Goal: Task Accomplishment & Management: Manage account settings

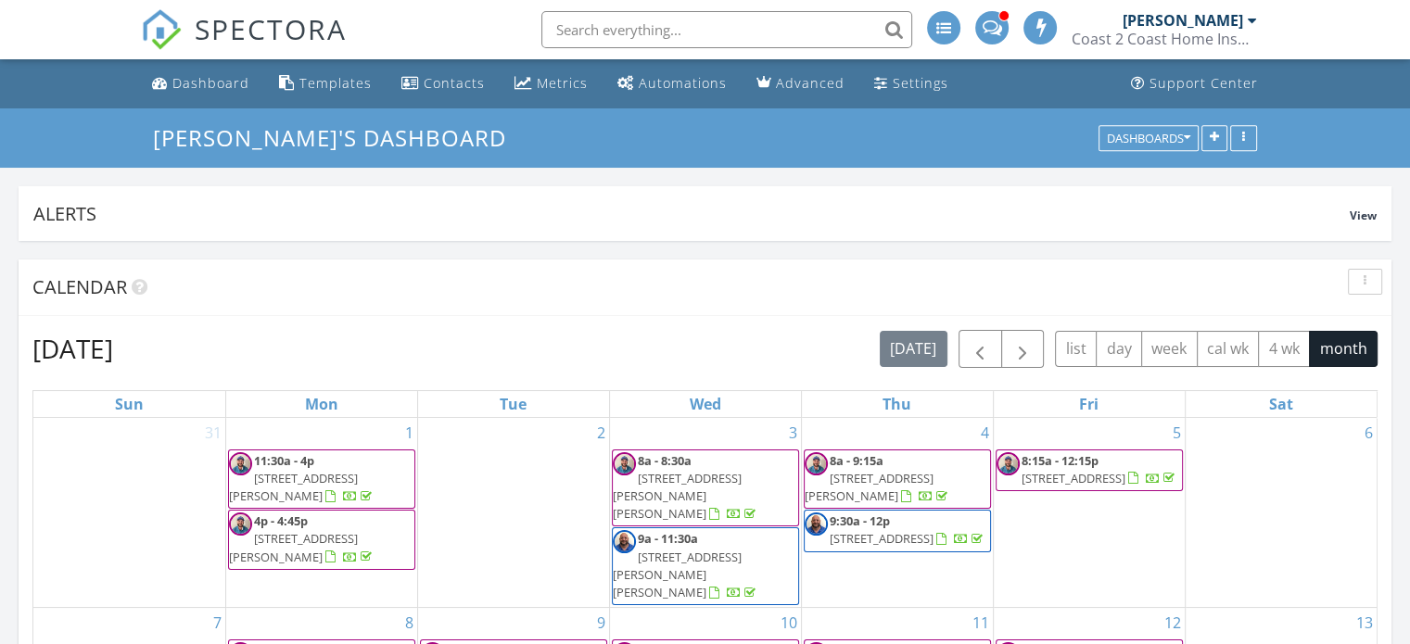
scroll to position [8, 9]
click at [340, 75] on div "Templates" at bounding box center [335, 83] width 72 height 18
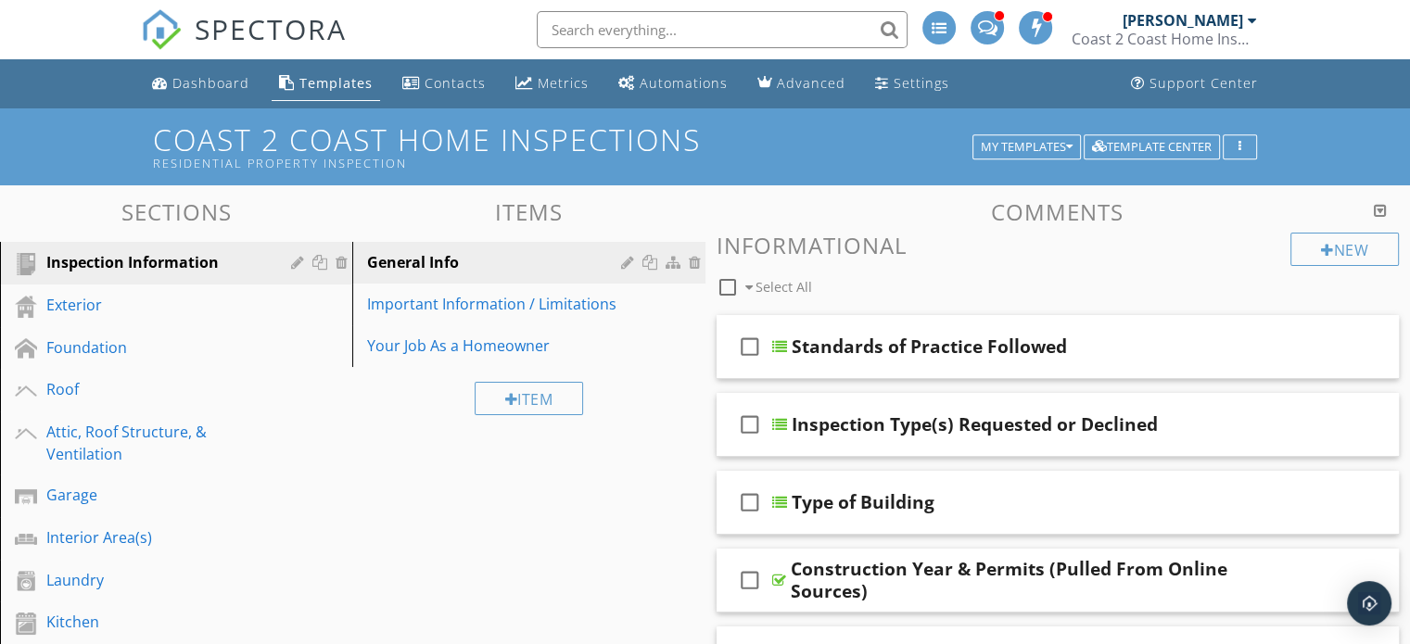
click at [340, 75] on div "Templates" at bounding box center [335, 83] width 73 height 18
click at [113, 294] on div "Exterior" at bounding box center [155, 305] width 218 height 22
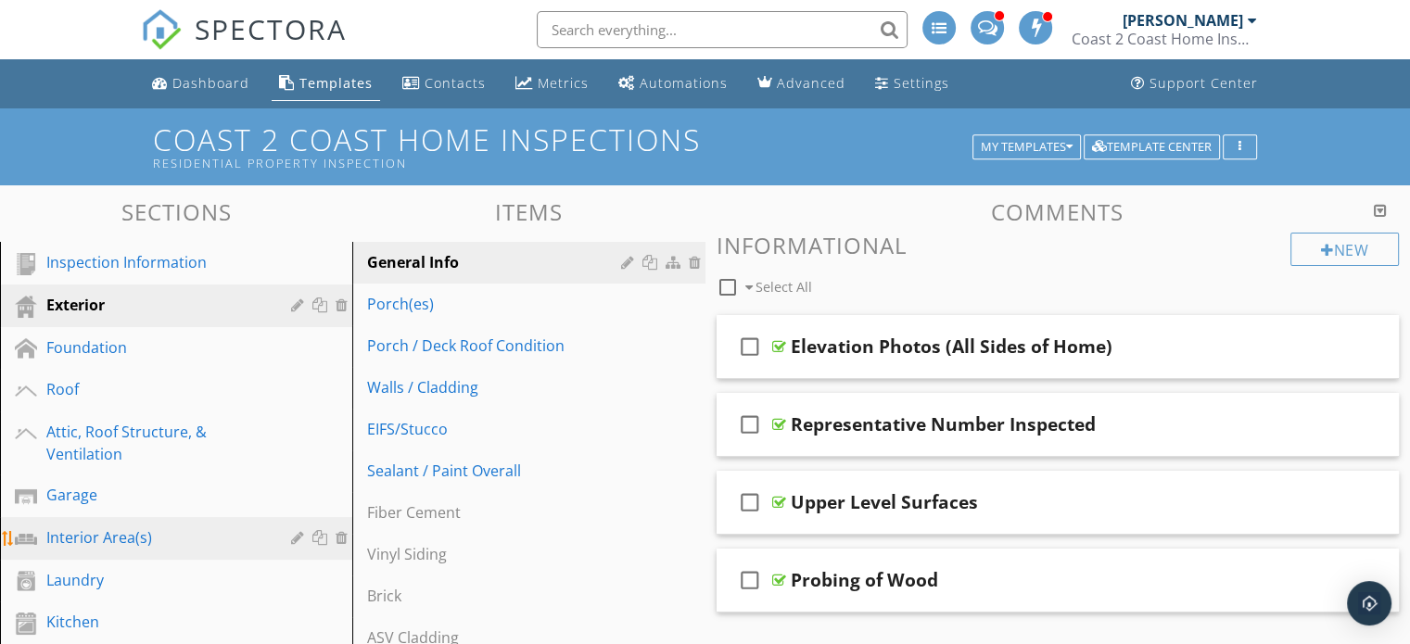
click at [204, 522] on link "Interior Area(s)" at bounding box center [179, 538] width 347 height 43
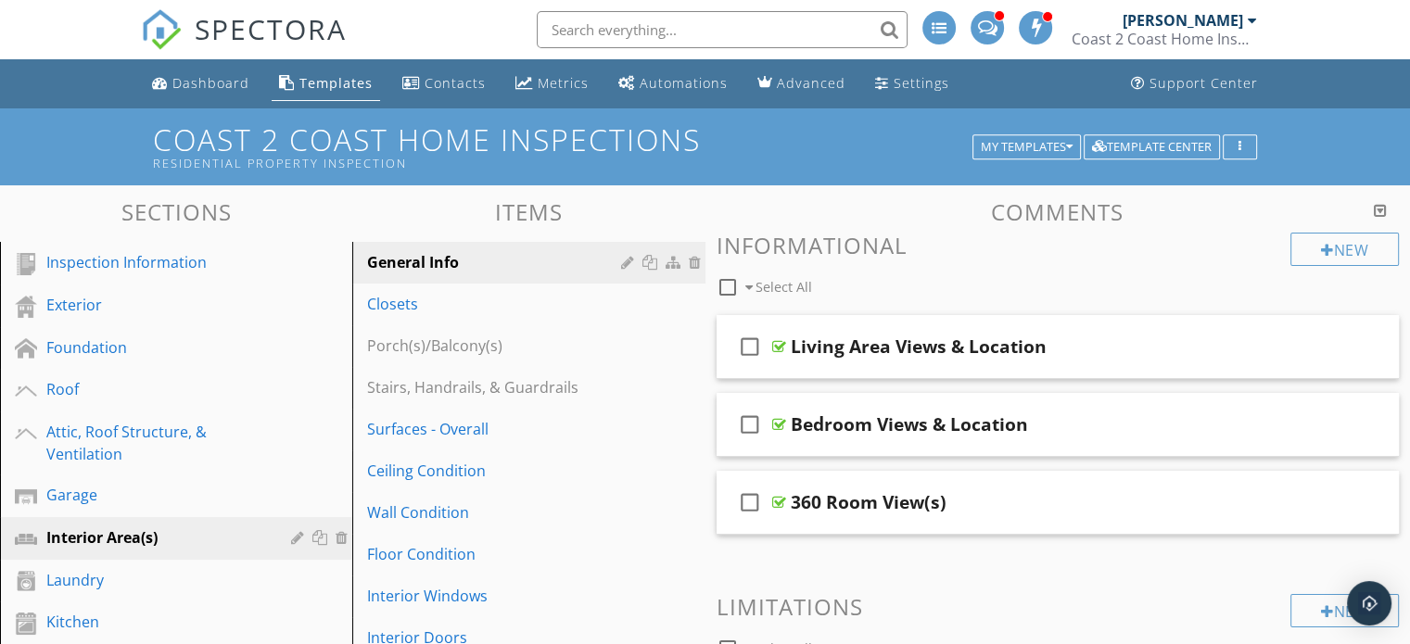
click at [173, 255] on div "Inspection Information" at bounding box center [155, 262] width 218 height 22
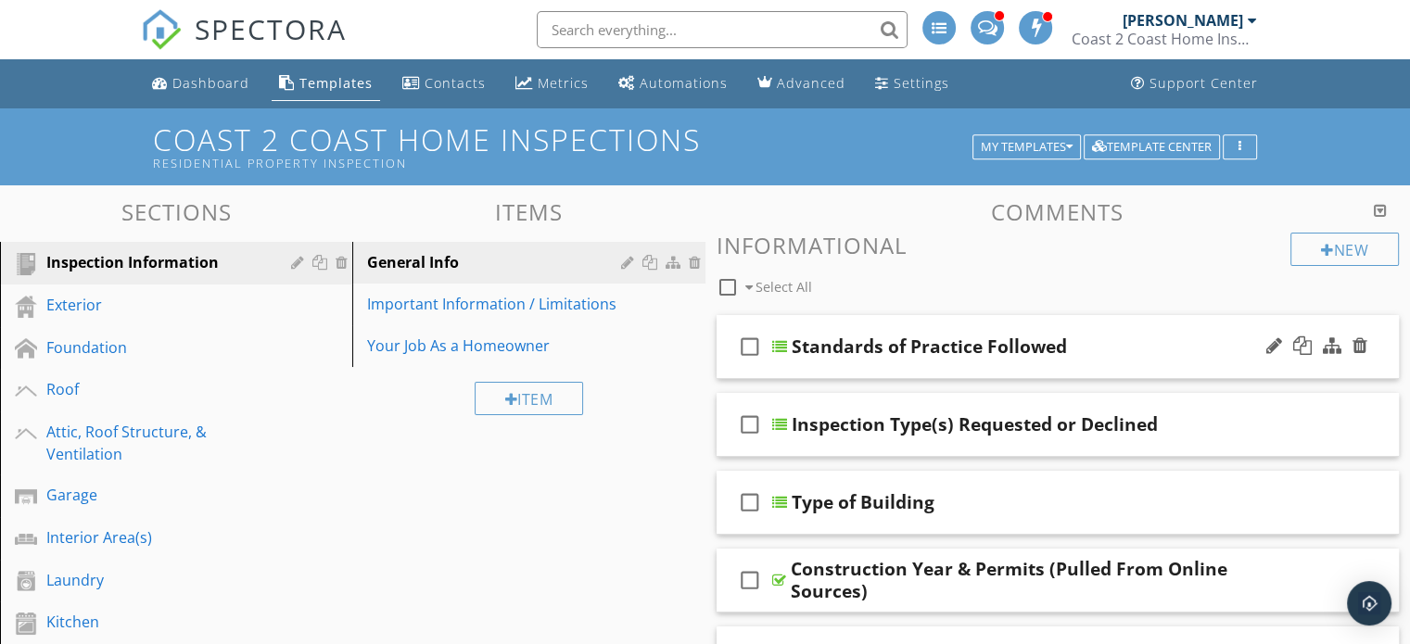
click at [1127, 340] on div "Standards of Practice Followed" at bounding box center [1033, 347] width 484 height 22
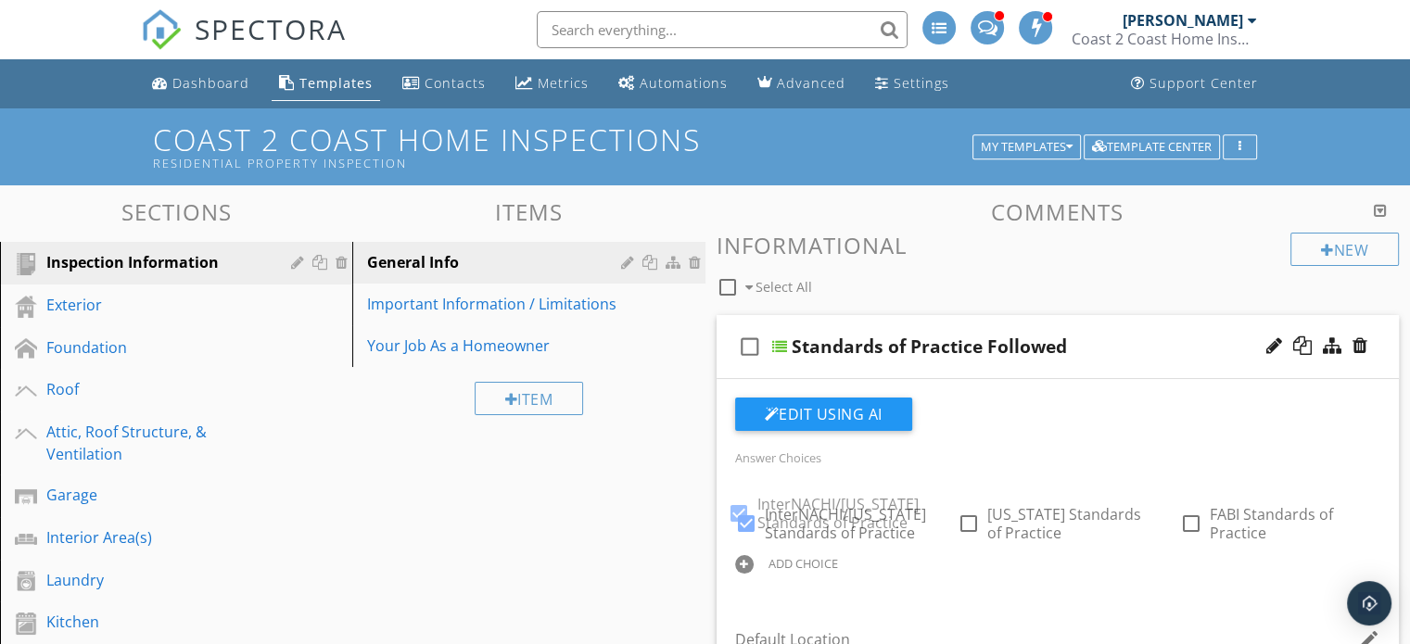
checkbox input "true"
checkbox input "false"
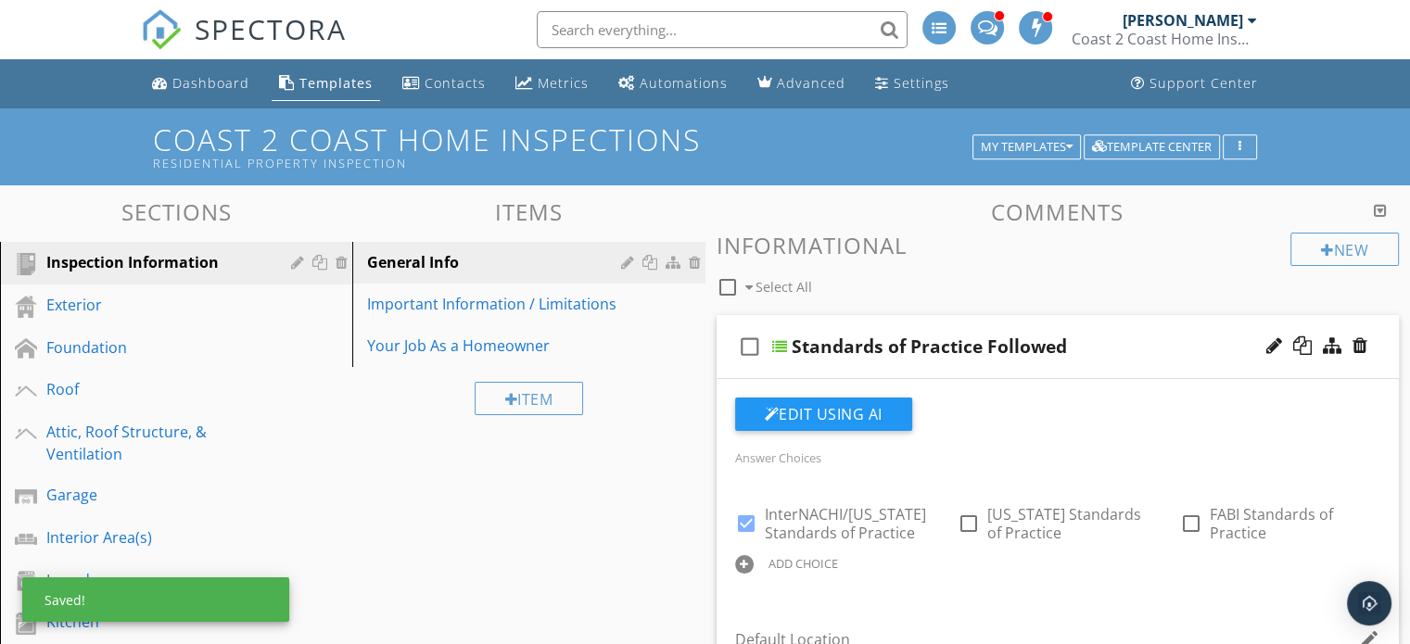
click at [1116, 336] on div "Standards of Practice Followed" at bounding box center [1033, 347] width 484 height 22
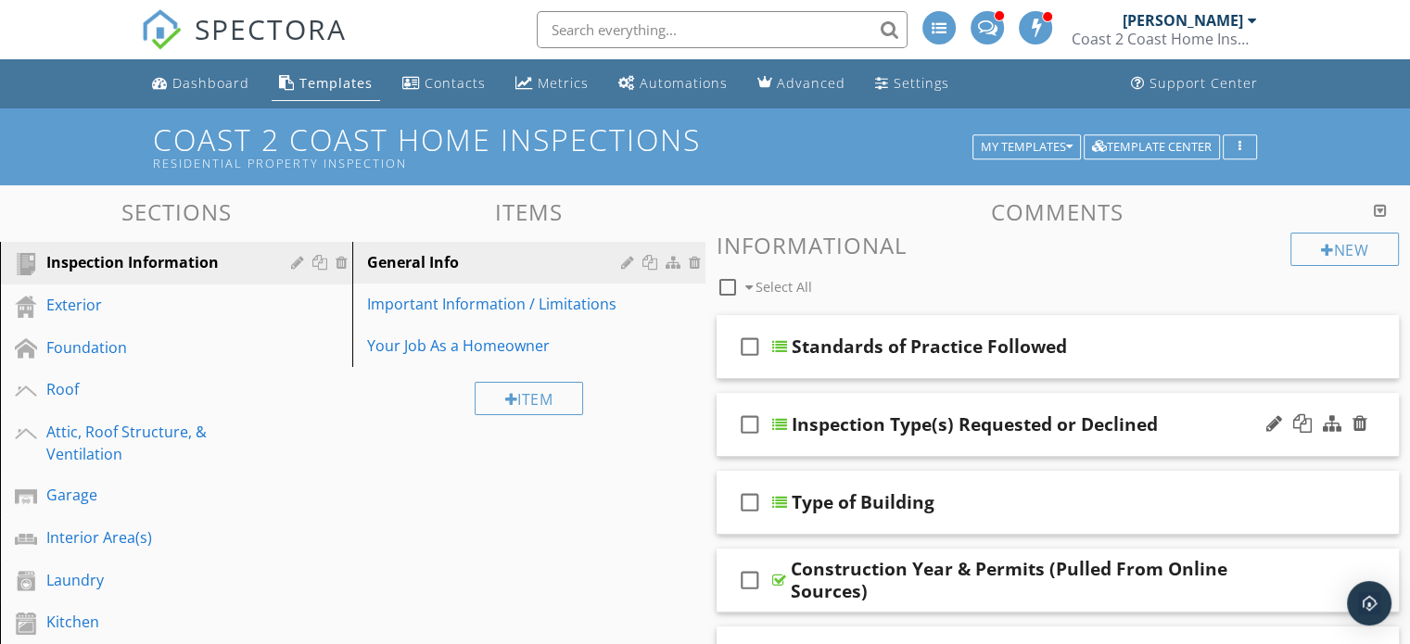
click at [1211, 401] on div "check_box_outline_blank Inspection Type(s) Requested or Declined" at bounding box center [1057, 425] width 683 height 64
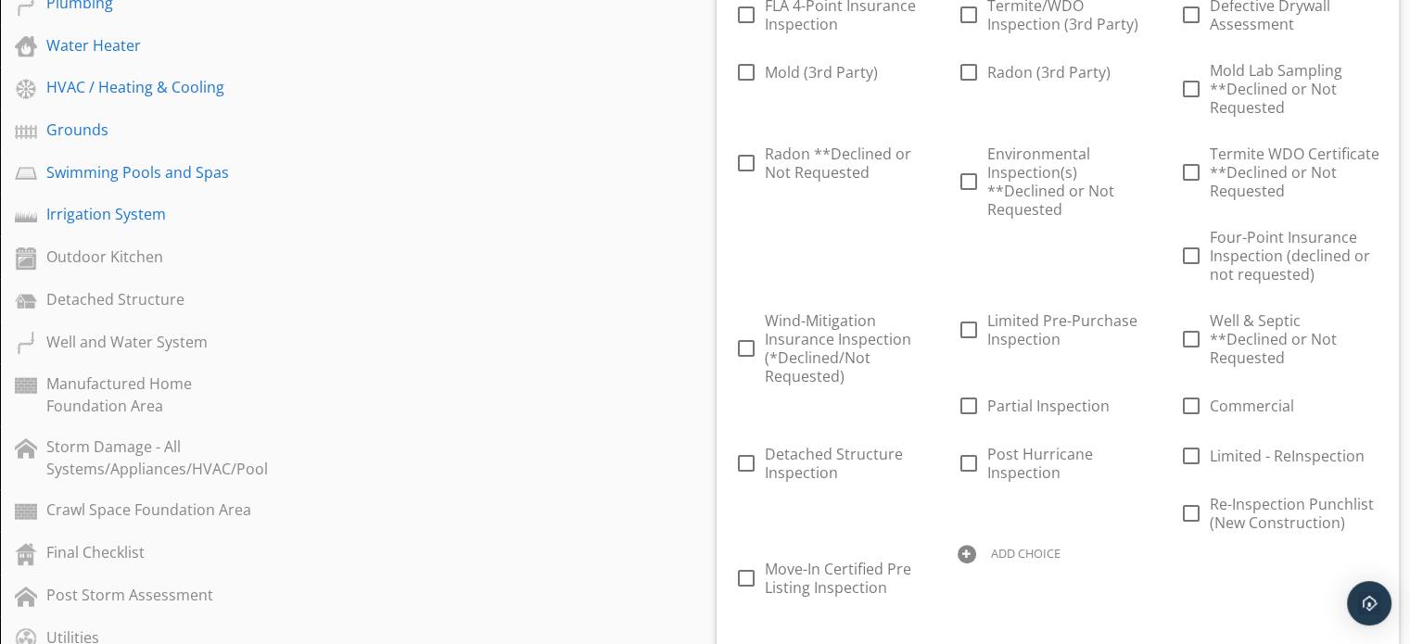
scroll to position [828, 0]
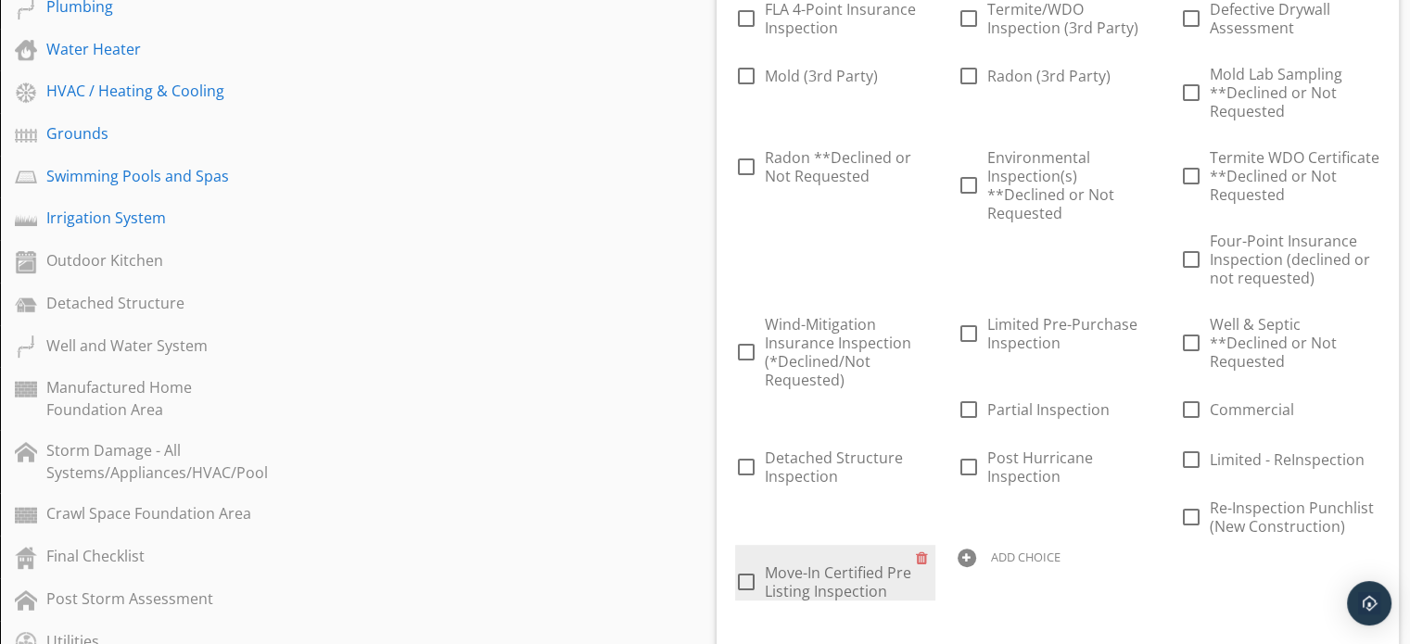
click at [874, 563] on span "Move-In Certified Pre Listing Inspection" at bounding box center [838, 582] width 146 height 39
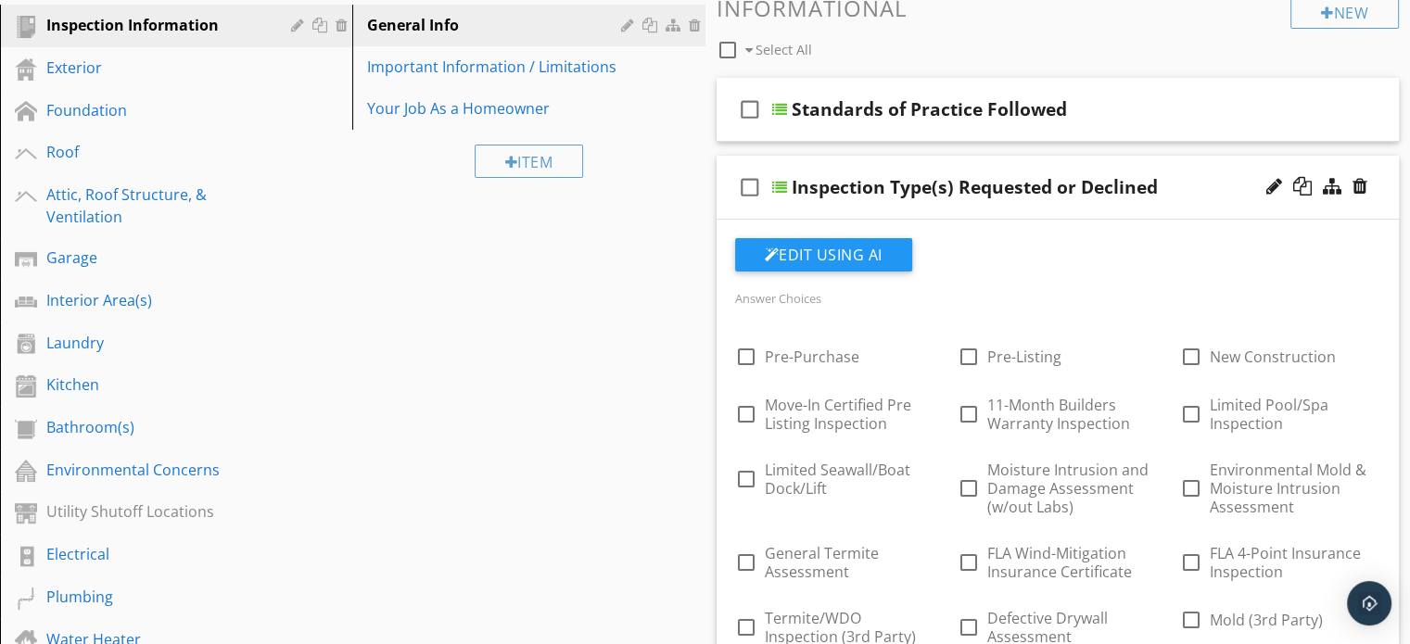
scroll to position [234, 0]
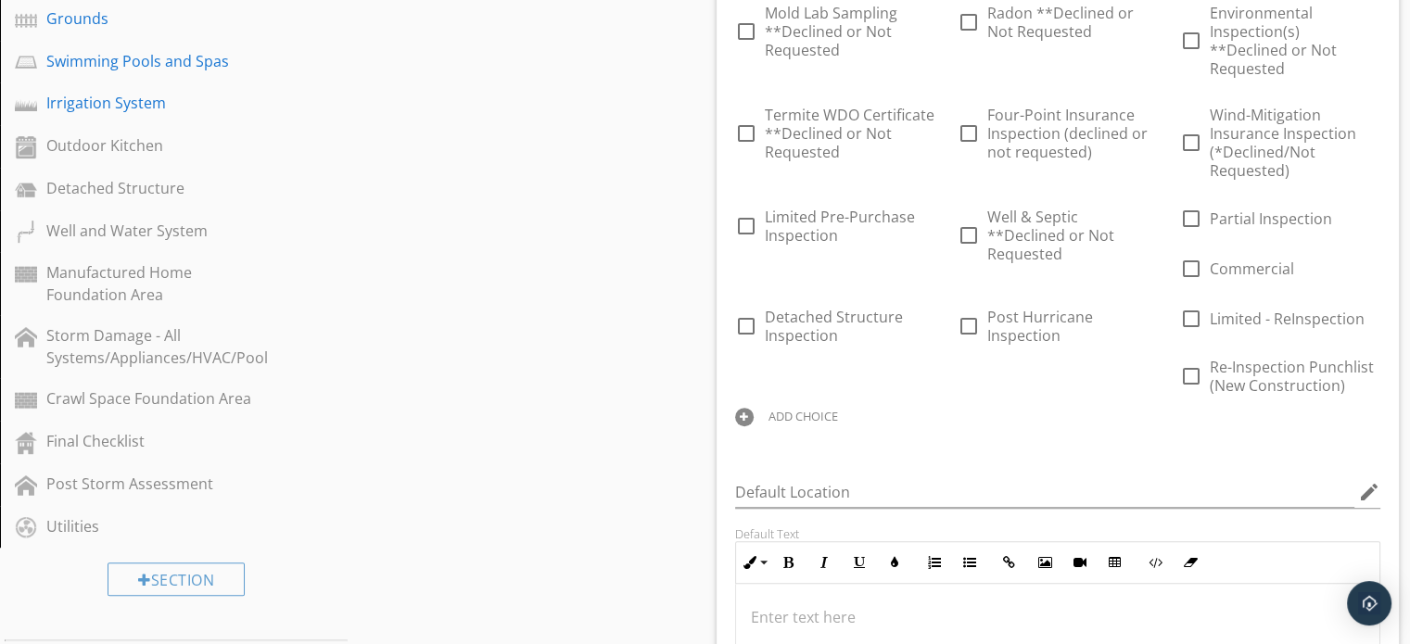
scroll to position [936, 0]
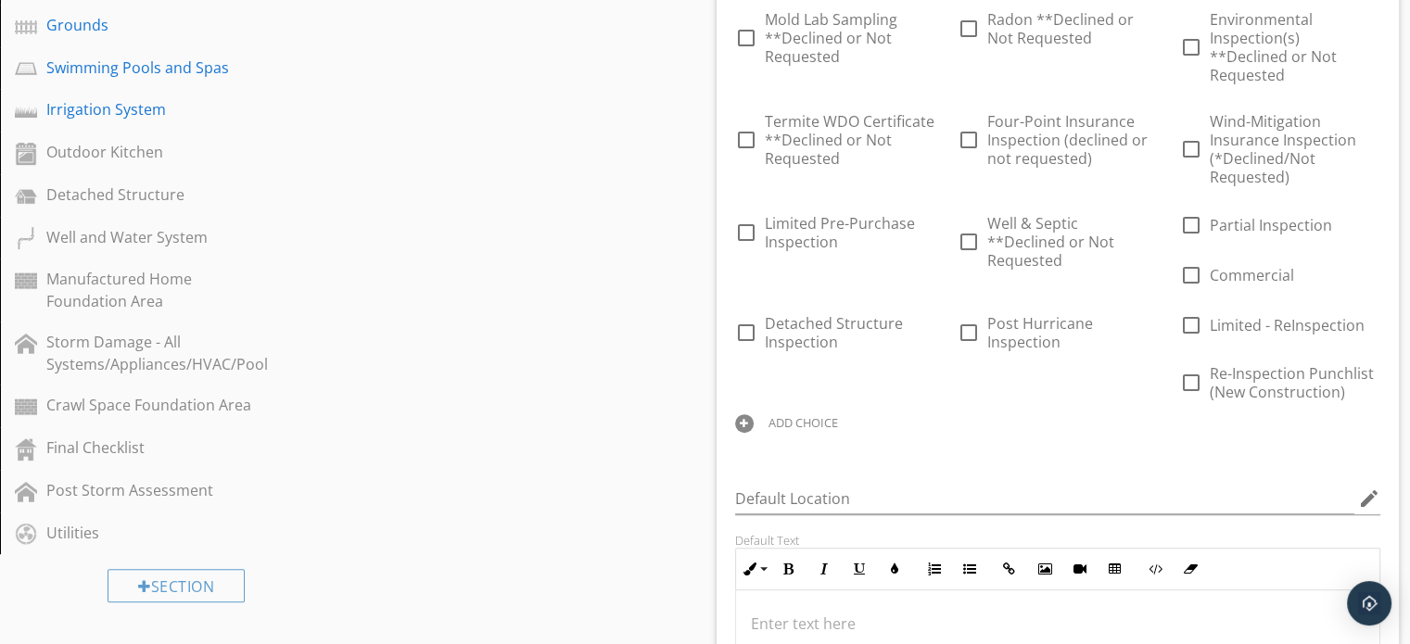
click at [797, 415] on div "ADD CHOICE" at bounding box center [803, 422] width 70 height 15
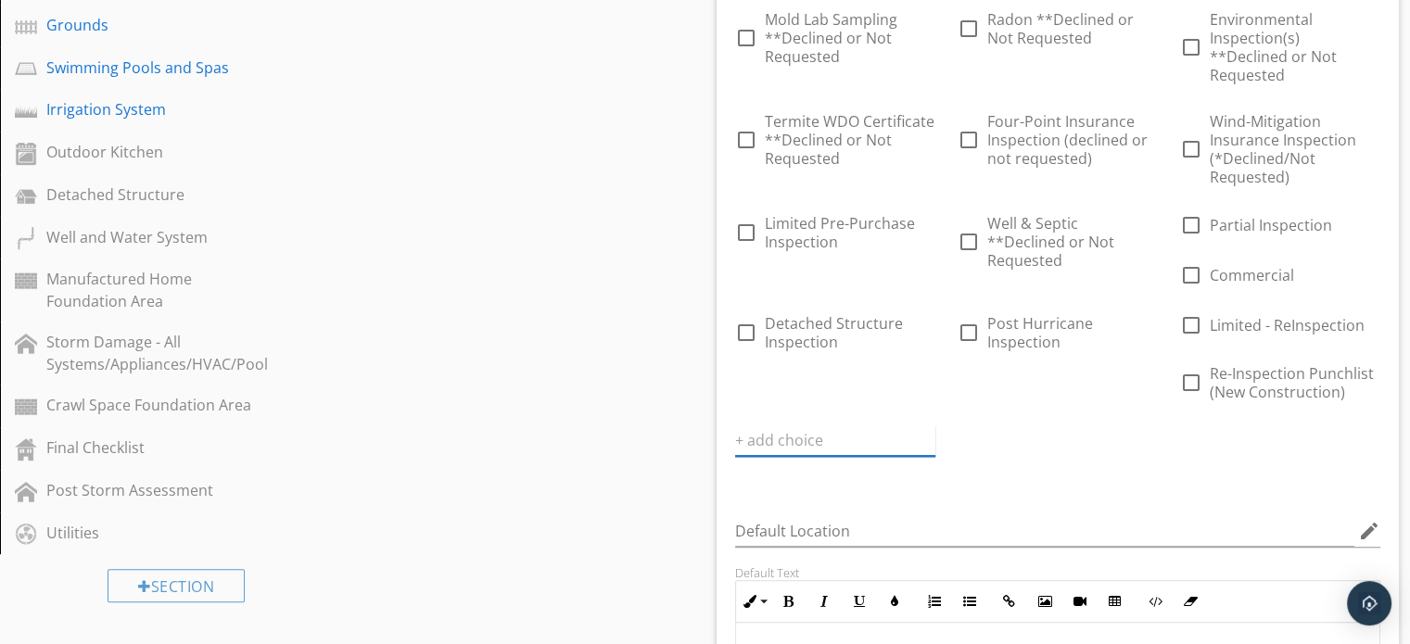
click at [791, 425] on input "text" at bounding box center [835, 440] width 200 height 31
click at [795, 425] on input "Single Family Home Inspection" at bounding box center [822, 440] width 174 height 31
click at [984, 470] on div "Answer Choices check_box_outline_blank Pre-Purchase check_box_outline_blank Pre…" at bounding box center [1058, 225] width 668 height 1372
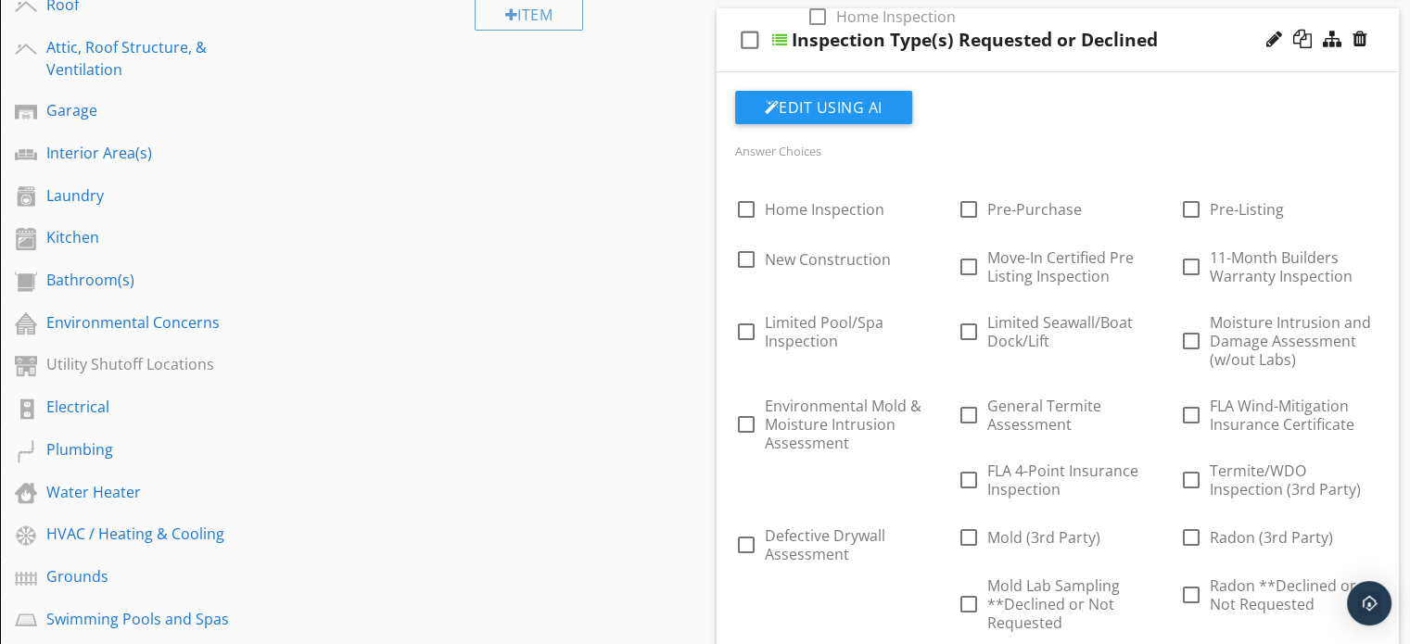
scroll to position [367, 0]
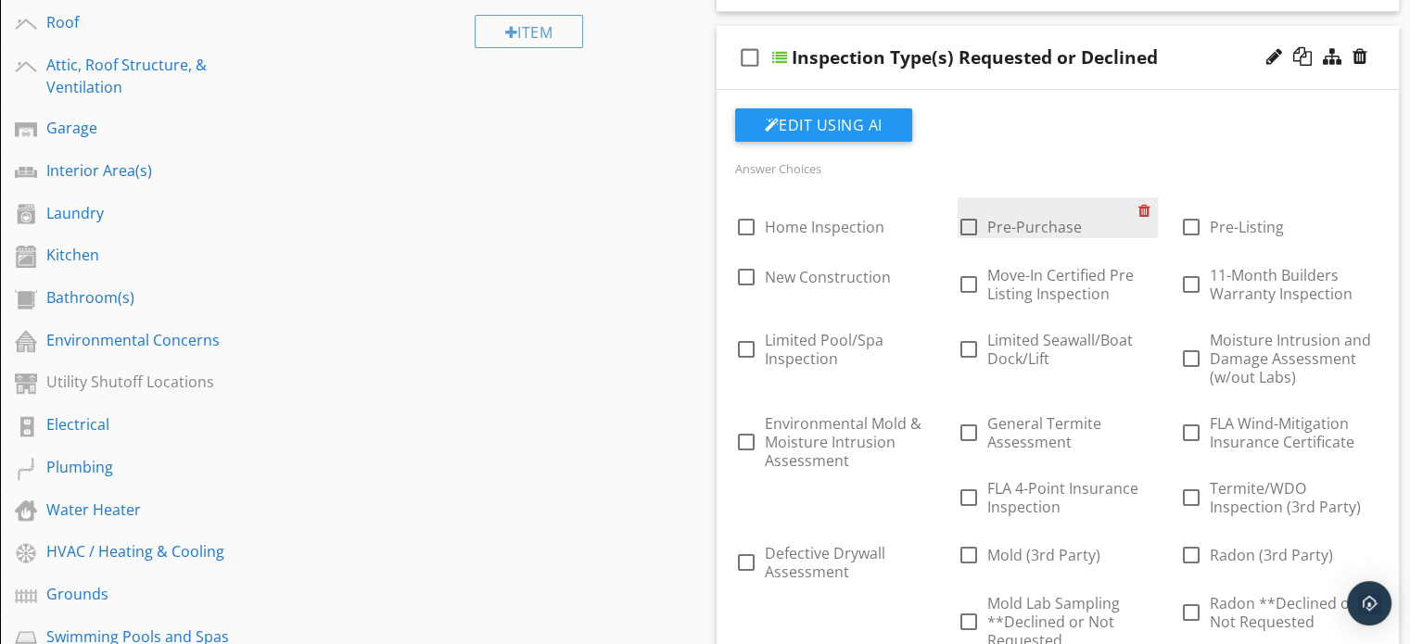
click at [1142, 210] on div at bounding box center [1147, 210] width 19 height 26
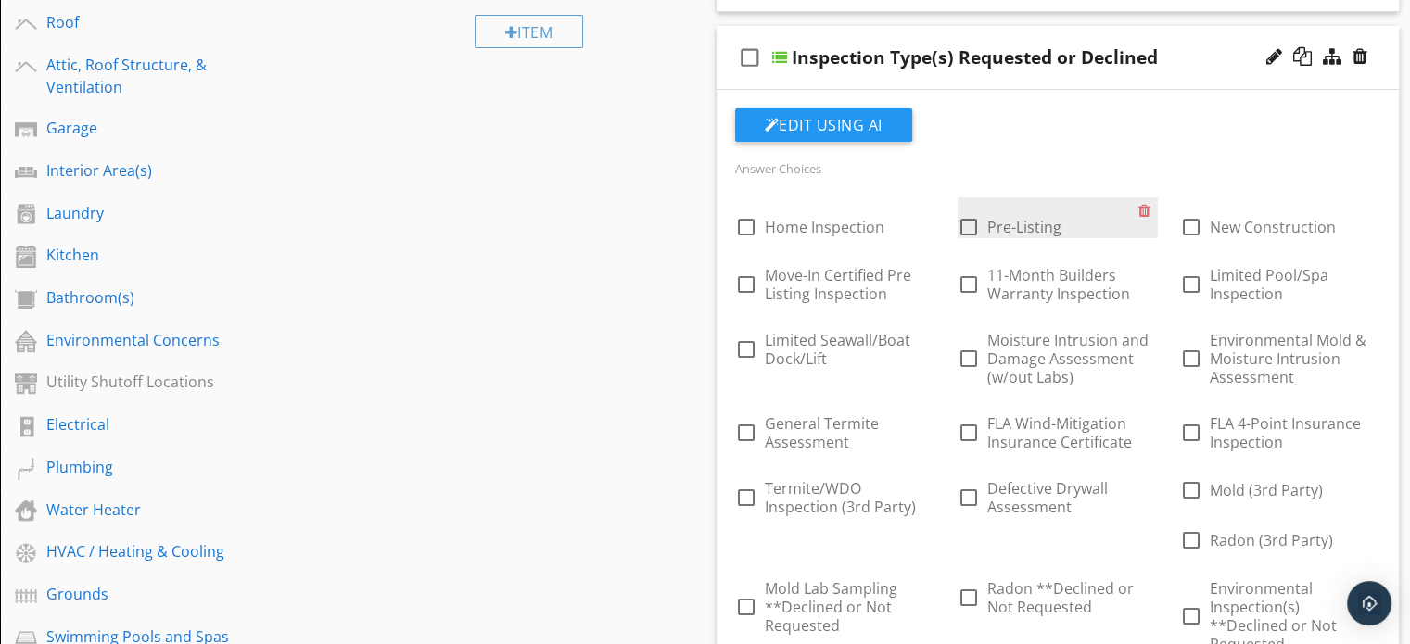
click at [1091, 229] on div "check_box_outline_blank Pre-Listing" at bounding box center [1047, 225] width 181 height 26
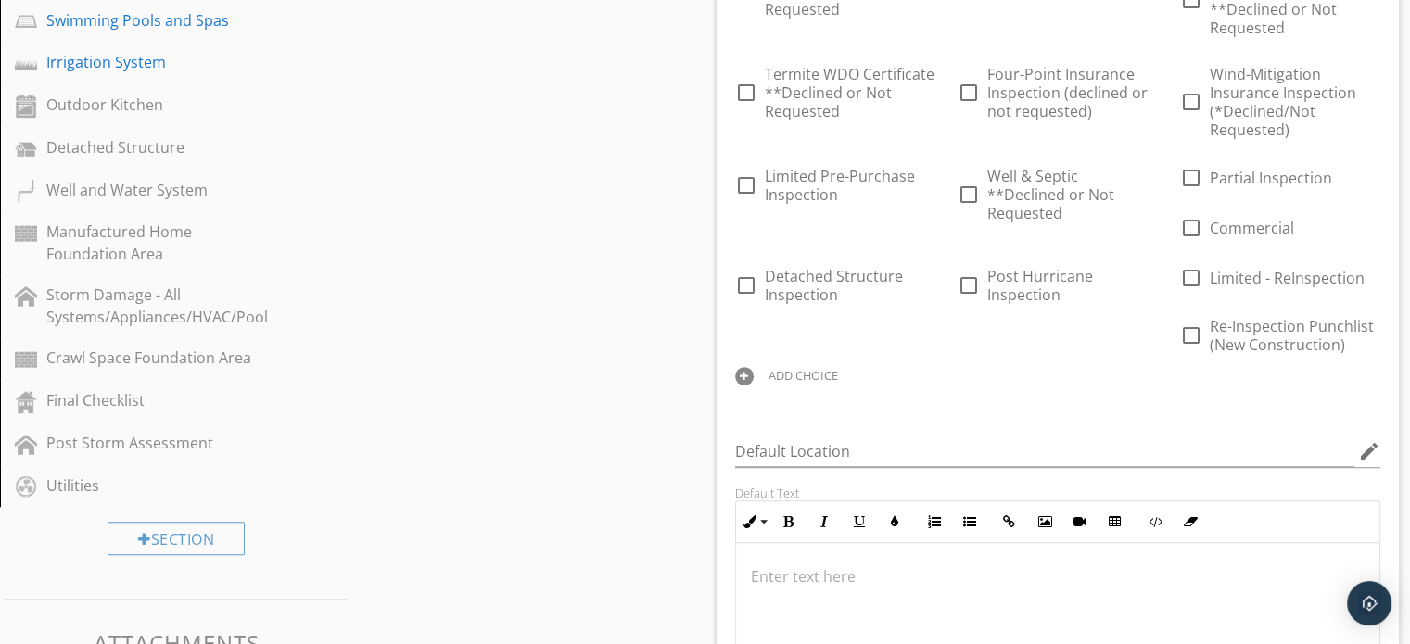
scroll to position [990, 0]
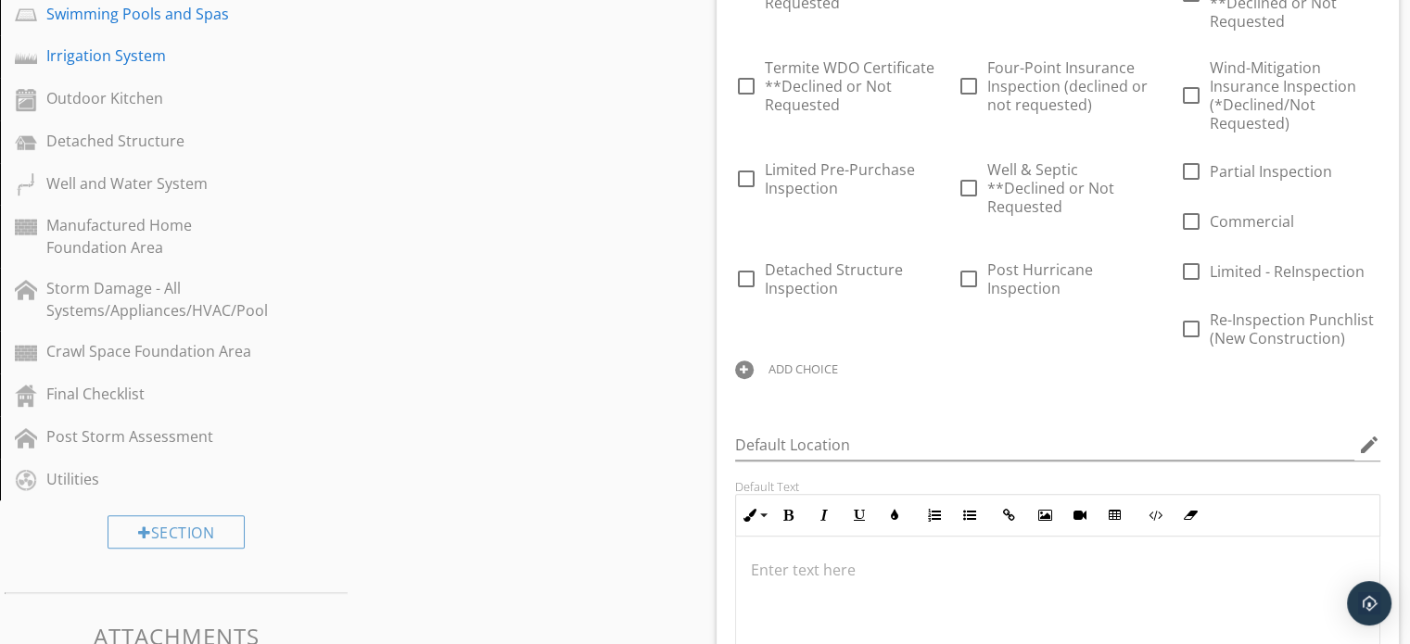
click at [784, 361] on div "ADD CHOICE" at bounding box center [803, 368] width 70 height 15
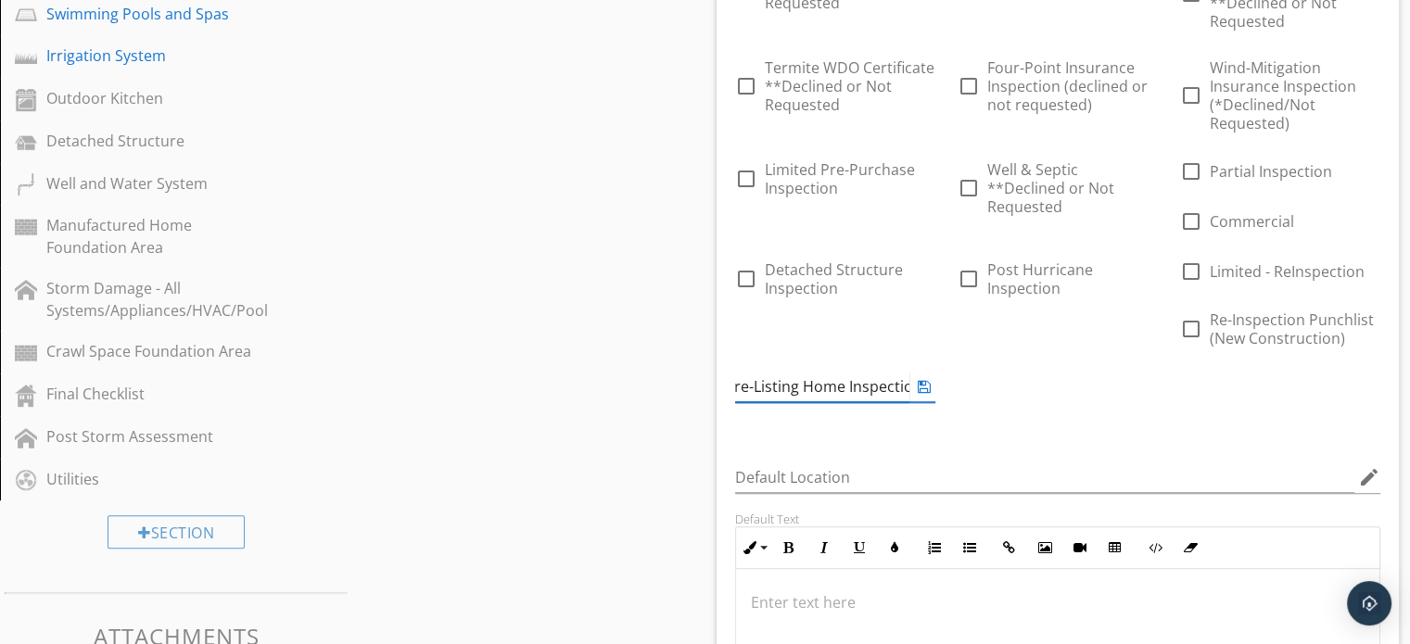
scroll to position [0, 19]
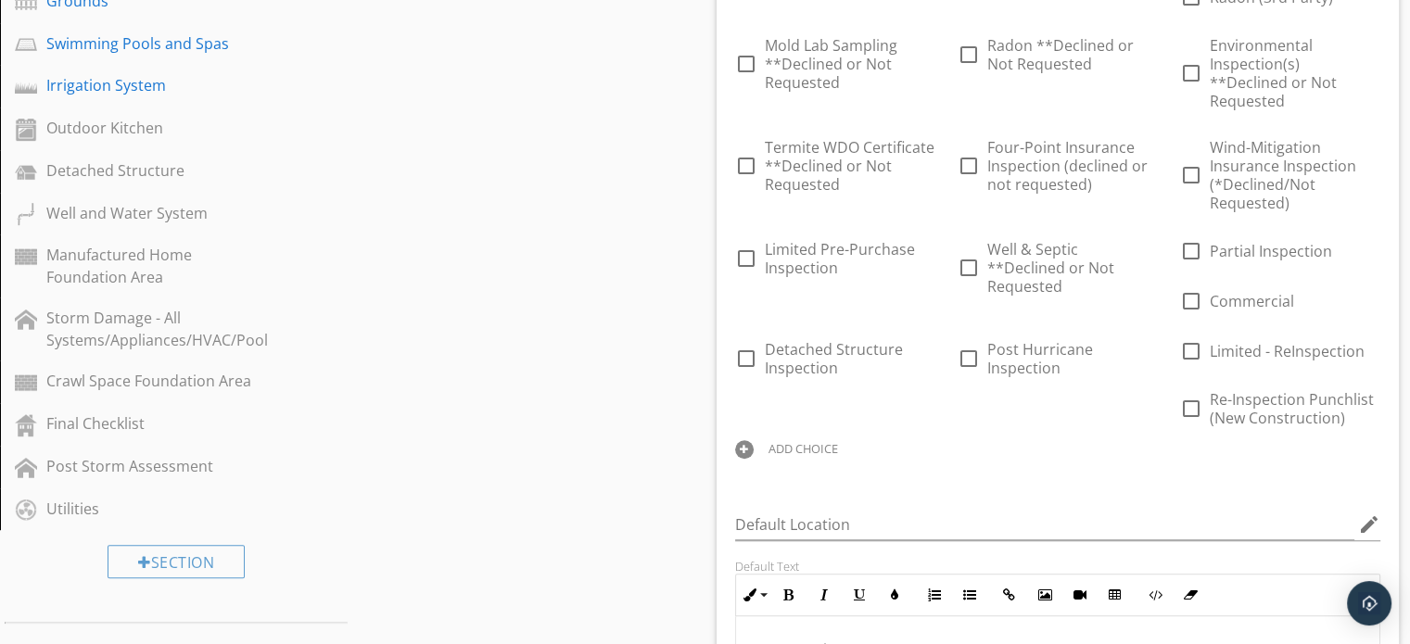
scroll to position [963, 0]
click at [814, 438] on div "ADD CHOICE" at bounding box center [803, 445] width 70 height 15
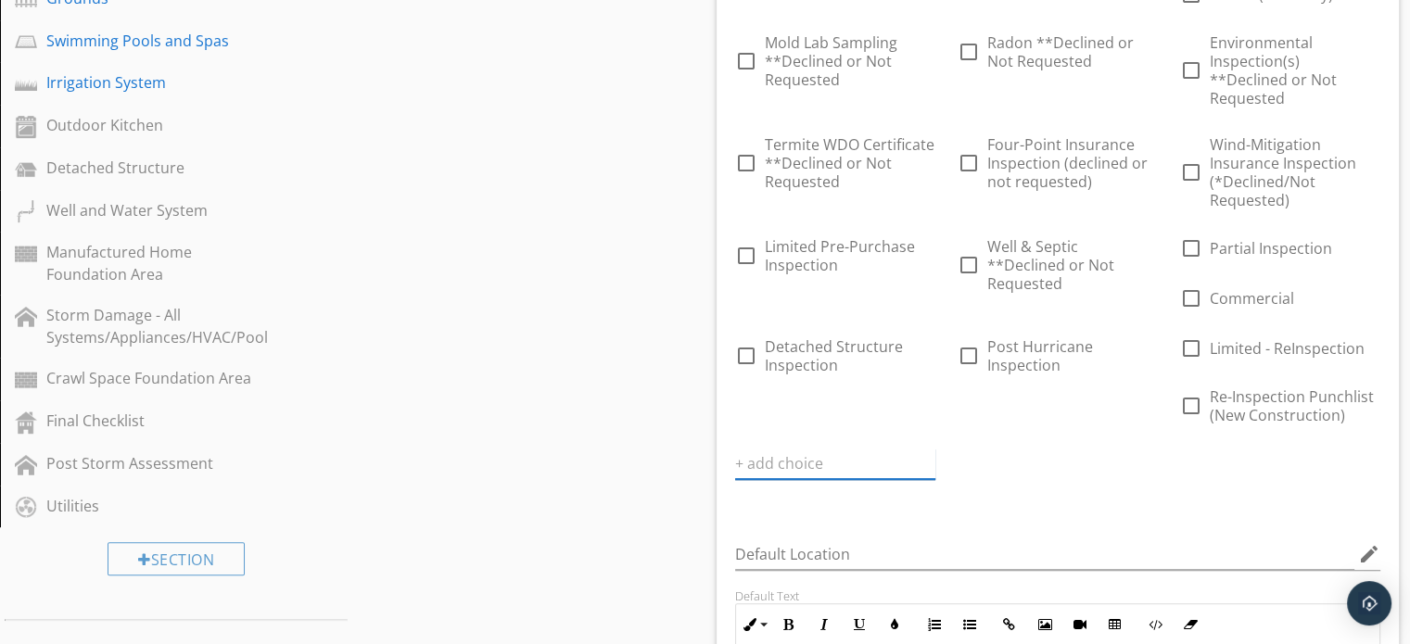
scroll to position [0, 0]
type input "Buyers Home Inspection"
click at [680, 461] on div "Sections Inspection Information Exterior Foundation Roof Attic, Roof Structure,…" at bounding box center [705, 593] width 1410 height 2743
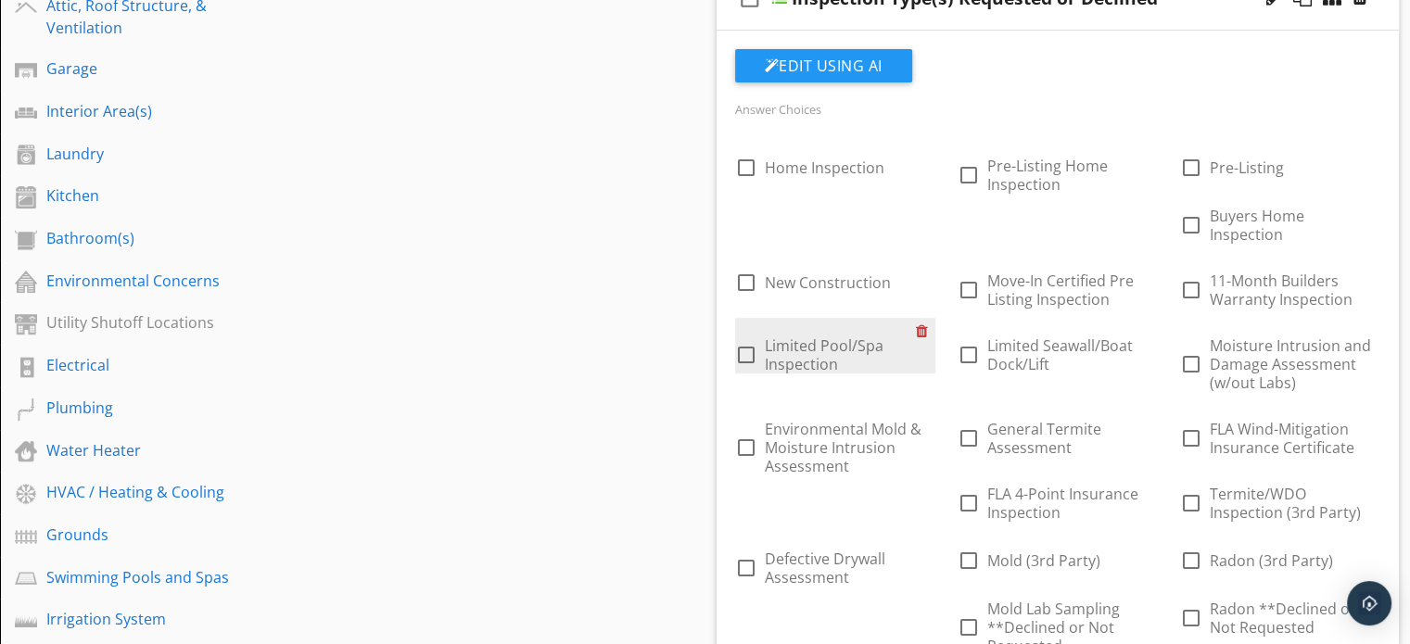
scroll to position [427, 0]
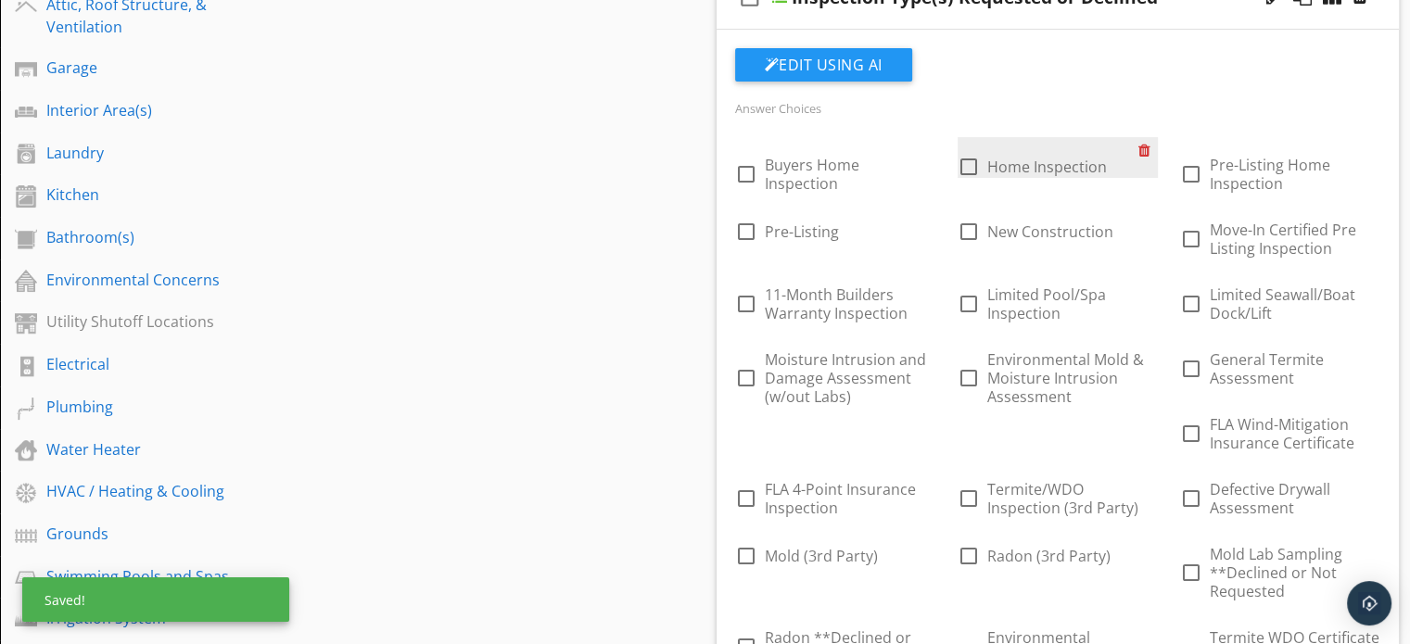
click at [1150, 145] on div at bounding box center [1147, 150] width 19 height 26
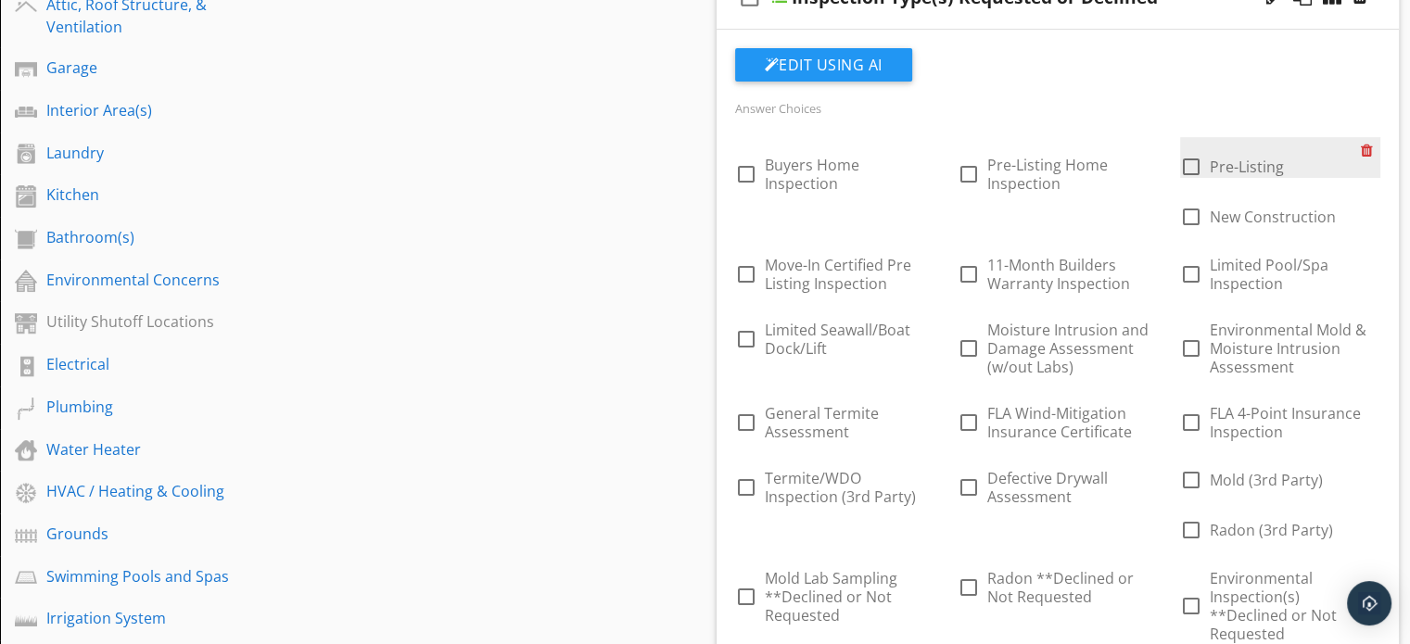
click at [1374, 150] on div at bounding box center [1370, 150] width 19 height 26
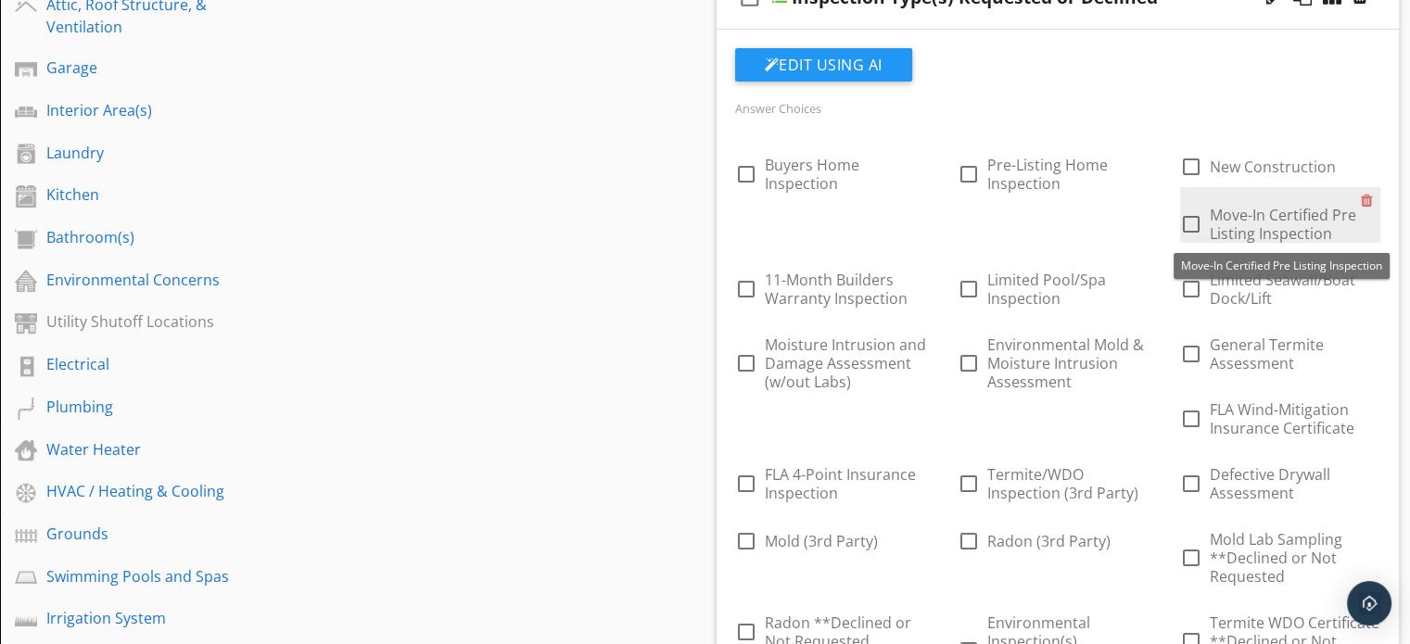
click at [1325, 212] on span "Move-In Certified Pre Listing Inspection" at bounding box center [1282, 224] width 146 height 39
checkbox input "true"
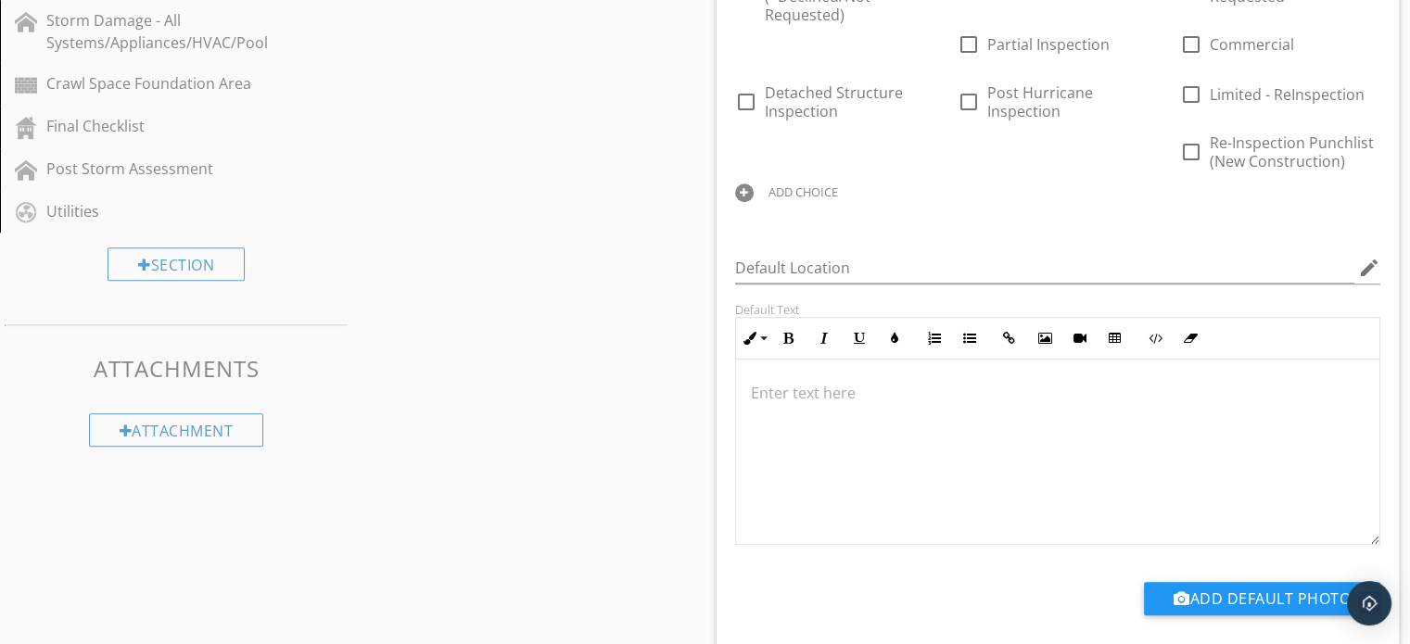
scroll to position [1264, 0]
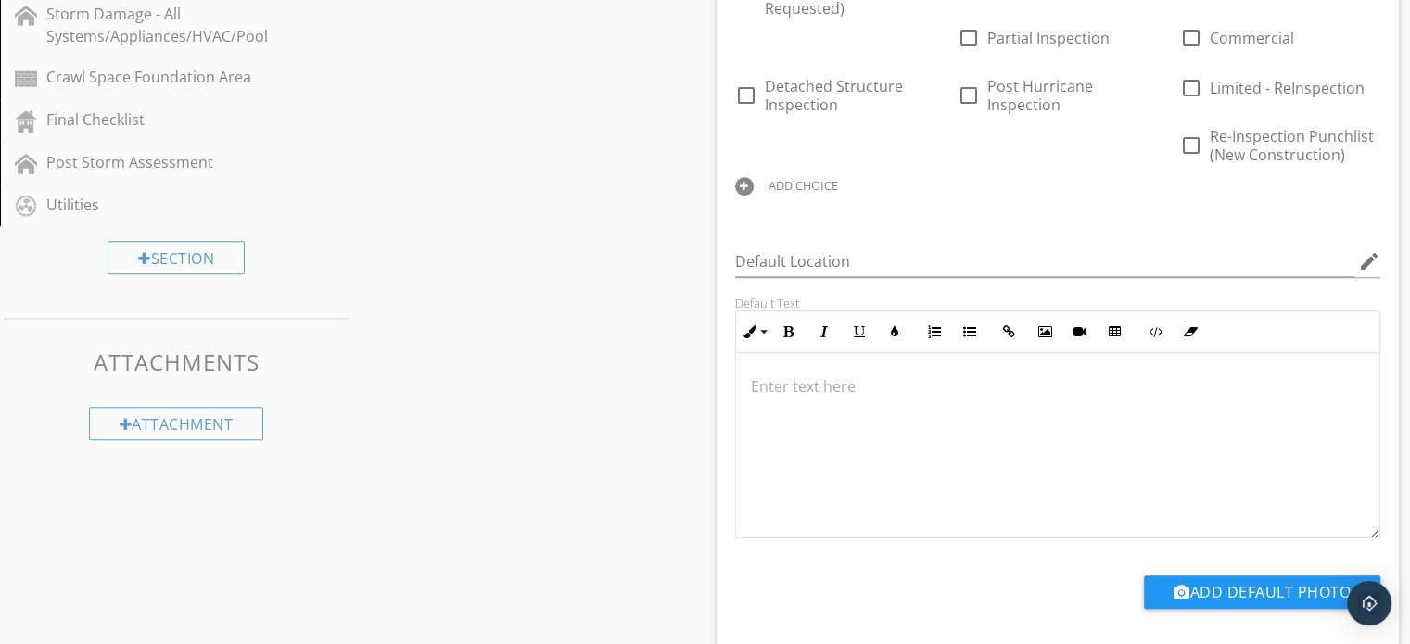
click at [818, 178] on div "ADD CHOICE" at bounding box center [803, 185] width 70 height 15
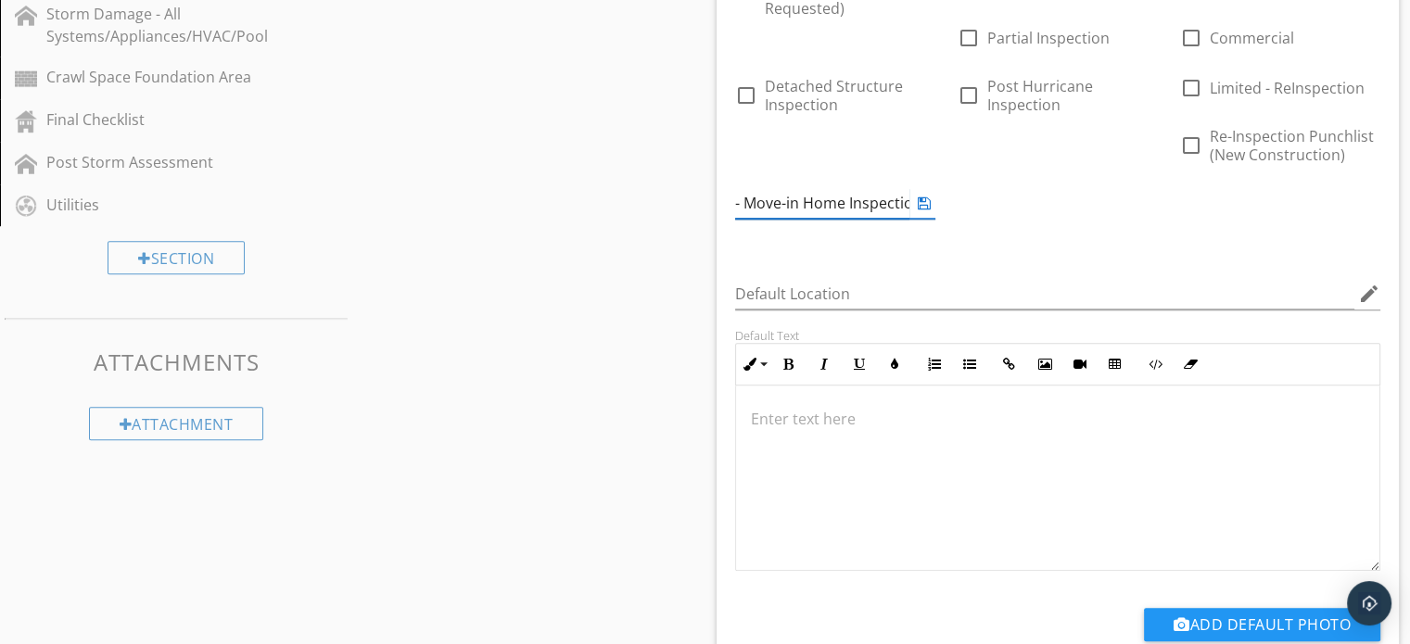
scroll to position [0, 138]
type input "New Construction - Move-in Home Inspection"
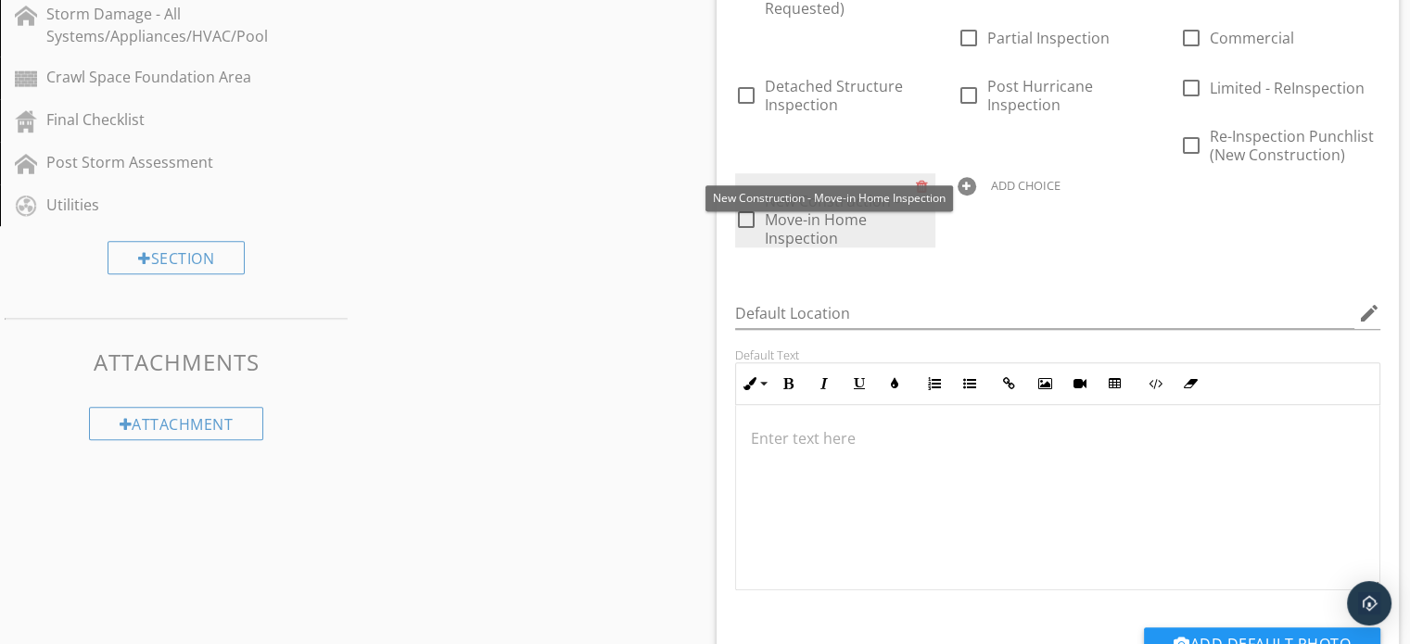
click at [856, 191] on span "New Construction - Move-in Home Inspection" at bounding box center [832, 219] width 134 height 57
checkbox input "false"
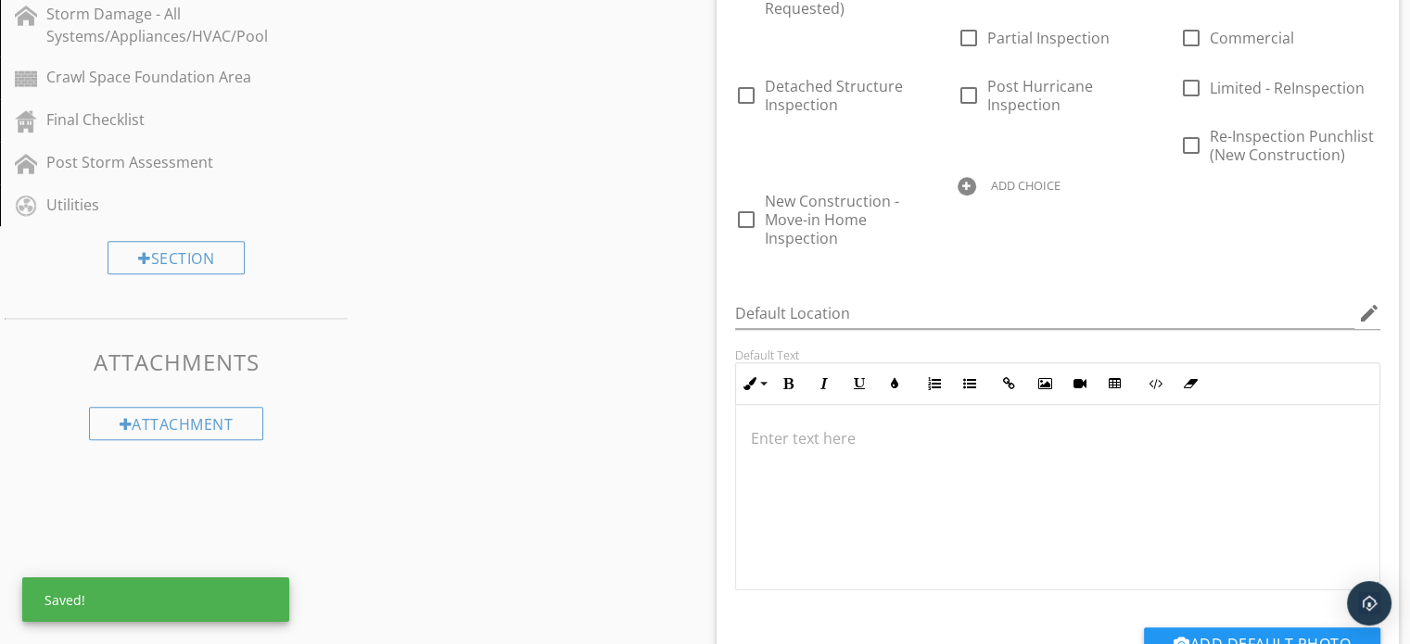
click at [994, 178] on div "ADD CHOICE" at bounding box center [1026, 185] width 70 height 15
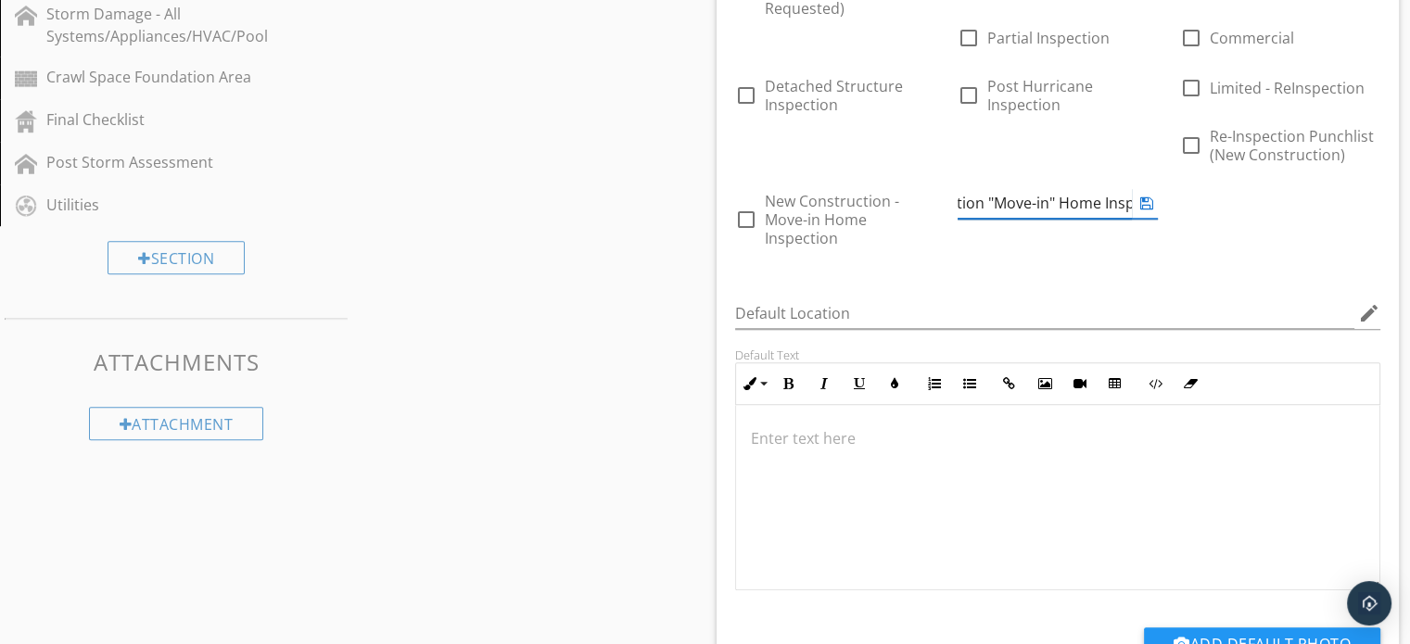
scroll to position [0, 108]
type input "New Construction "Move-in" Home Inspection"
click at [636, 262] on div "Sections Inspection Information Exterior Foundation Roof Attic, Roof Structure,…" at bounding box center [705, 323] width 1410 height 2804
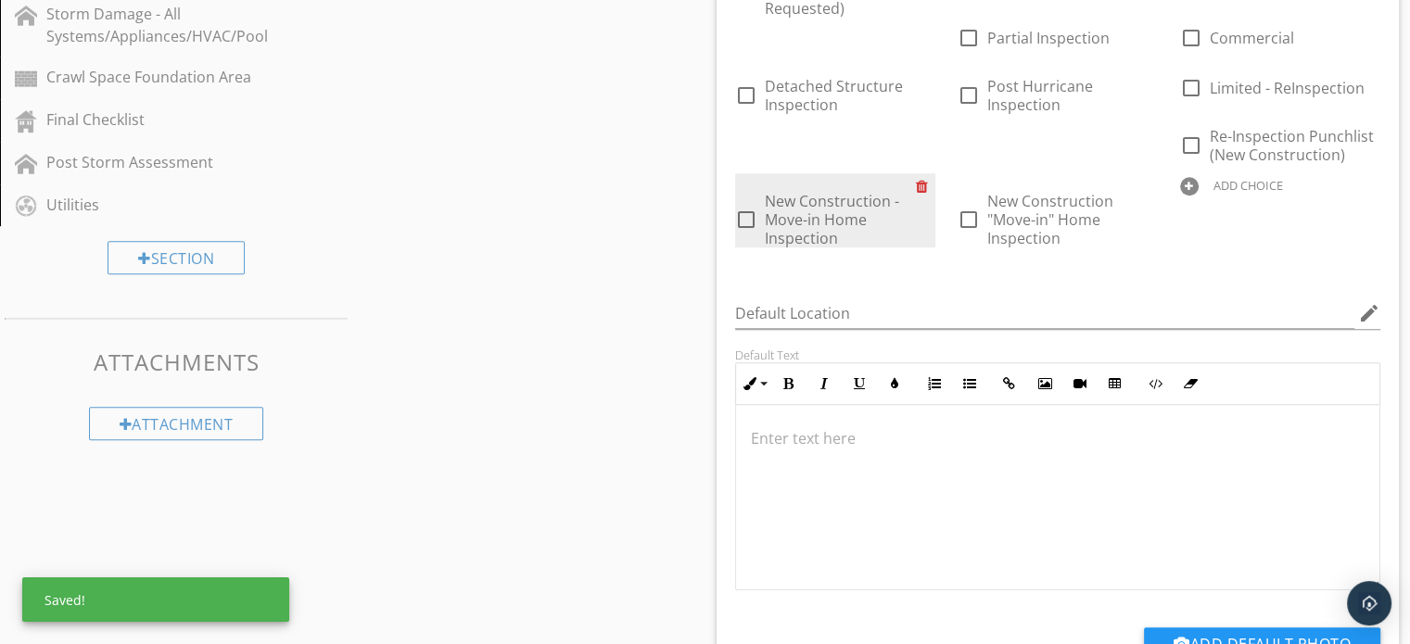
click at [918, 173] on div at bounding box center [925, 186] width 19 height 26
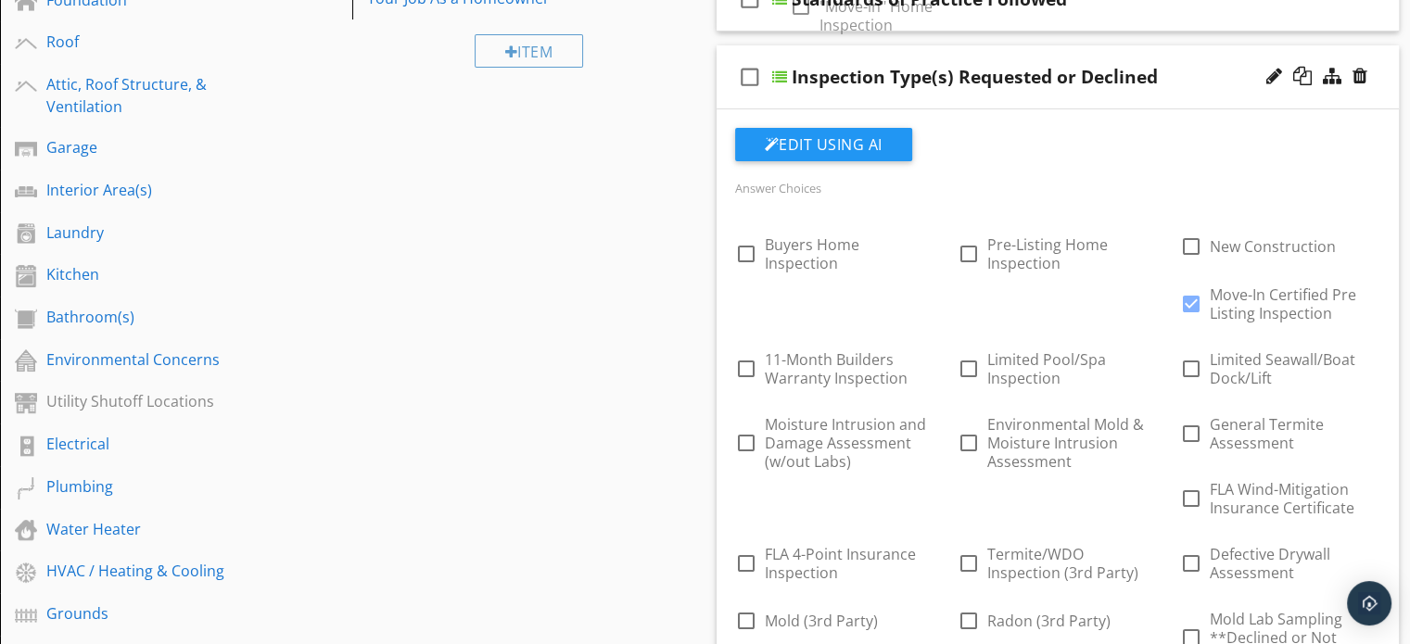
scroll to position [321, 0]
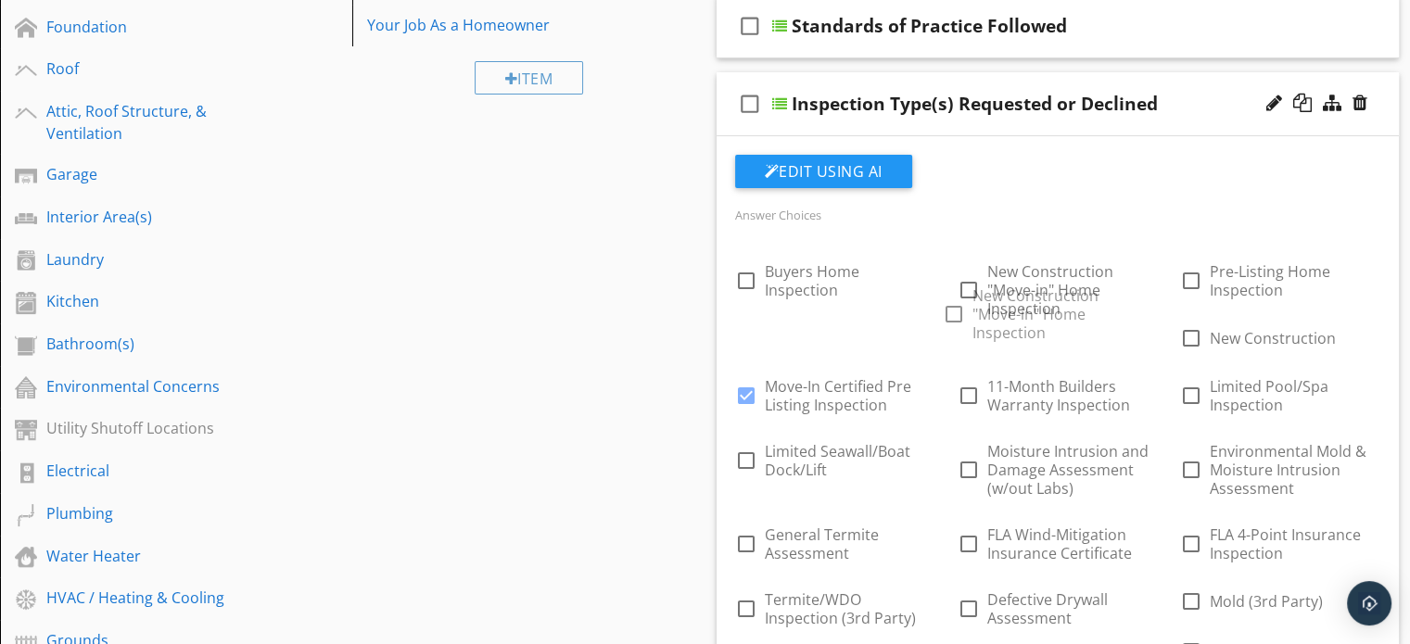
checkbox input "true"
checkbox input "false"
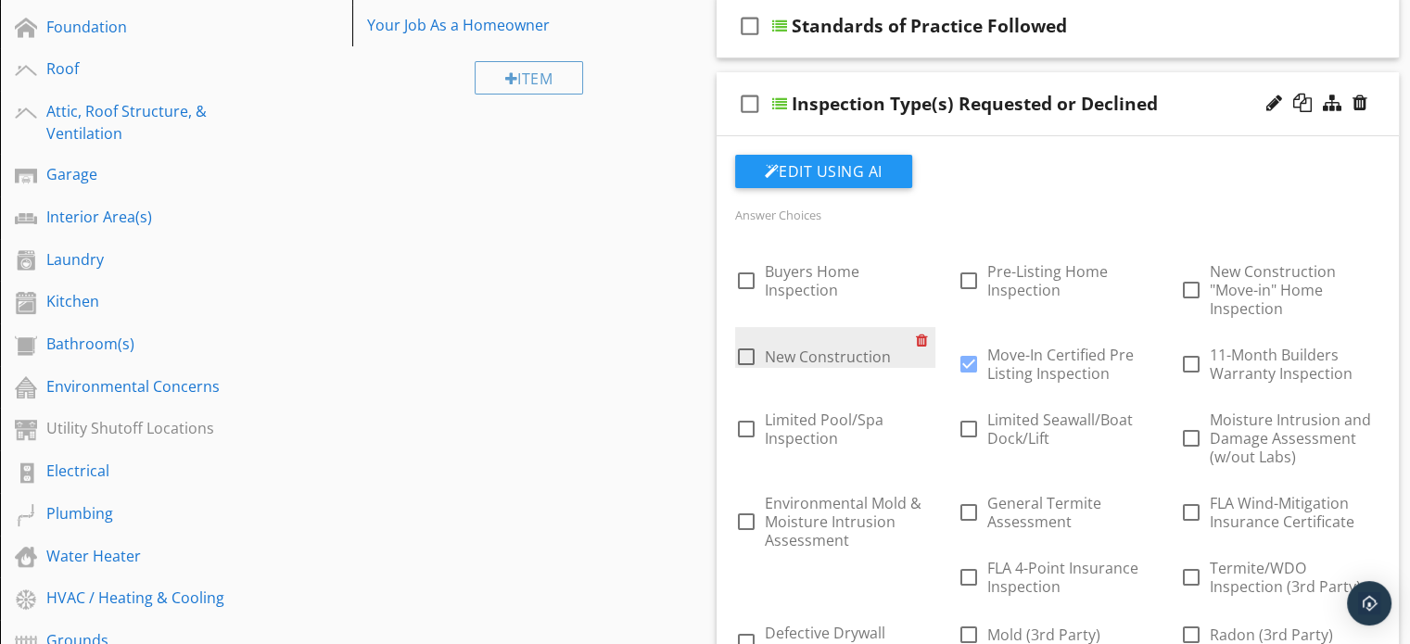
click at [923, 336] on div at bounding box center [925, 340] width 19 height 26
checkbox input "false"
checkbox input "true"
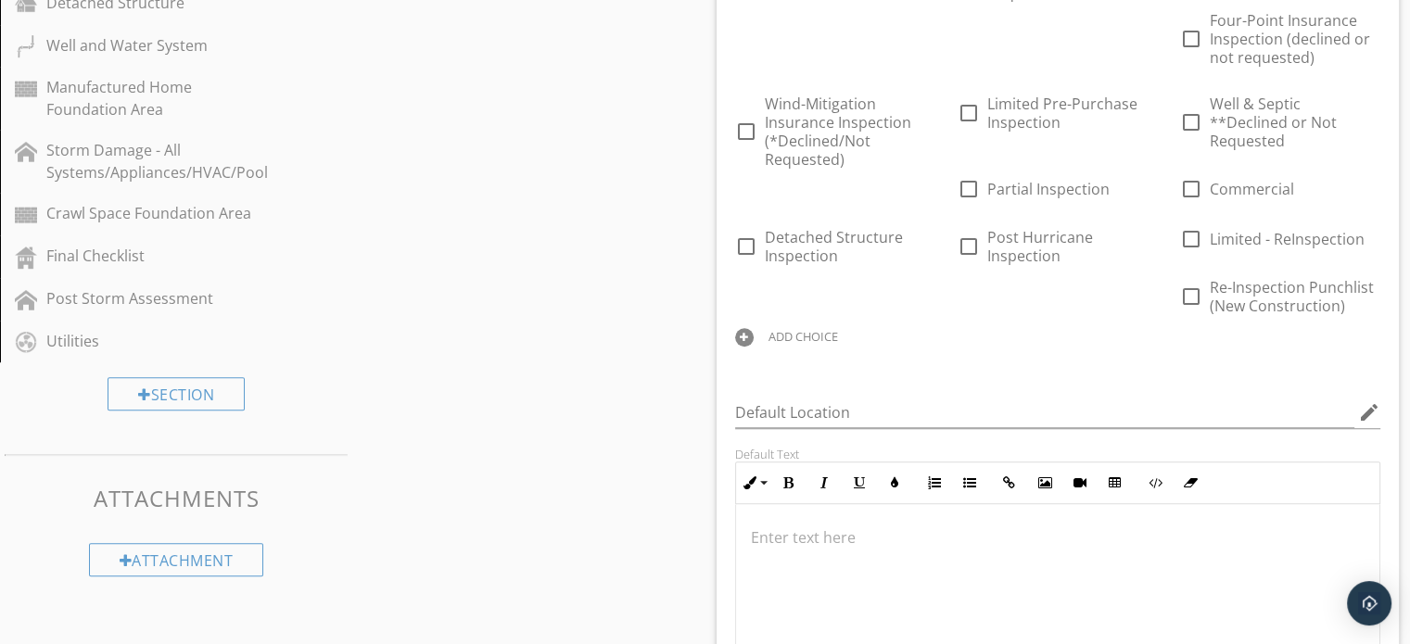
scroll to position [1127, 0]
click at [801, 330] on div "ADD CHOICE" at bounding box center [803, 337] width 70 height 15
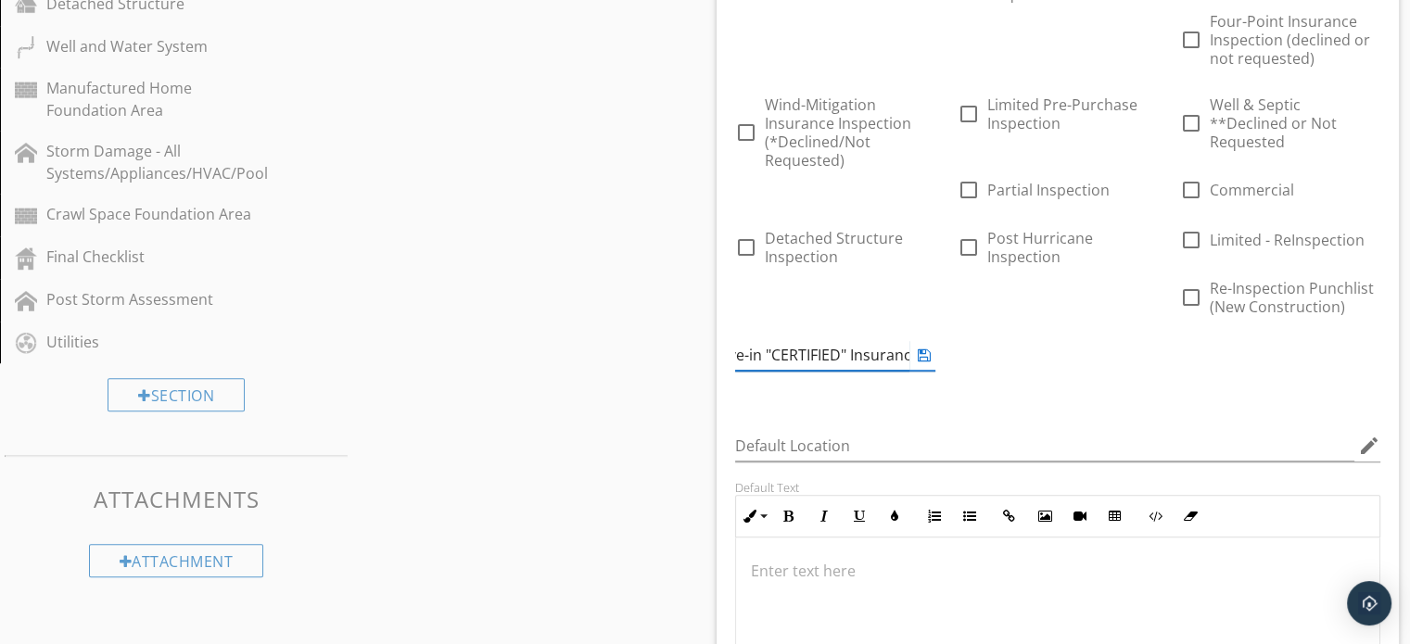
scroll to position [0, 0]
click at [804, 340] on input "Move-in "CERTIFIED" Insurance Ready Inspection" at bounding box center [822, 355] width 174 height 31
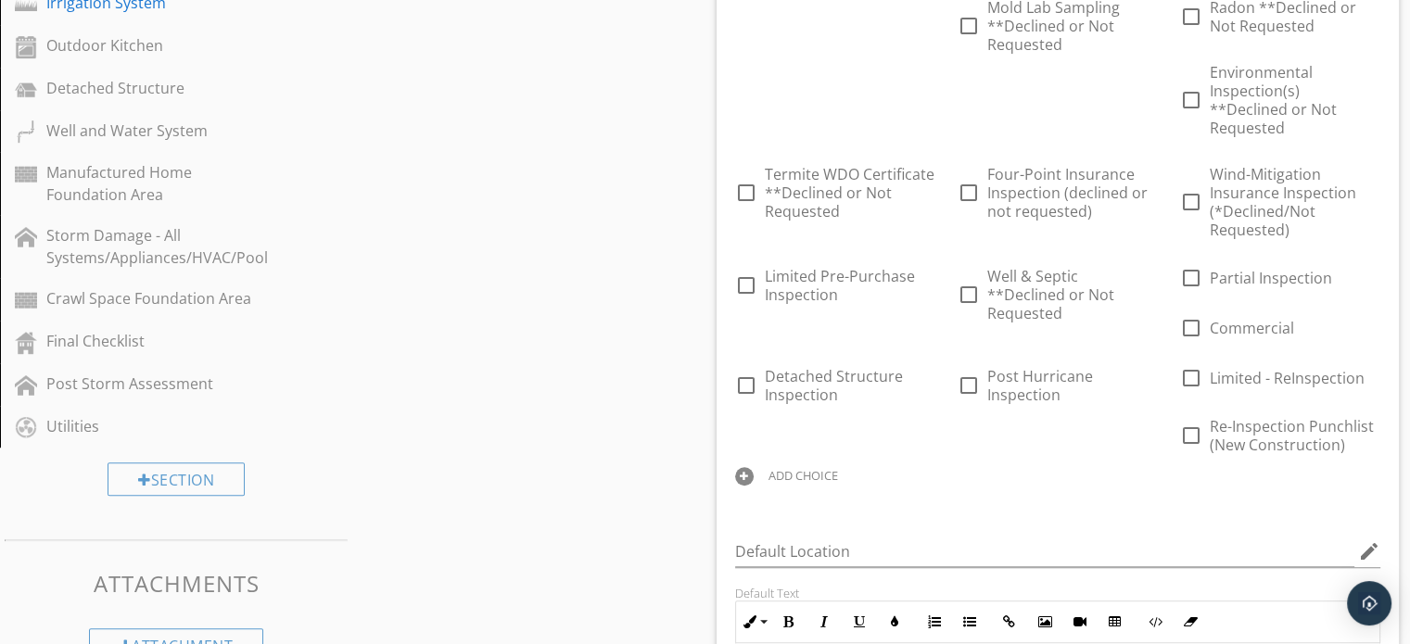
scroll to position [1049, 0]
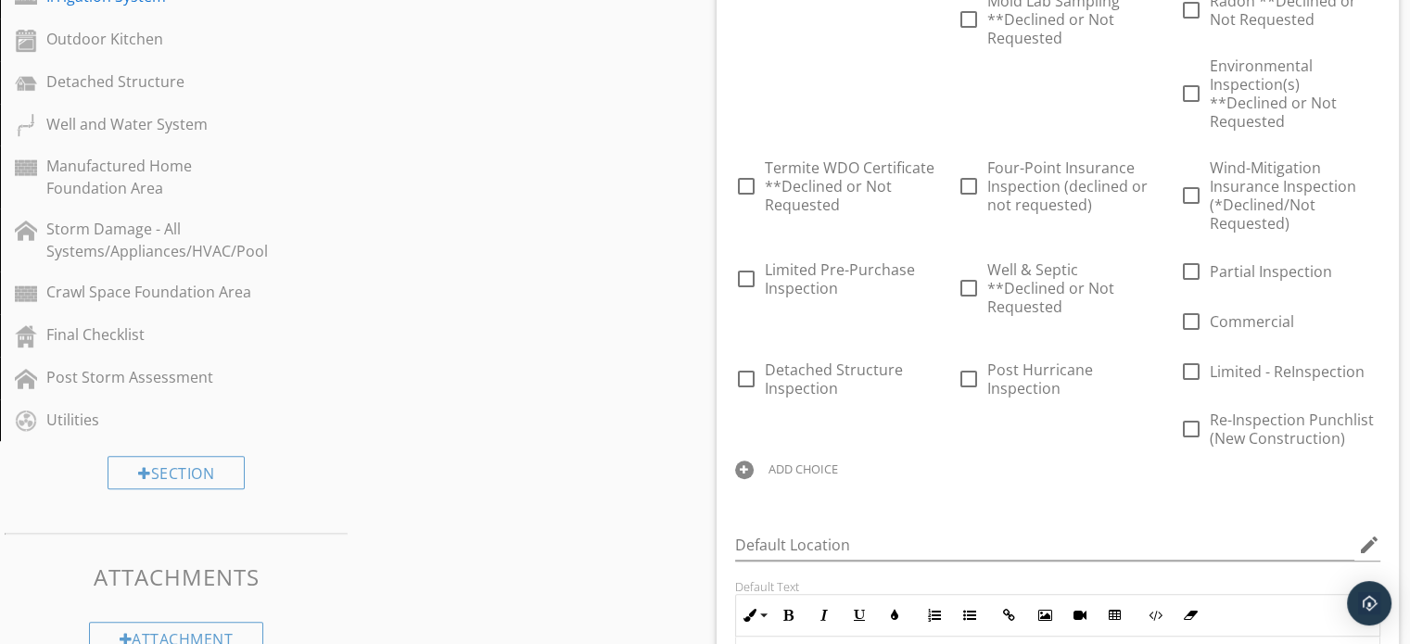
click at [794, 462] on div "ADD CHOICE" at bounding box center [803, 469] width 70 height 15
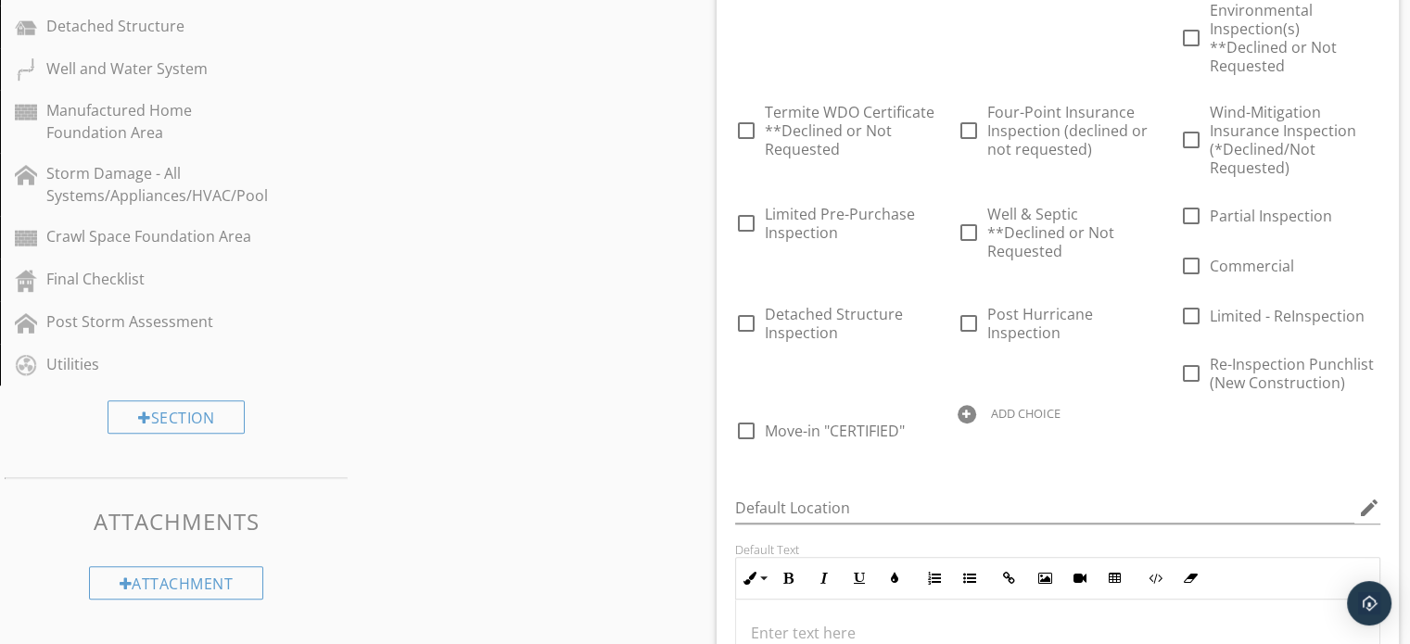
scroll to position [1106, 0]
click at [923, 400] on div at bounding box center [925, 413] width 19 height 26
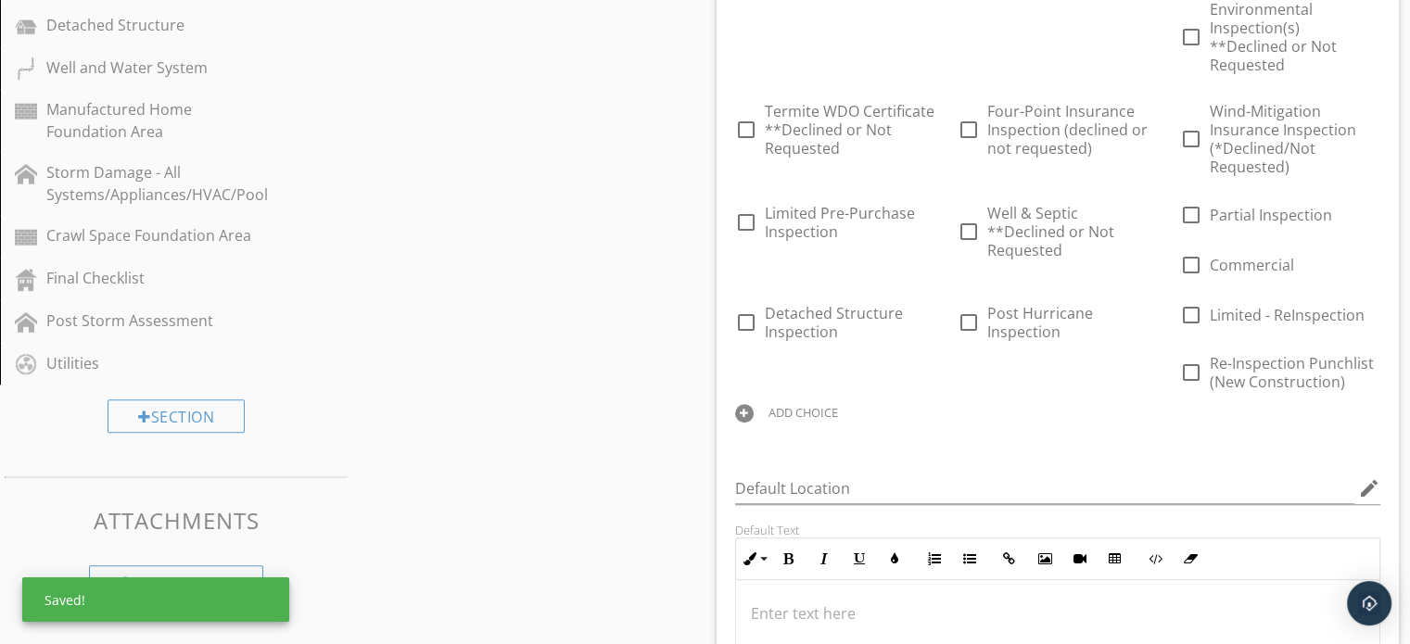
click at [823, 405] on div "ADD CHOICE" at bounding box center [803, 412] width 70 height 15
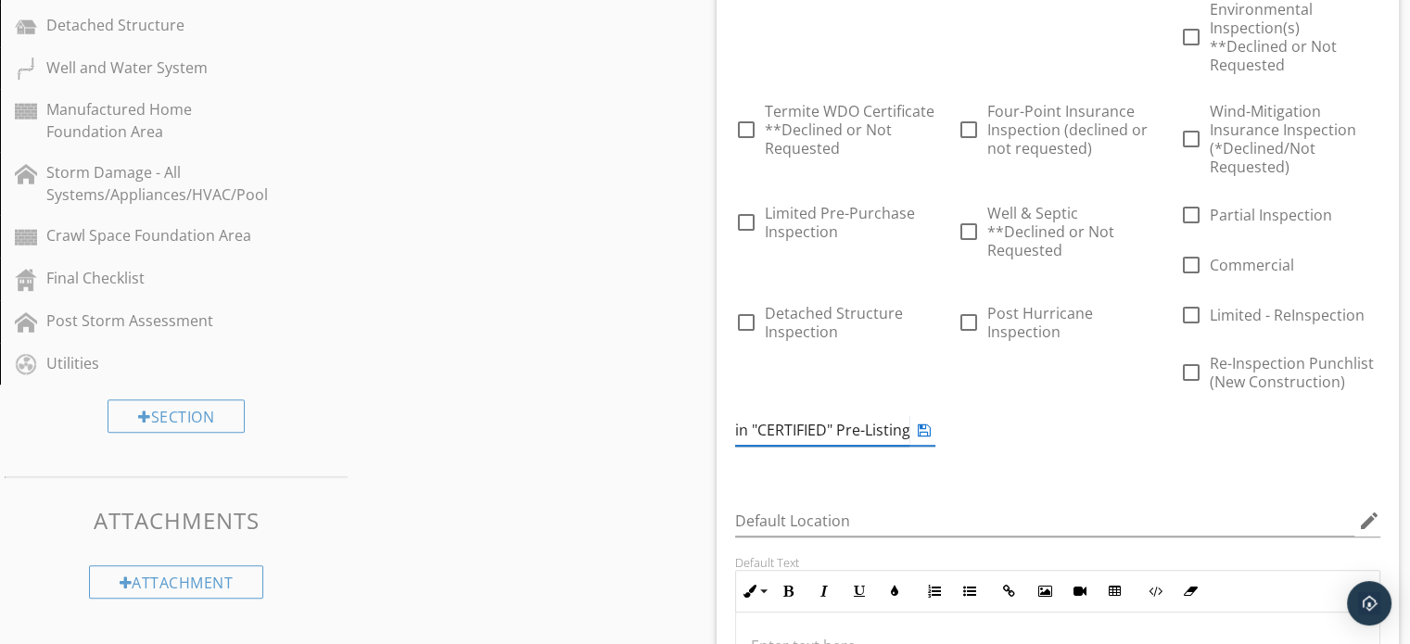
scroll to position [0, 46]
type input "Move-in "CERTIFIED" Pre-Listing Inspection"
click at [649, 482] on div "Sections Inspection Information Exterior Foundation Roof Attic, Roof Structure,…" at bounding box center [705, 506] width 1410 height 2853
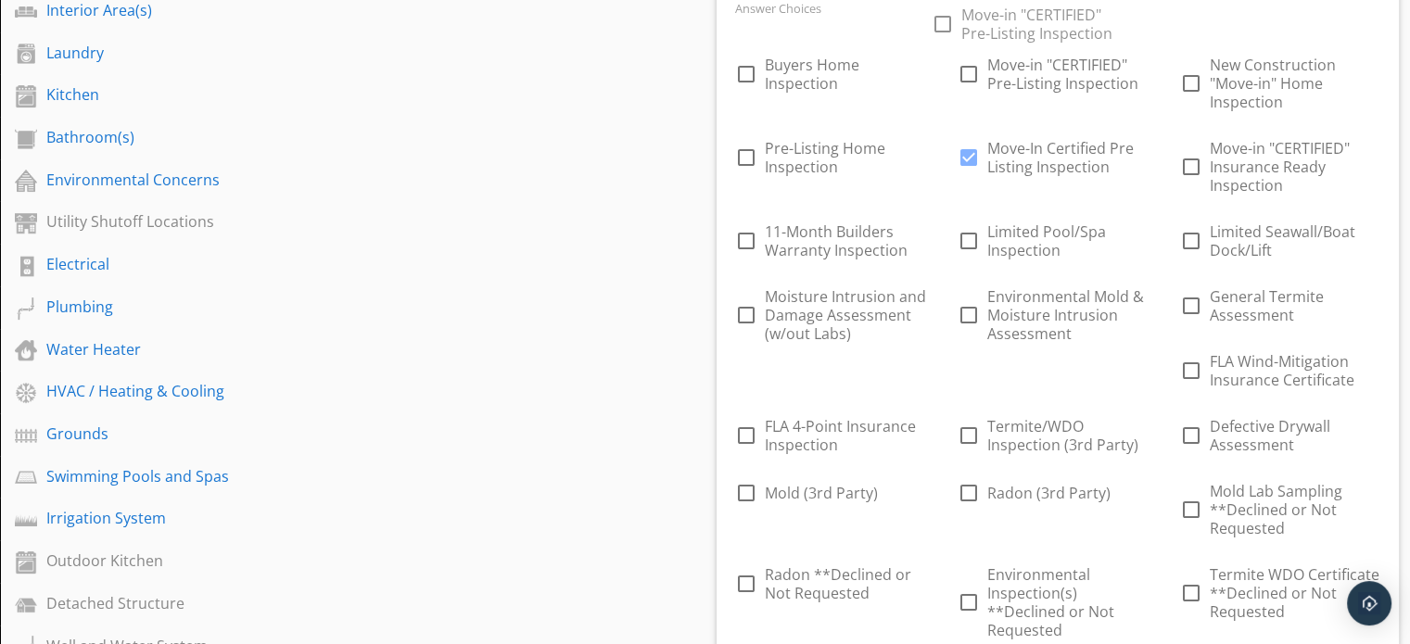
scroll to position [519, 0]
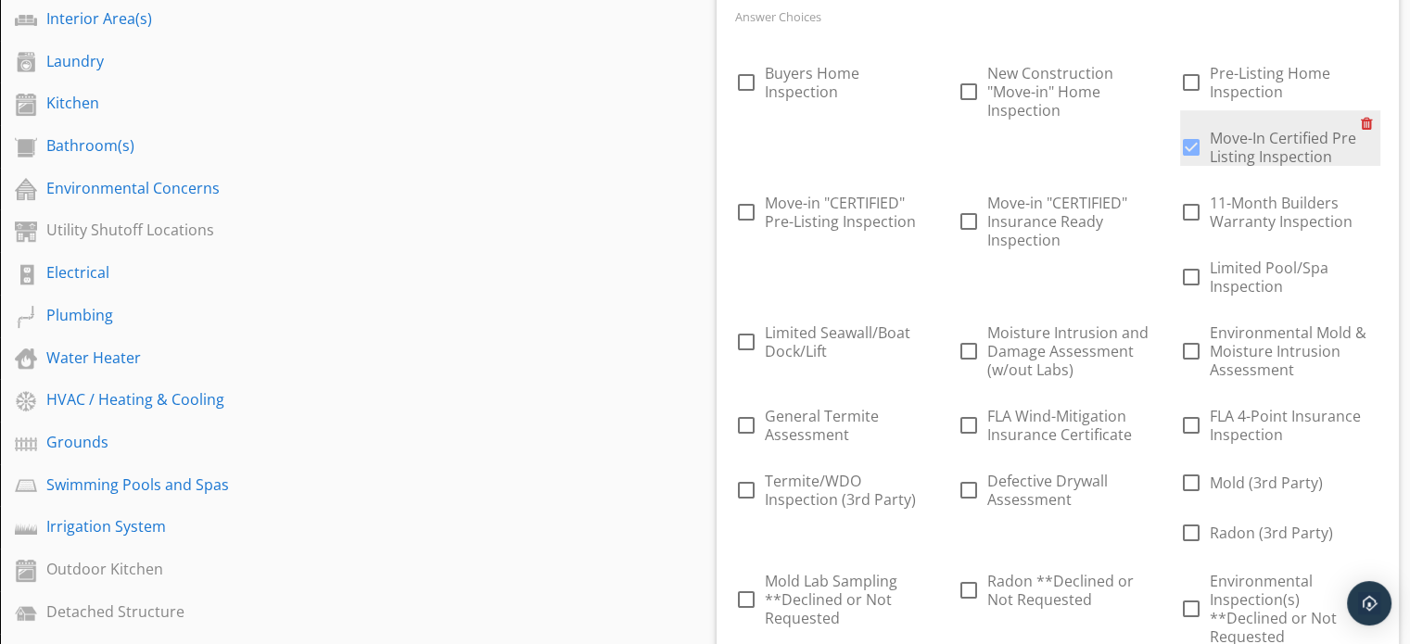
click at [1362, 118] on div at bounding box center [1370, 123] width 19 height 26
checkbox input "false"
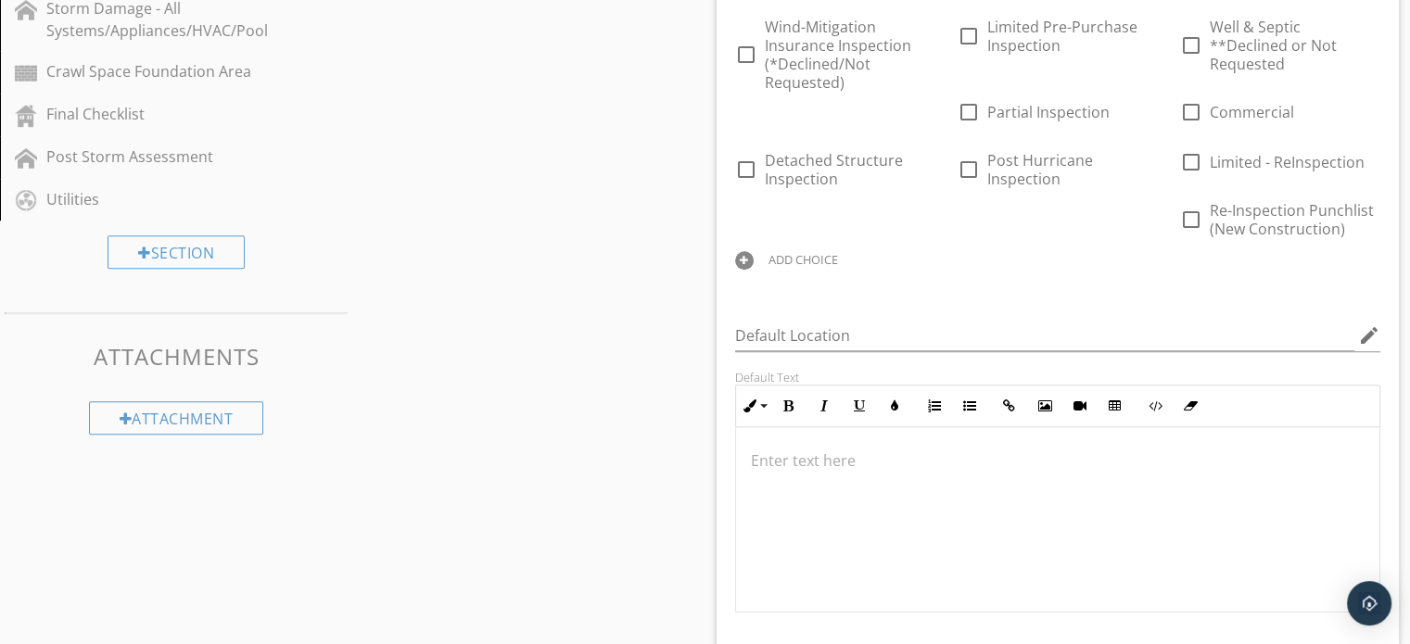
scroll to position [1271, 0]
click at [795, 251] on div "ADD CHOICE" at bounding box center [803, 258] width 70 height 15
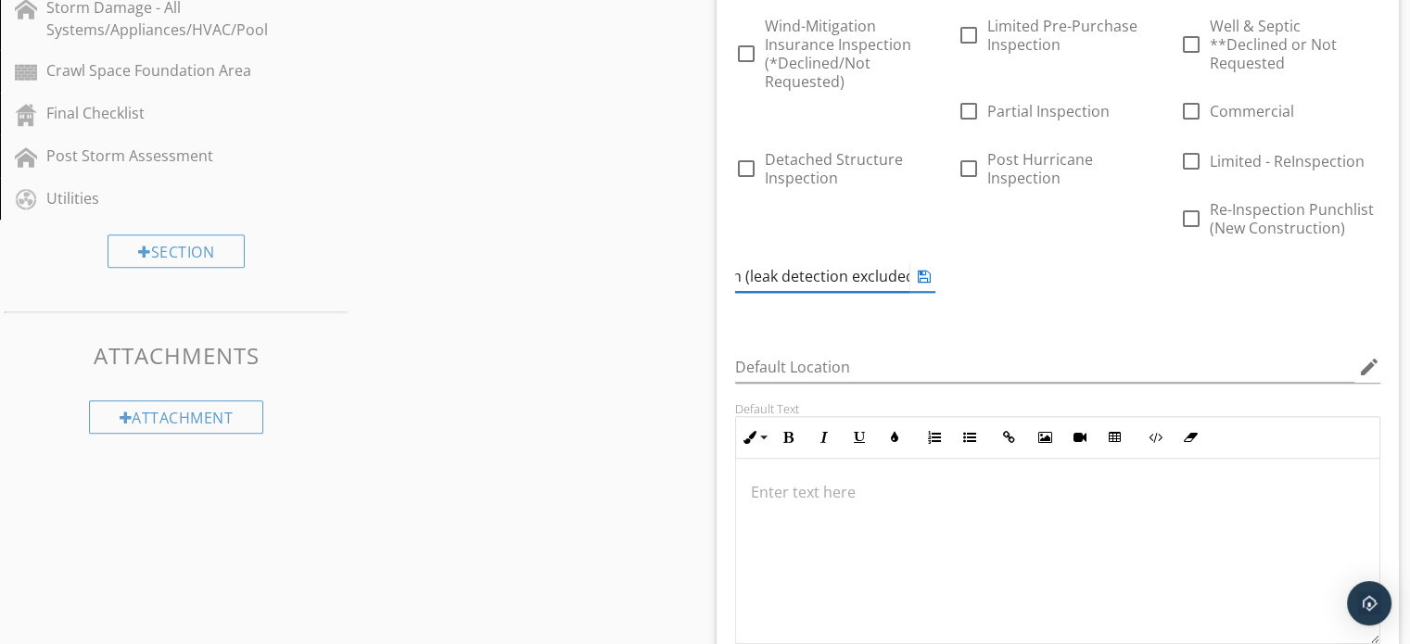
scroll to position [0, 138]
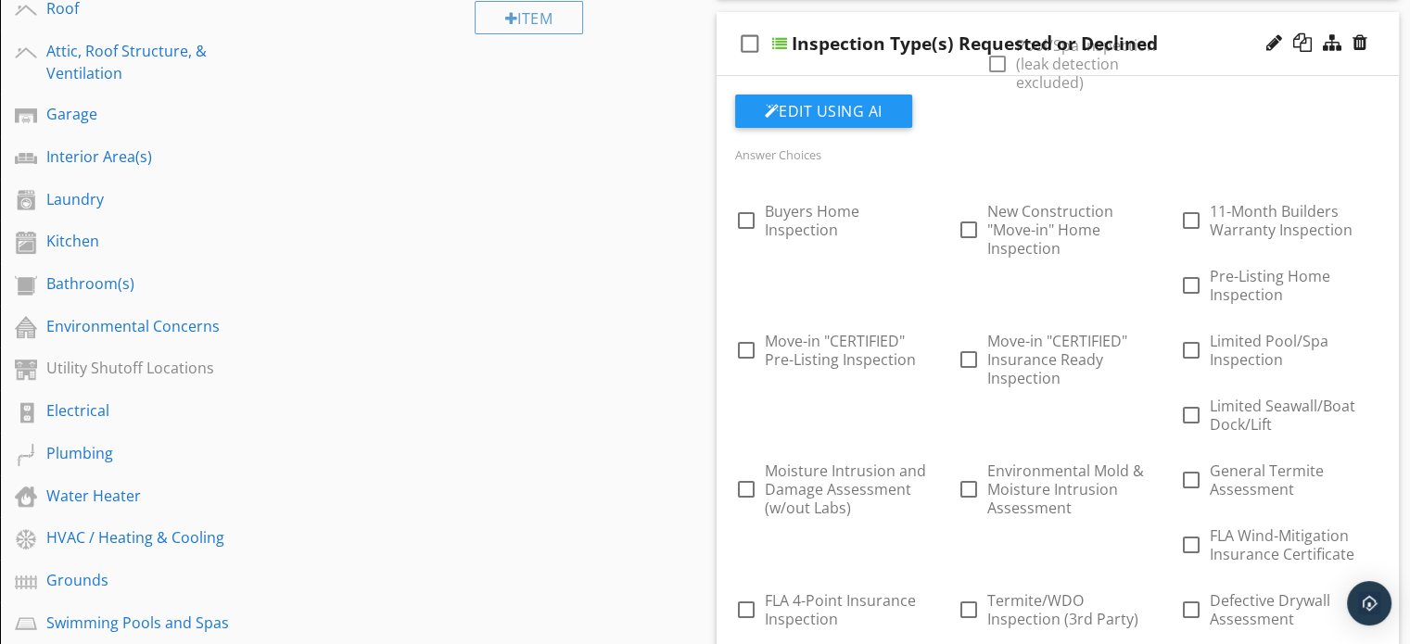
scroll to position [354, 0]
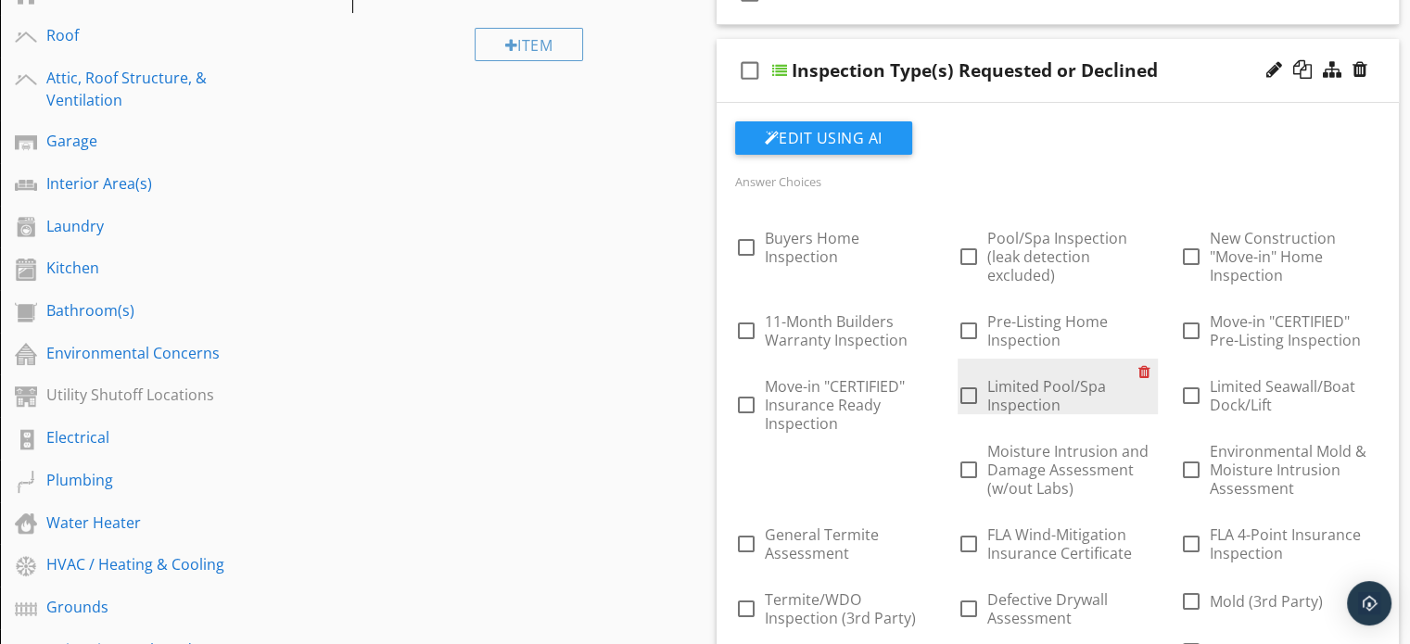
click at [1148, 370] on div at bounding box center [1147, 372] width 19 height 26
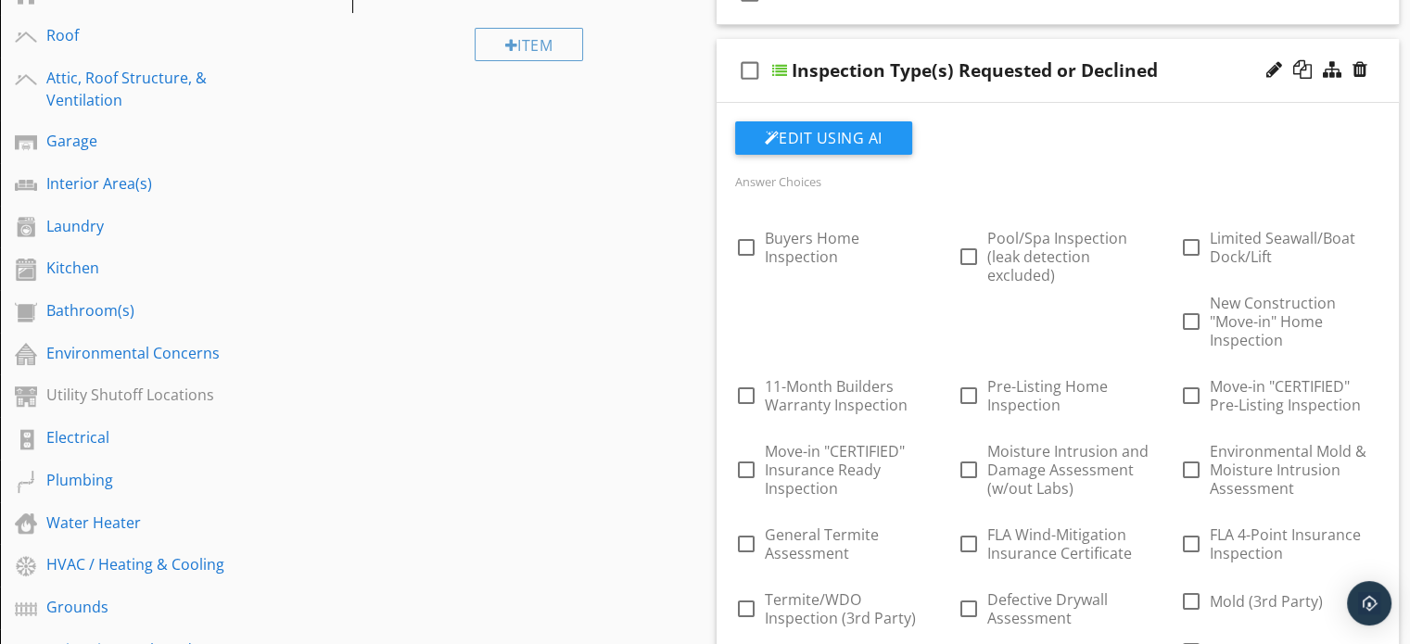
click at [1148, 370] on div "check_box_outline_blank Pre-Listing Home Inspection" at bounding box center [1057, 387] width 200 height 56
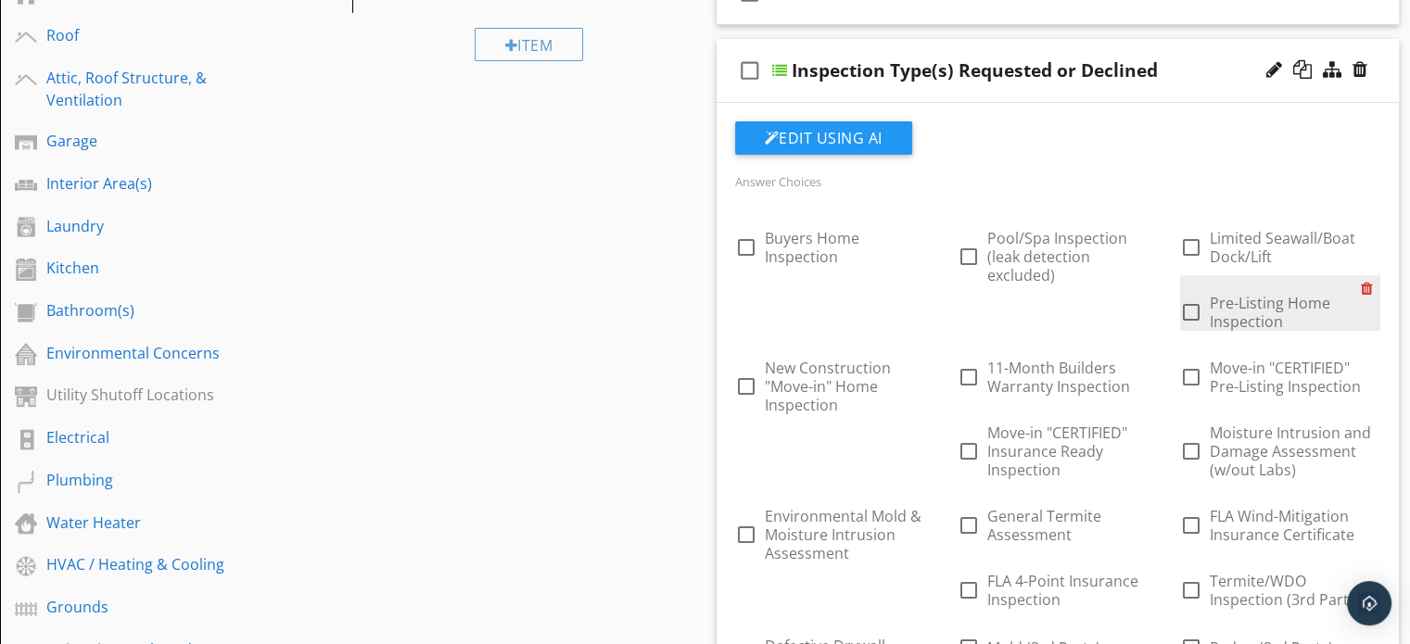
click at [1367, 283] on div at bounding box center [1370, 288] width 19 height 26
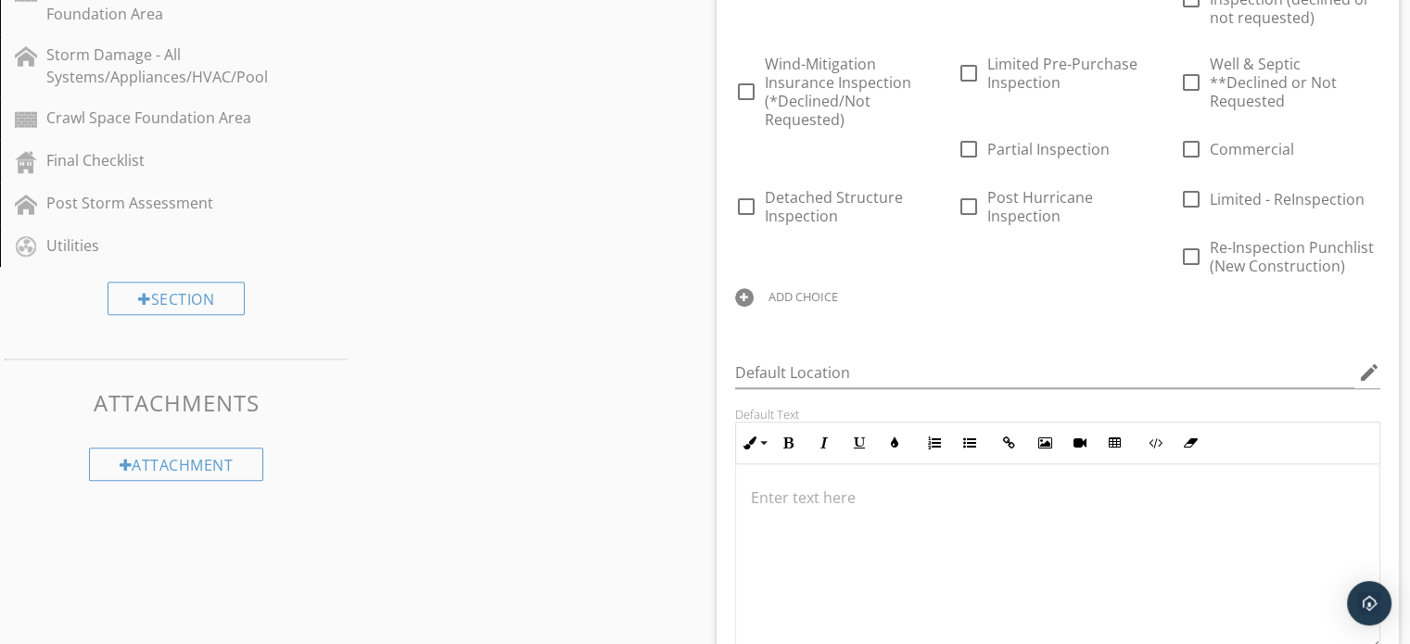
scroll to position [1195, 0]
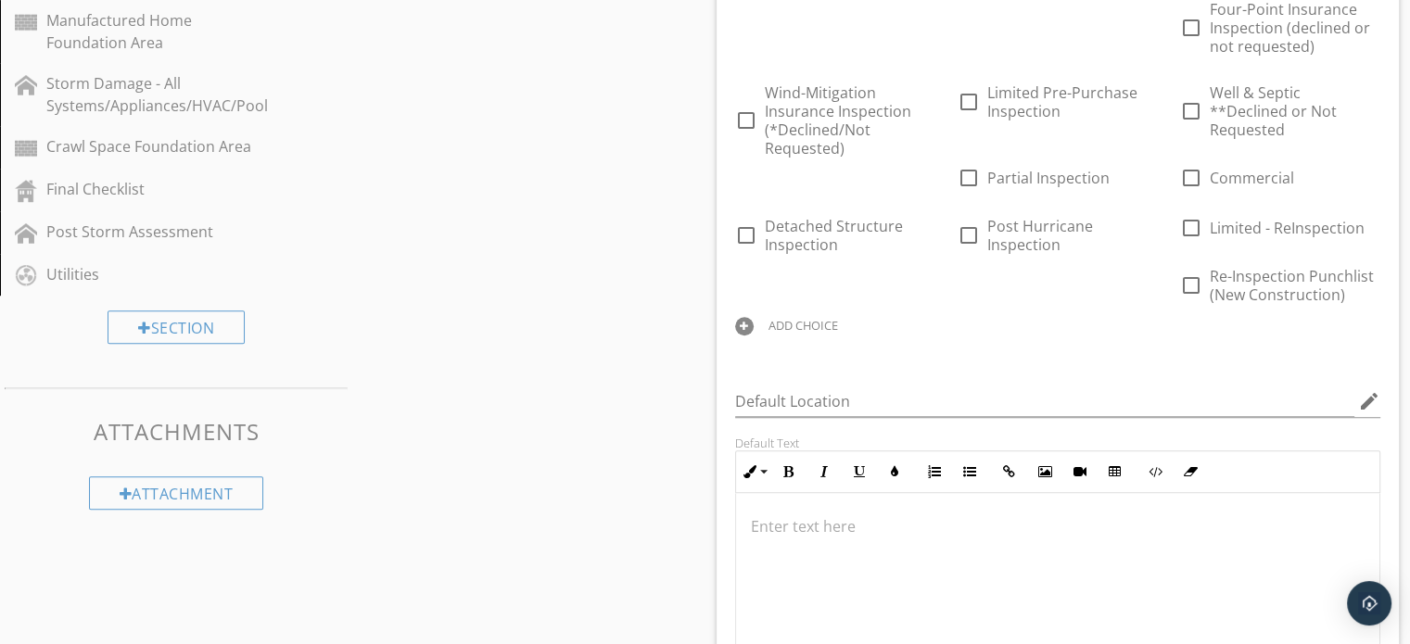
click at [799, 313] on div "ADD CHOICE" at bounding box center [835, 324] width 200 height 22
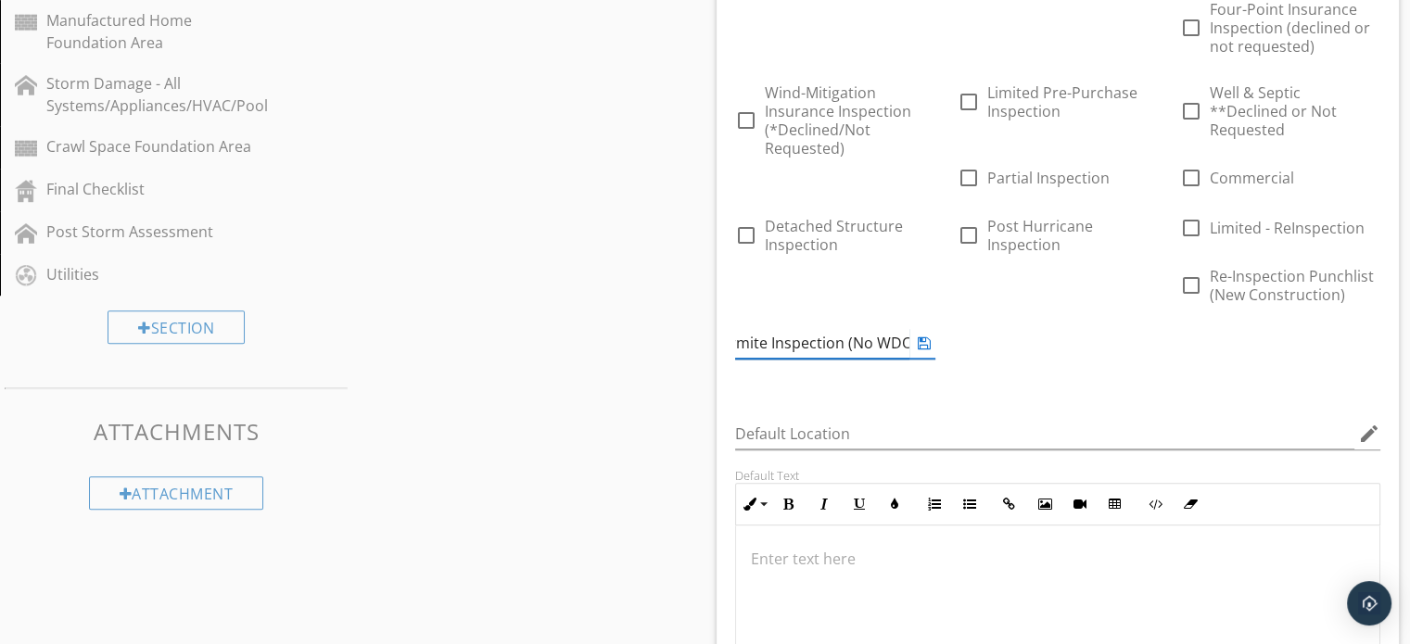
scroll to position [0, 27]
click at [690, 386] on div "Sections Inspection Information Exterior Foundation Roof Attic, Roof Structure,…" at bounding box center [705, 418] width 1410 height 2855
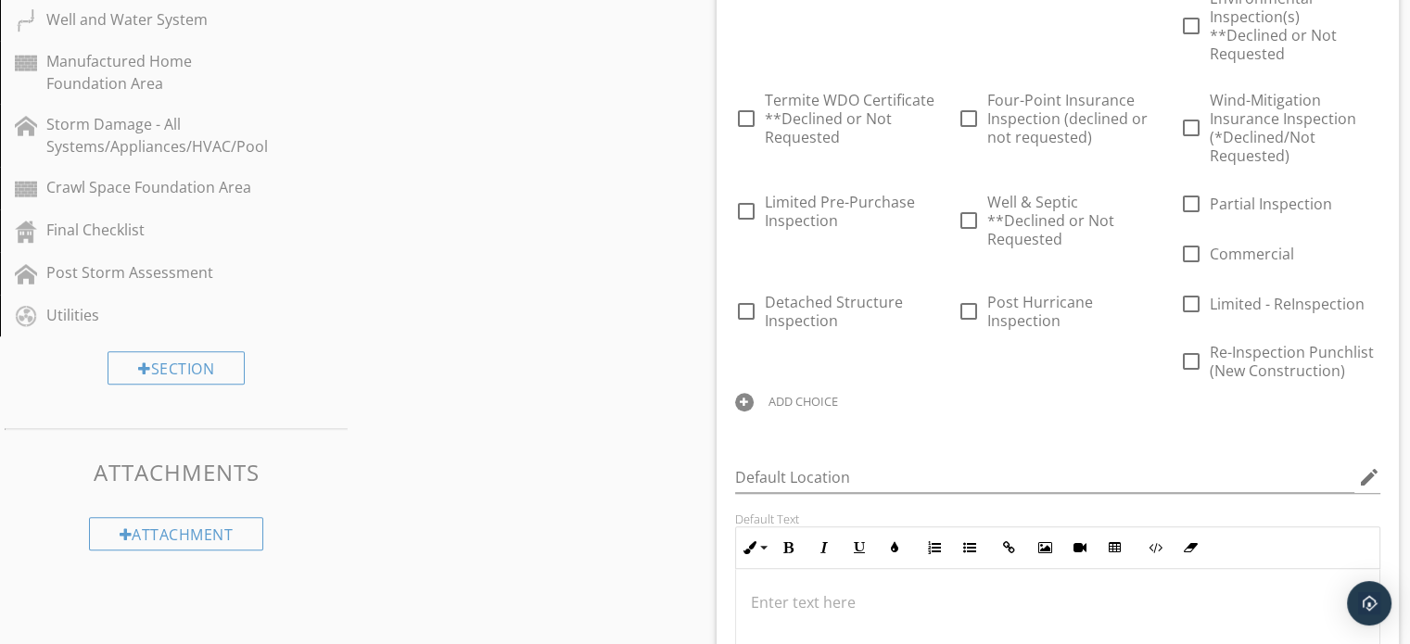
scroll to position [1158, 0]
click at [791, 390] on div "ADD CHOICE" at bounding box center [803, 397] width 70 height 15
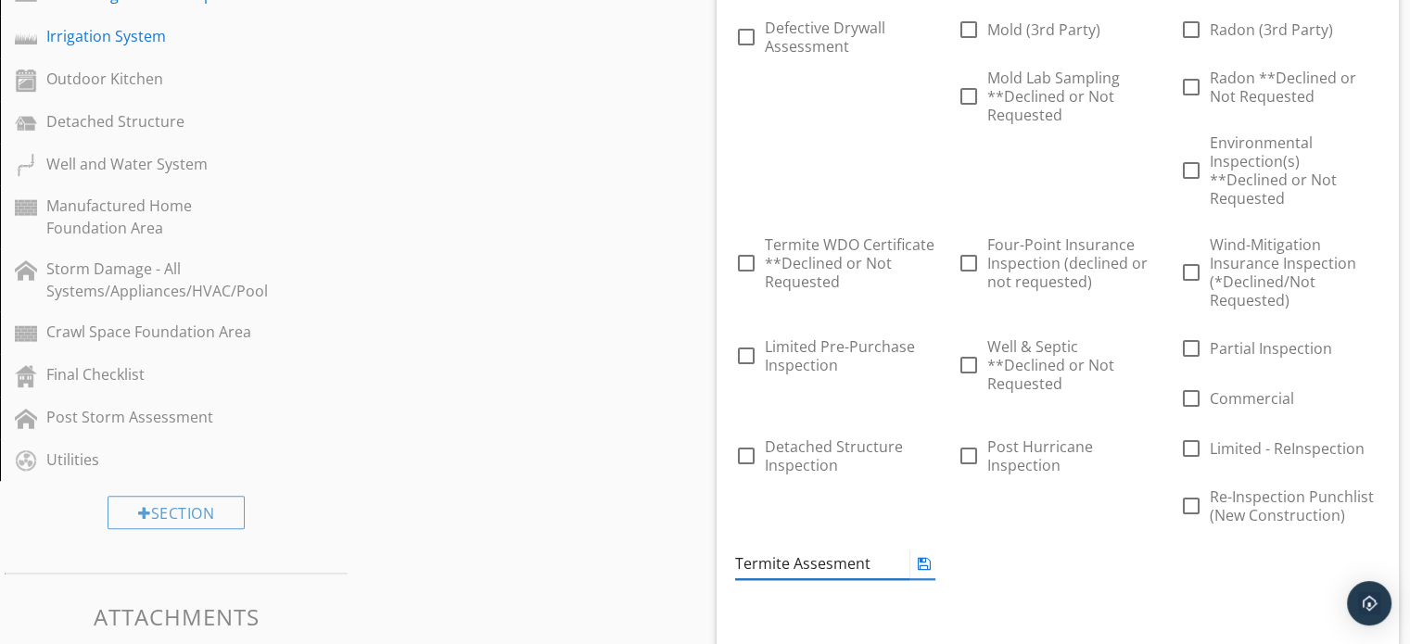
scroll to position [1010, 0]
click at [834, 548] on input "Termite Assesment" at bounding box center [822, 563] width 174 height 31
click at [879, 548] on input "Termite Assessment" at bounding box center [822, 563] width 174 height 31
click at [884, 554] on input "Termite Assessment ( w/o" at bounding box center [822, 563] width 174 height 31
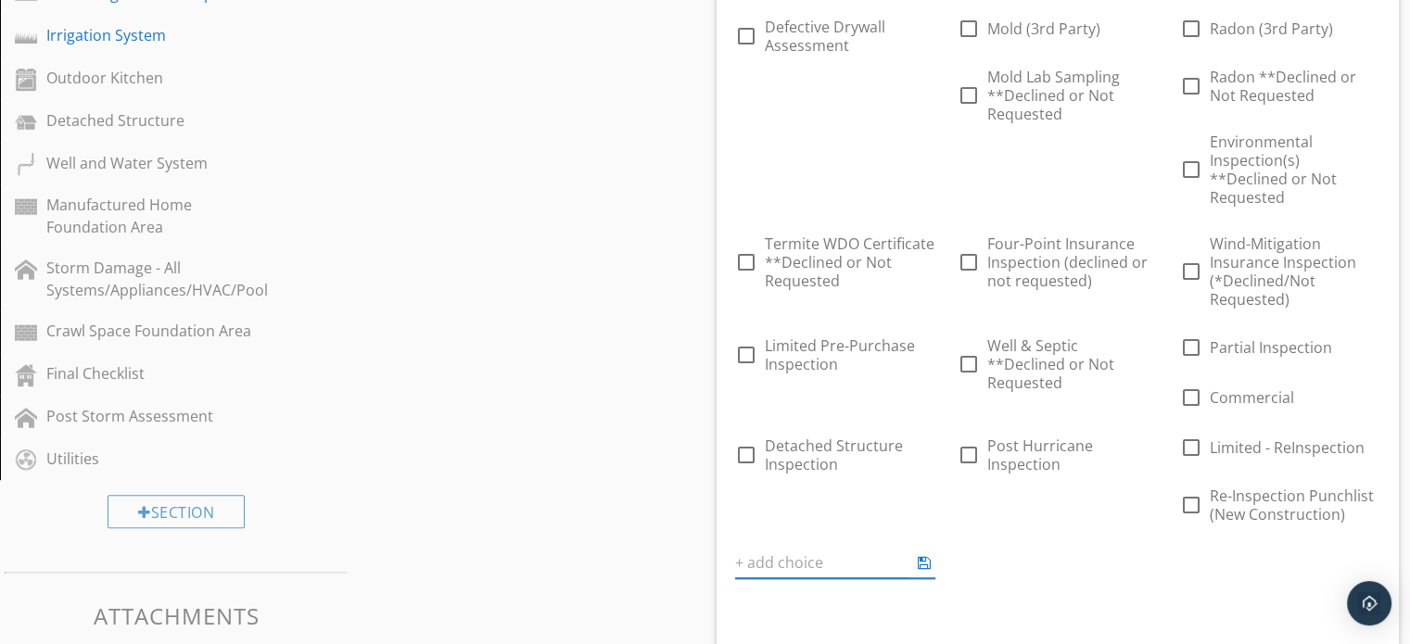
click at [798, 588] on div "Answer Choices check_box_outline_blank Buyers Home Inspection check_box_outline…" at bounding box center [1058, 64] width 668 height 1102
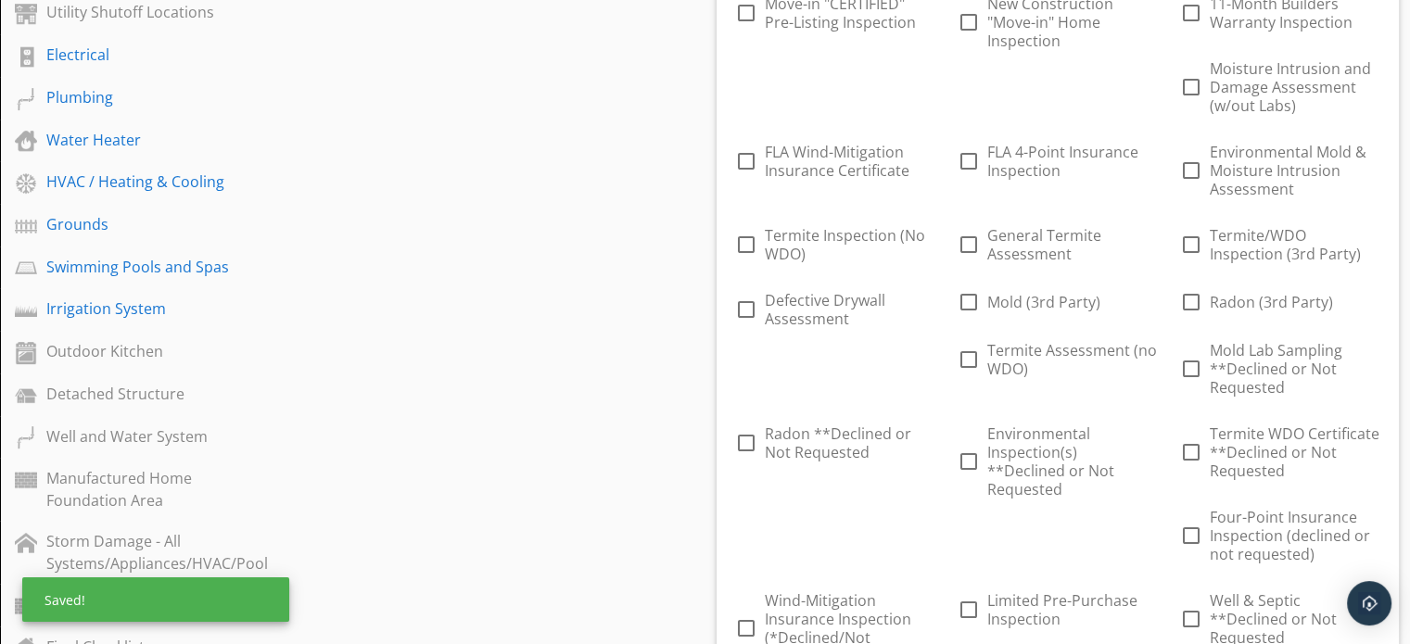
scroll to position [735, 0]
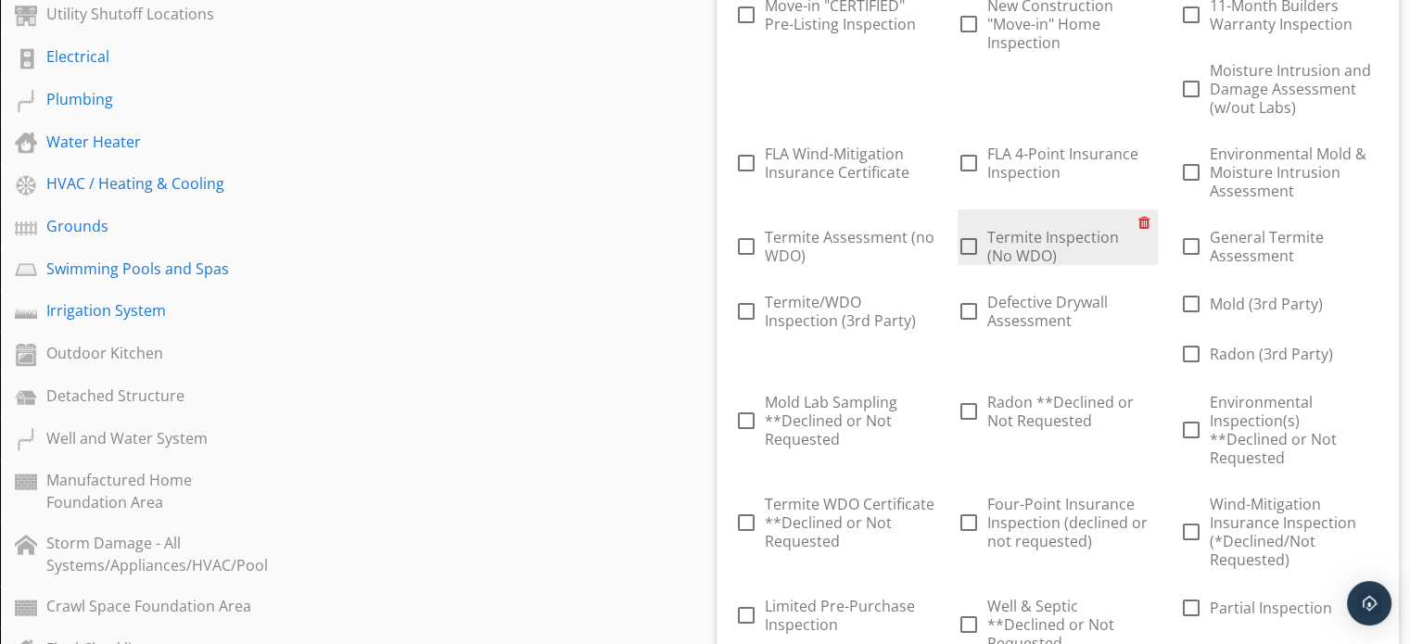
click at [1145, 222] on div at bounding box center [1147, 222] width 19 height 26
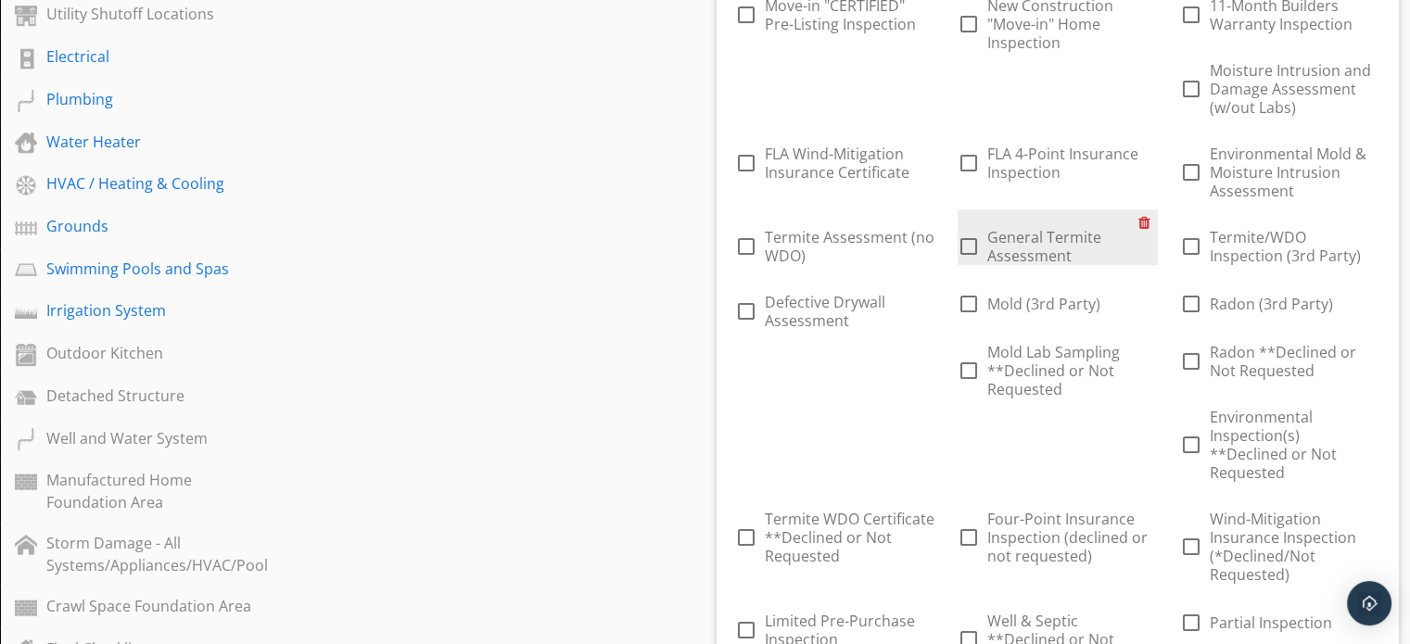
click at [1145, 222] on div at bounding box center [1147, 222] width 19 height 26
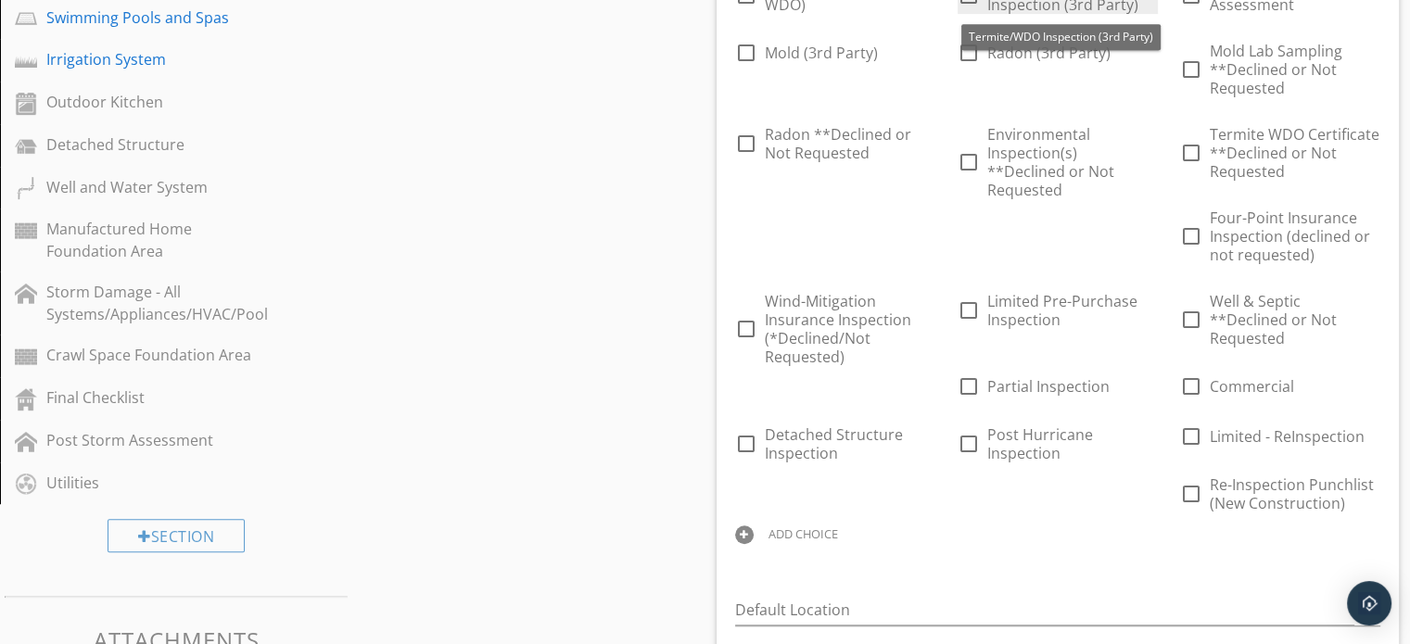
scroll to position [1012, 0]
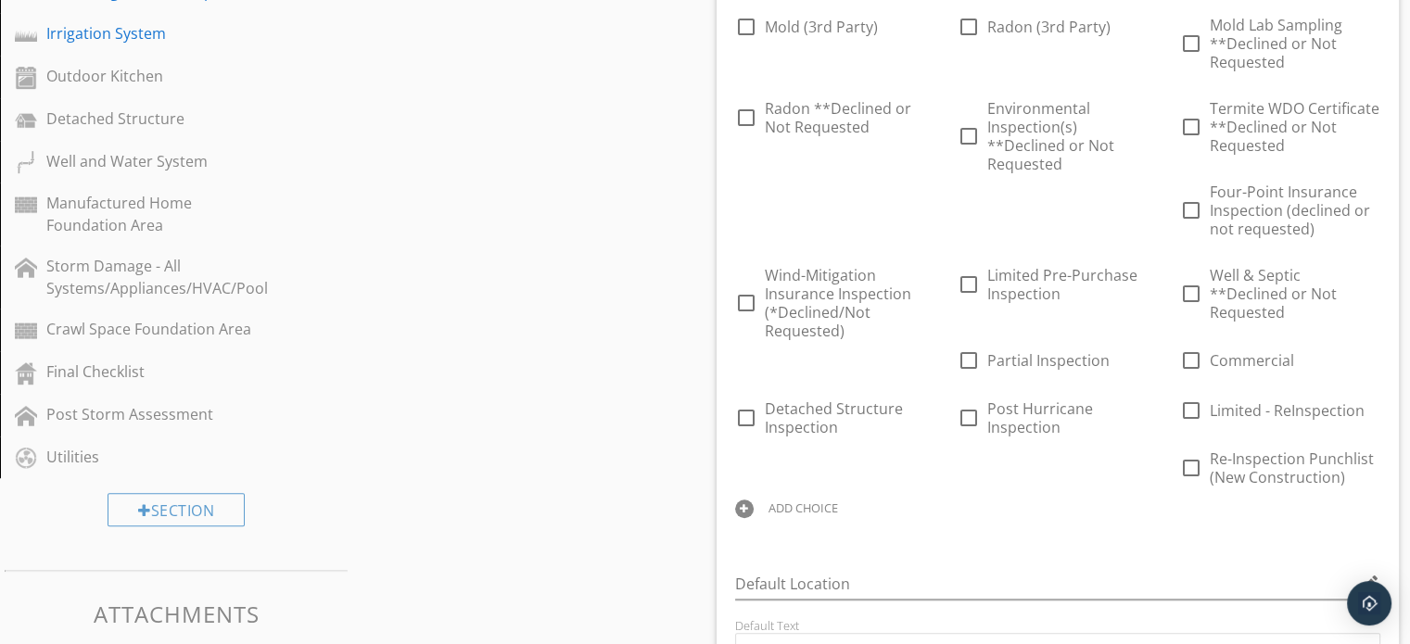
click at [815, 500] on div "ADD CHOICE" at bounding box center [803, 507] width 70 height 15
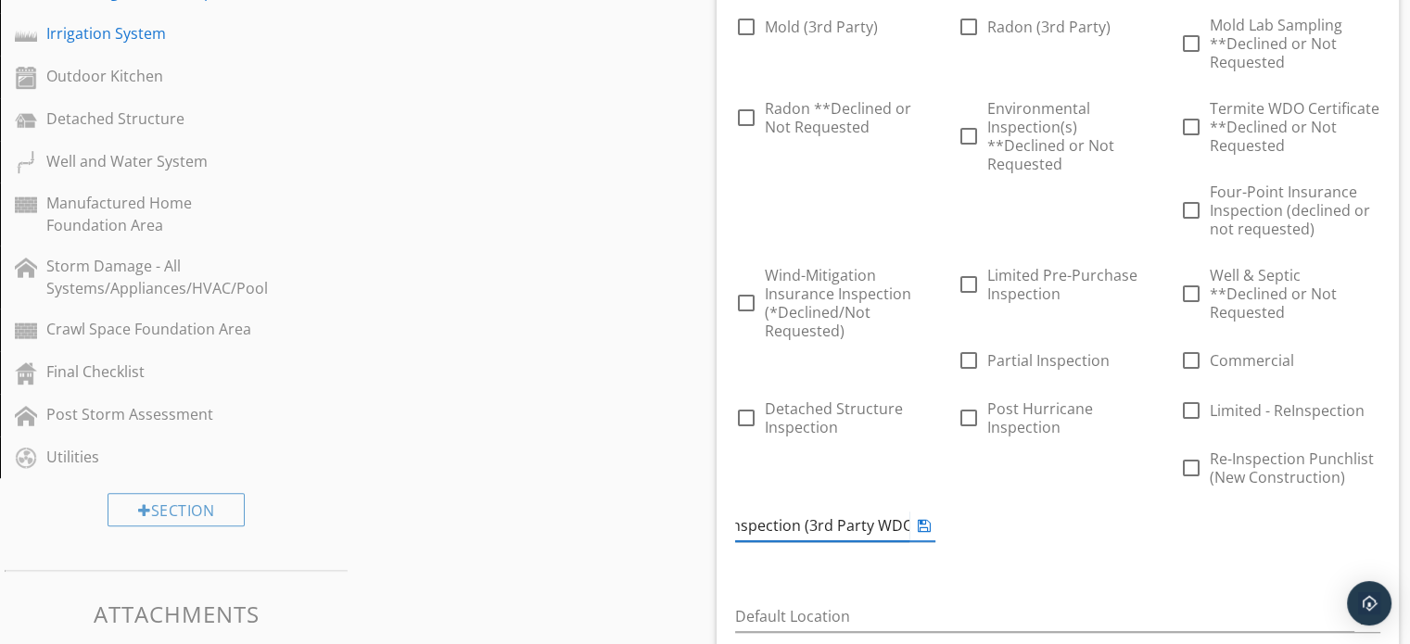
scroll to position [0, 70]
click at [760, 511] on input "Termite Inspection (3rd Party WDO)" at bounding box center [822, 526] width 174 height 31
click at [902, 511] on input "Termite Inspection (3rd Party WDO)" at bounding box center [822, 526] width 174 height 31
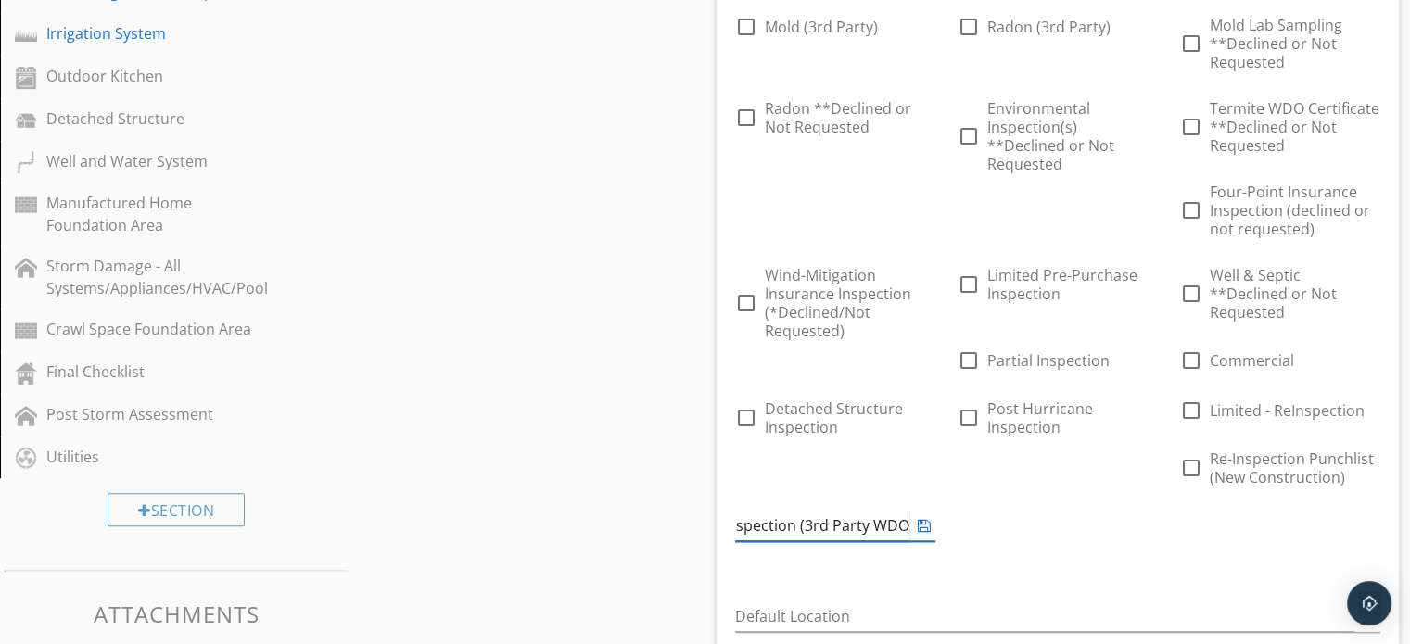
click at [902, 511] on input "Termite Inspection (3rd Party WDO)" at bounding box center [822, 526] width 174 height 31
click at [863, 505] on div "Answer Choices check_box_outline_blank Buyers Home Inspection check_box_outline…" at bounding box center [1058, 230] width 668 height 1534
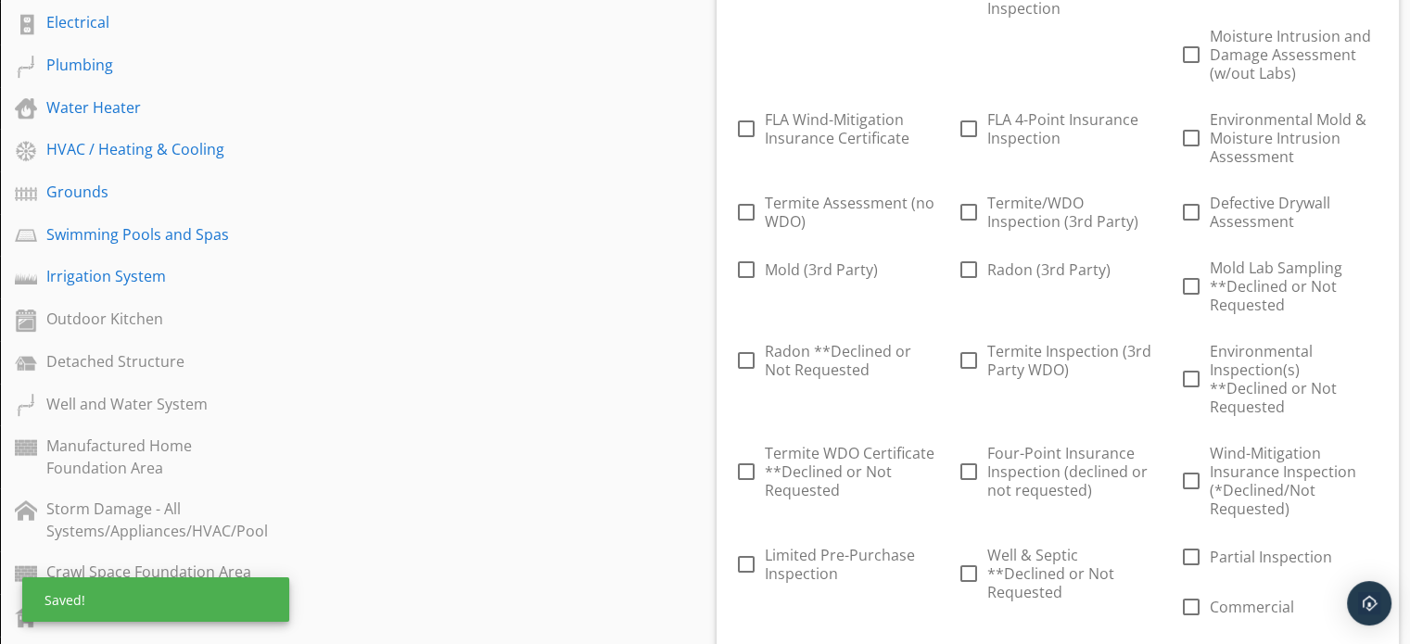
scroll to position [768, 0]
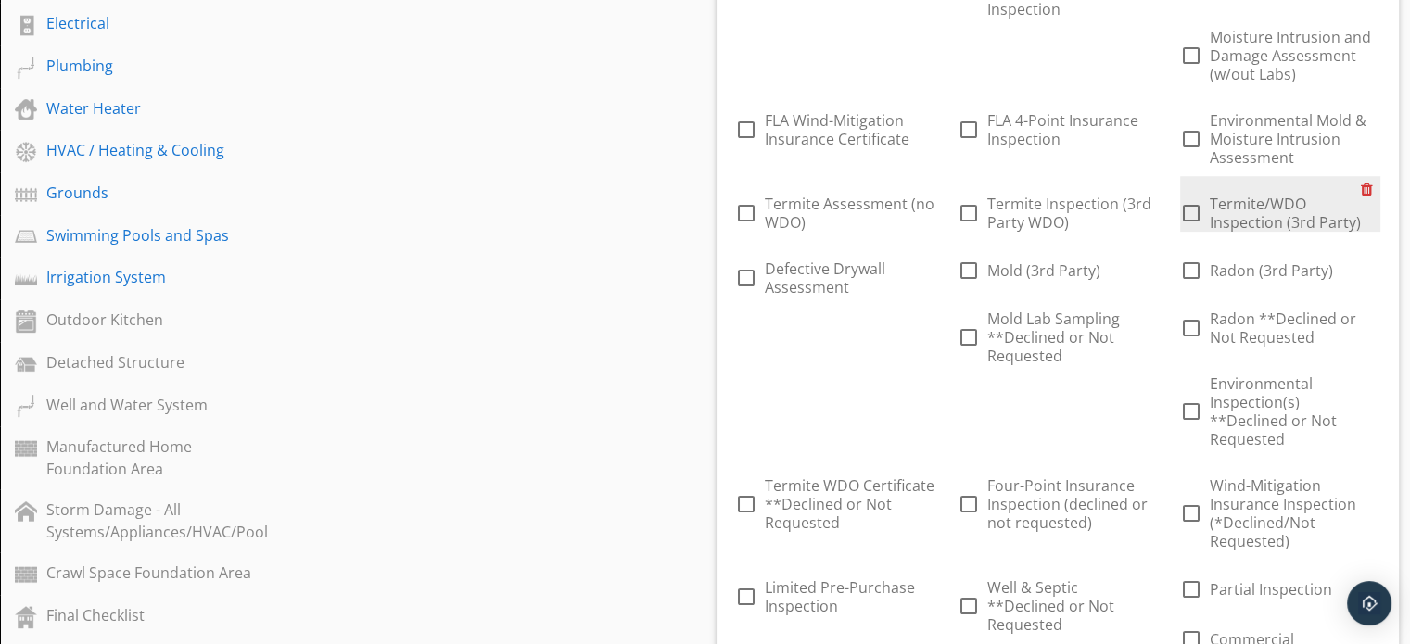
click at [1366, 188] on div at bounding box center [1370, 189] width 19 height 26
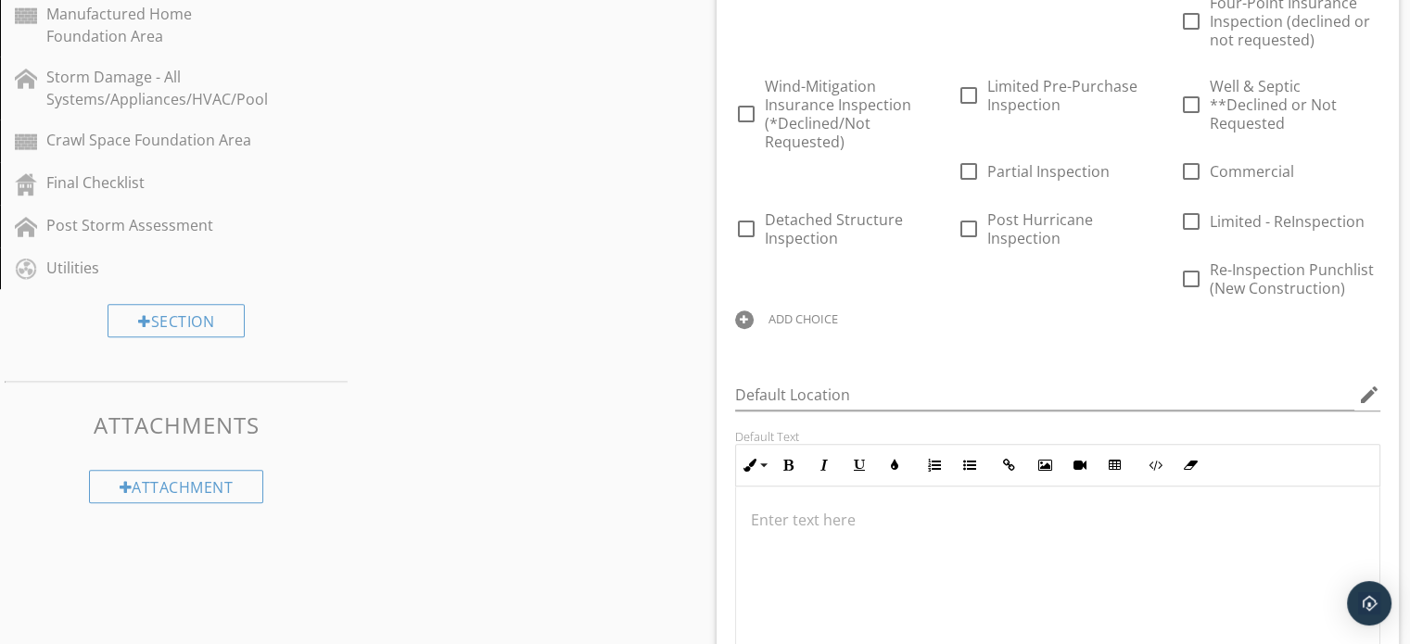
scroll to position [1205, 0]
click at [812, 308] on div "ADD CHOICE" at bounding box center [803, 315] width 70 height 15
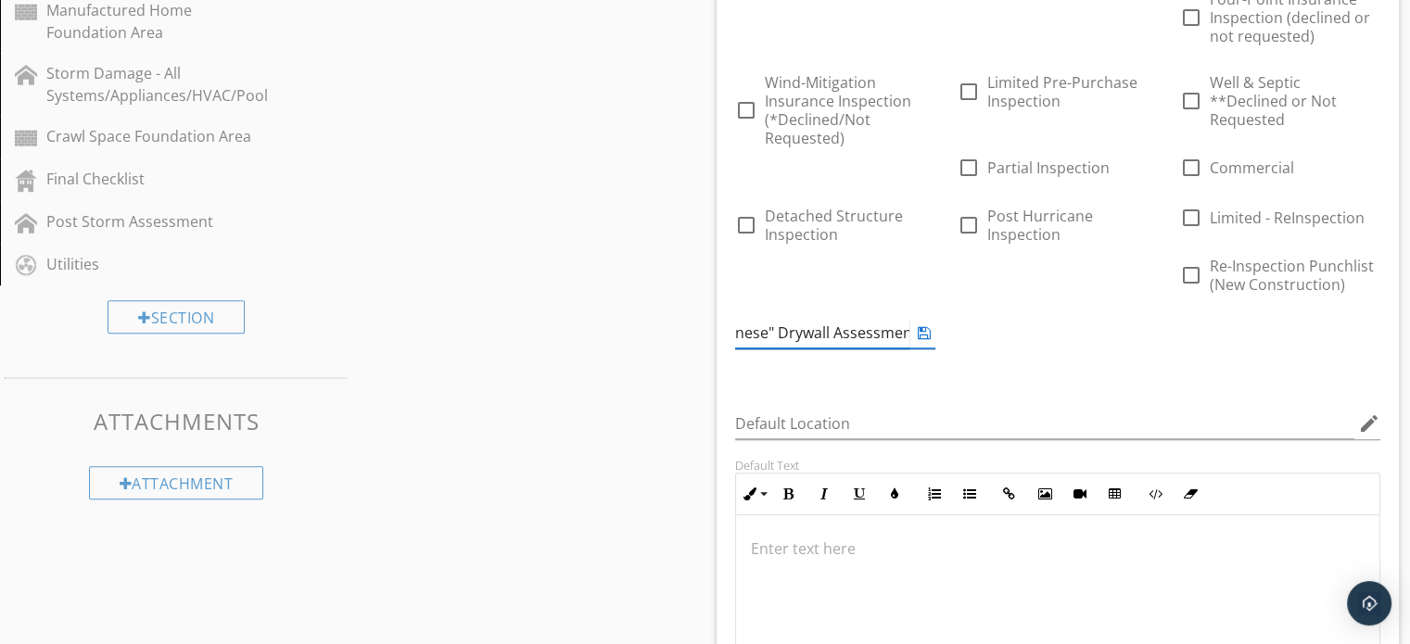
scroll to position [0, 101]
type input "Defective "Chinese" Drywall Assessment"
click at [895, 515] on div at bounding box center [1058, 607] width 644 height 185
click at [1012, 308] on div "ADD CHOICE" at bounding box center [1026, 315] width 70 height 15
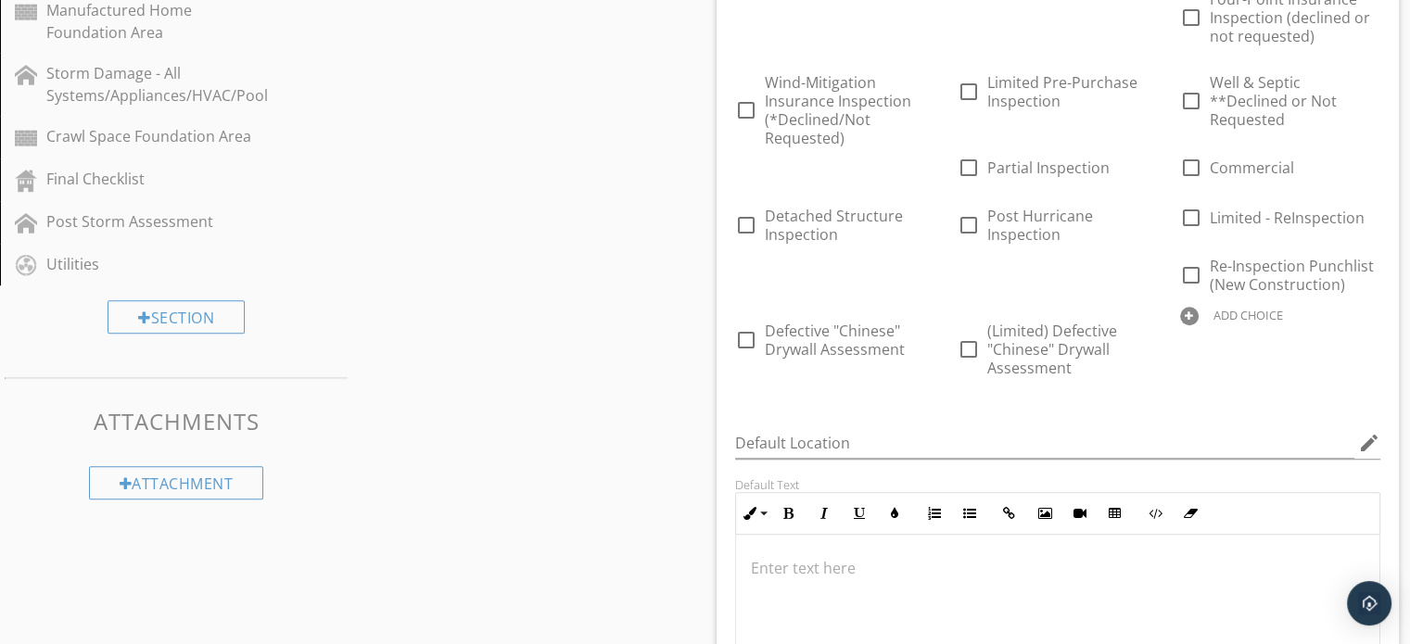
click at [927, 303] on div at bounding box center [925, 316] width 19 height 26
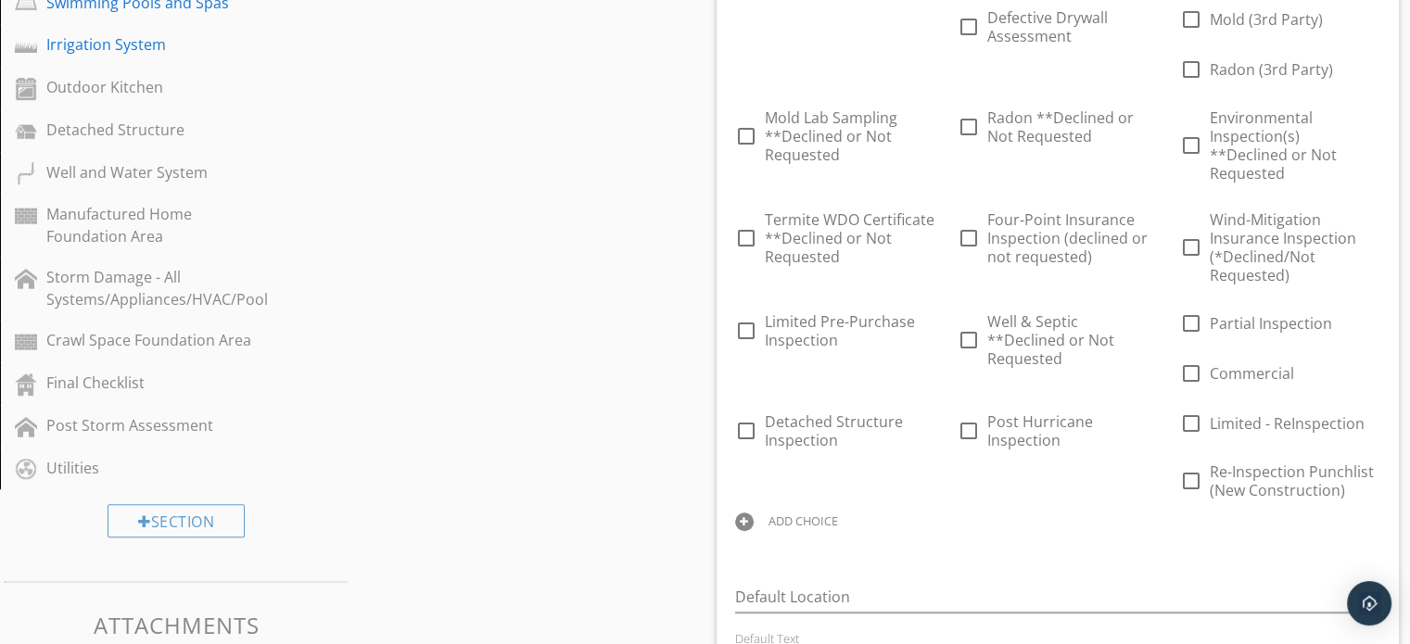
scroll to position [1010, 0]
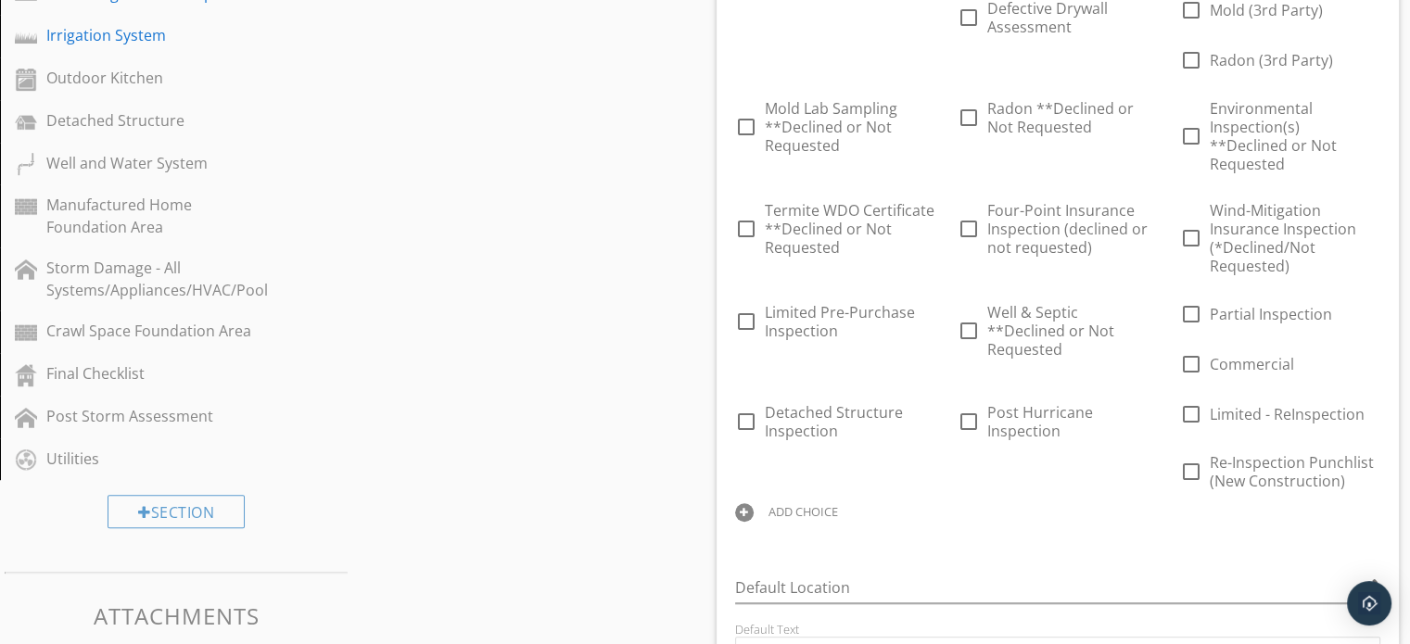
click at [795, 504] on div "ADD CHOICE" at bounding box center [803, 511] width 70 height 15
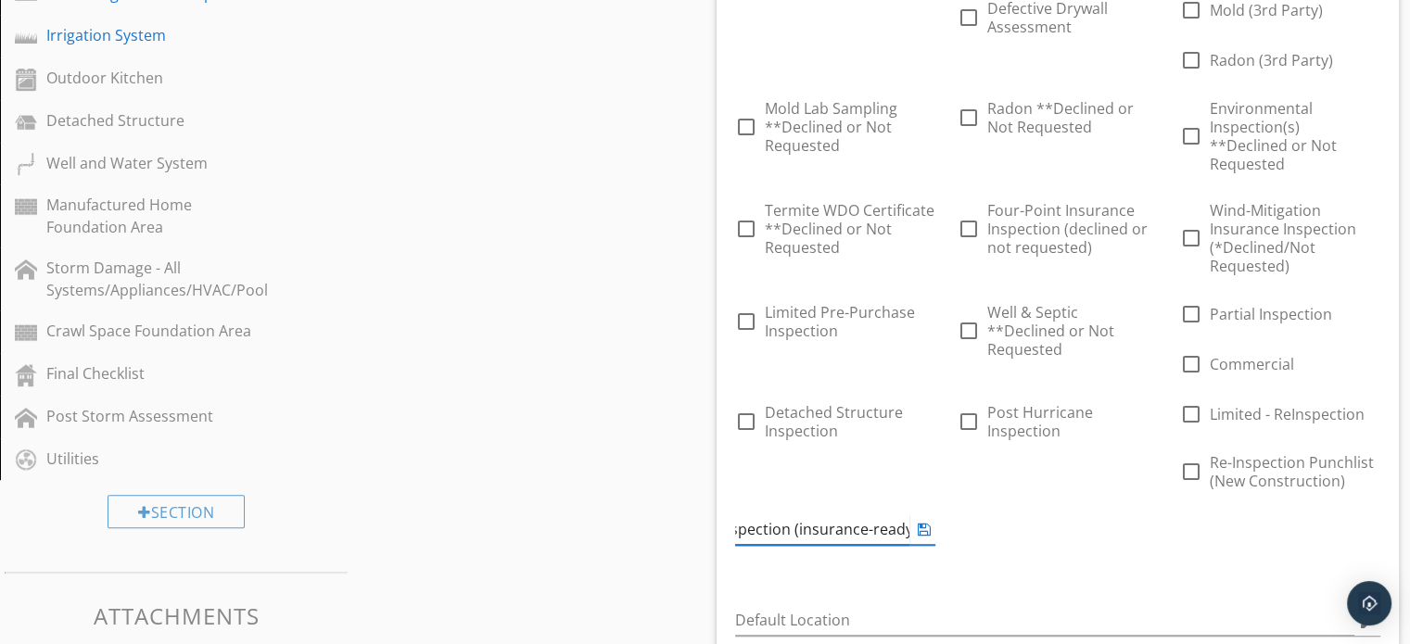
scroll to position [0, 200]
click at [829, 515] on input "Move-in CERTIFIED Home Inspection (insurance-ready)" at bounding box center [822, 529] width 174 height 31
drag, startPoint x: 786, startPoint y: 508, endPoint x: 904, endPoint y: 513, distance: 117.8
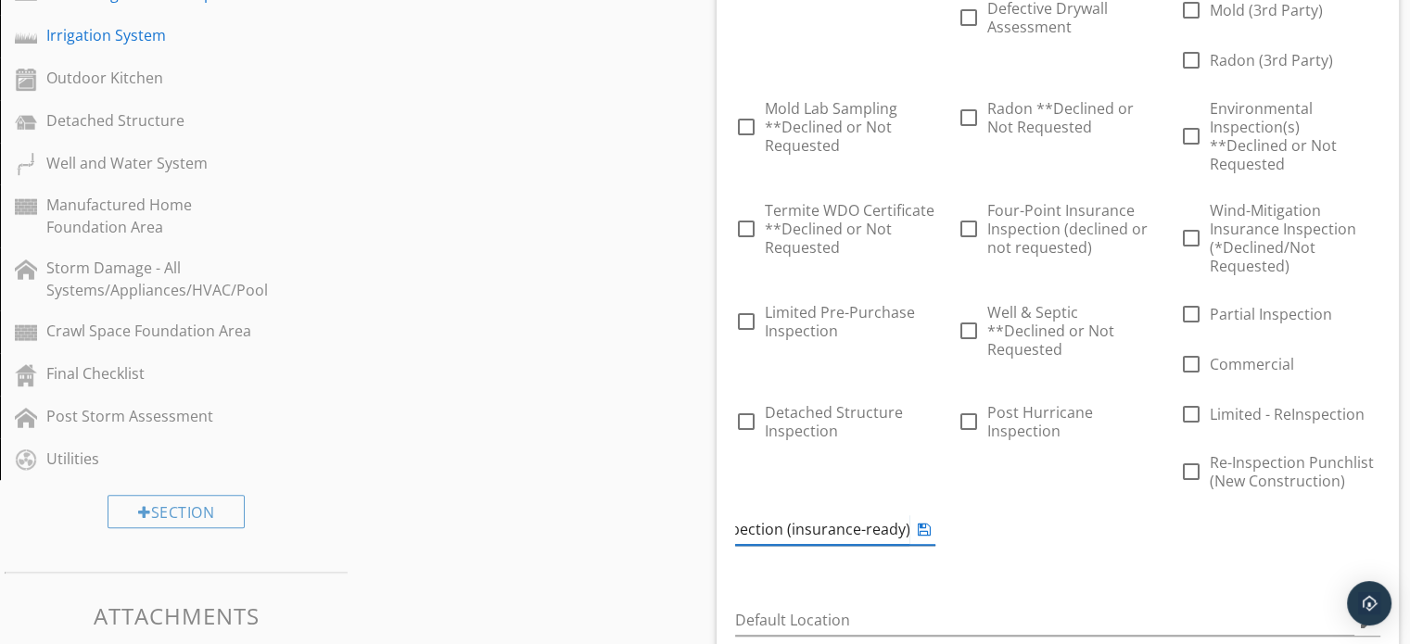
click at [904, 514] on input "Move-in CERTIFIED Home Inspection (insurance-ready)" at bounding box center [822, 529] width 174 height 31
click at [815, 514] on input "Move-in CERTIFIED Home Inspection" at bounding box center [822, 529] width 174 height 31
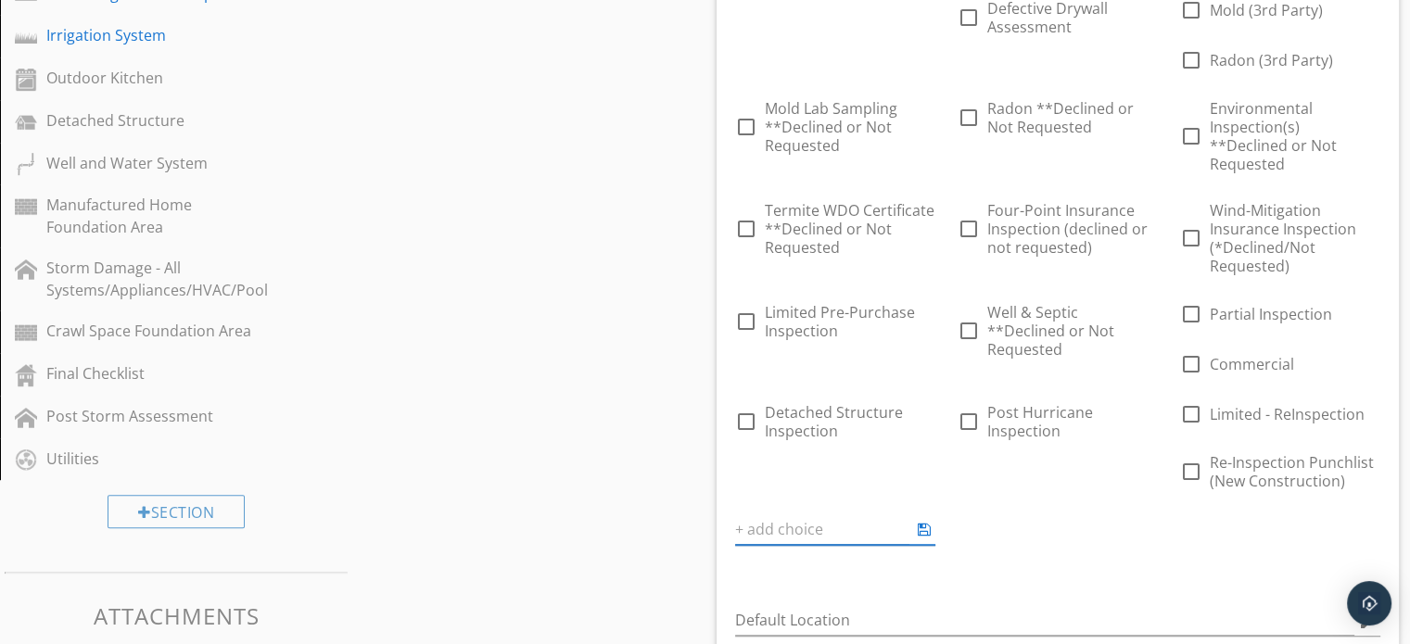
click at [908, 555] on div "Answer Choices check_box_outline_blank Buyers Home Inspection check_box_outline…" at bounding box center [1058, 47] width 668 height 1069
click at [1016, 500] on div "ADD CHOICE" at bounding box center [1057, 511] width 200 height 22
click at [1004, 514] on input "text" at bounding box center [1057, 529] width 200 height 31
paste input "Move-in CERTIFIED Home Inspection"
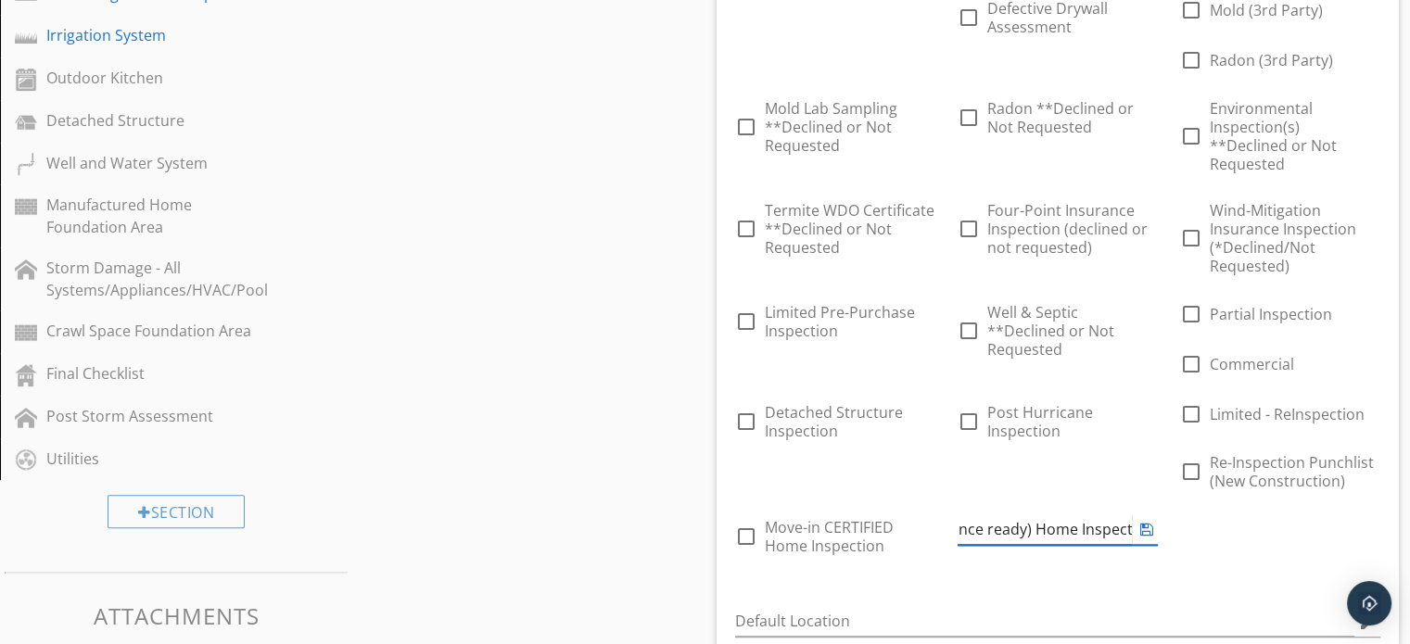
scroll to position [0, 204]
click at [1026, 555] on div "Answer Choices check_box_outline_blank Buyers Home Inspection check_box_outline…" at bounding box center [1058, 48] width 668 height 1070
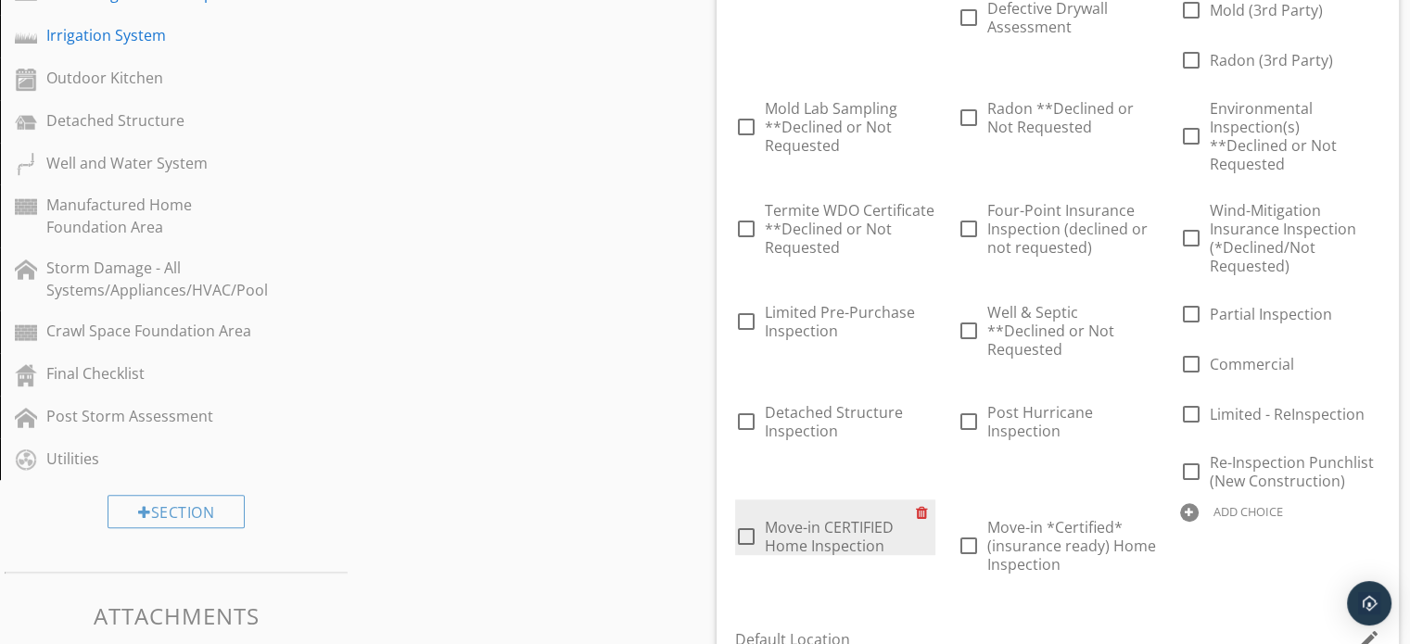
click at [921, 500] on div at bounding box center [925, 513] width 19 height 26
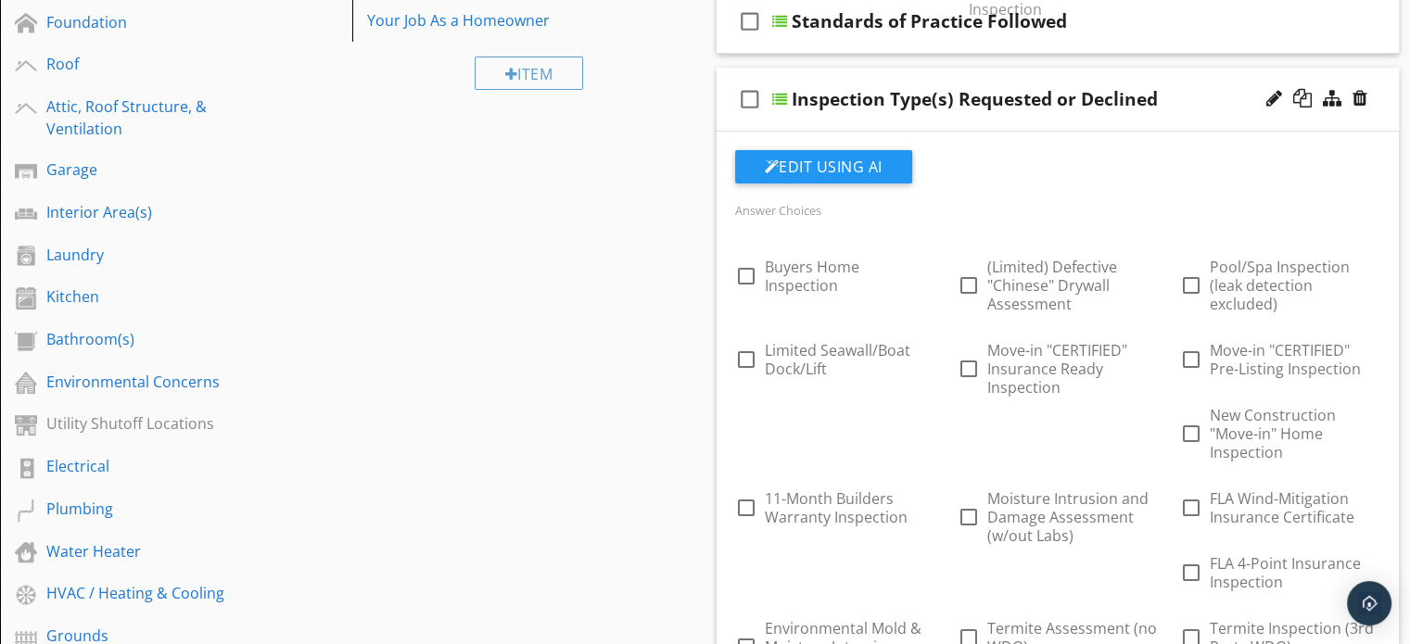
scroll to position [289, 0]
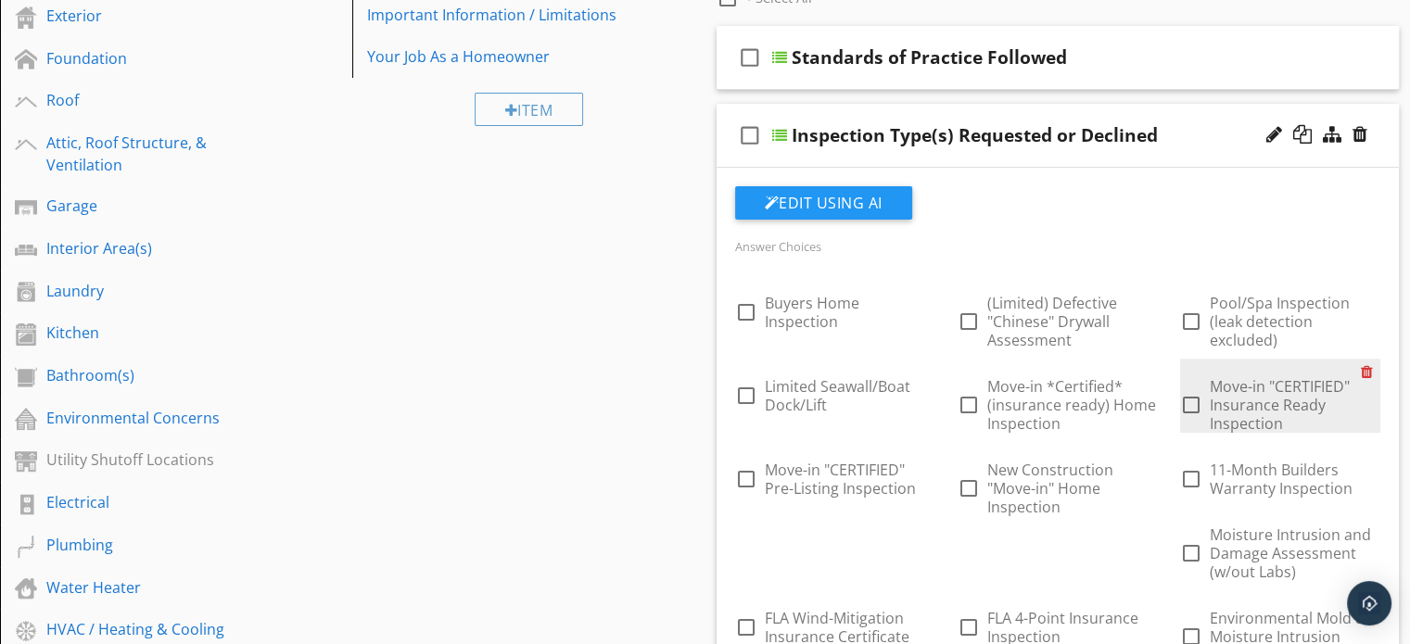
click at [1367, 370] on div at bounding box center [1370, 372] width 19 height 26
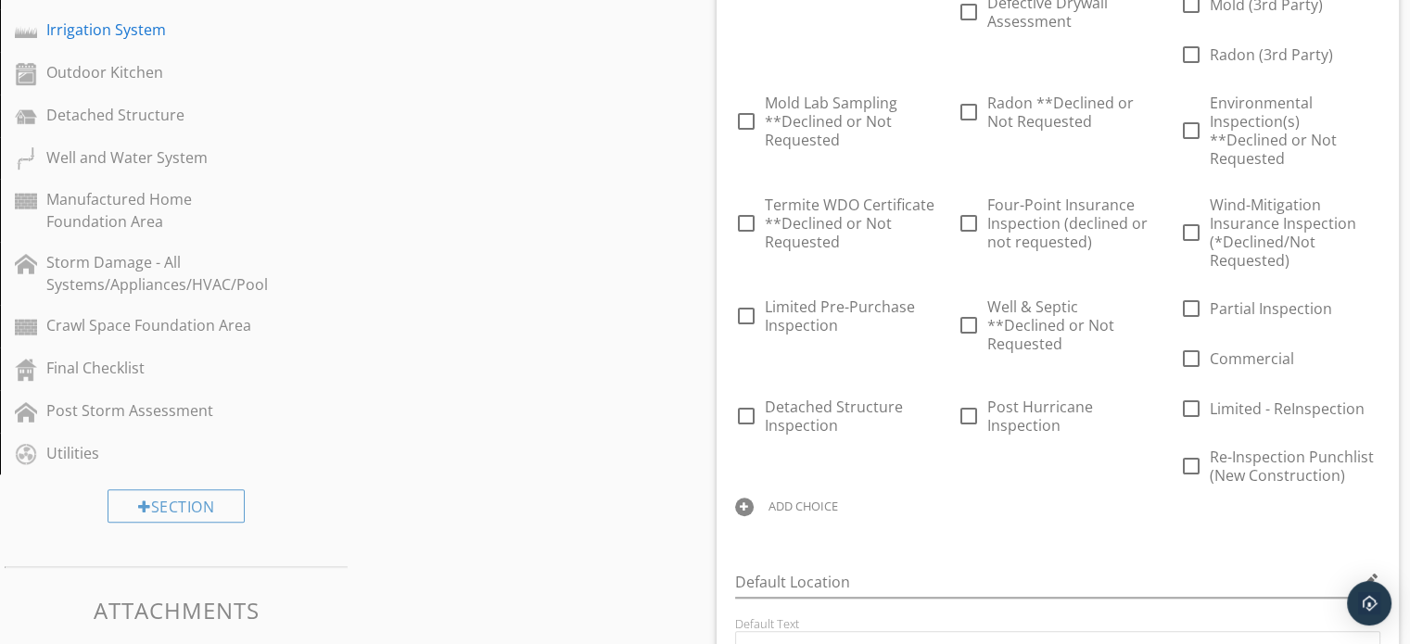
scroll to position [1017, 0]
click at [808, 495] on div "ADD CHOICE" at bounding box center [835, 504] width 200 height 22
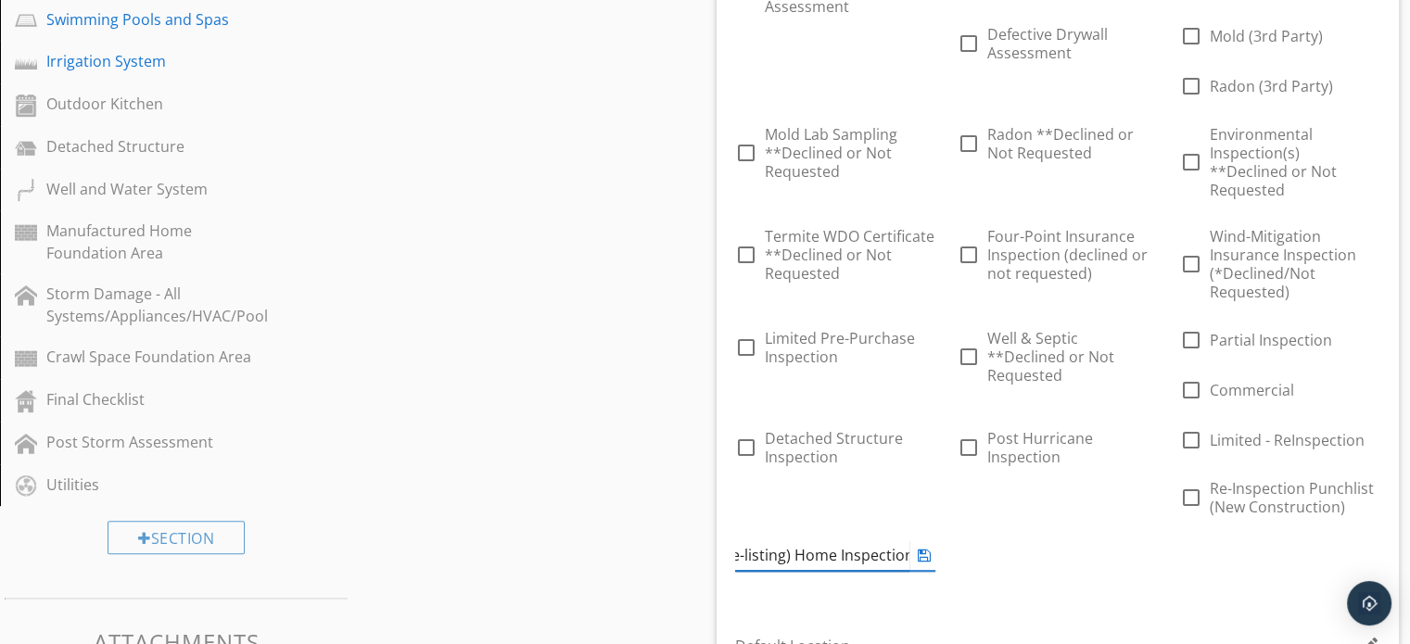
scroll to position [986, 0]
click at [1017, 584] on div "Answer Choices check_box_outline_blank Buyers Home Inspection check_box_outline…" at bounding box center [1058, 82] width 668 height 1088
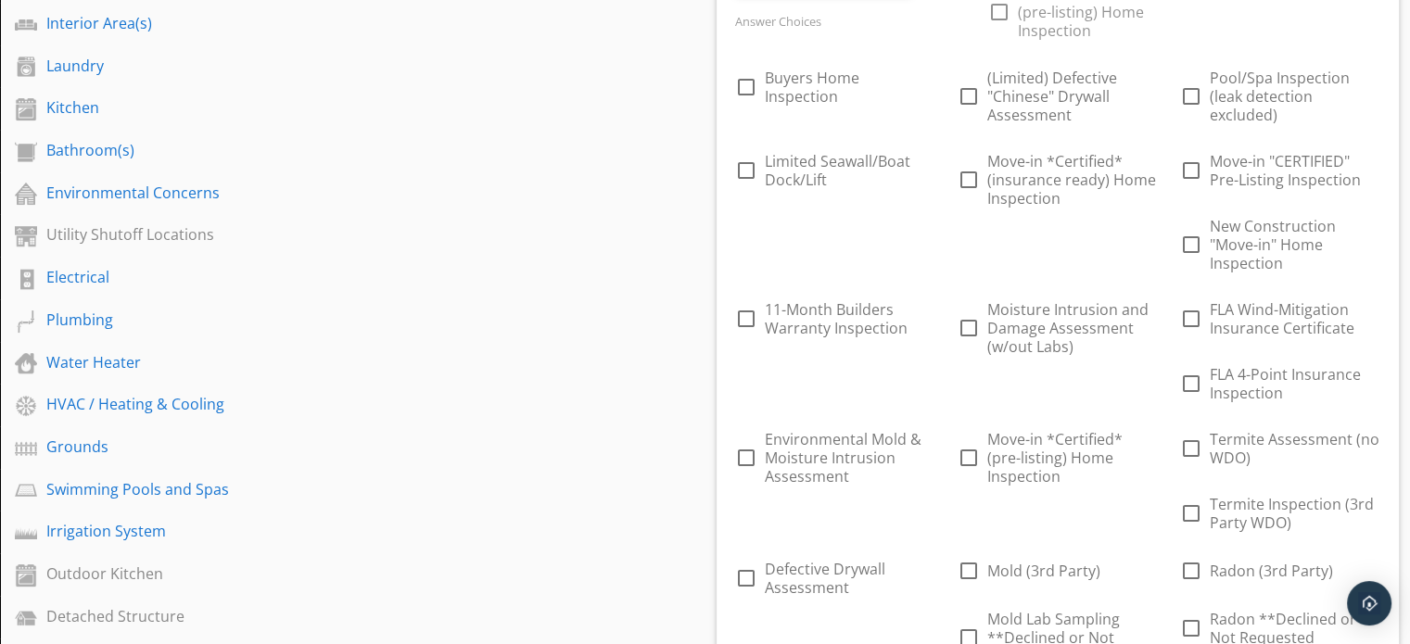
scroll to position [488, 0]
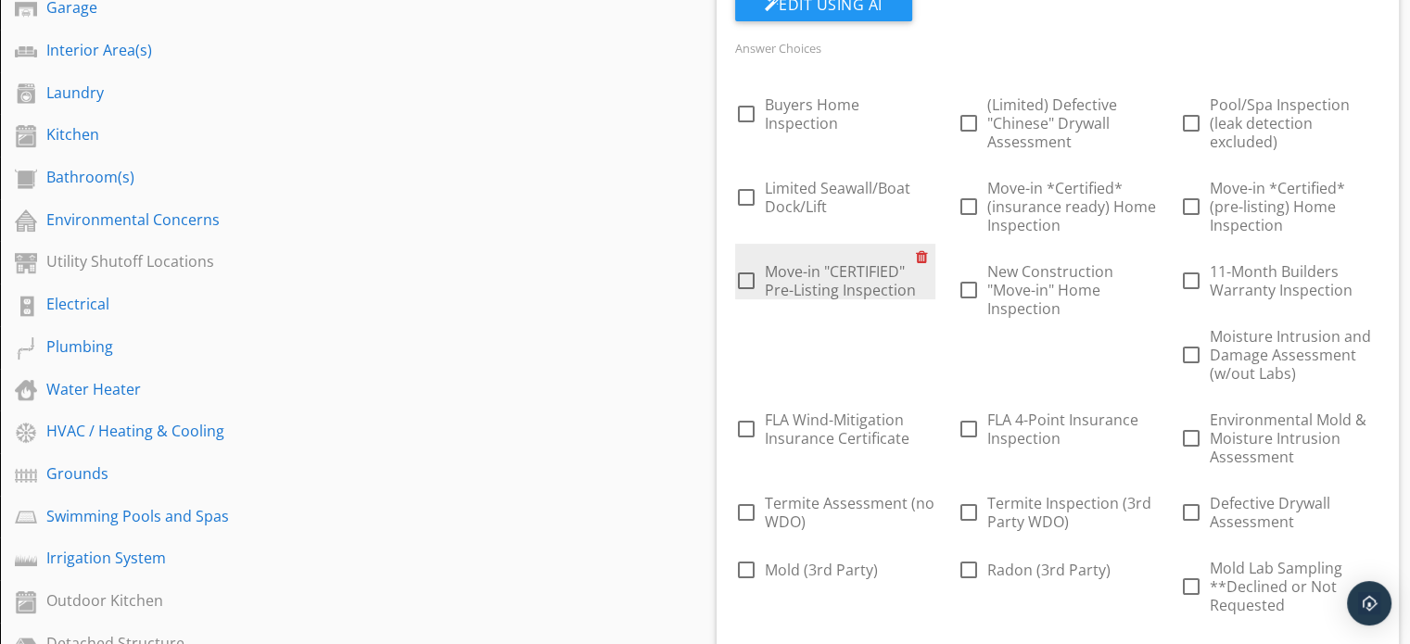
click at [918, 251] on div at bounding box center [925, 257] width 19 height 26
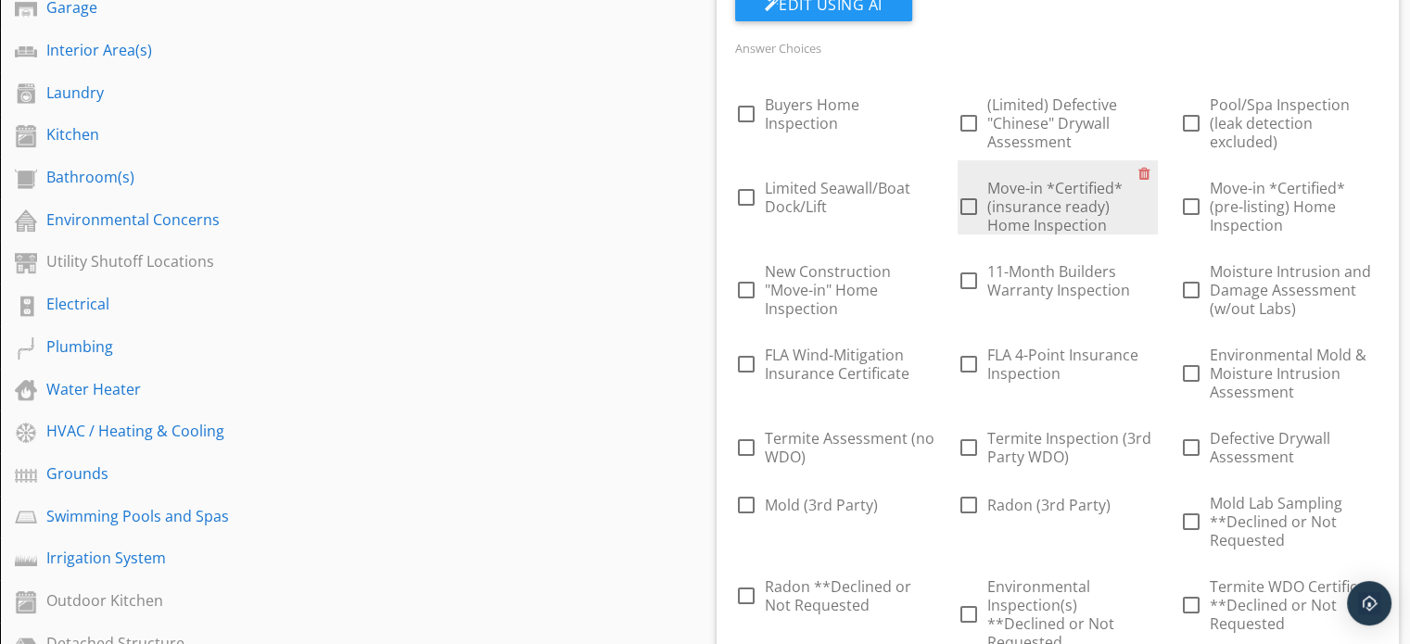
click at [983, 170] on div "check_box_outline_blank Move-in *Certified* (insurance ready) Home Inspection" at bounding box center [1057, 197] width 200 height 74
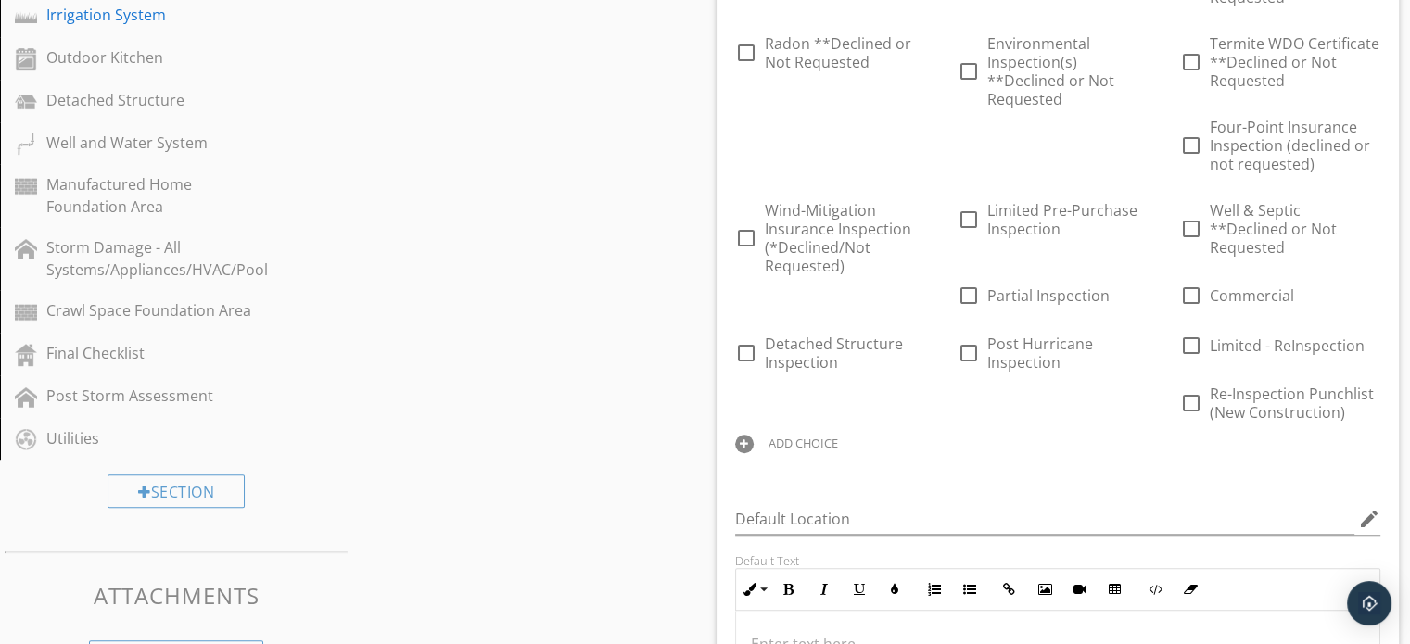
scroll to position [1032, 0]
click at [797, 434] on div "ADD CHOICE" at bounding box center [803, 441] width 70 height 15
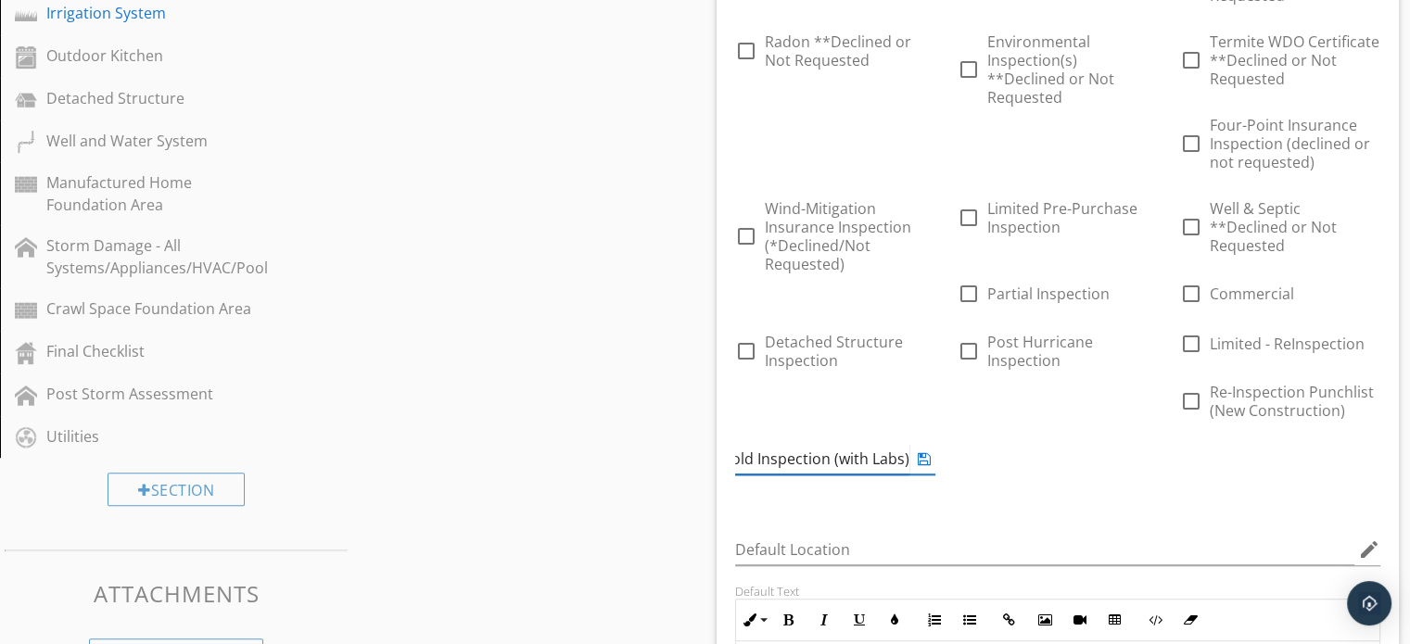
scroll to position [0, 15]
click at [662, 443] on div "Sections Inspection Information Exterior Foundation Roof Attic, Roof Structure,…" at bounding box center [705, 557] width 1410 height 2809
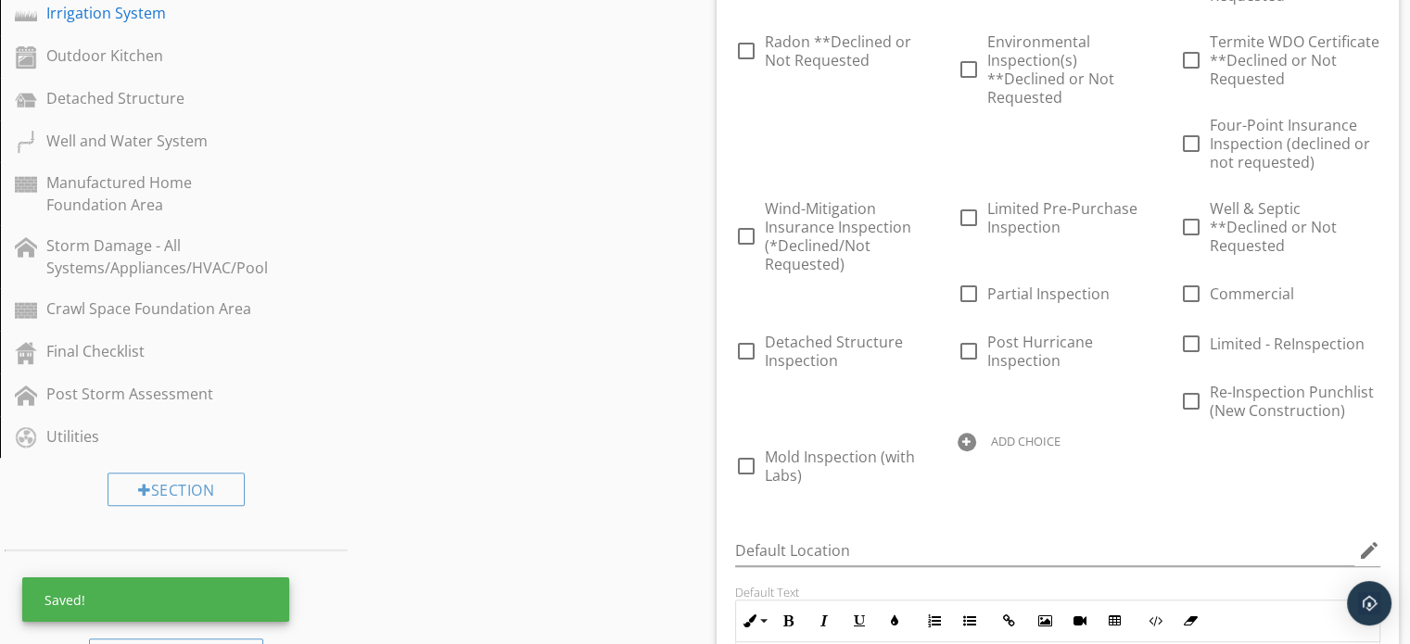
click at [1043, 434] on div "ADD CHOICE" at bounding box center [1026, 441] width 70 height 15
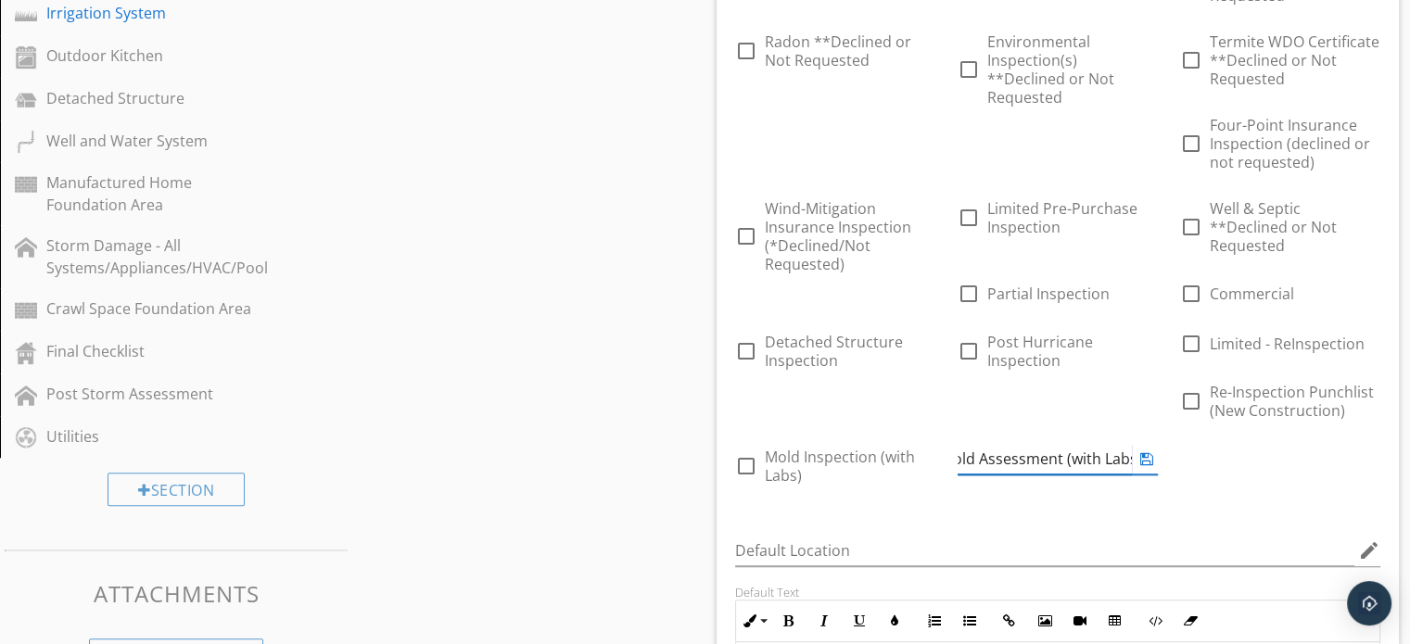
scroll to position [0, 138]
click at [608, 447] on div "Sections Inspection Information Exterior Foundation Roof Attic, Roof Structure,…" at bounding box center [705, 557] width 1410 height 2809
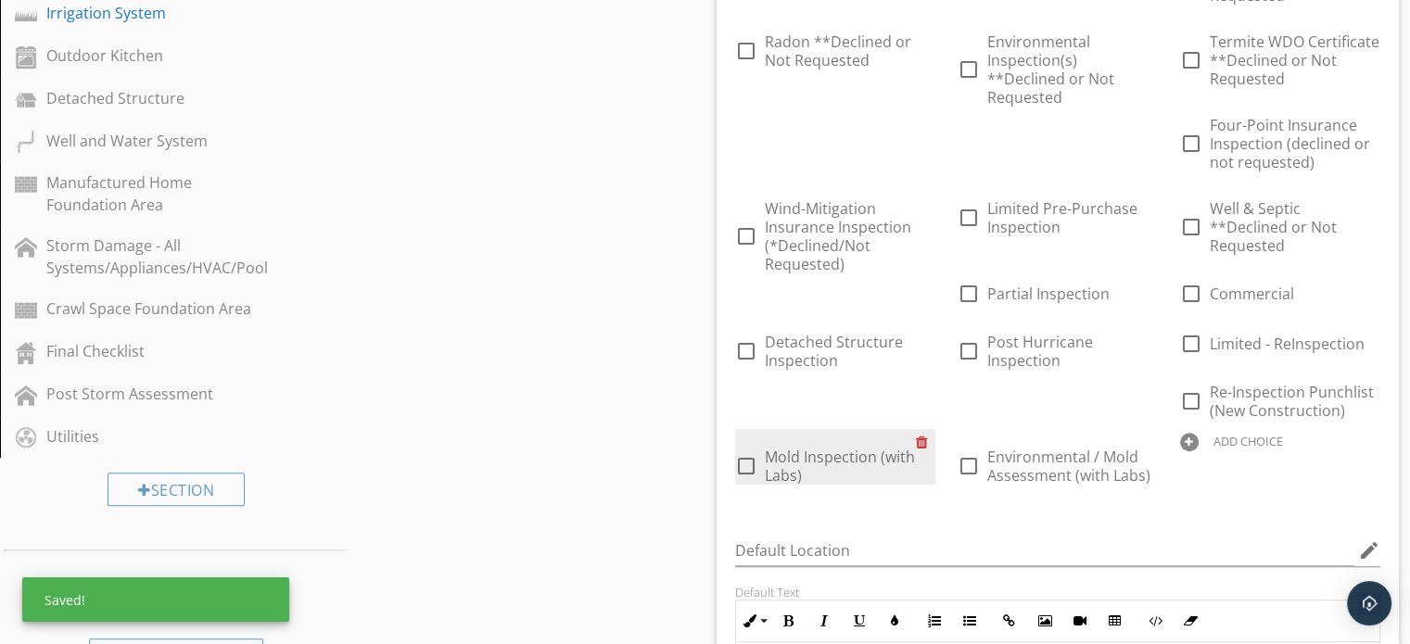
click at [922, 429] on div at bounding box center [925, 442] width 19 height 26
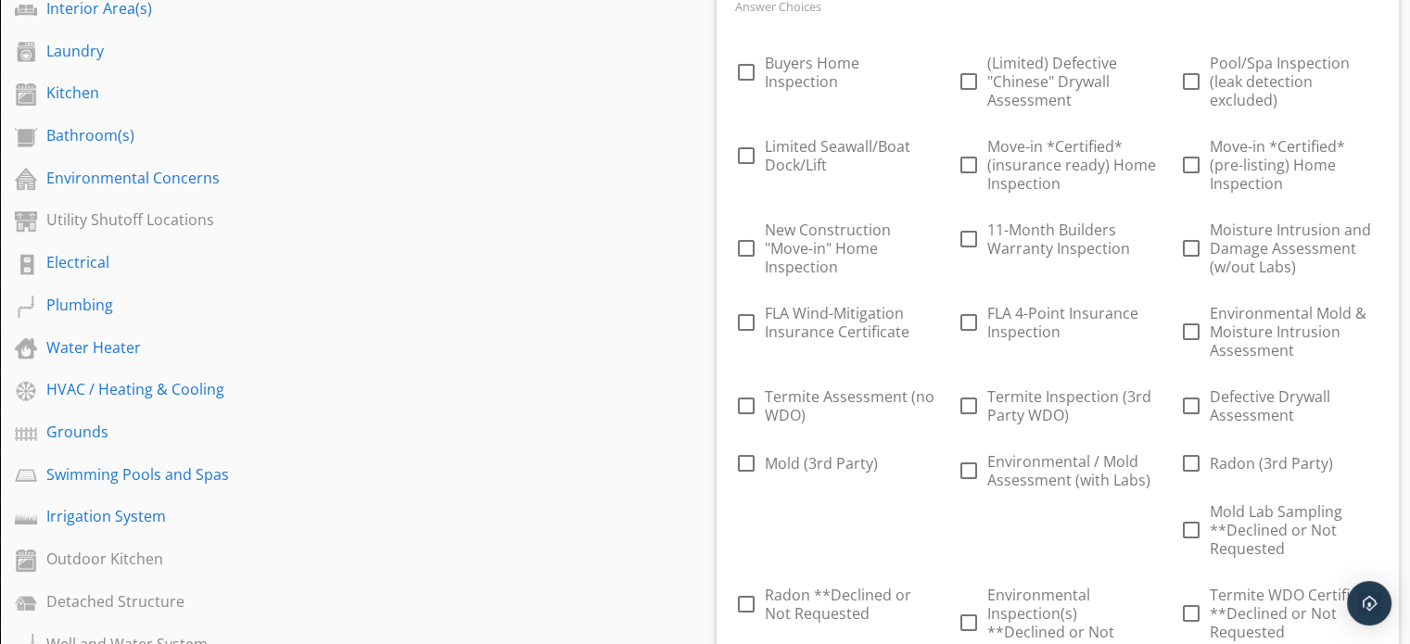
scroll to position [528, 0]
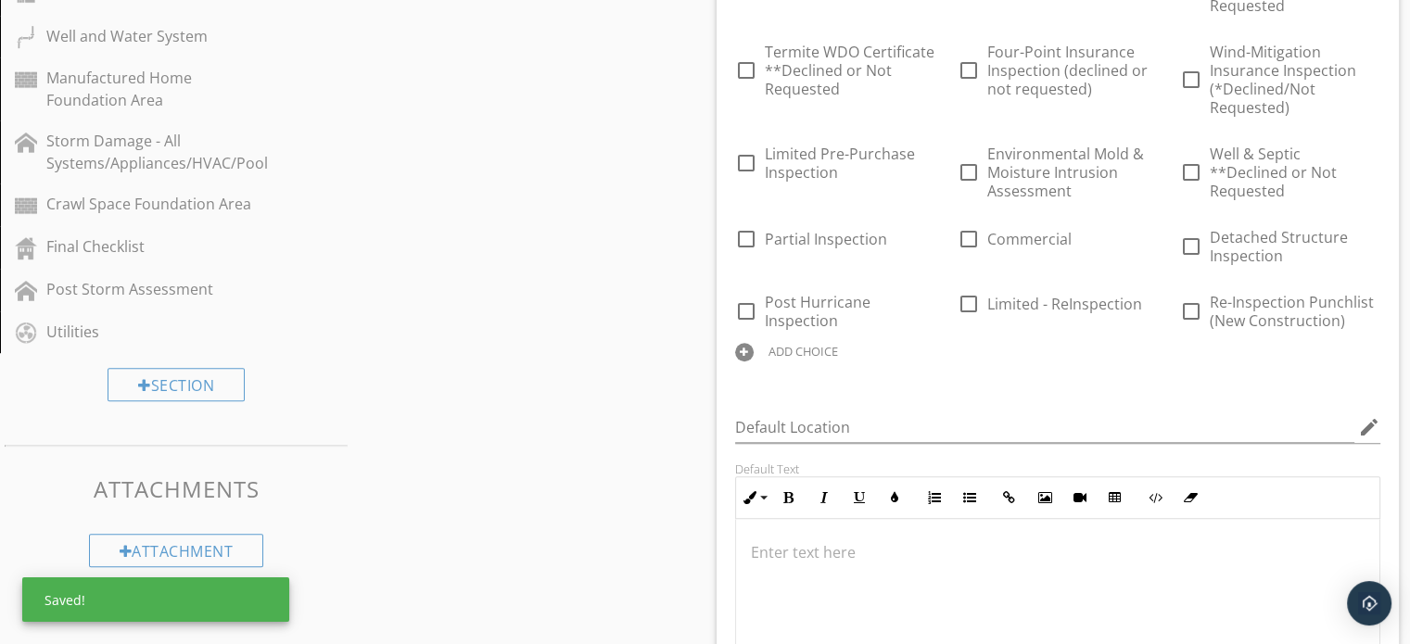
scroll to position [1138, 0]
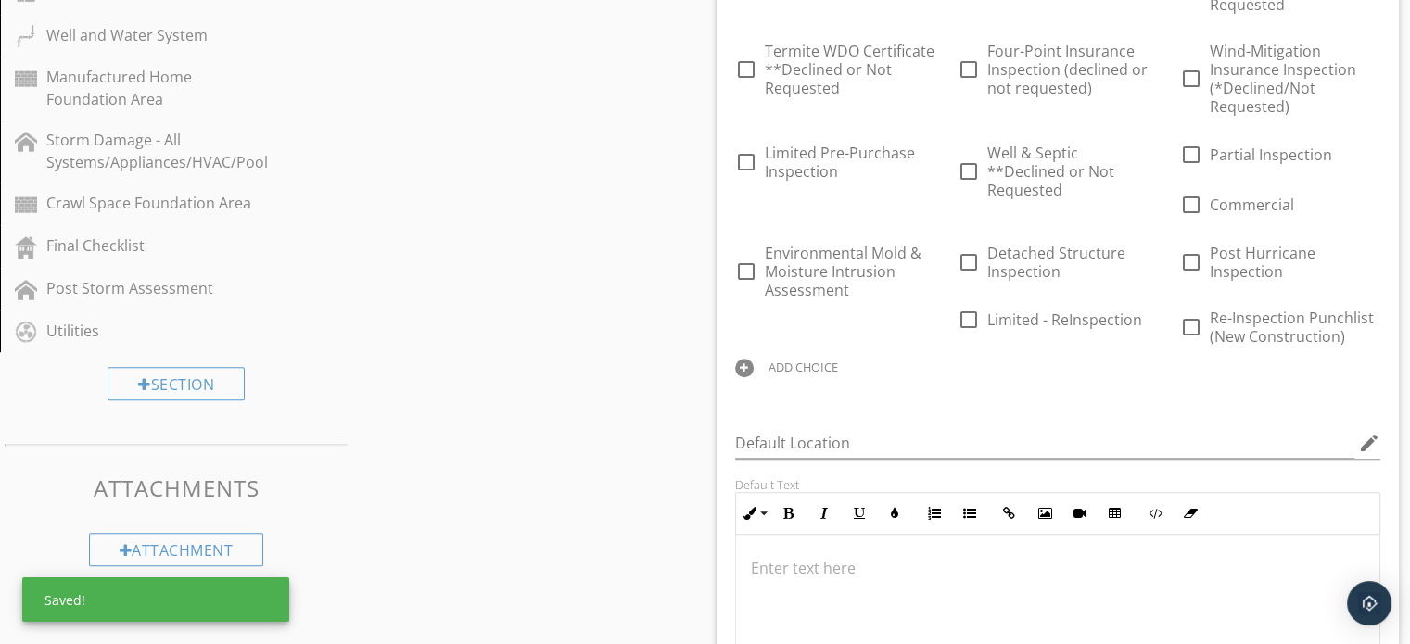
click at [819, 356] on div "ADD CHOICE" at bounding box center [835, 366] width 200 height 22
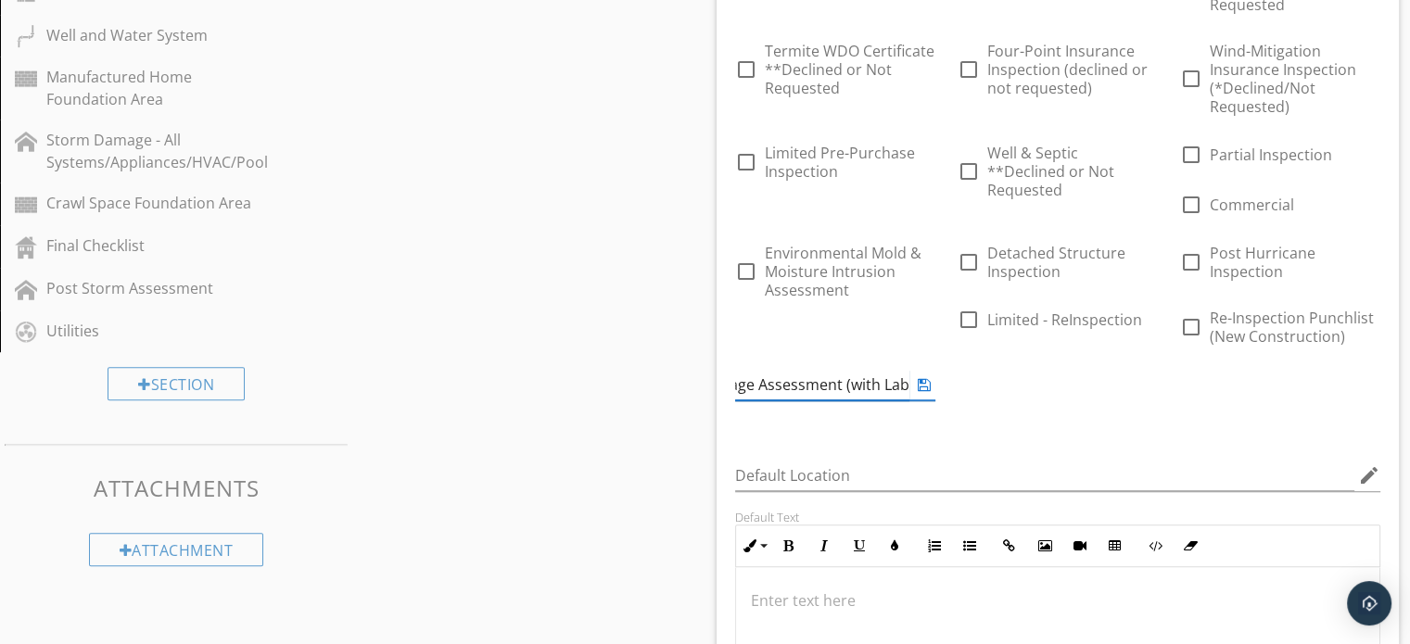
scroll to position [0, 280]
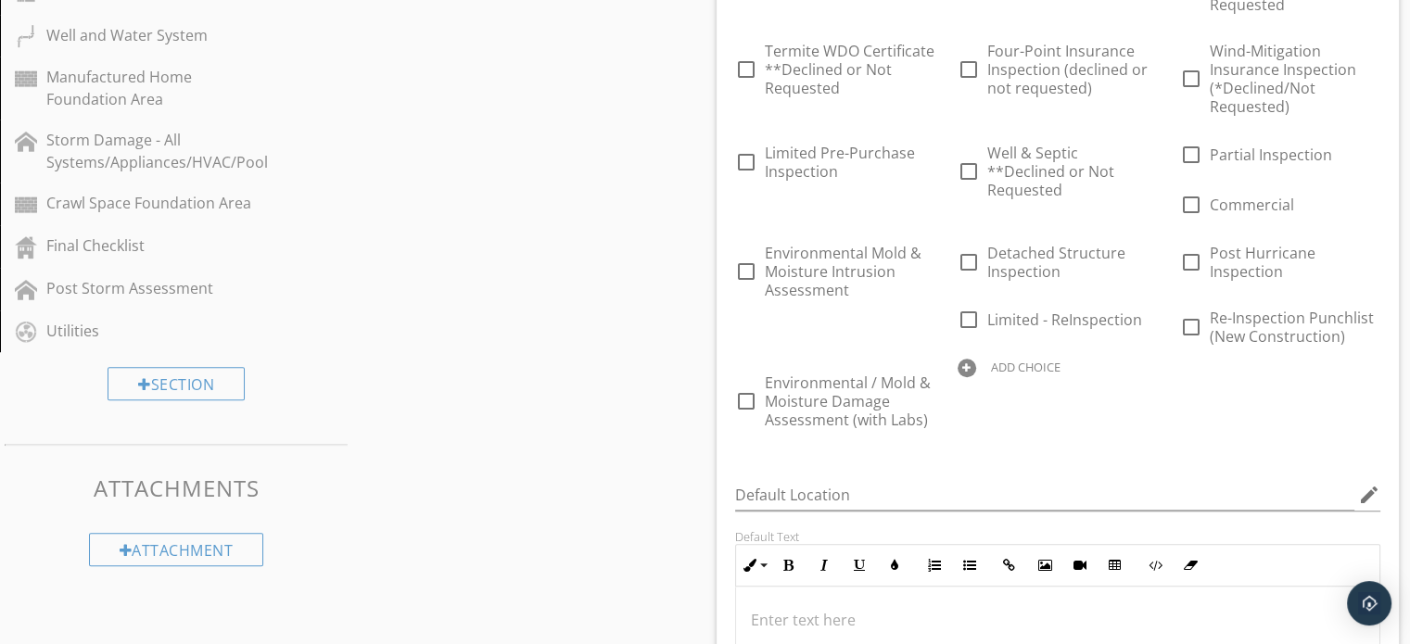
click at [657, 391] on div "Sections Inspection Information Exterior Foundation Roof Attic, Roof Structure,…" at bounding box center [705, 476] width 1410 height 2859
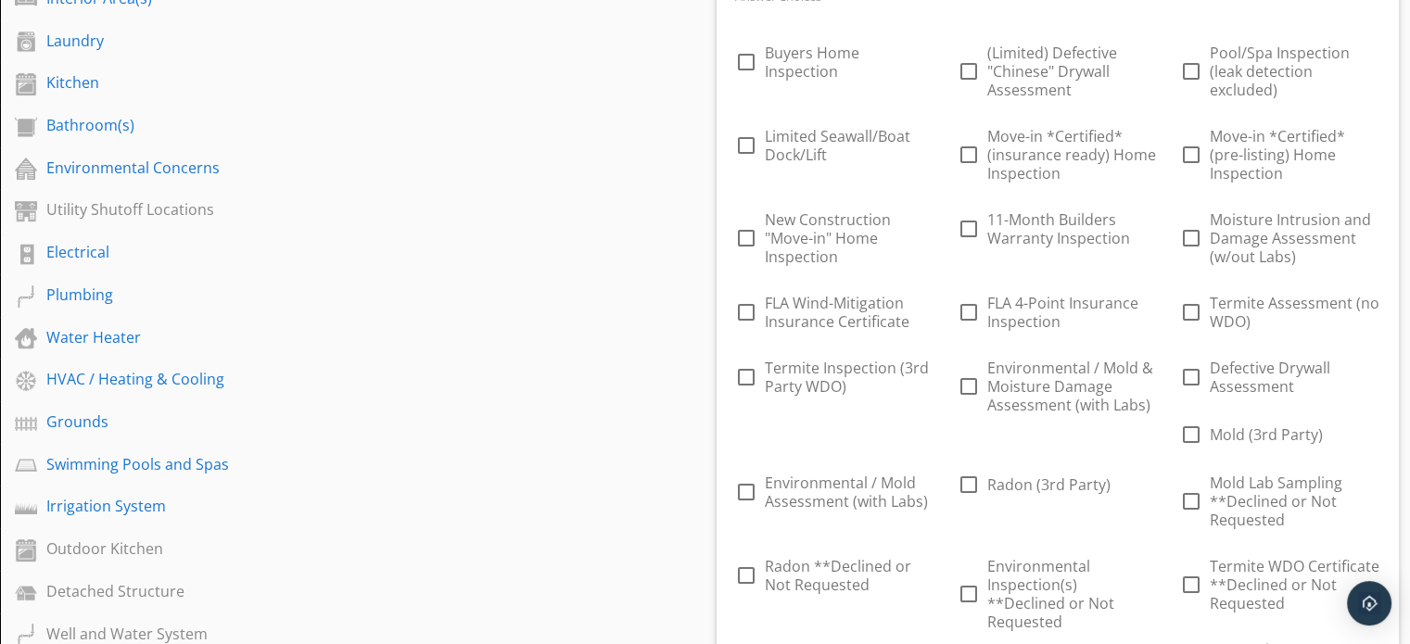
scroll to position [538, 0]
click at [1367, 418] on div at bounding box center [1370, 419] width 19 height 26
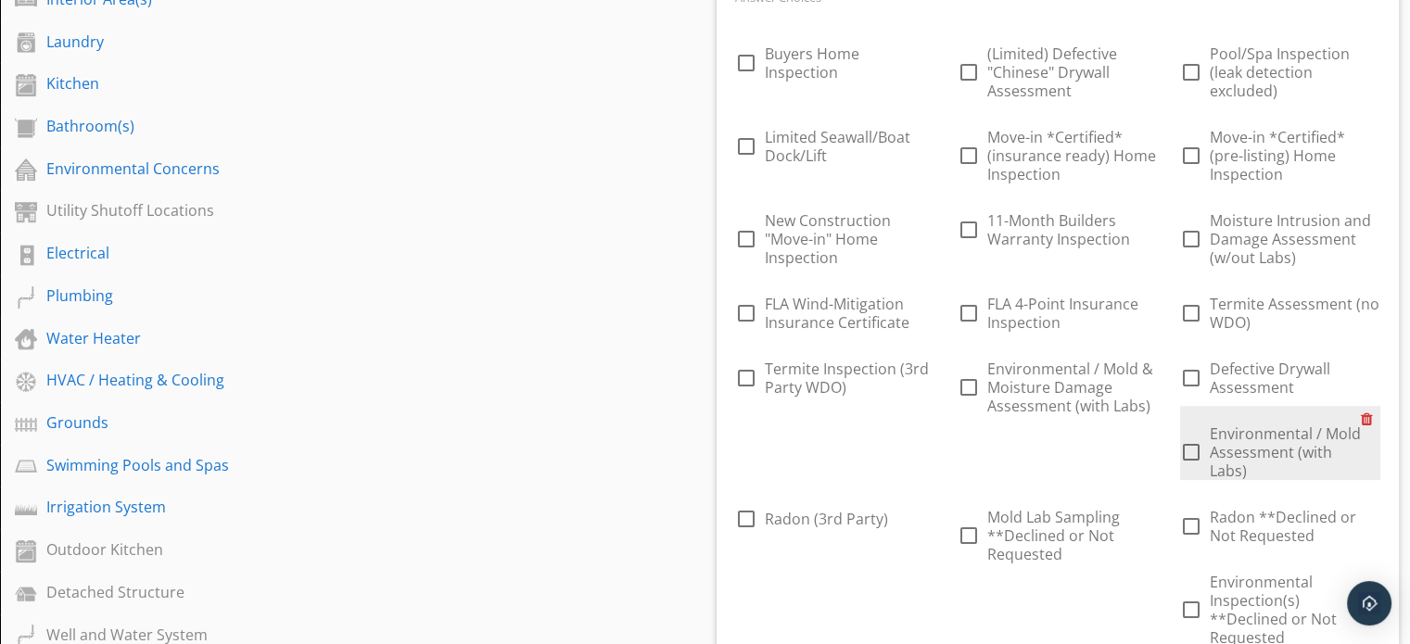
click at [1364, 419] on div at bounding box center [1370, 419] width 19 height 26
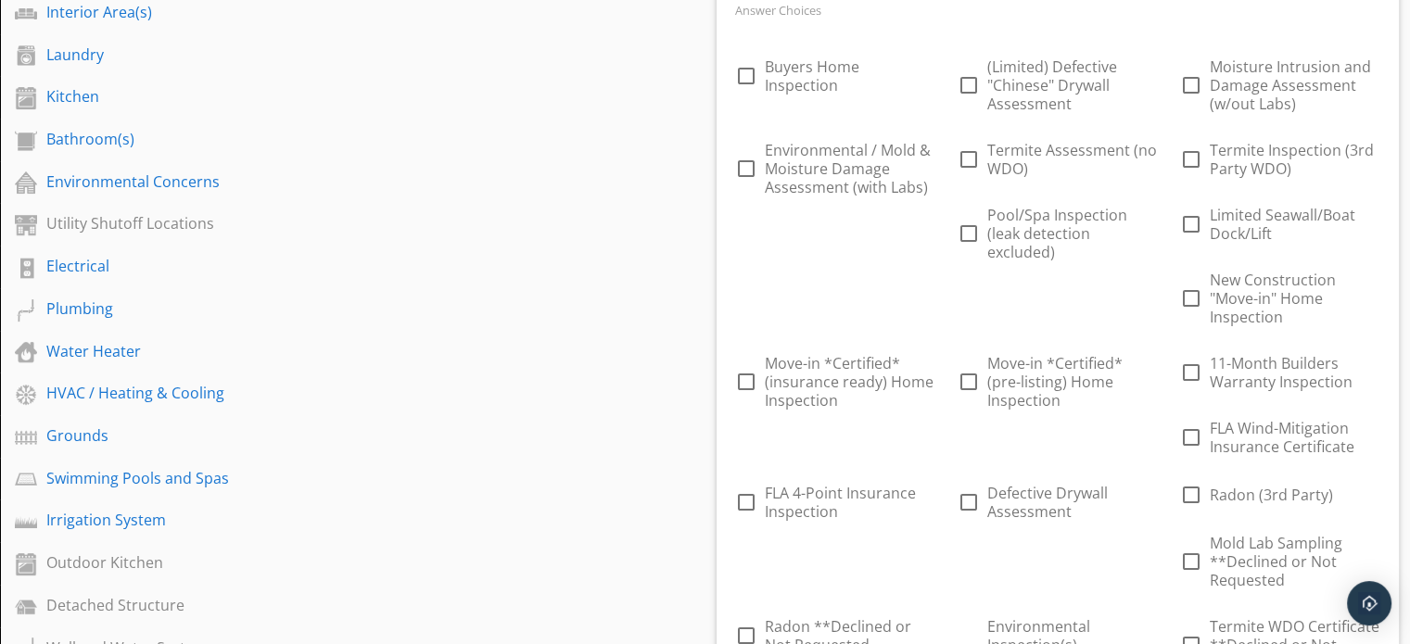
scroll to position [526, 0]
click at [1143, 482] on div at bounding box center [1147, 477] width 19 height 26
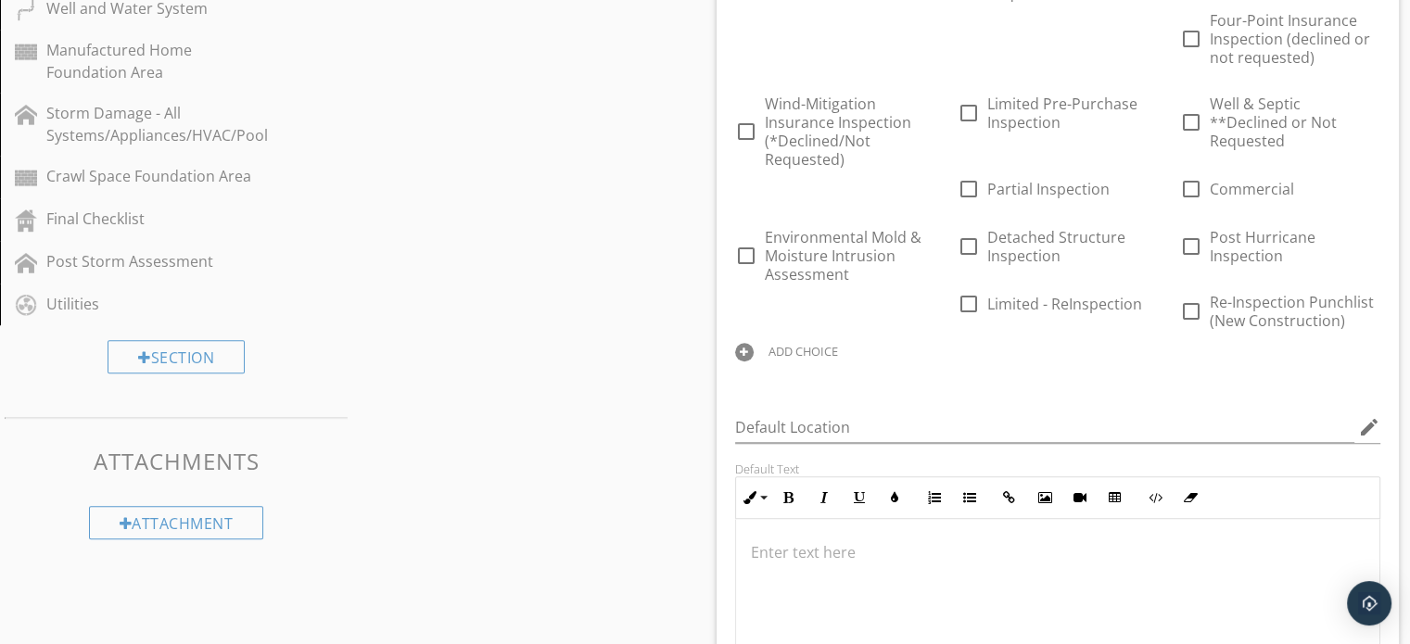
scroll to position [1168, 0]
click at [821, 341] on div "ADD CHOICE" at bounding box center [803, 348] width 70 height 15
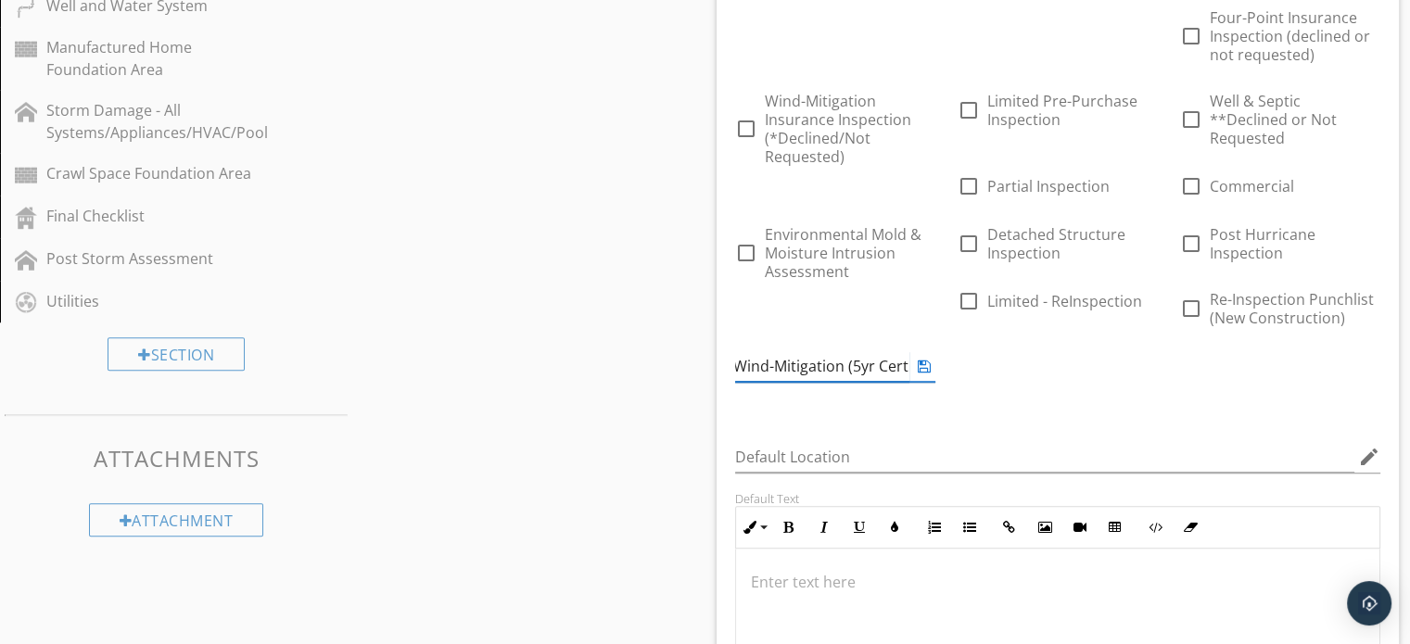
scroll to position [0, 34]
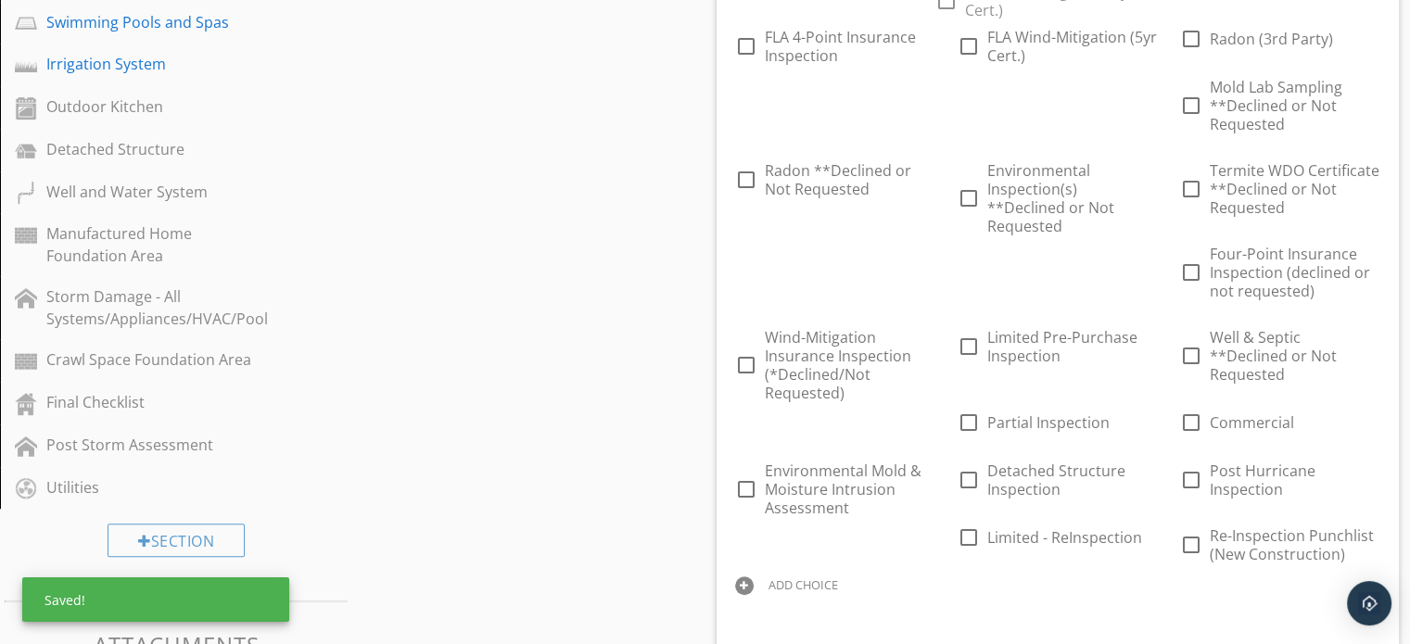
scroll to position [937, 0]
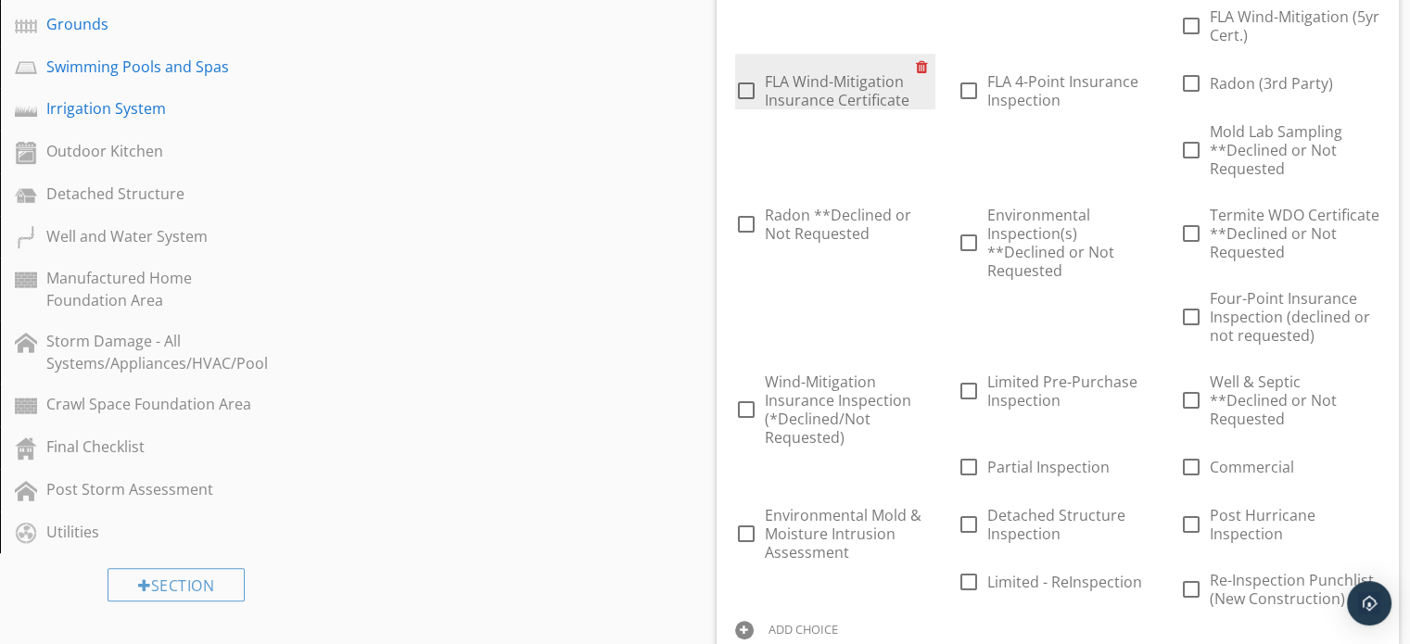
click at [920, 55] on div at bounding box center [925, 67] width 19 height 26
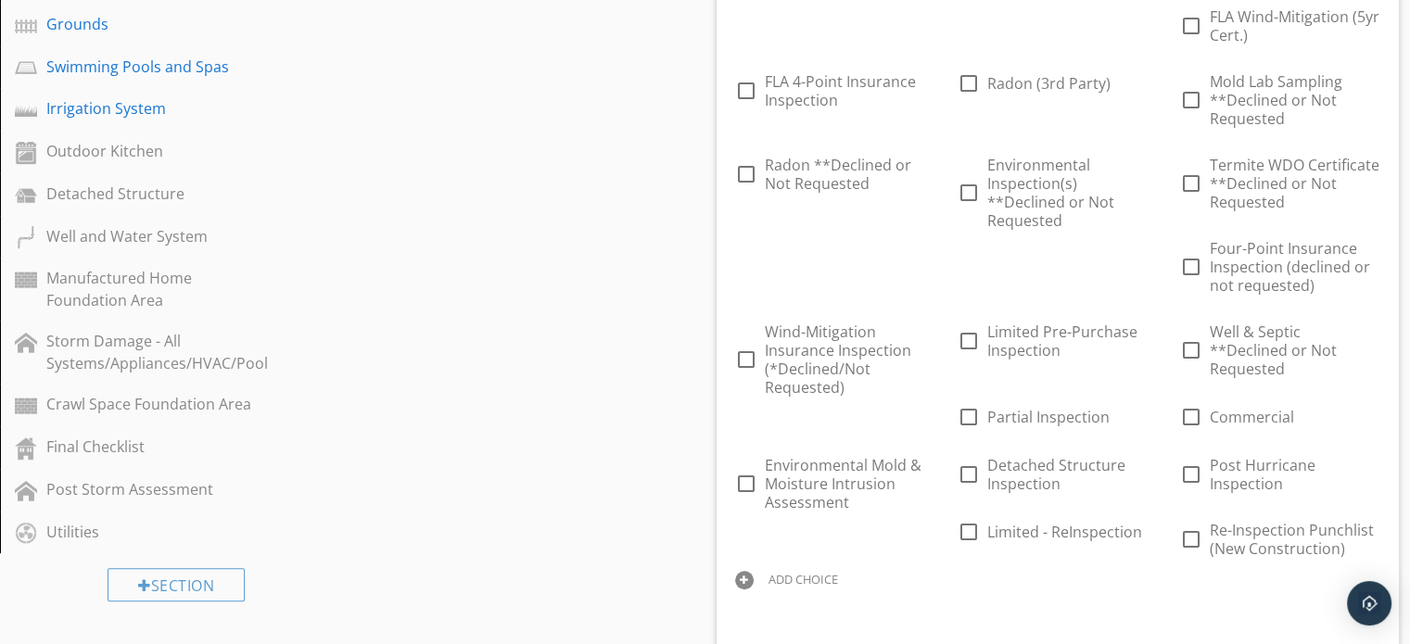
click at [804, 567] on div "ADD CHOICE" at bounding box center [835, 578] width 200 height 22
click at [801, 582] on input "Radon Inspection (3rd Party)" at bounding box center [822, 597] width 174 height 31
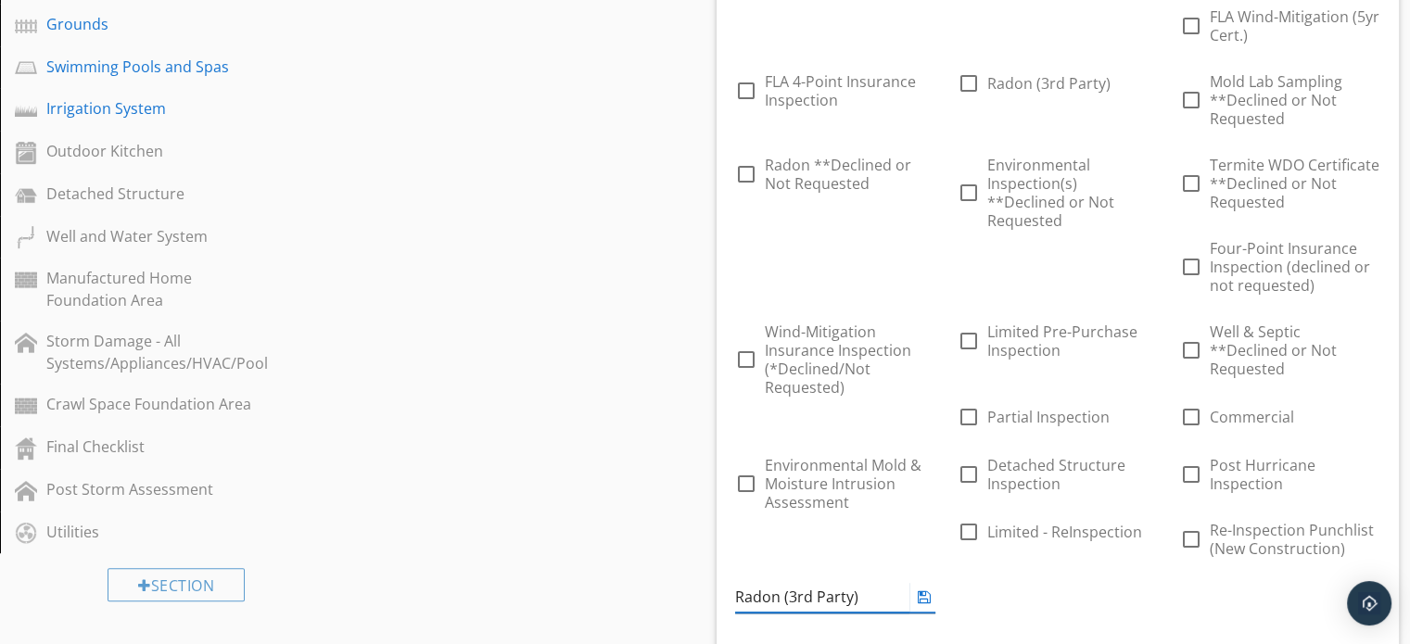
paste input "Inspection"
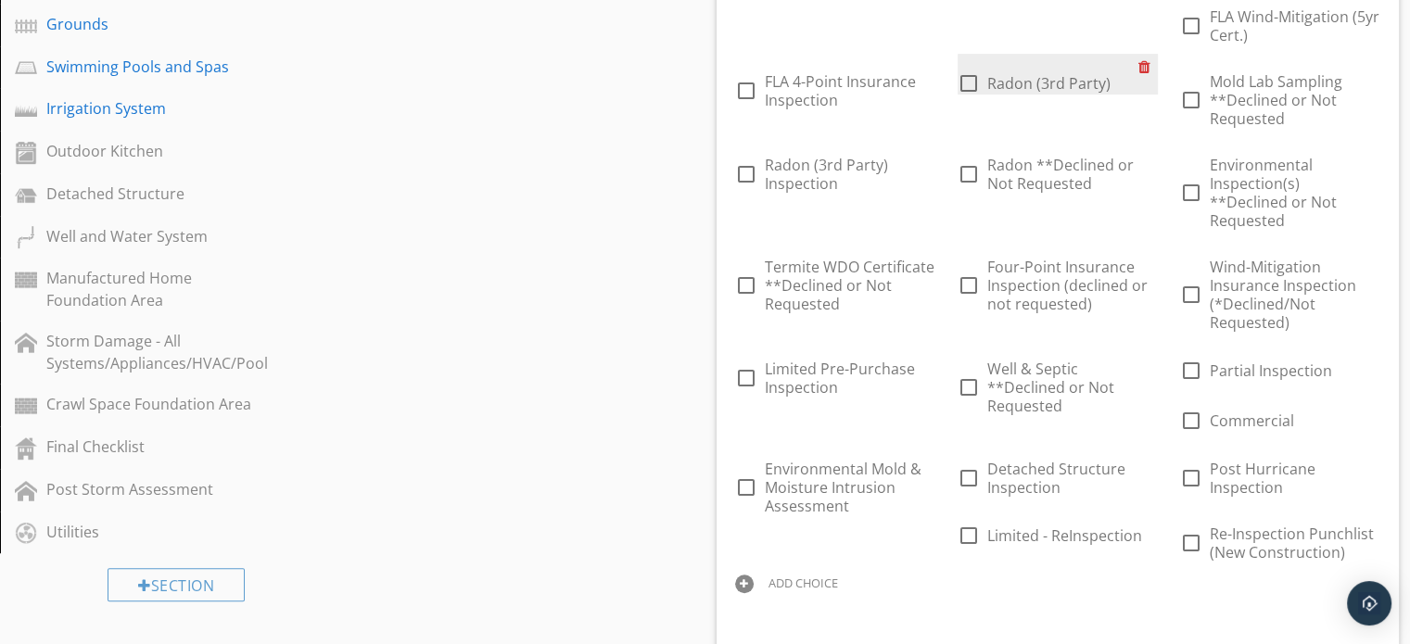
click at [1146, 73] on div at bounding box center [1147, 67] width 19 height 26
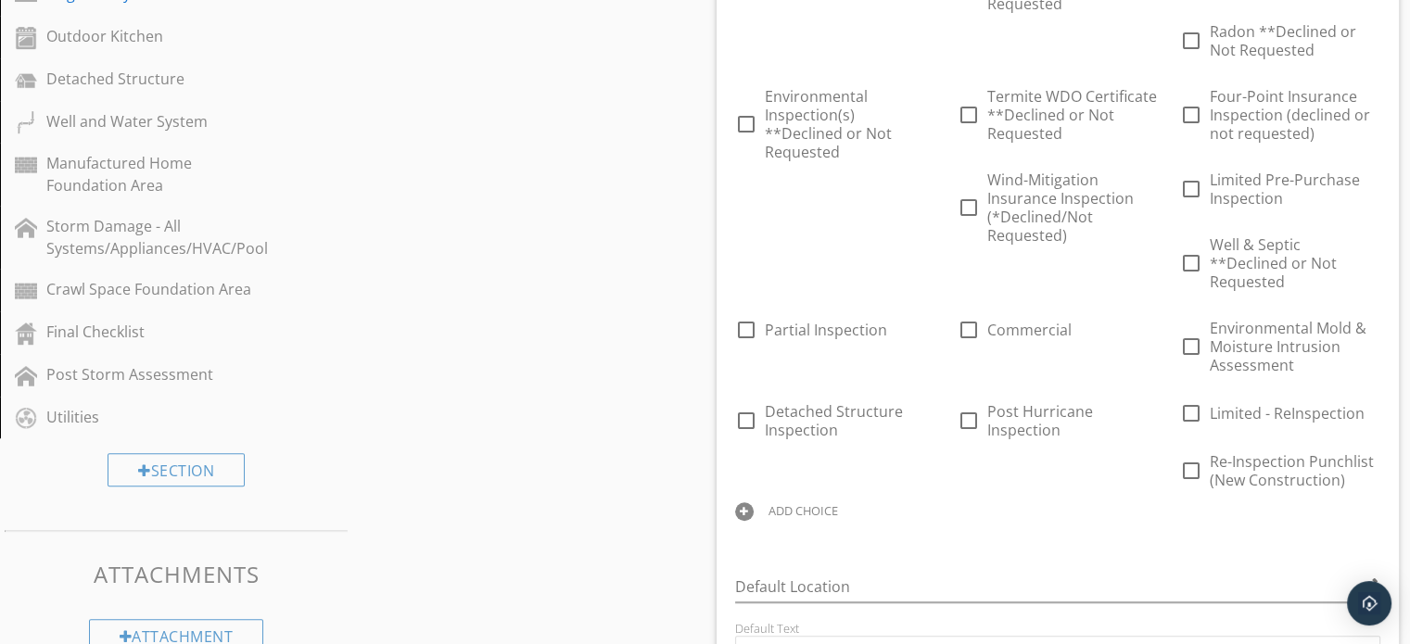
scroll to position [1054, 0]
click at [803, 501] on div "ADD CHOICE" at bounding box center [803, 508] width 70 height 15
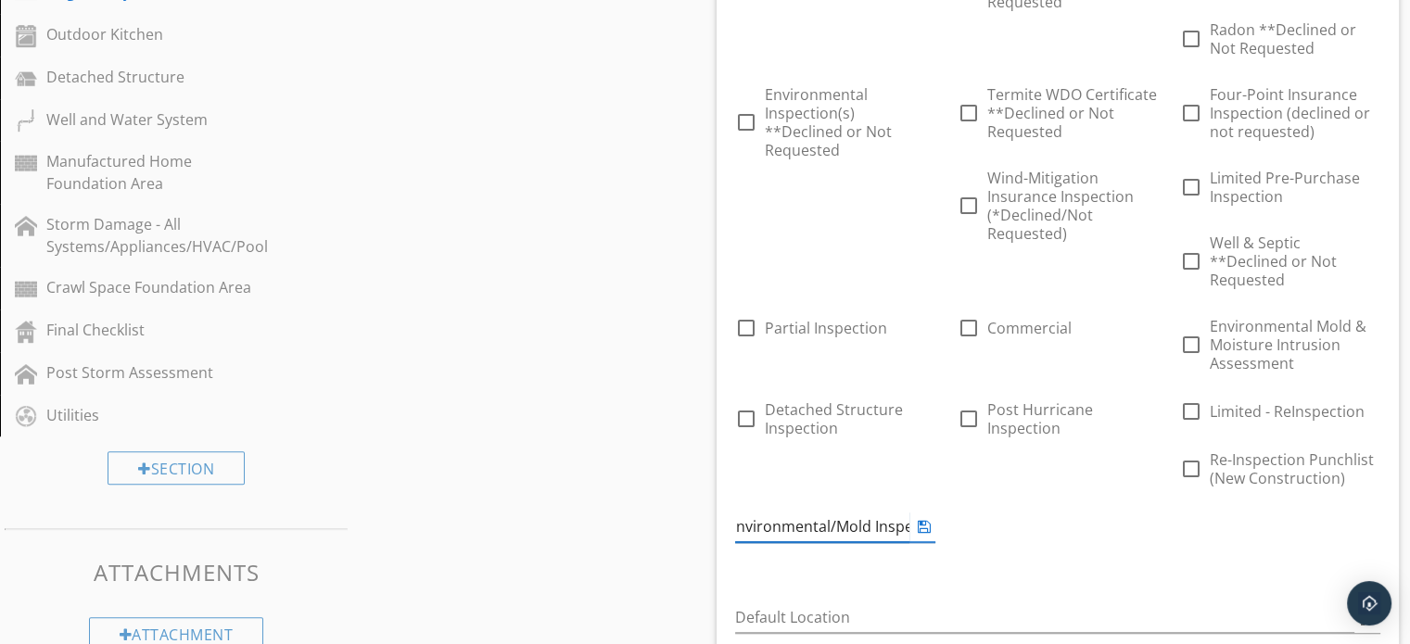
scroll to position [0, 0]
click at [769, 473] on div "Answer Choices check_box_outline_blank Buyers Home Inspection check_box_outline…" at bounding box center [1058, 24] width 668 height 1109
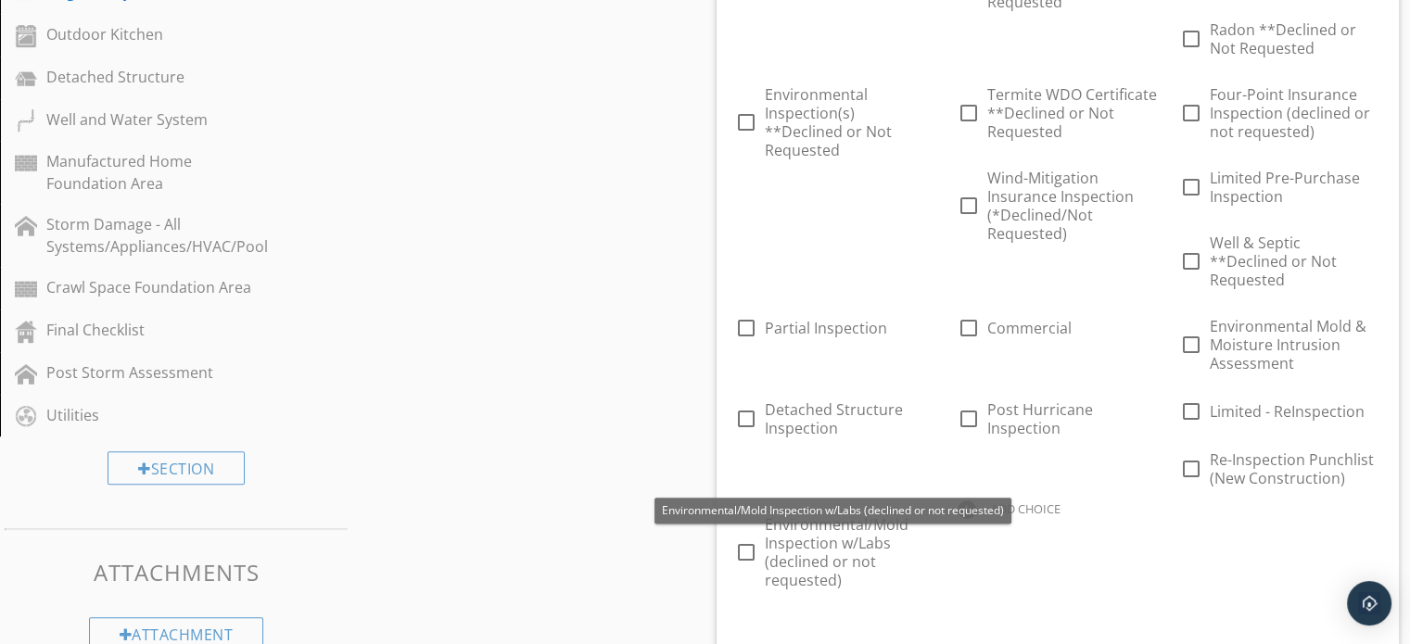
click at [615, 526] on div "Sections Inspection Information Exterior Foundation Roof Attic, Roof Structure,…" at bounding box center [705, 599] width 1410 height 2935
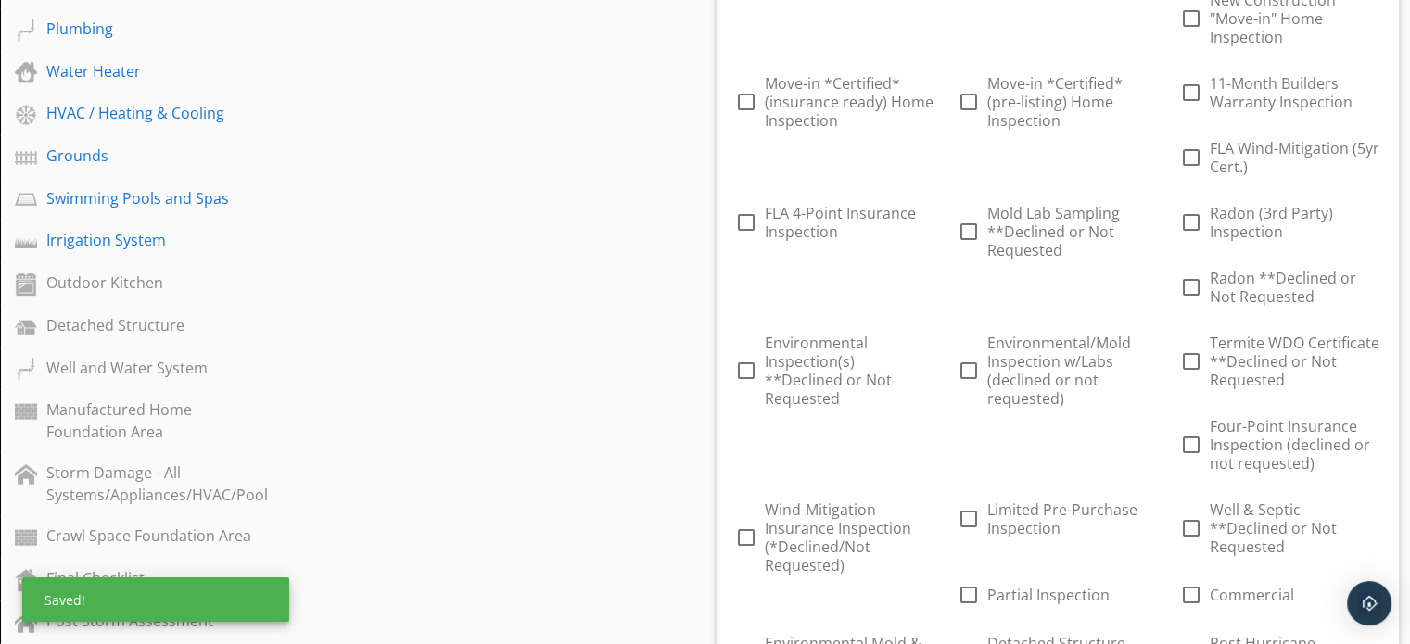
scroll to position [791, 0]
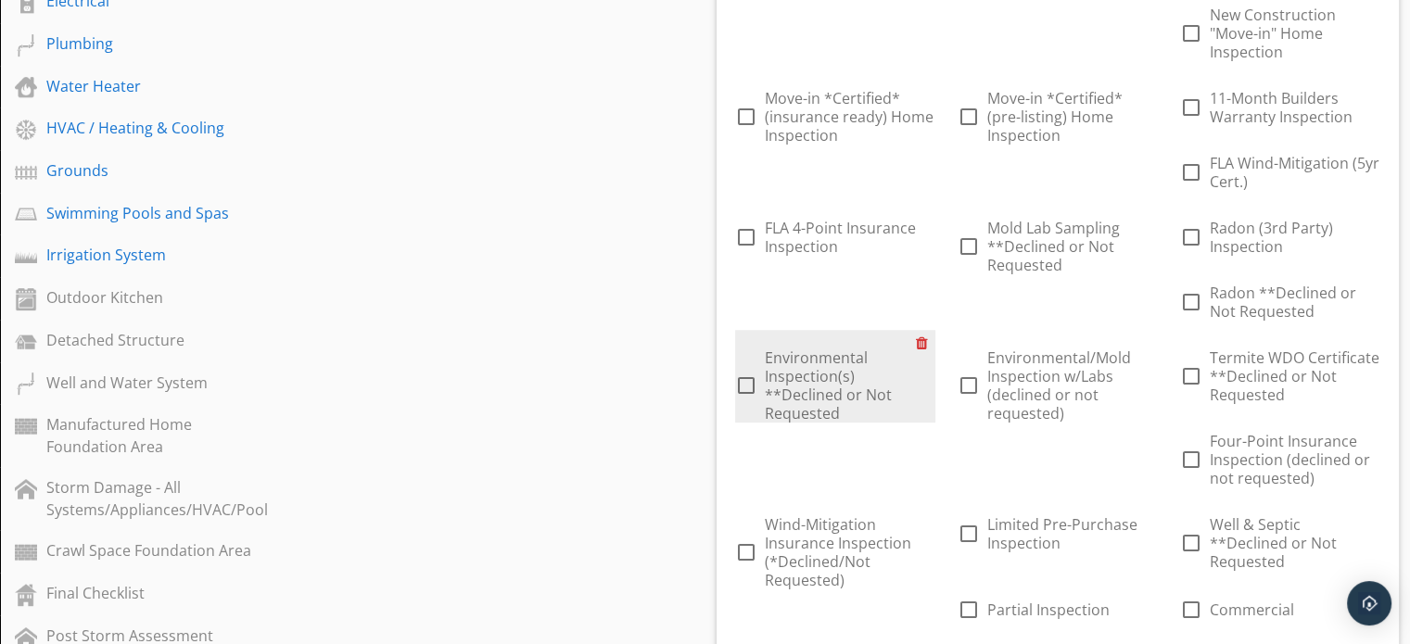
click at [919, 344] on div at bounding box center [925, 343] width 19 height 26
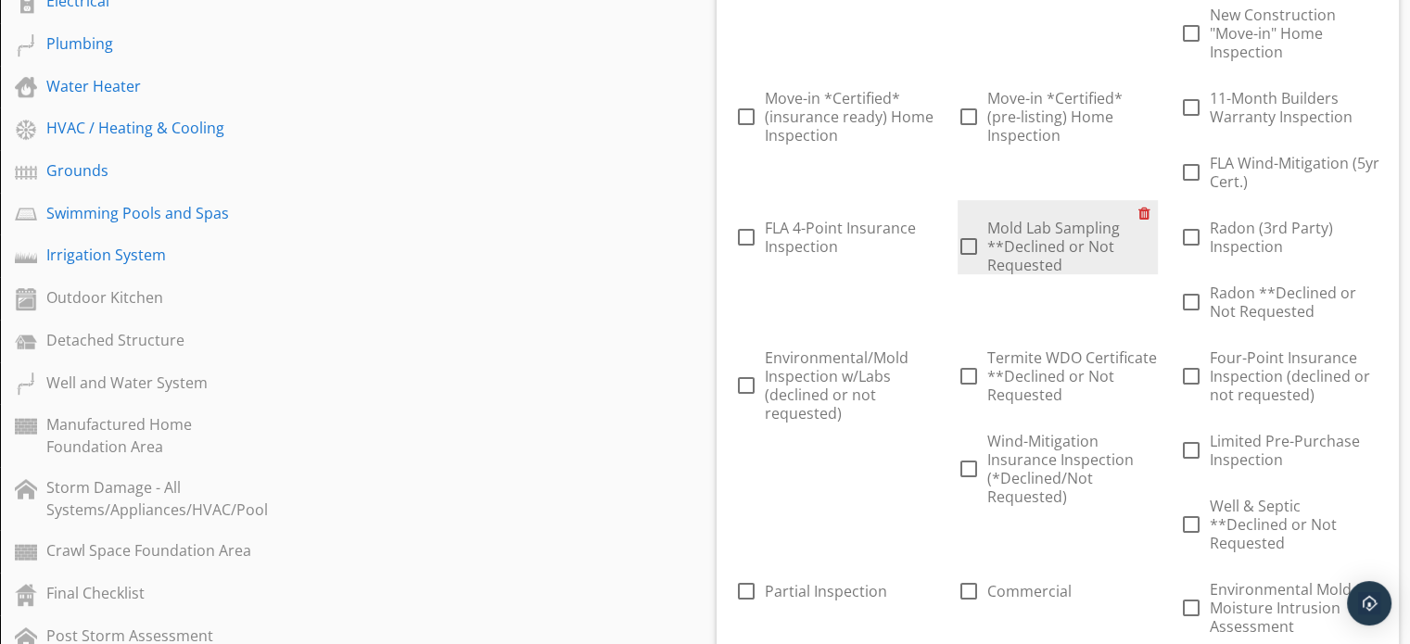
click at [1144, 209] on div at bounding box center [1147, 213] width 19 height 26
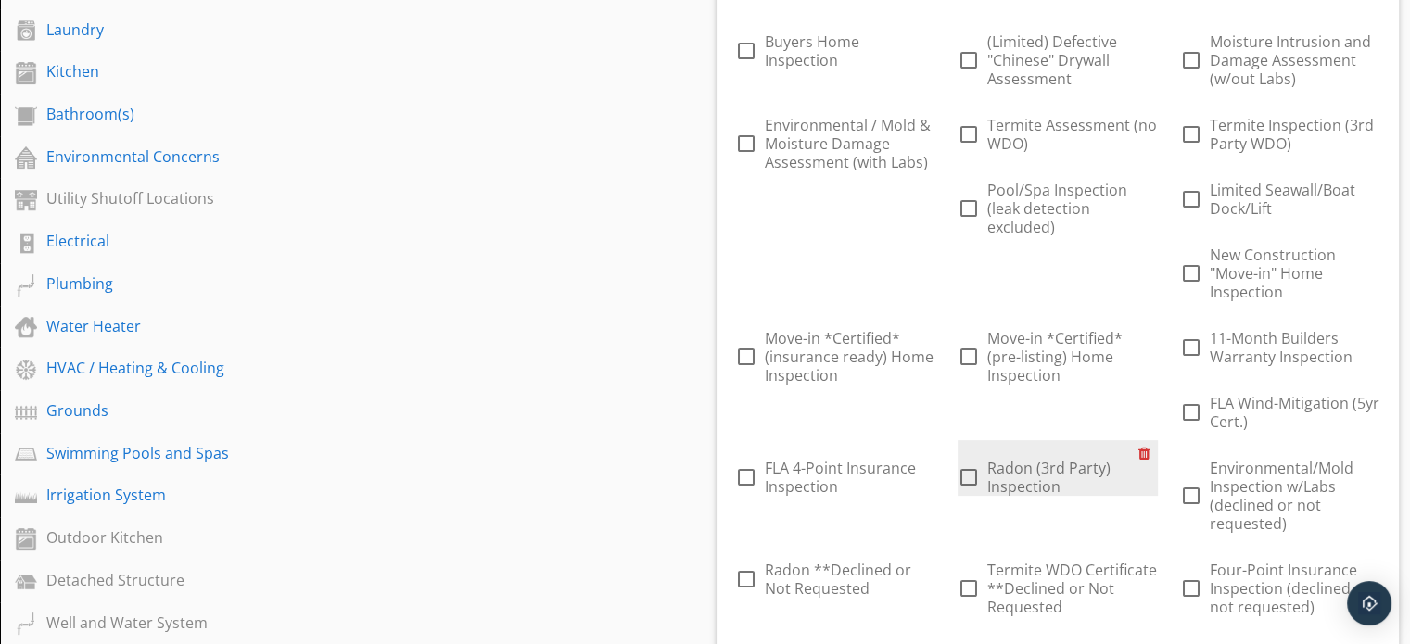
scroll to position [550, 0]
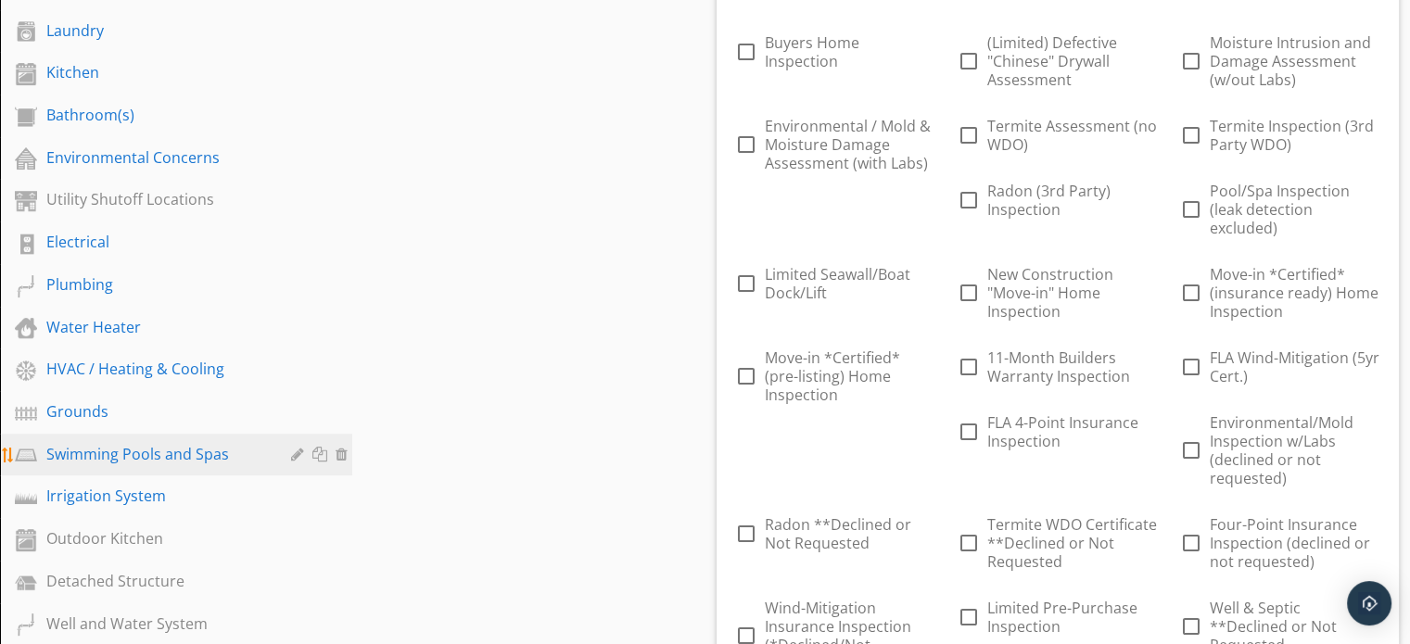
click at [7, 436] on link "Swimming Pools and Spas" at bounding box center [179, 455] width 347 height 43
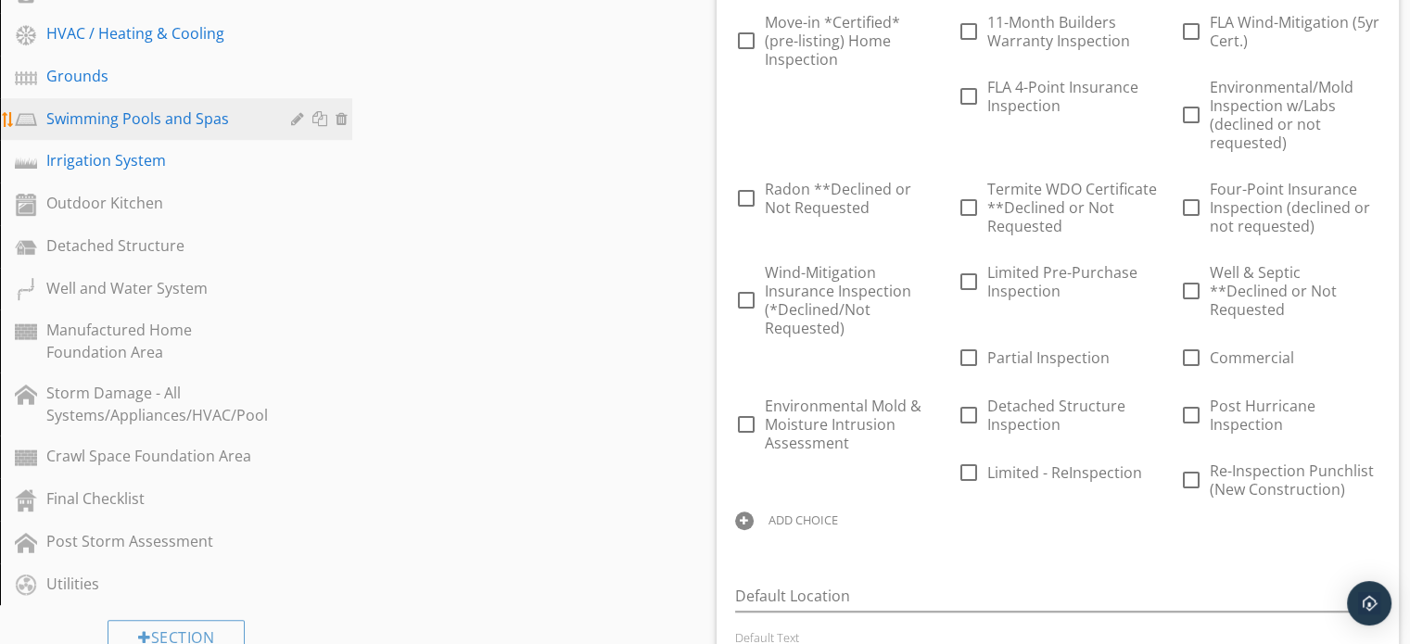
scroll to position [896, 0]
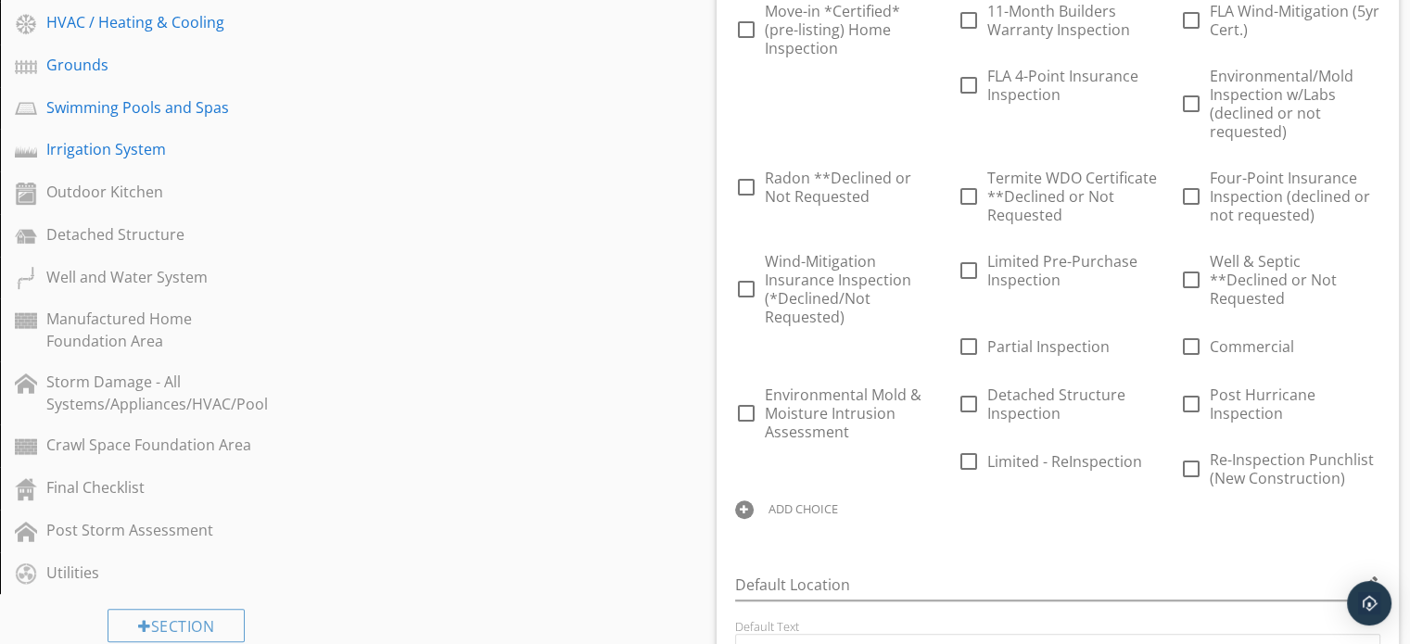
click at [829, 501] on div "ADD CHOICE" at bounding box center [803, 508] width 70 height 15
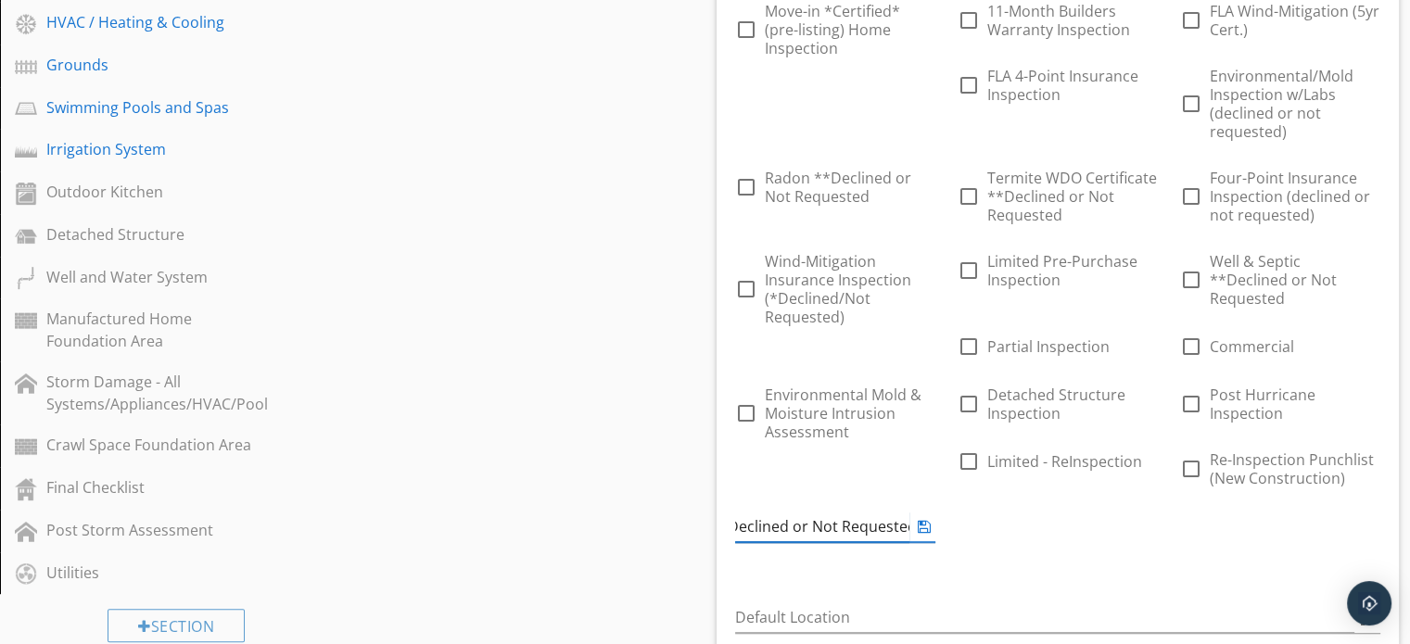
scroll to position [0, 194]
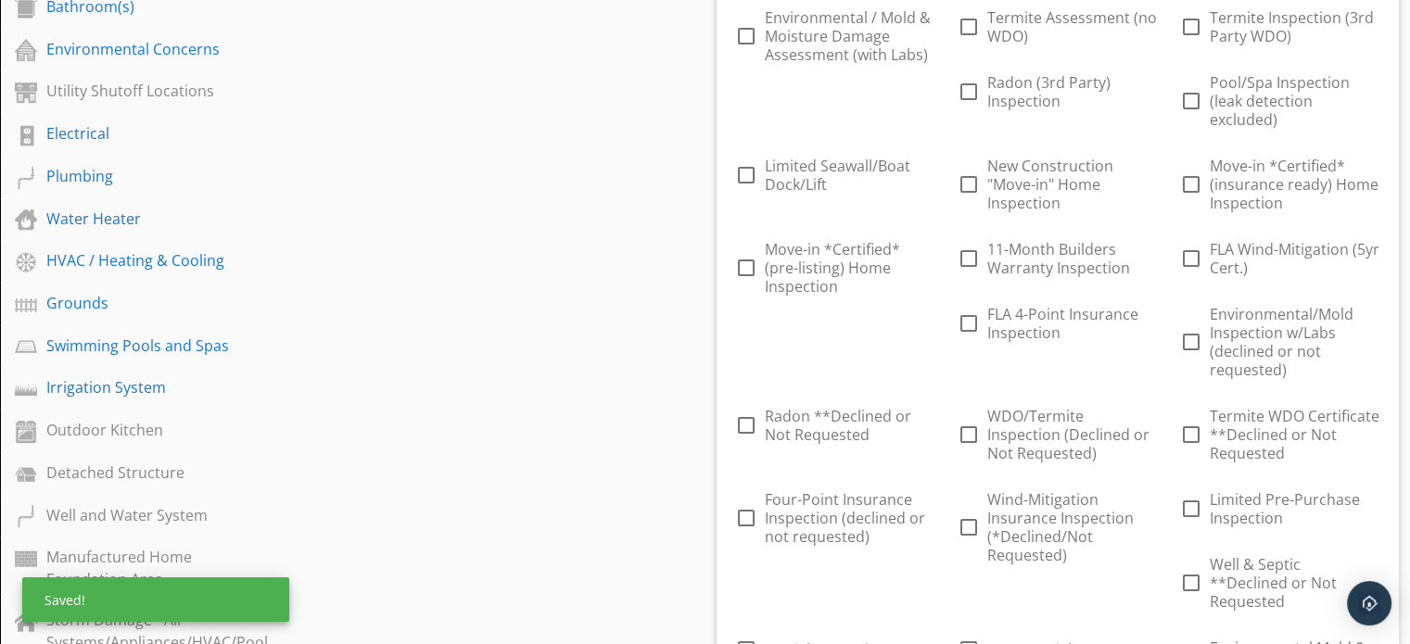
scroll to position [638, 0]
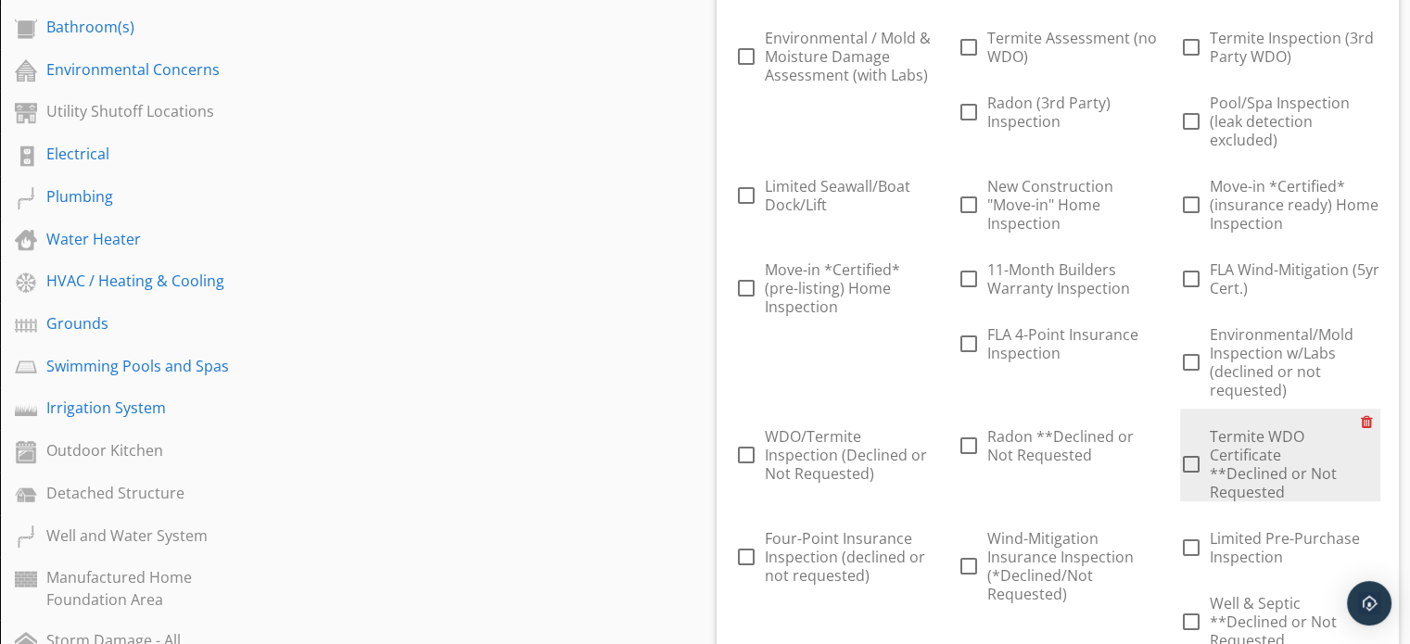
click at [1373, 421] on div at bounding box center [1370, 422] width 19 height 26
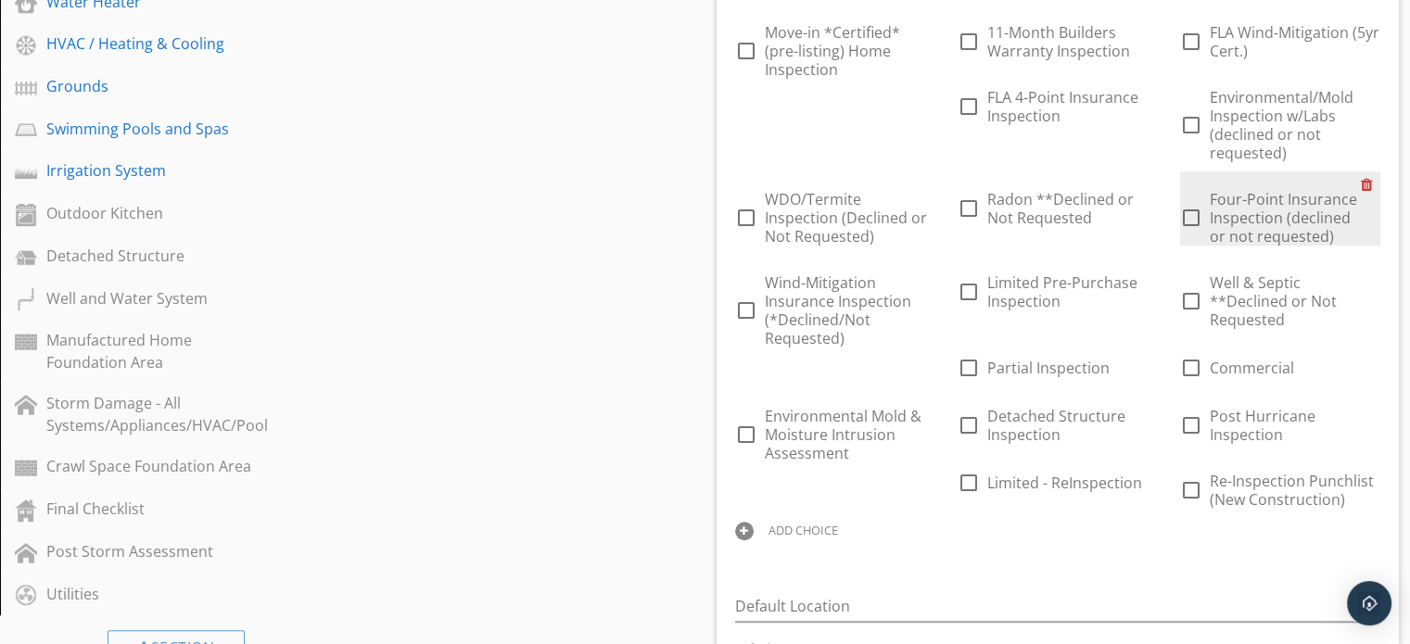
scroll to position [886, 0]
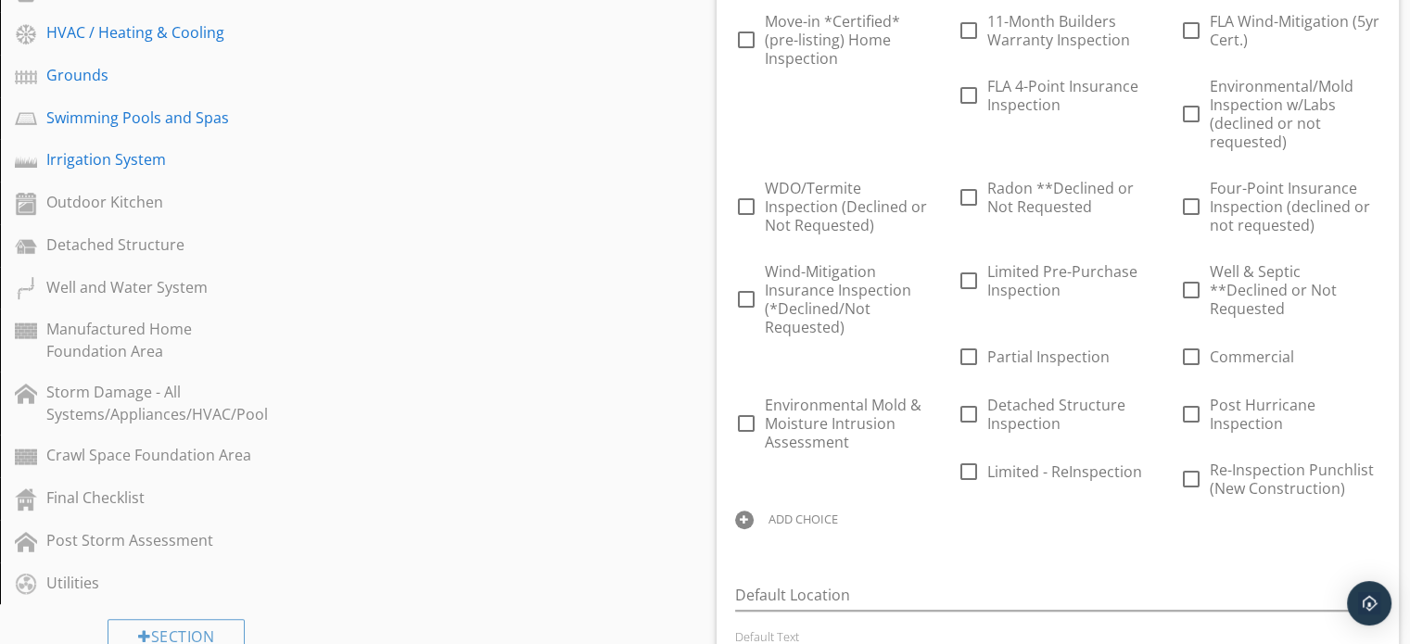
click at [810, 508] on div "ADD CHOICE" at bounding box center [835, 518] width 200 height 22
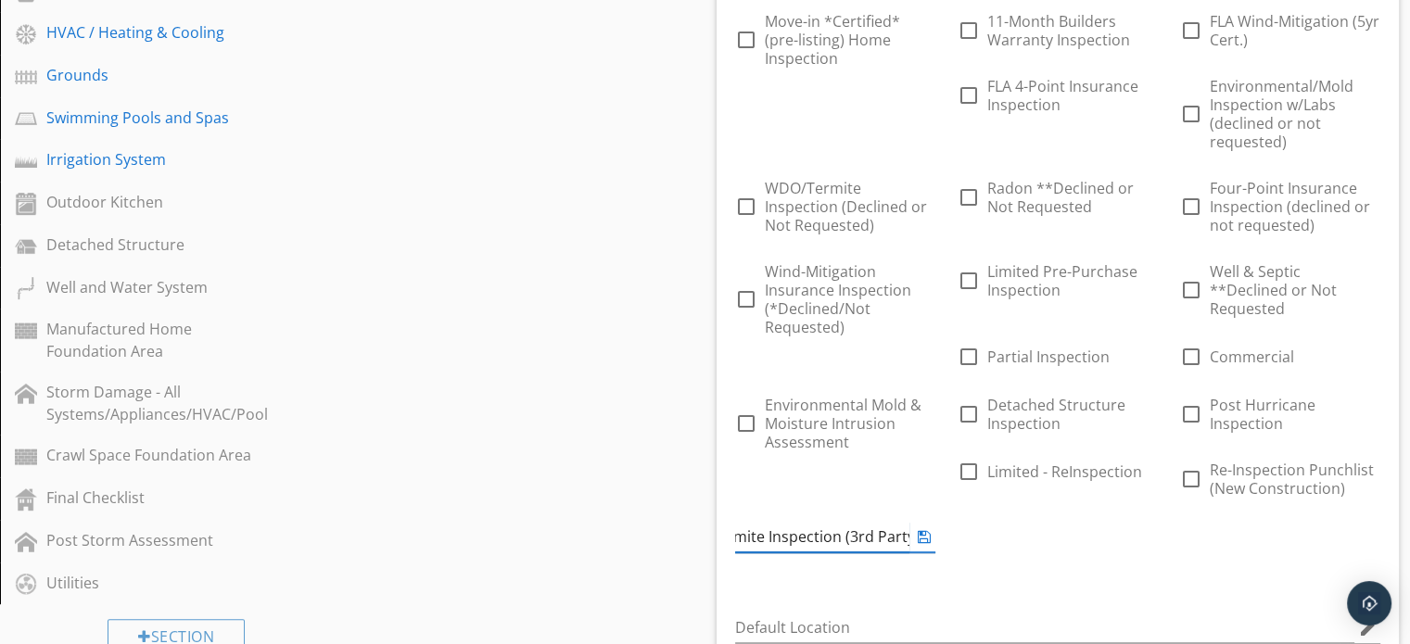
scroll to position [0, 71]
click at [804, 523] on input "WDO/Termite Inspection (3rd Party)" at bounding box center [822, 537] width 174 height 31
paste input "Inspection"
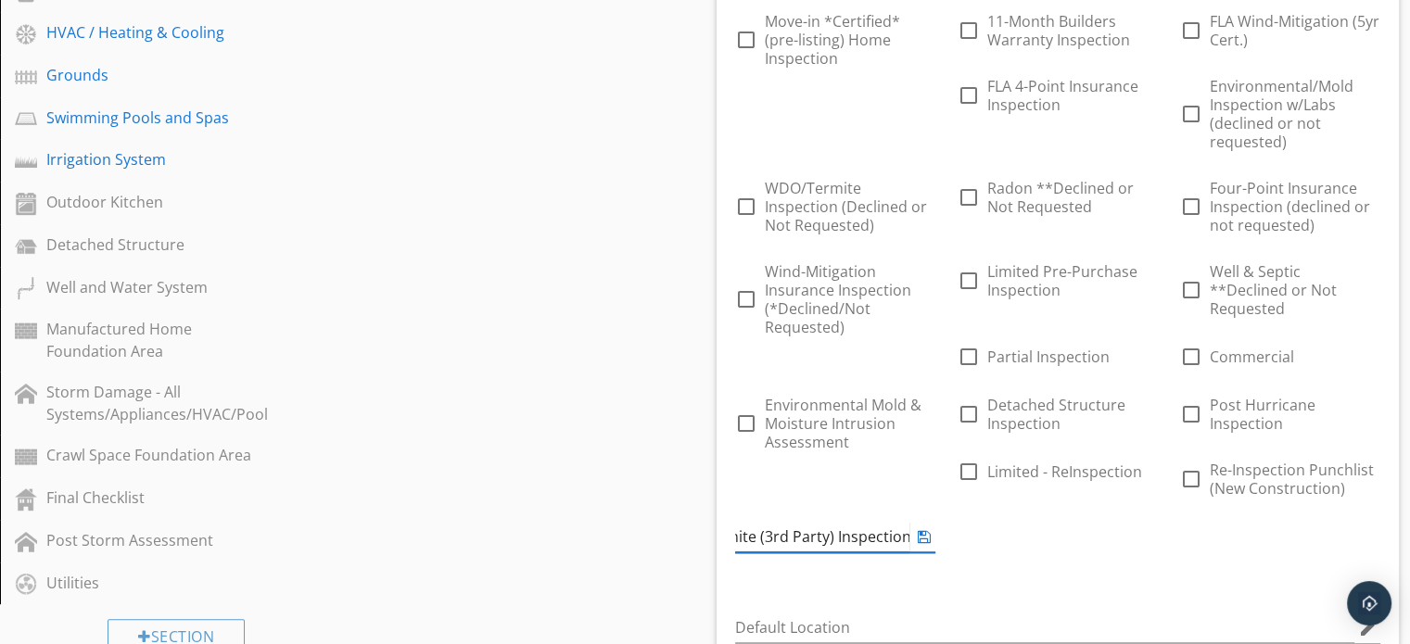
scroll to position [0, 72]
click at [1019, 507] on div "ADD CHOICE" at bounding box center [1057, 518] width 200 height 22
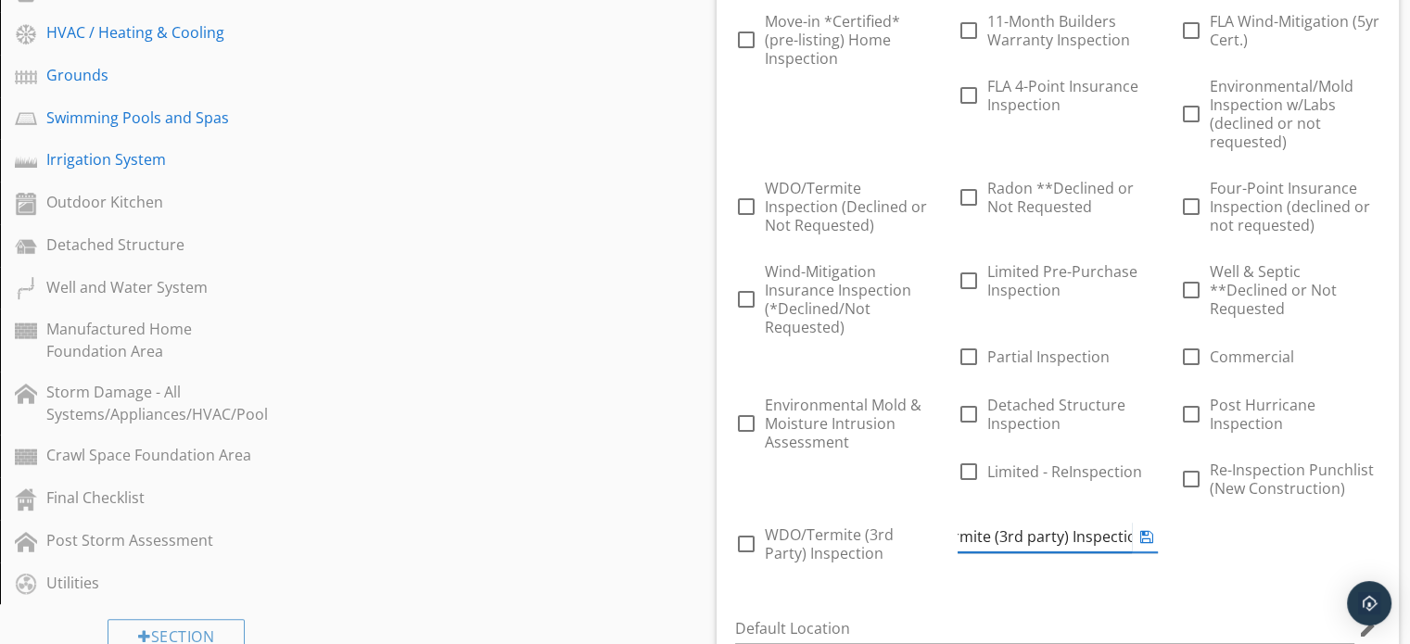
scroll to position [0, 71]
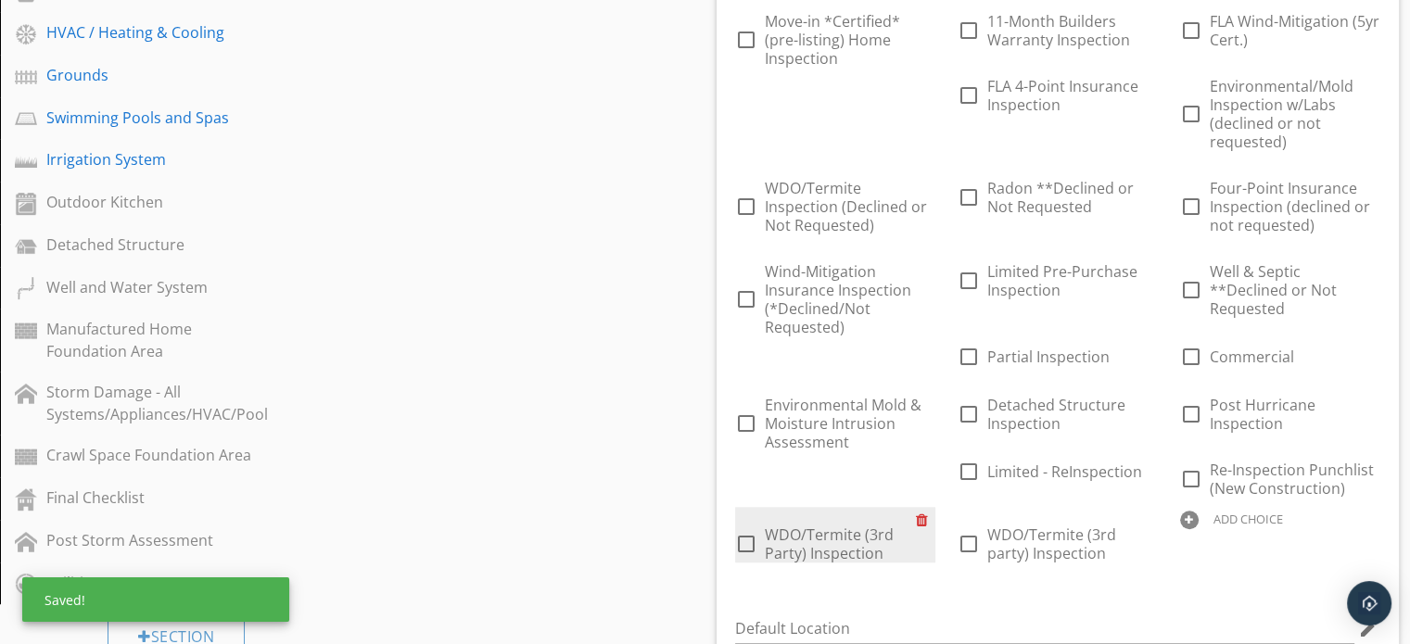
click at [922, 507] on div at bounding box center [925, 520] width 19 height 26
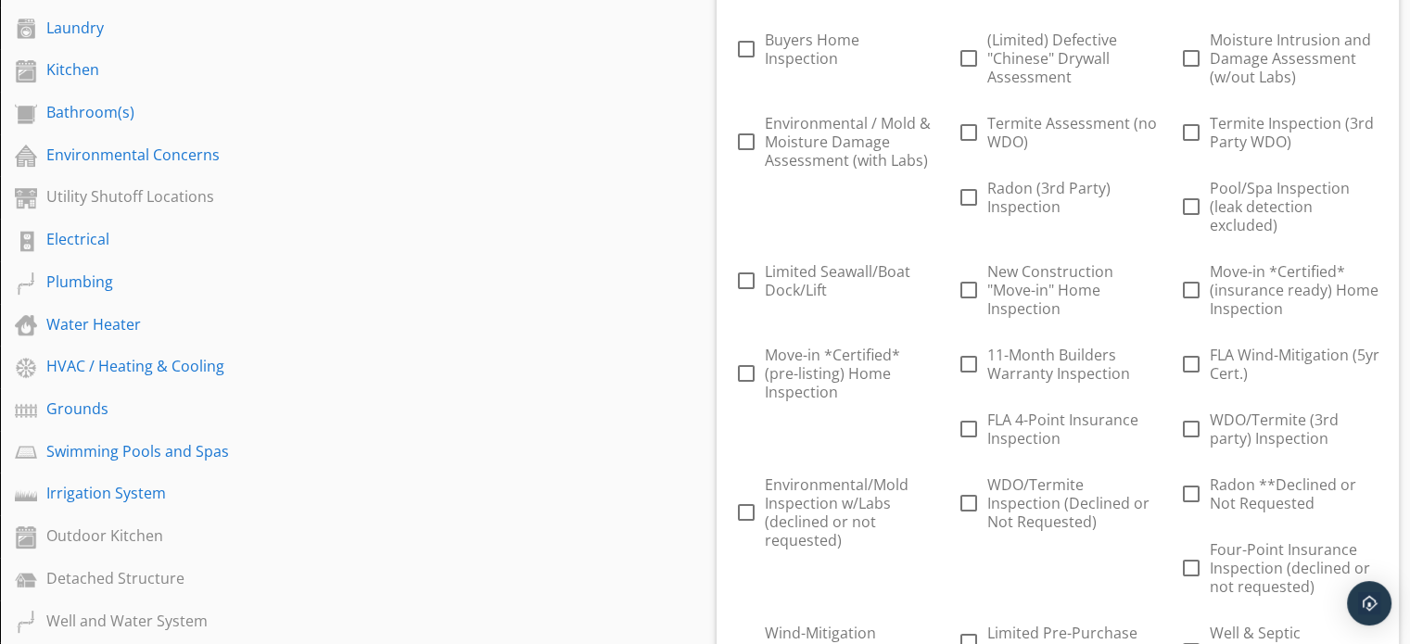
scroll to position [552, 0]
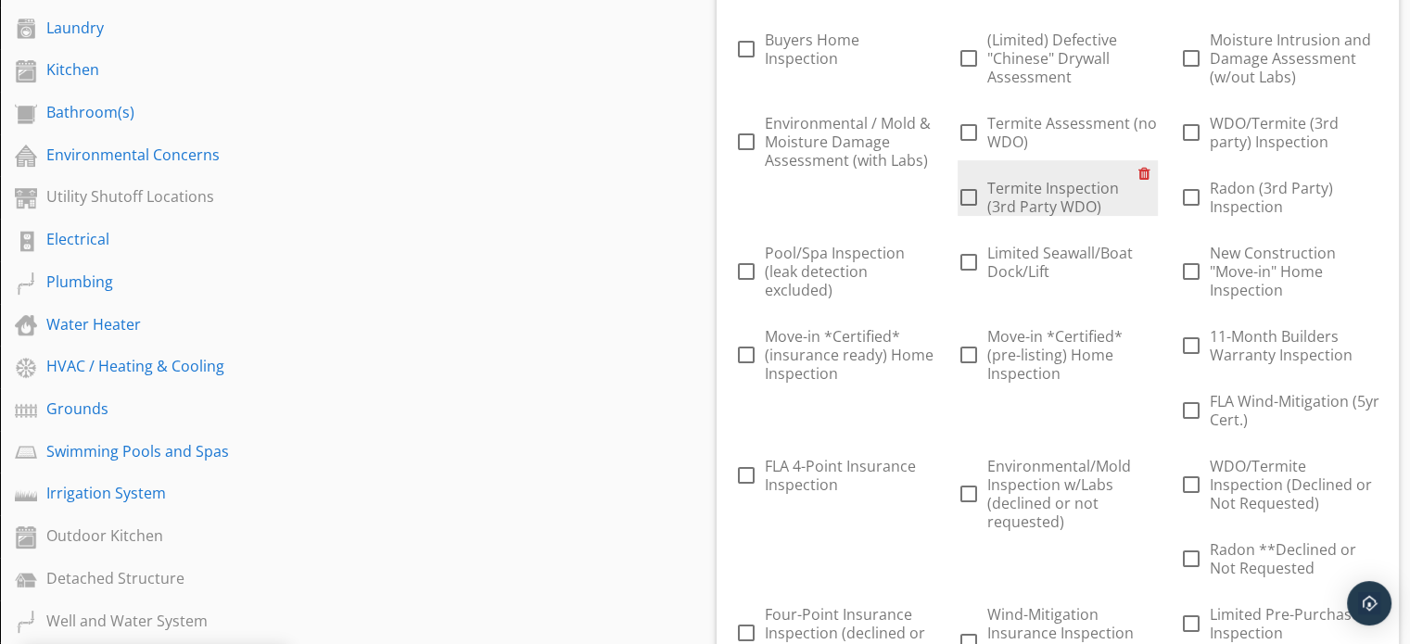
click at [1142, 174] on div at bounding box center [1147, 173] width 19 height 26
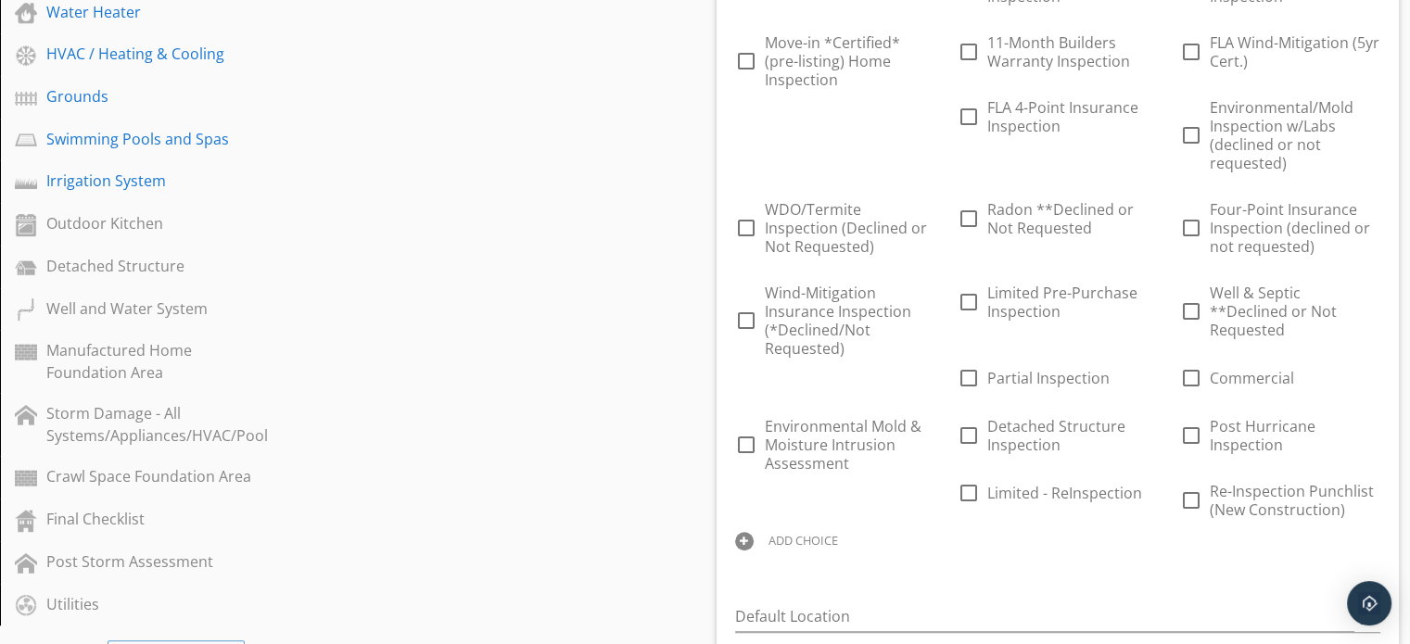
scroll to position [875, 0]
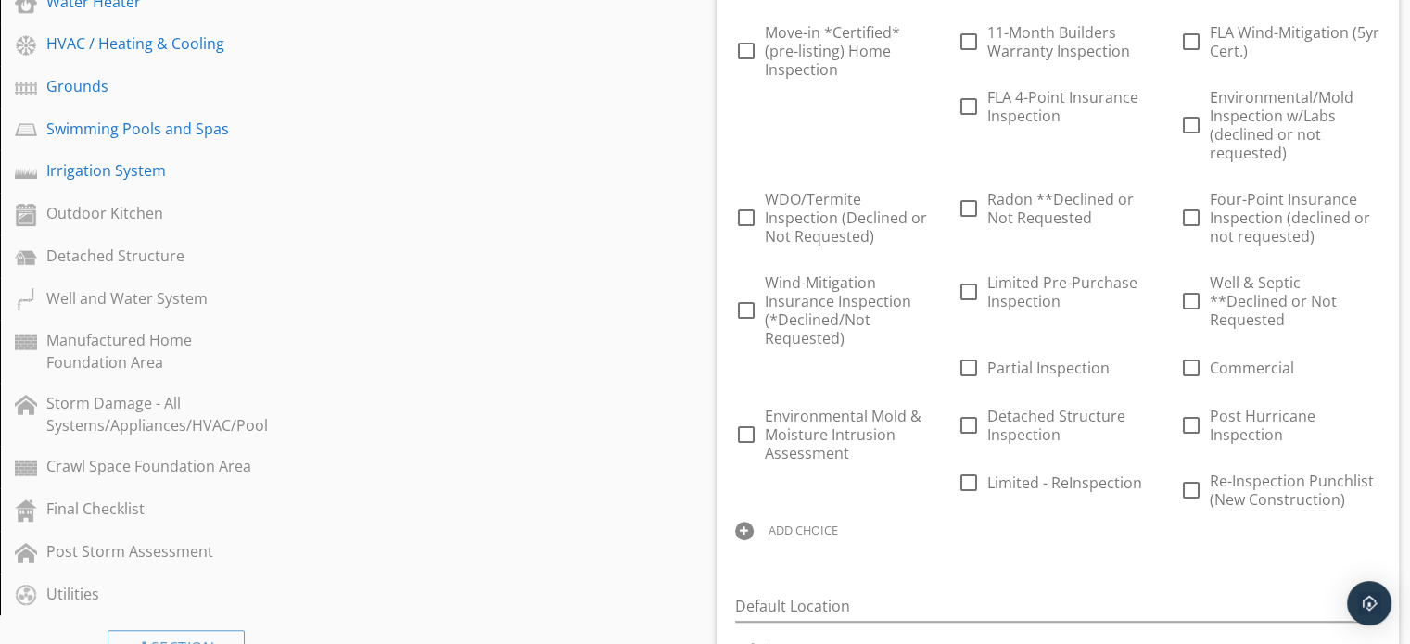
click at [785, 523] on div "ADD CHOICE" at bounding box center [803, 530] width 70 height 15
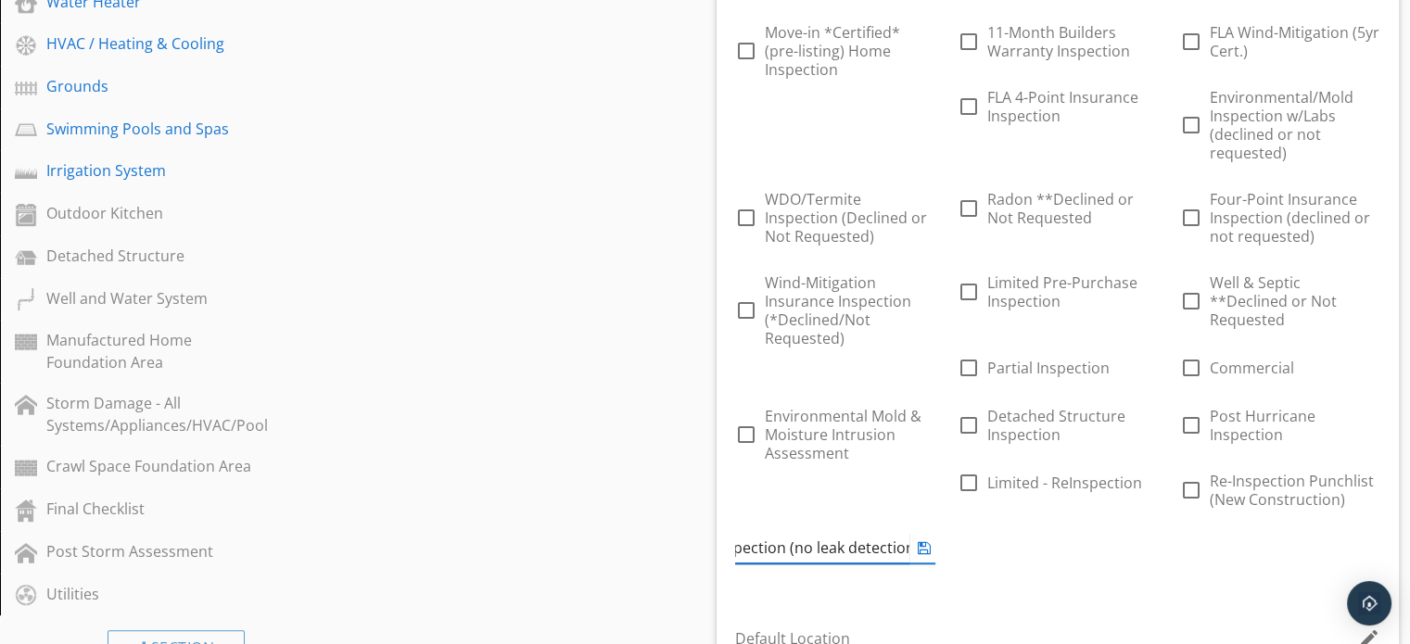
scroll to position [0, 94]
click at [775, 565] on div "Answer Choices check_box_outline_blank Buyers Home Inspection check_box_outline…" at bounding box center [1058, 125] width 668 height 952
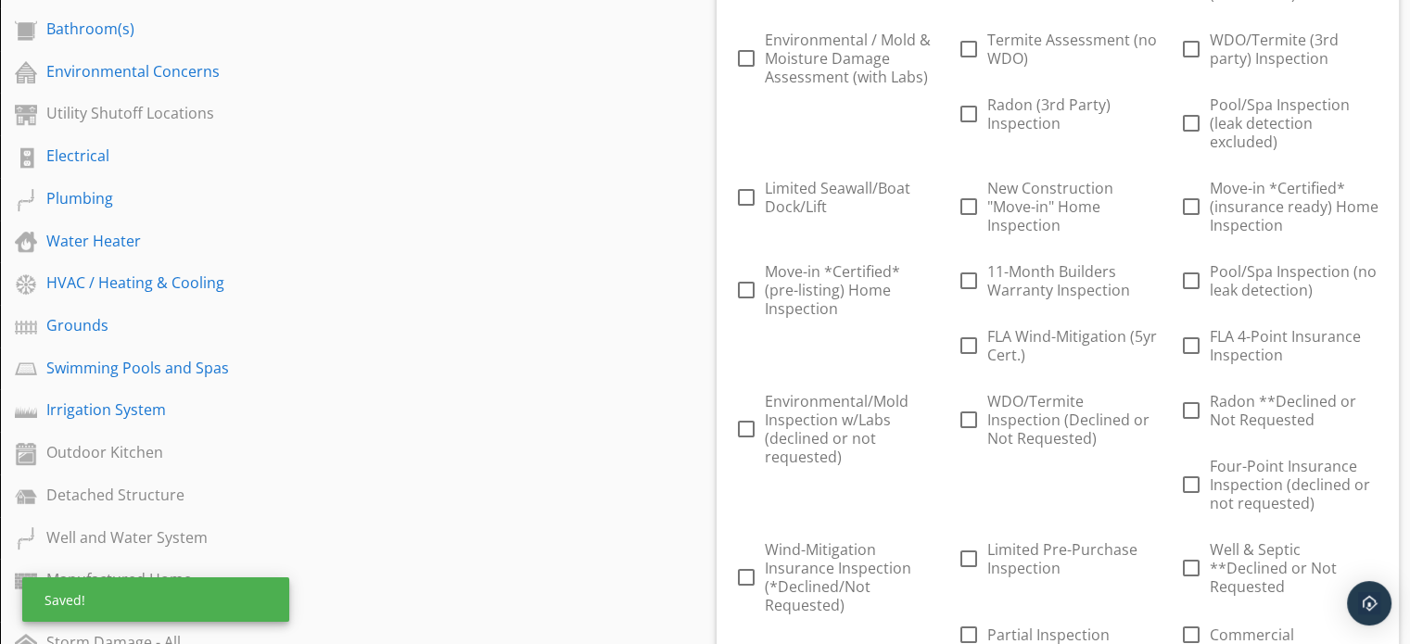
scroll to position [627, 0]
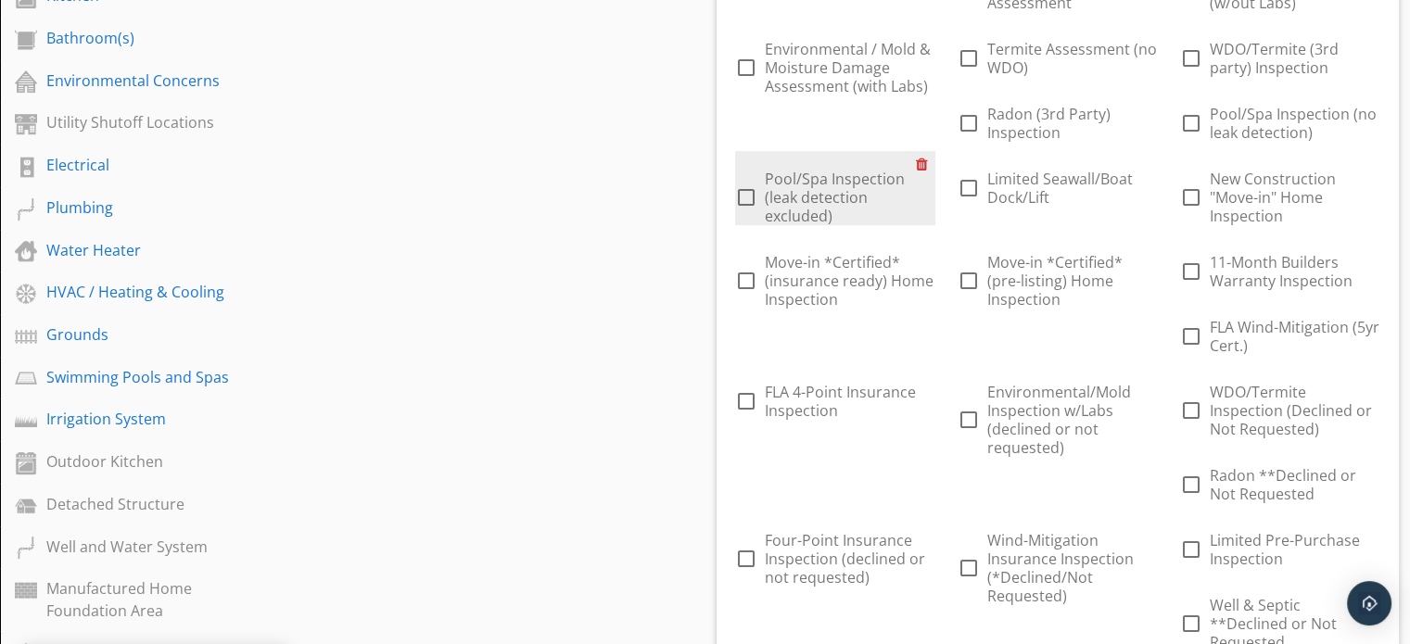
click at [918, 162] on div at bounding box center [925, 164] width 19 height 26
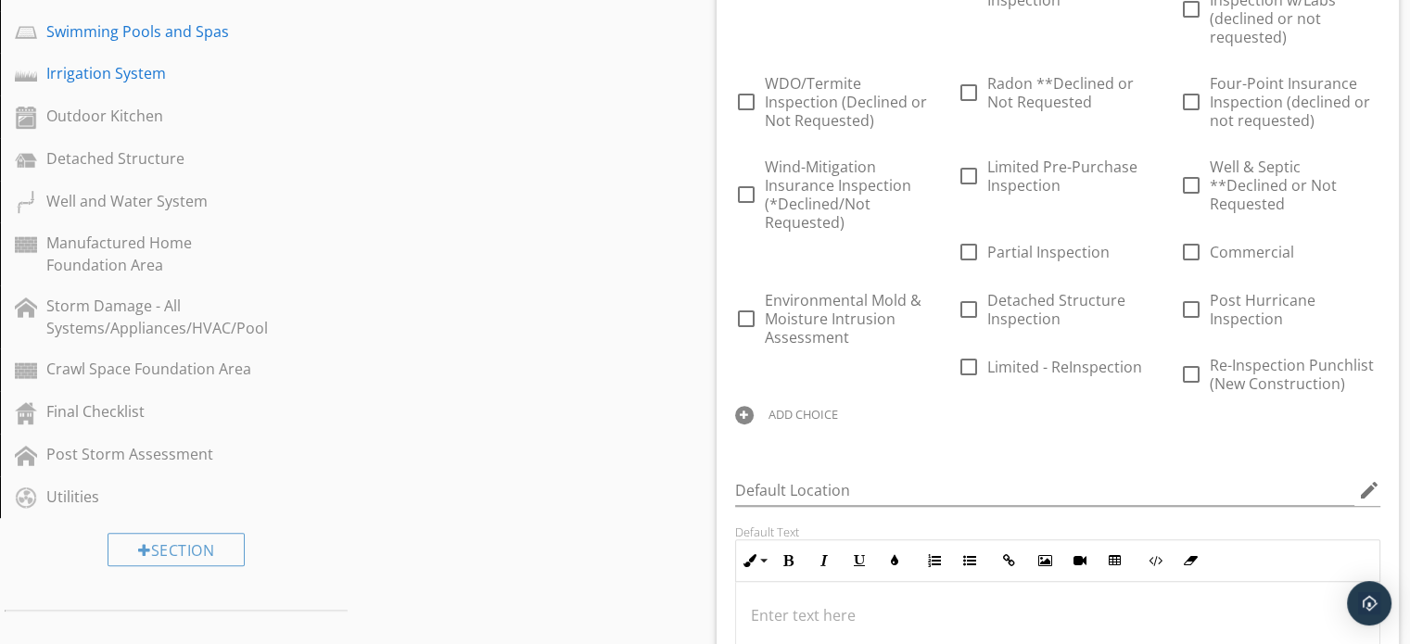
scroll to position [975, 0]
click at [817, 404] on div "ADD CHOICE" at bounding box center [803, 411] width 70 height 15
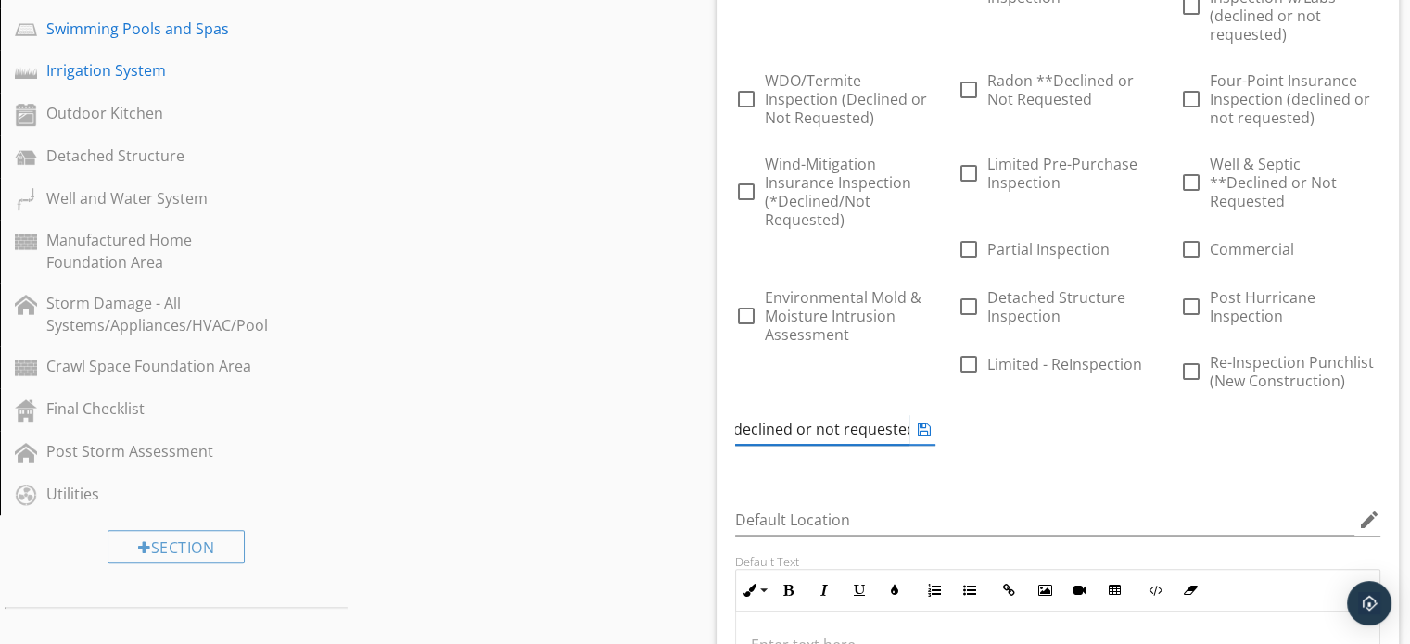
scroll to position [0, 137]
click at [686, 455] on div "Sections Inspection Information Exterior Foundation Roof Attic, Roof Structure,…" at bounding box center [705, 570] width 1410 height 2721
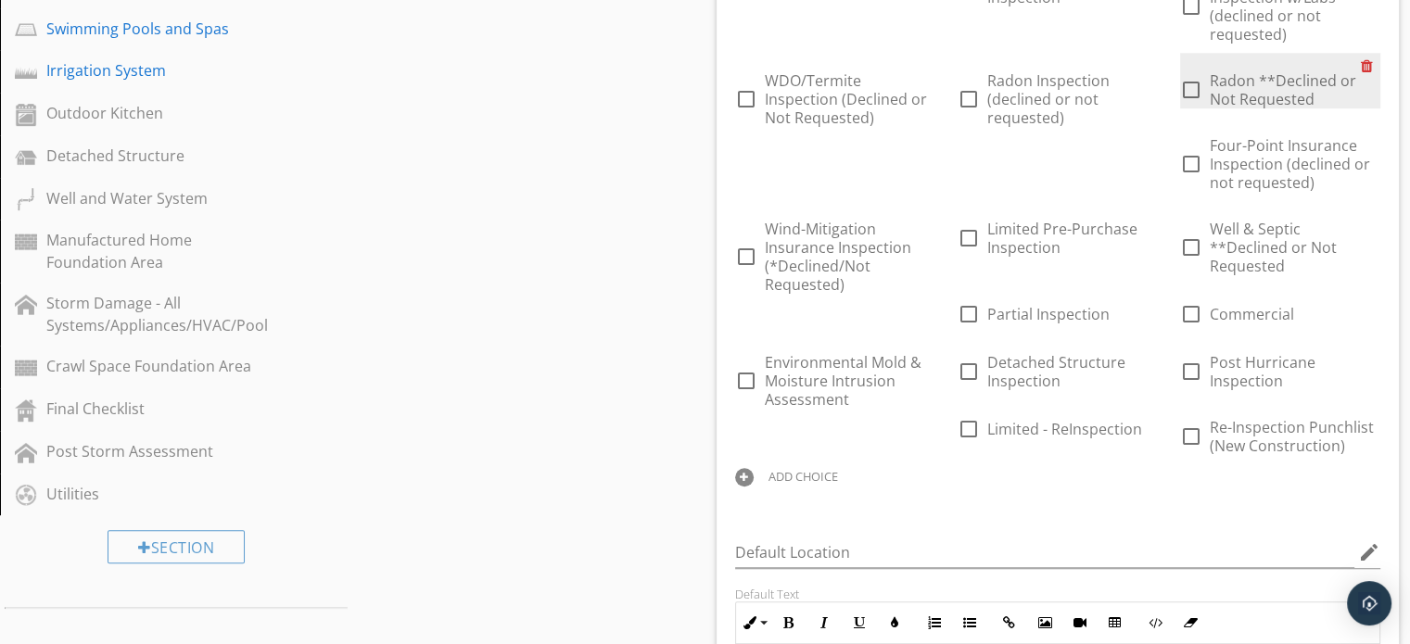
click at [1368, 62] on div at bounding box center [1370, 66] width 19 height 26
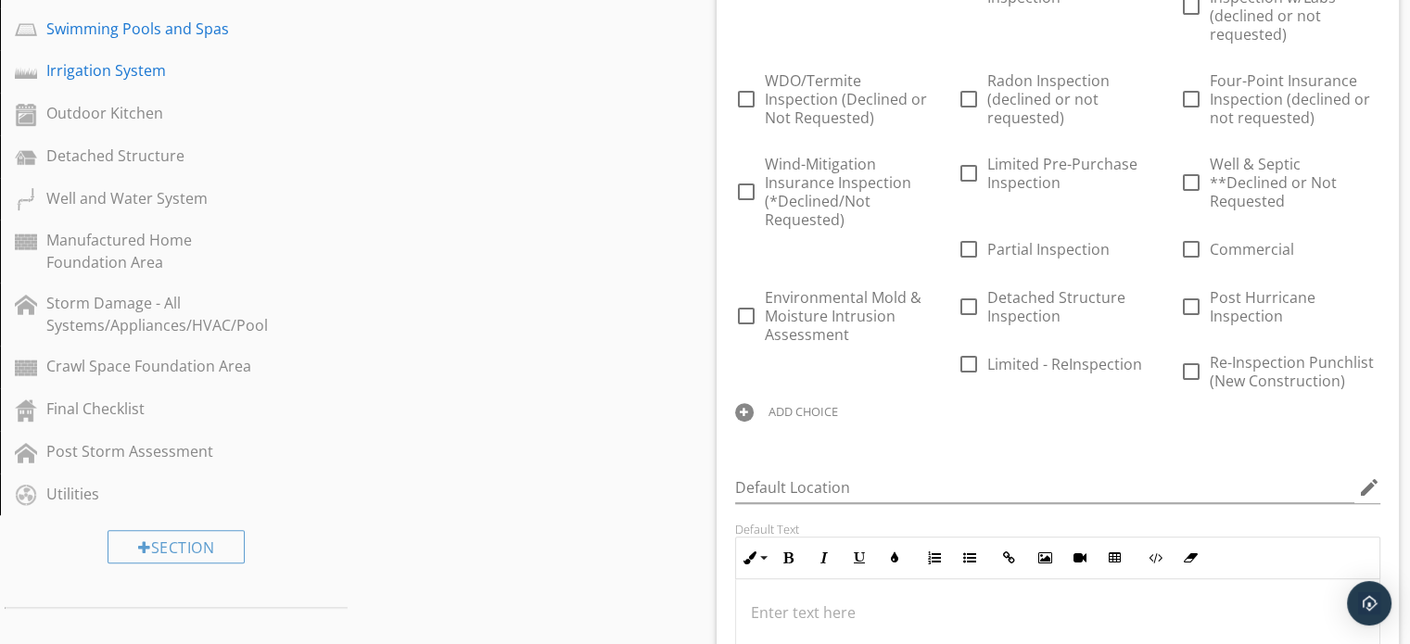
click at [808, 404] on div "ADD CHOICE" at bounding box center [803, 411] width 70 height 15
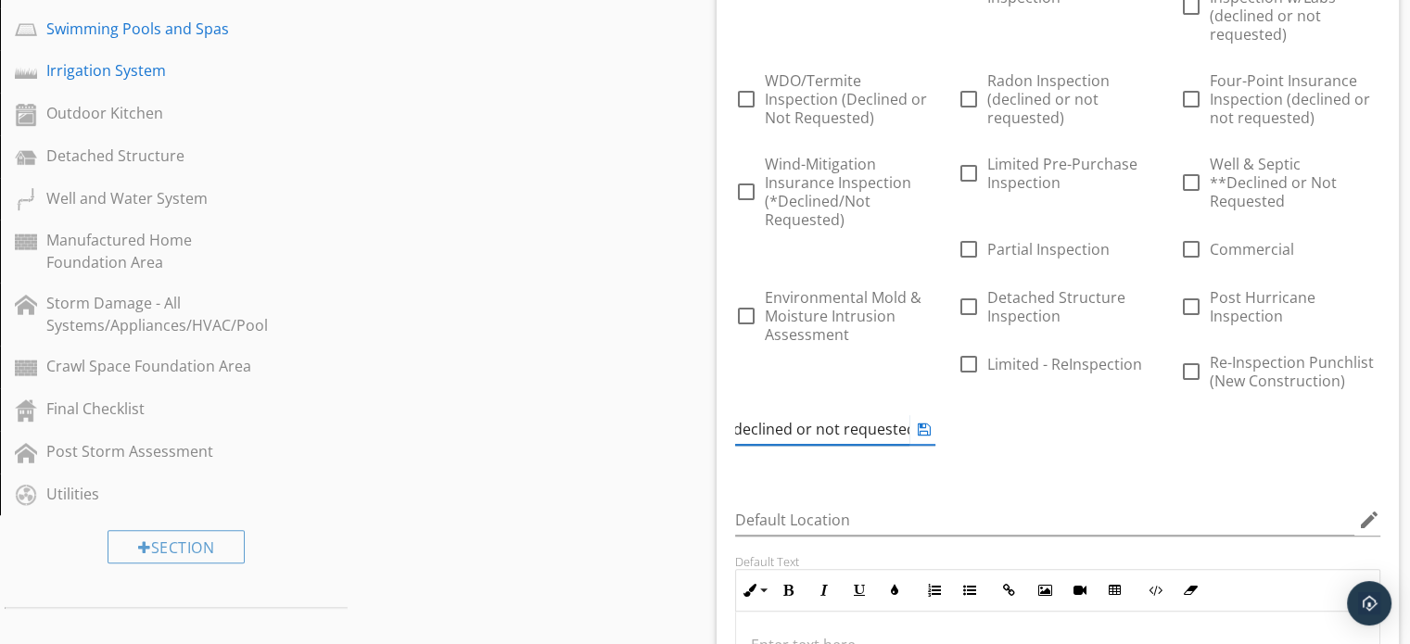
scroll to position [0, 141]
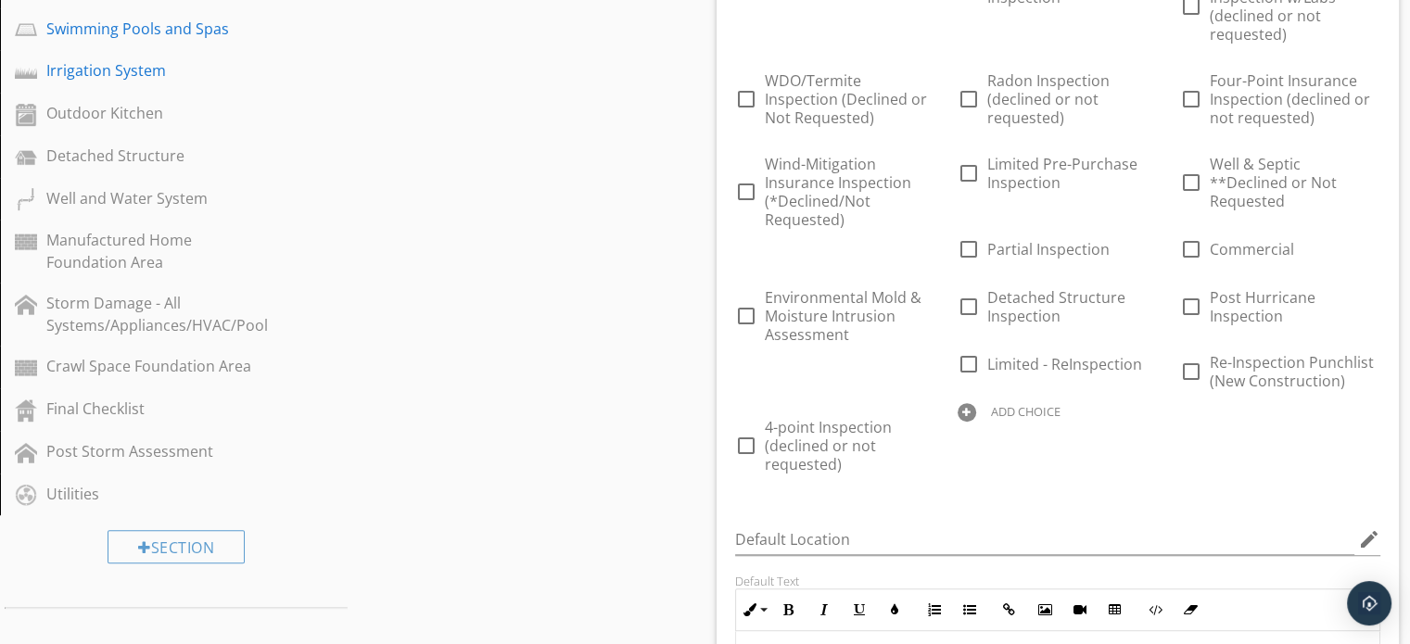
click at [690, 462] on div "Sections Inspection Information Exterior Foundation Roof Attic, Roof Structure,…" at bounding box center [705, 580] width 1410 height 2741
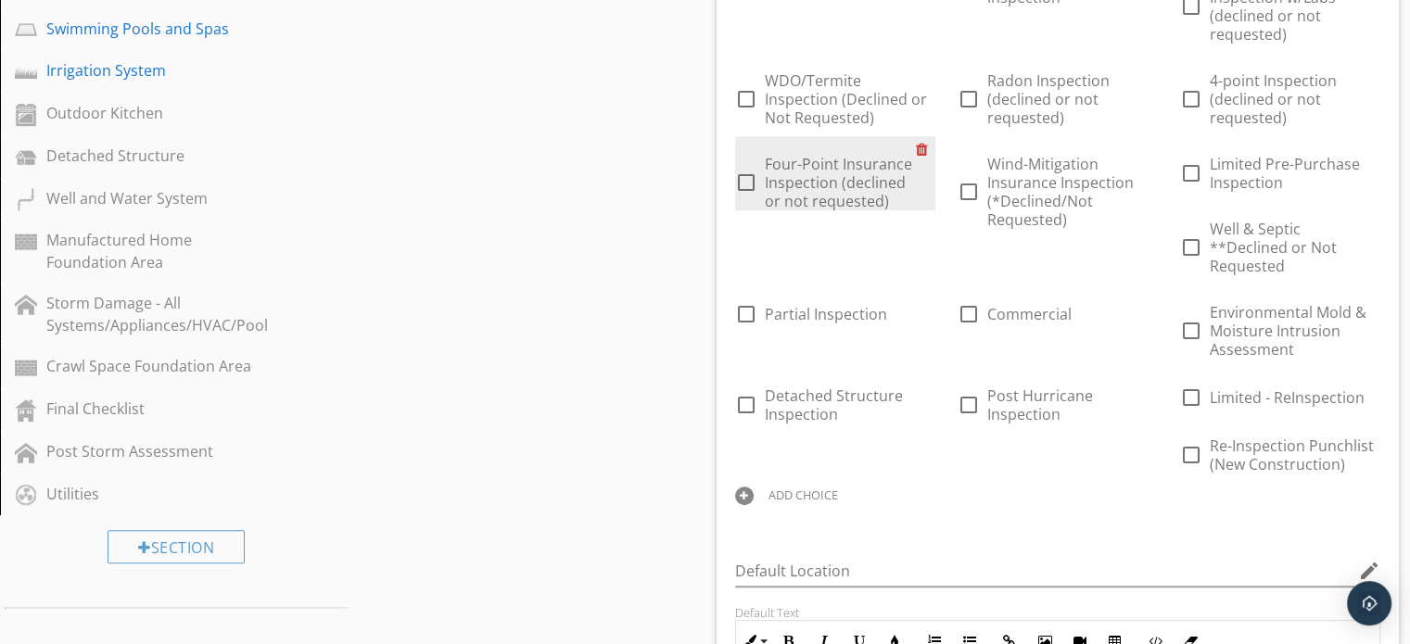
click at [916, 142] on div at bounding box center [925, 149] width 19 height 26
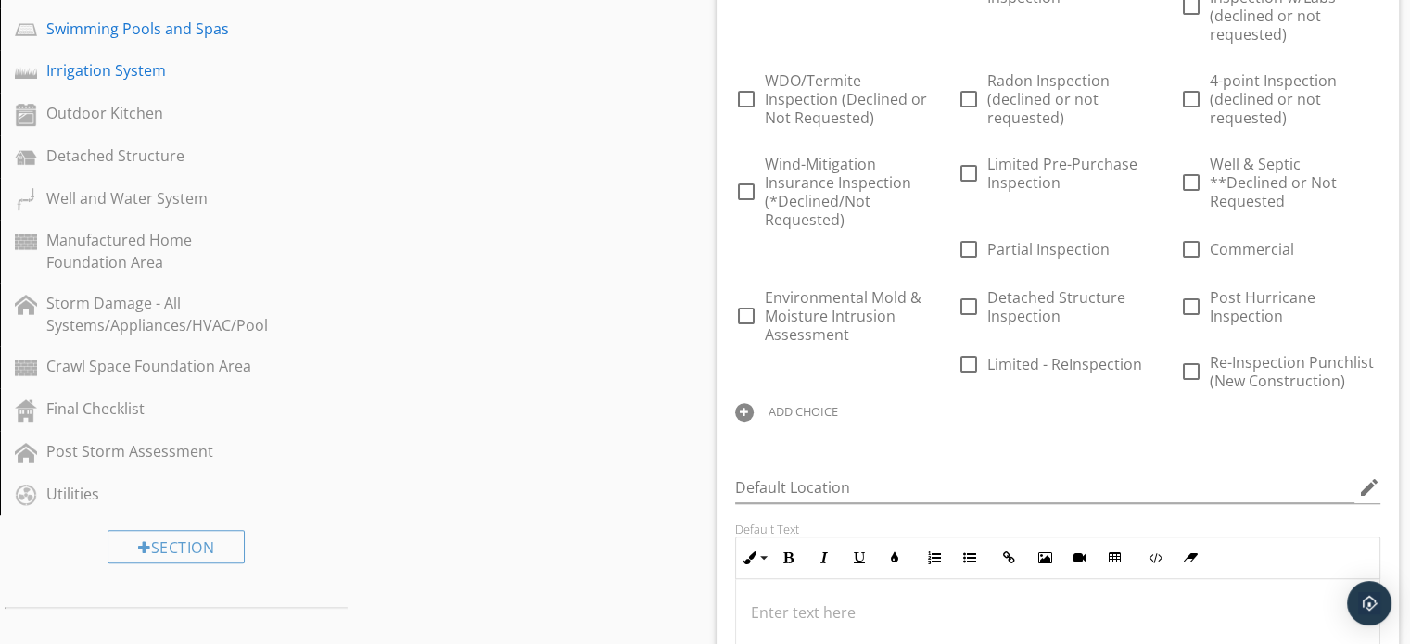
click at [818, 404] on div "ADD CHOICE" at bounding box center [803, 411] width 70 height 15
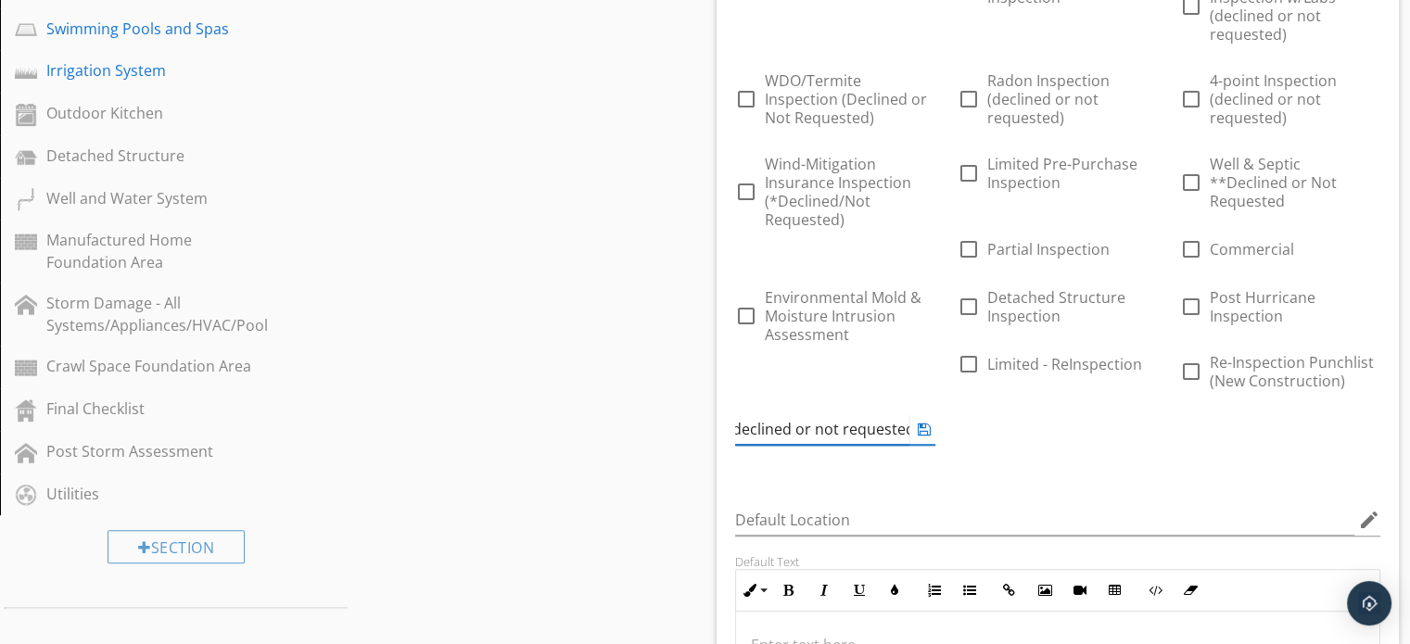
scroll to position [0, 126]
click at [685, 469] on div "Sections Inspection Information Exterior Foundation Roof Attic, Roof Structure,…" at bounding box center [705, 570] width 1410 height 2721
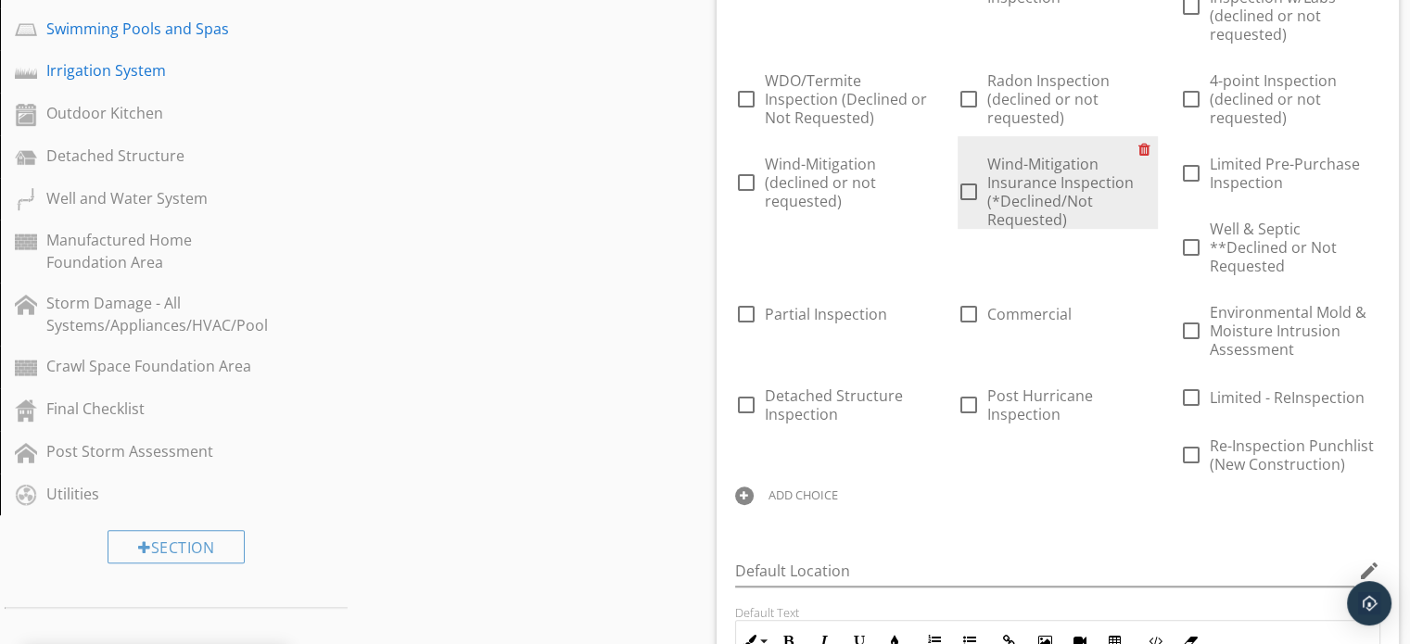
click at [1145, 145] on div at bounding box center [1147, 149] width 19 height 26
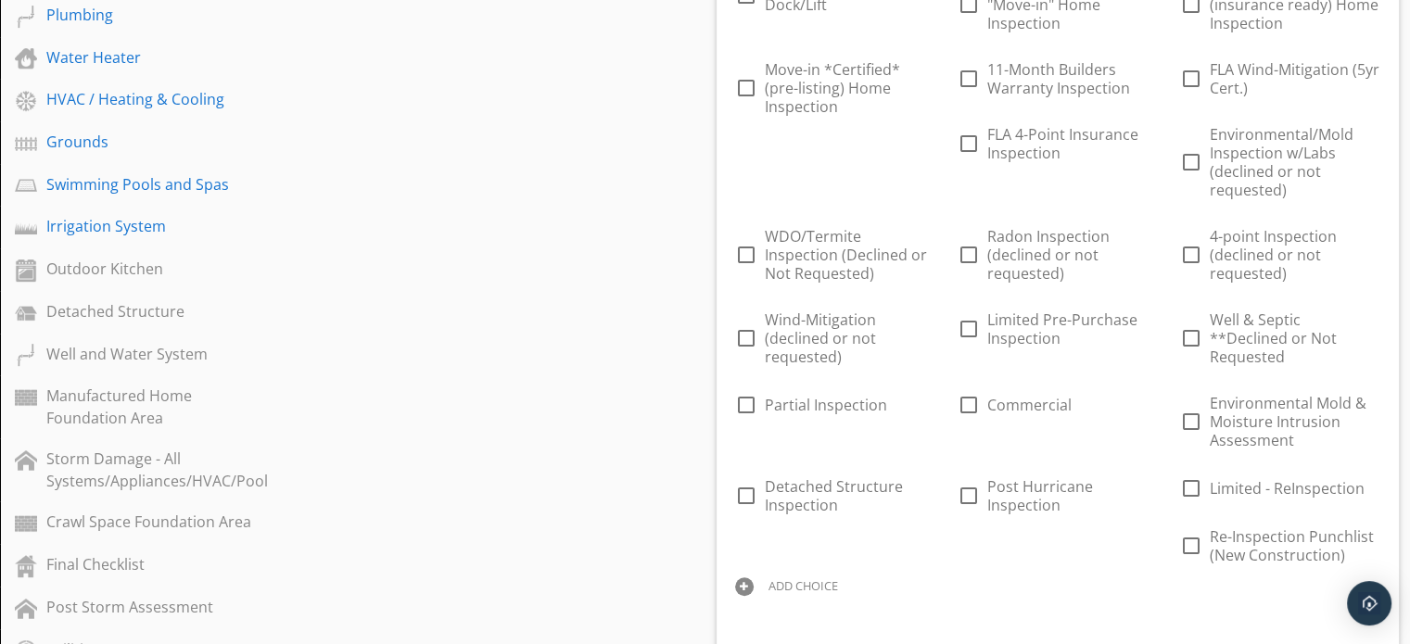
scroll to position [831, 0]
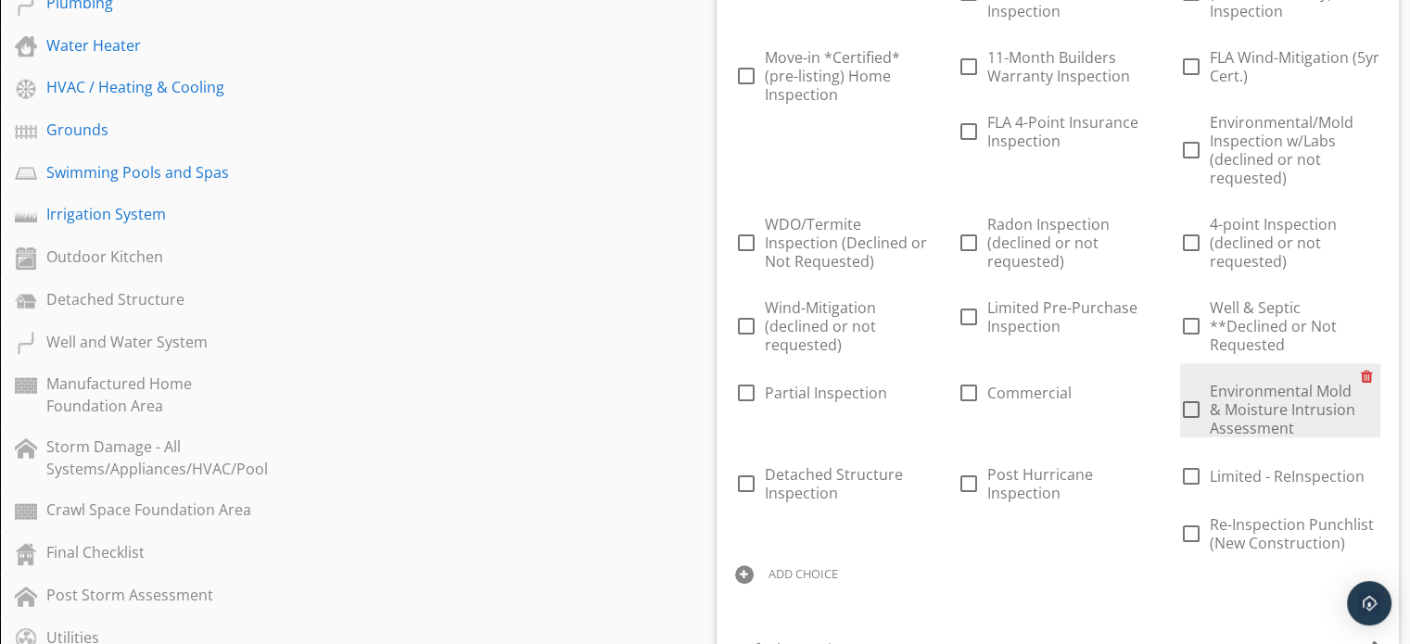
click at [1361, 389] on div at bounding box center [1370, 376] width 19 height 26
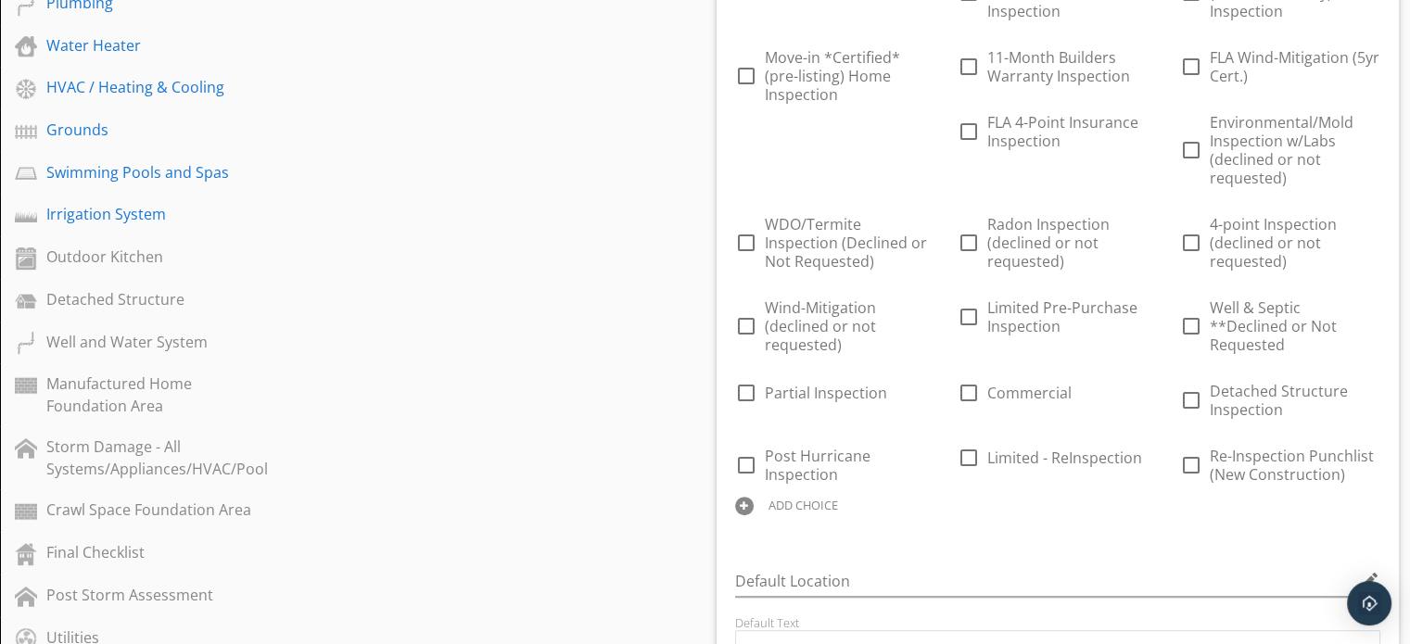
click at [789, 513] on div "ADD CHOICE" at bounding box center [803, 505] width 70 height 15
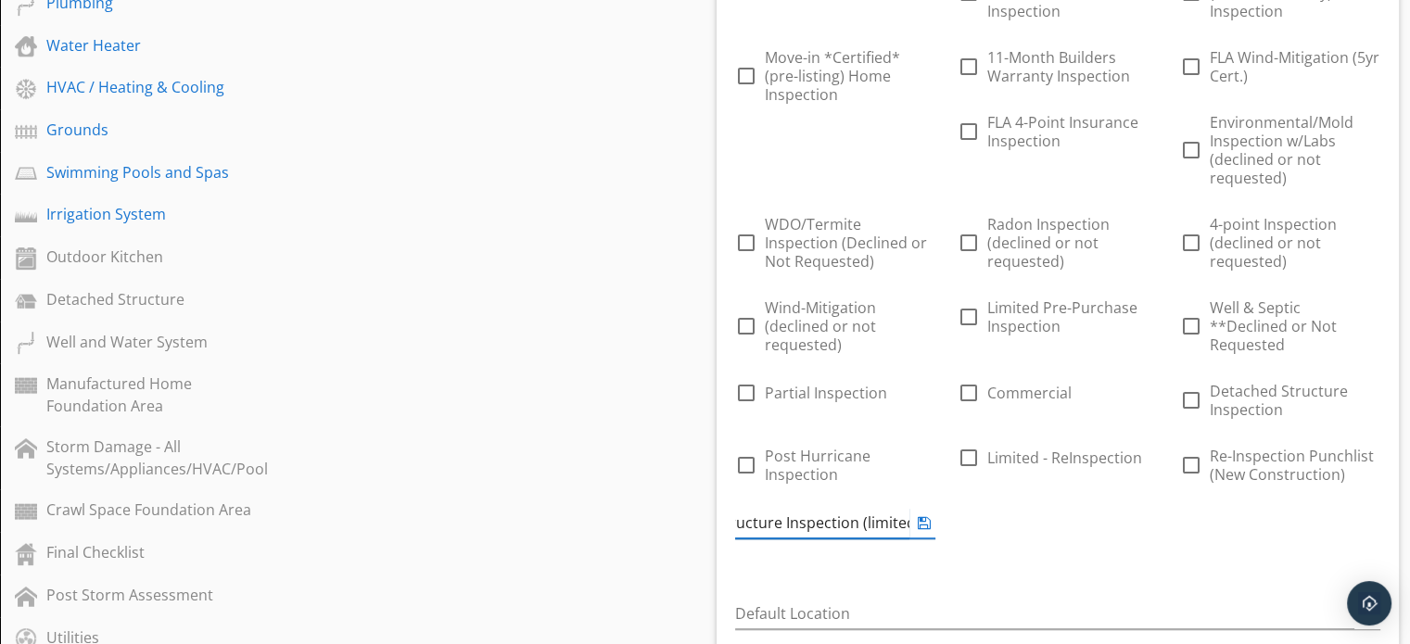
scroll to position [0, 95]
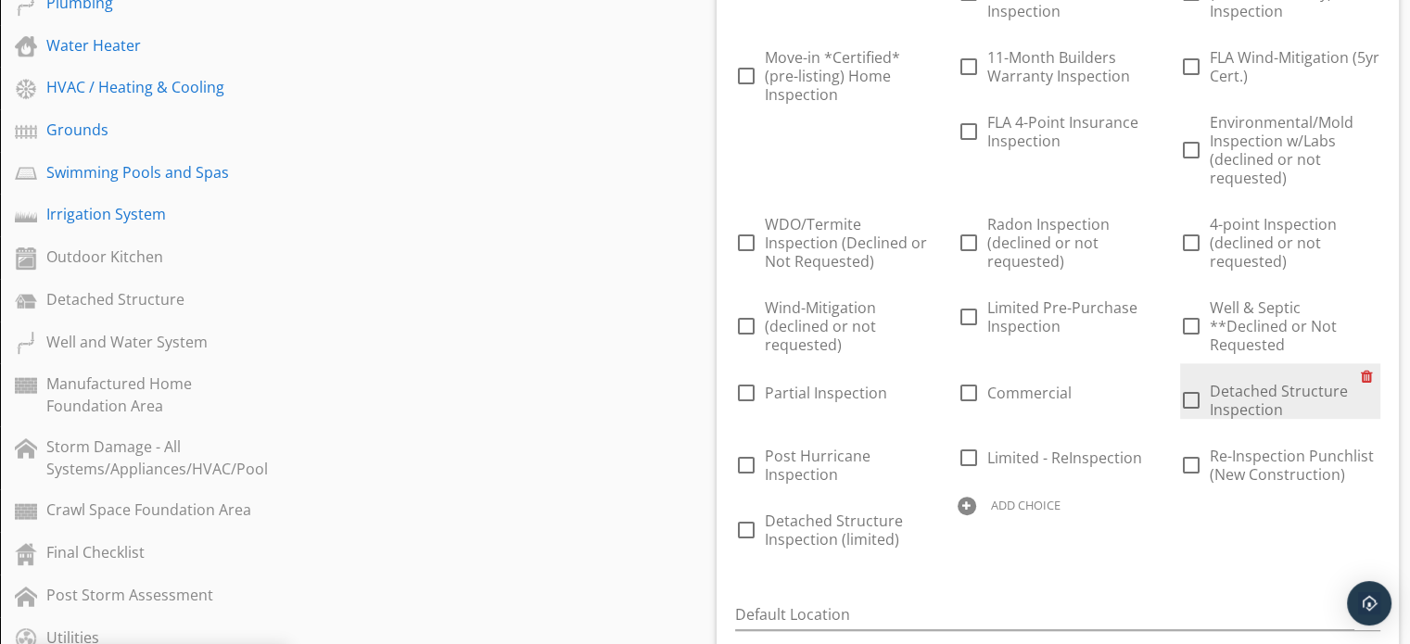
click at [1361, 389] on div at bounding box center [1370, 376] width 19 height 26
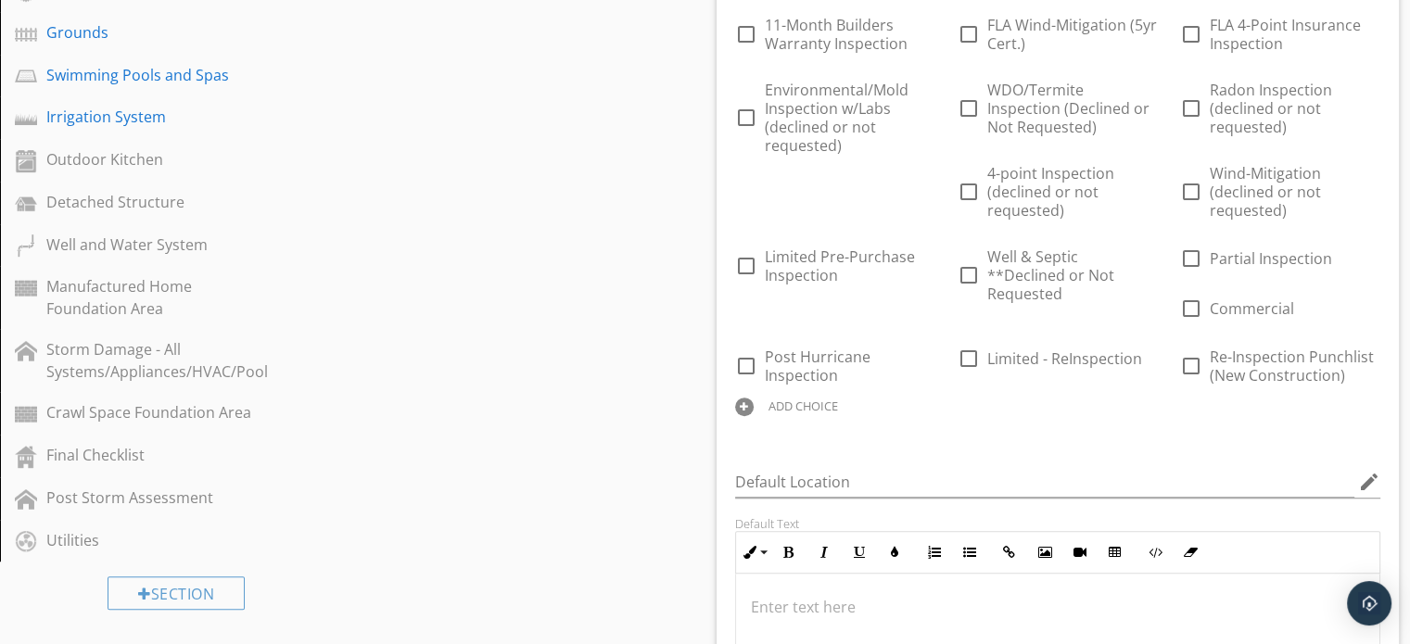
scroll to position [931, 0]
click at [794, 403] on div "ADD CHOICE" at bounding box center [803, 404] width 70 height 15
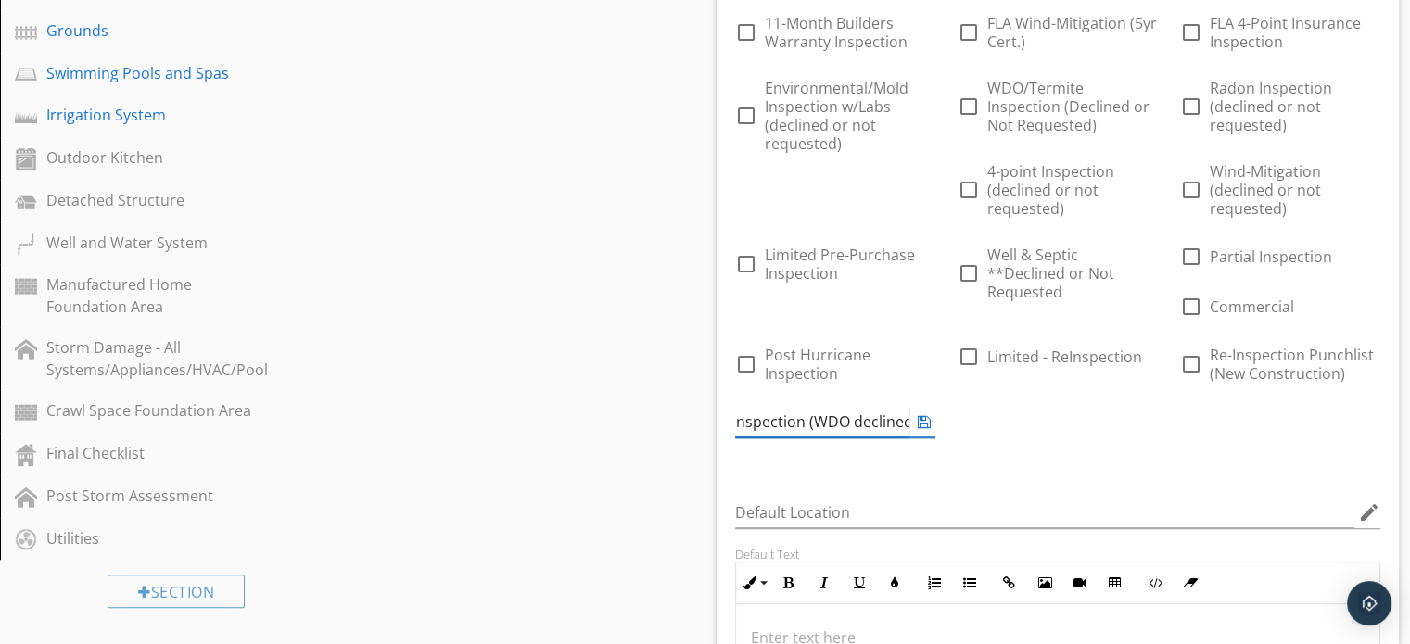
scroll to position [0, 116]
click at [837, 423] on input "WDO/Termite Inspection (WDO declined or not requested)" at bounding box center [822, 422] width 174 height 31
click at [675, 462] on div "Sections Inspection Information Exterior Foundation Roof Attic, Roof Structure,…" at bounding box center [705, 589] width 1410 height 2669
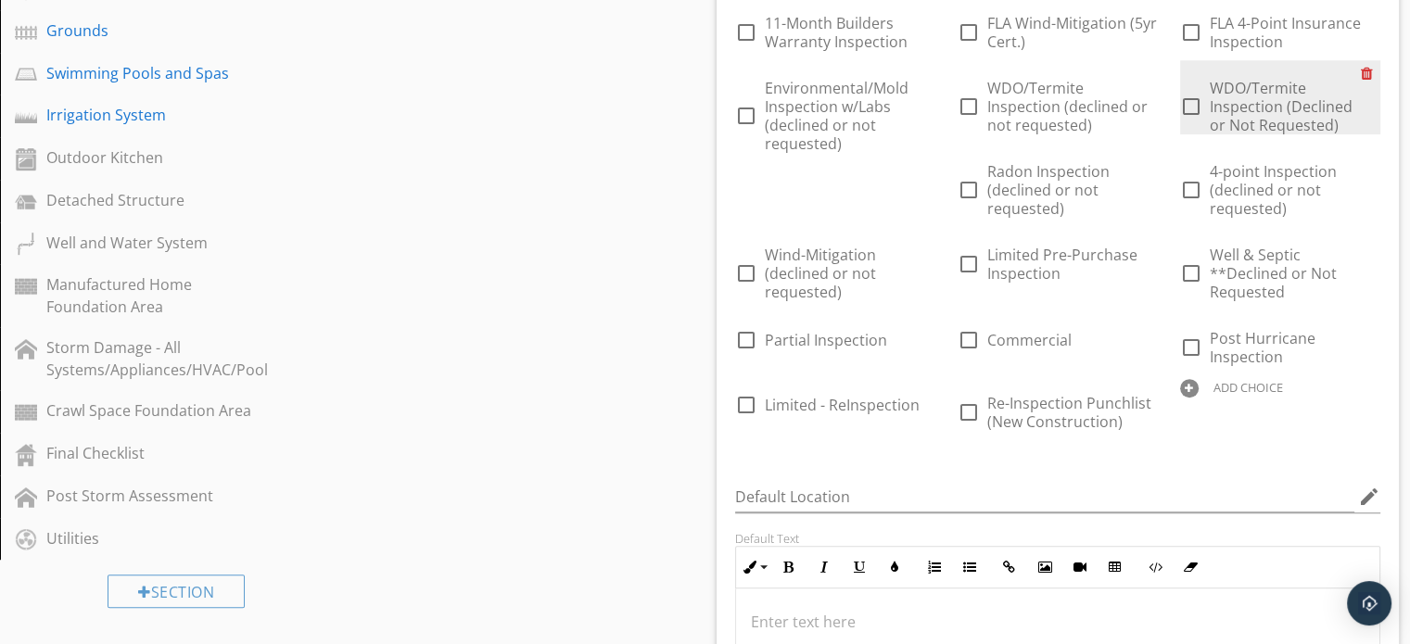
click at [1366, 72] on div at bounding box center [1370, 73] width 19 height 26
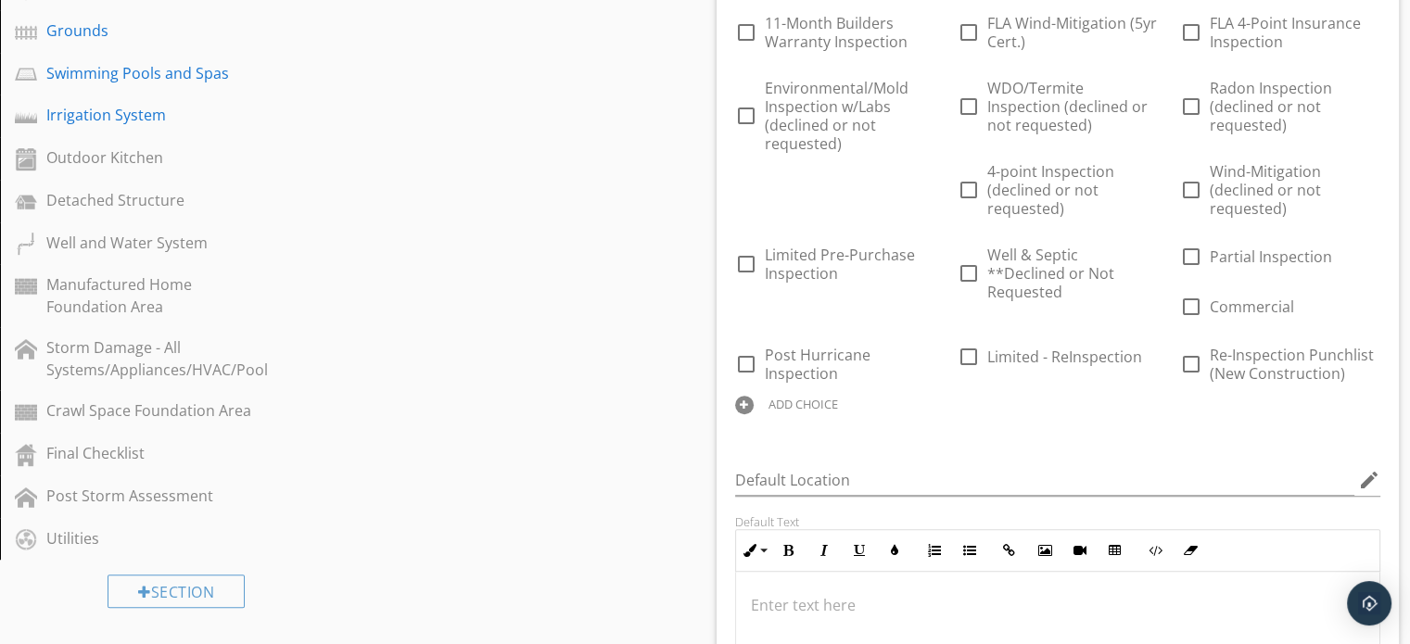
click at [819, 403] on div "ADD CHOICE" at bounding box center [803, 404] width 70 height 15
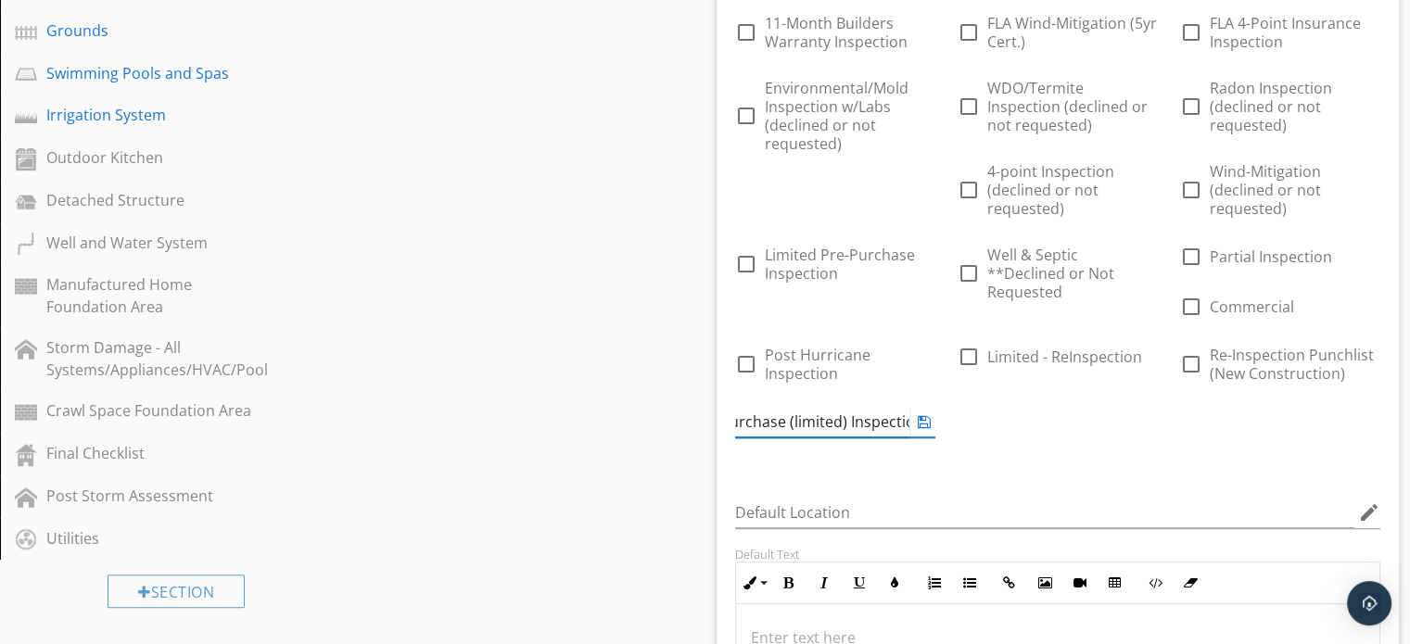
scroll to position [0, 53]
click at [614, 455] on div "Sections Inspection Information Exterior Foundation Roof Attic, Roof Structure,…" at bounding box center [705, 589] width 1410 height 2669
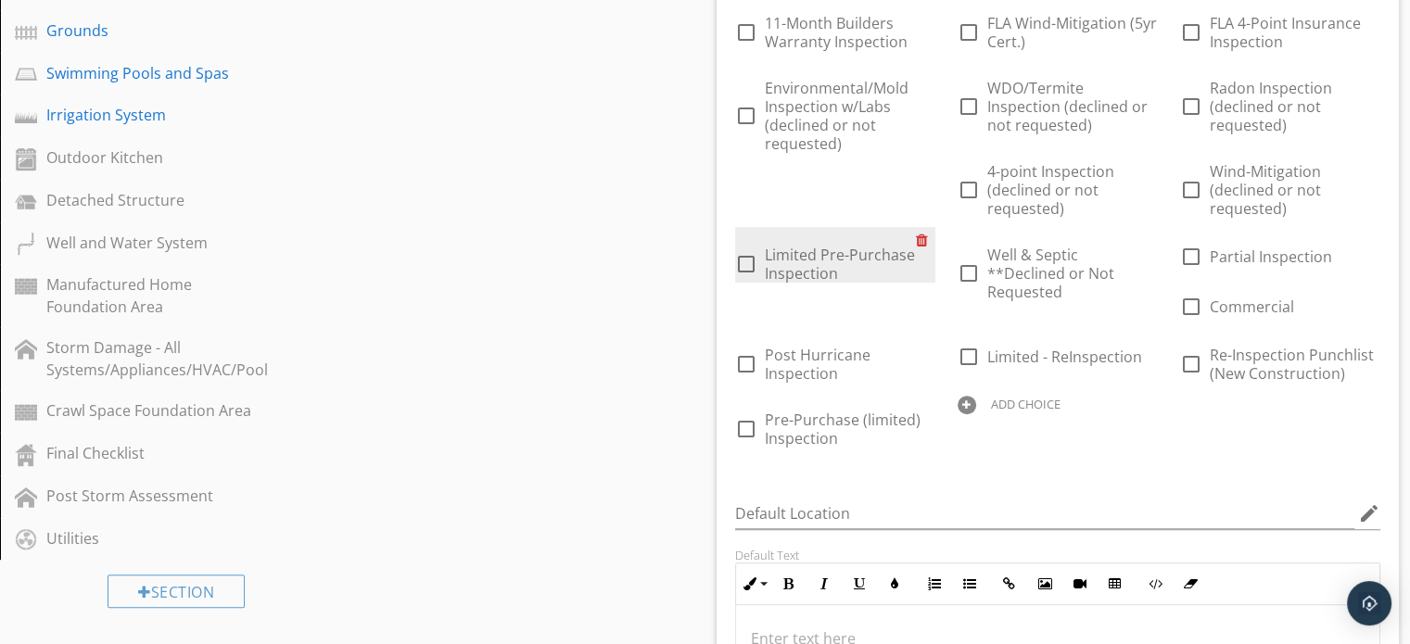
click at [922, 234] on div at bounding box center [925, 240] width 19 height 26
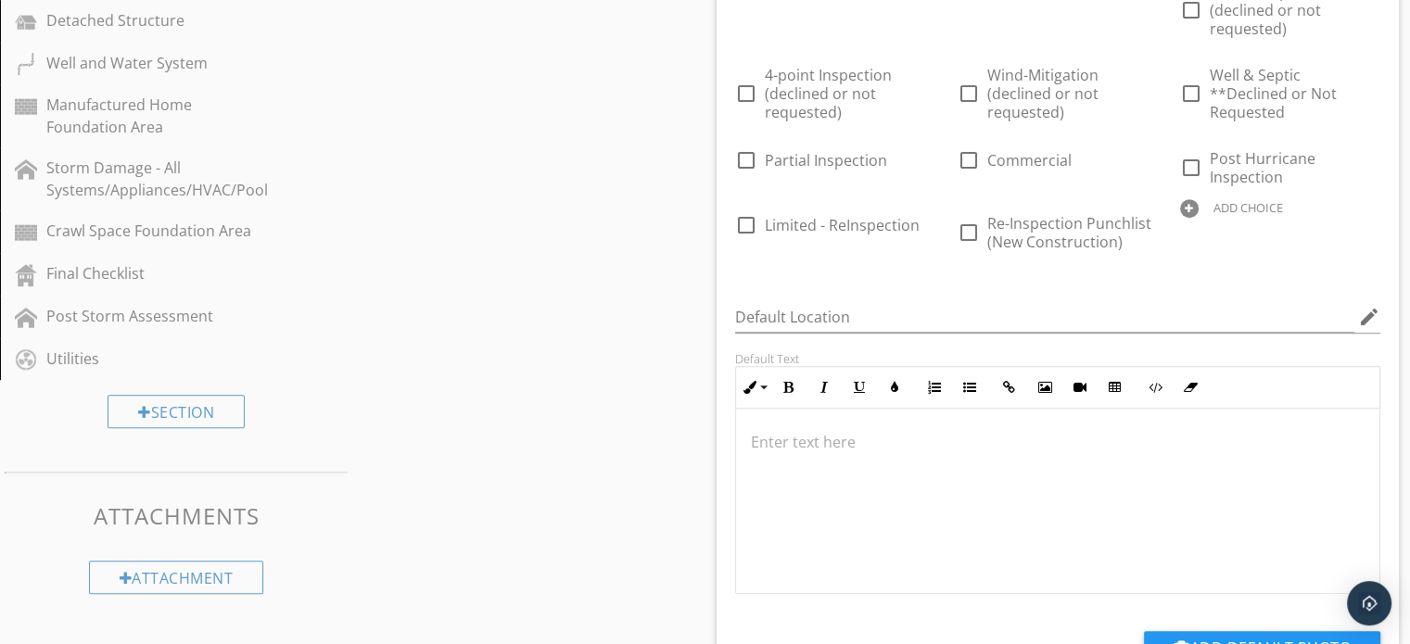
scroll to position [1113, 0]
click at [1213, 212] on div "ADD CHOICE" at bounding box center [1248, 204] width 70 height 15
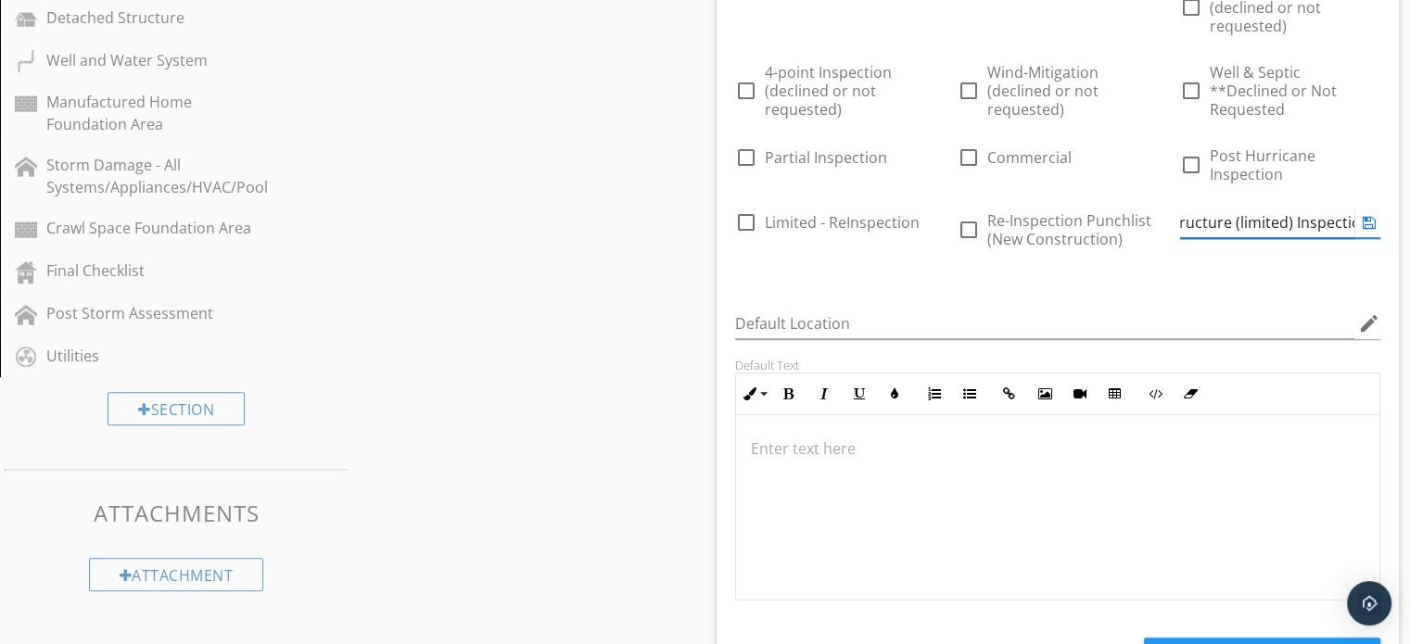
scroll to position [0, 95]
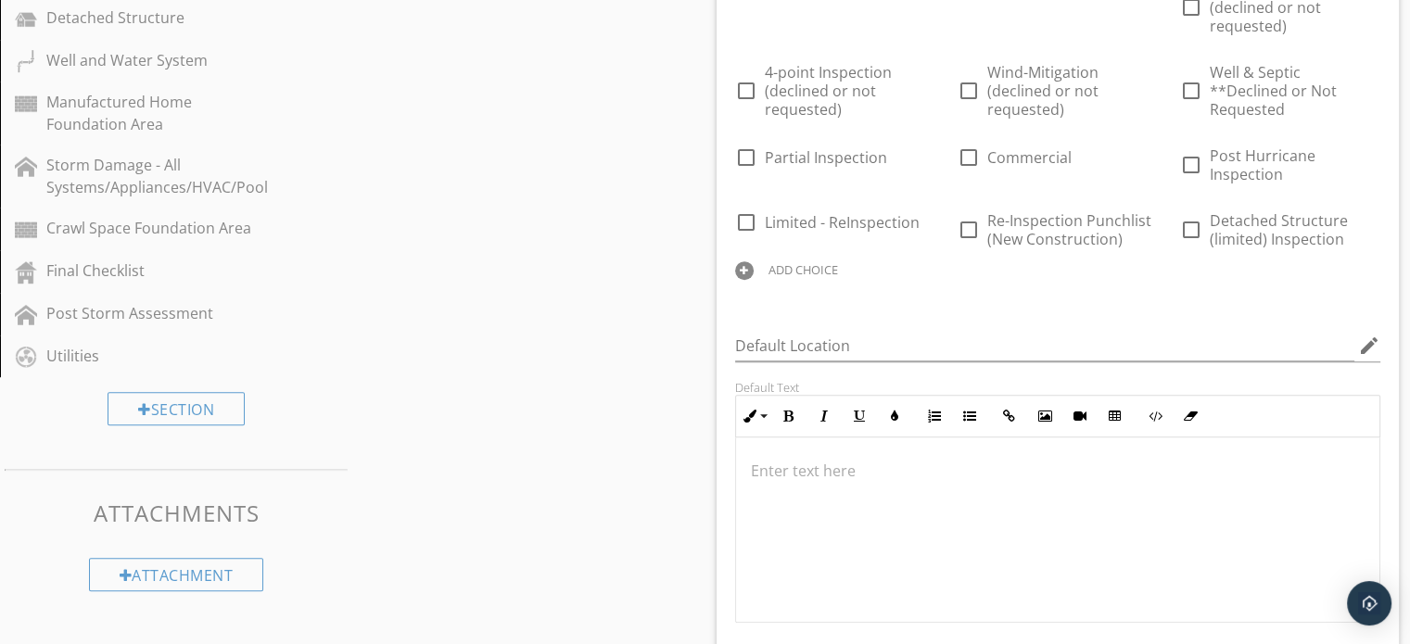
click at [554, 455] on div "Sections Inspection Information Exterior Foundation Roof Attic, Roof Structure,…" at bounding box center [705, 414] width 1410 height 2685
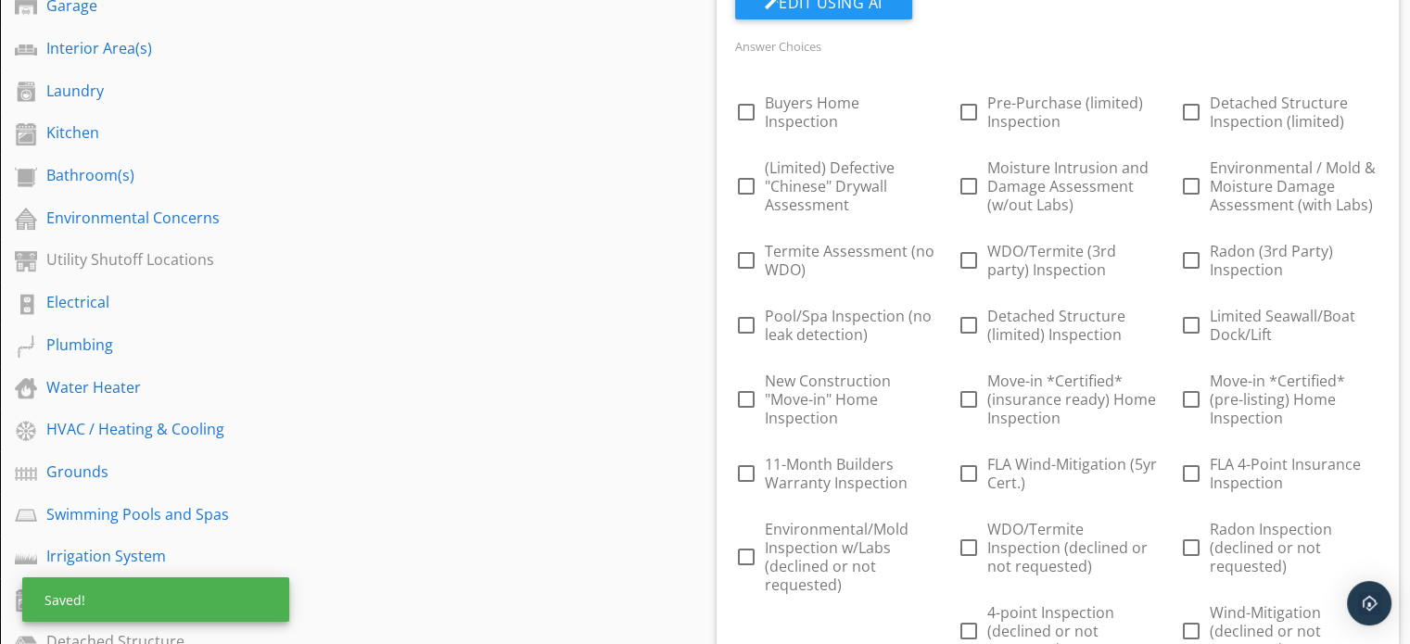
scroll to position [484, 0]
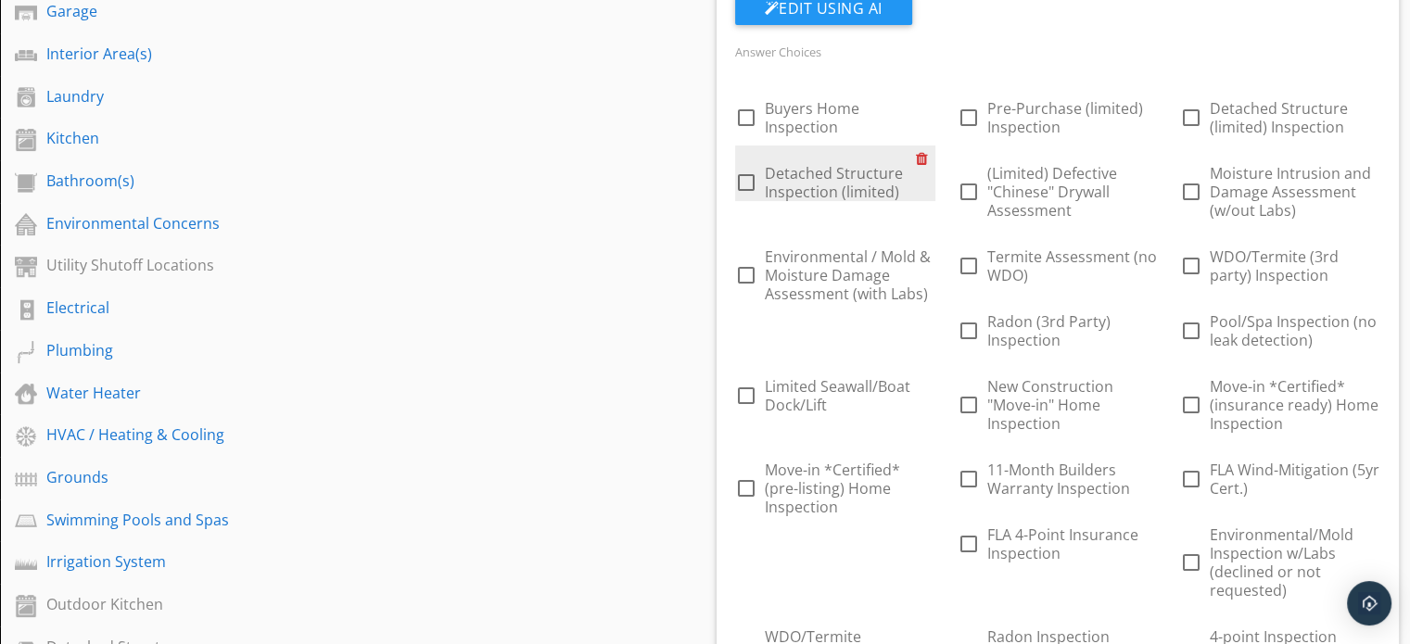
click at [919, 156] on div at bounding box center [925, 159] width 19 height 26
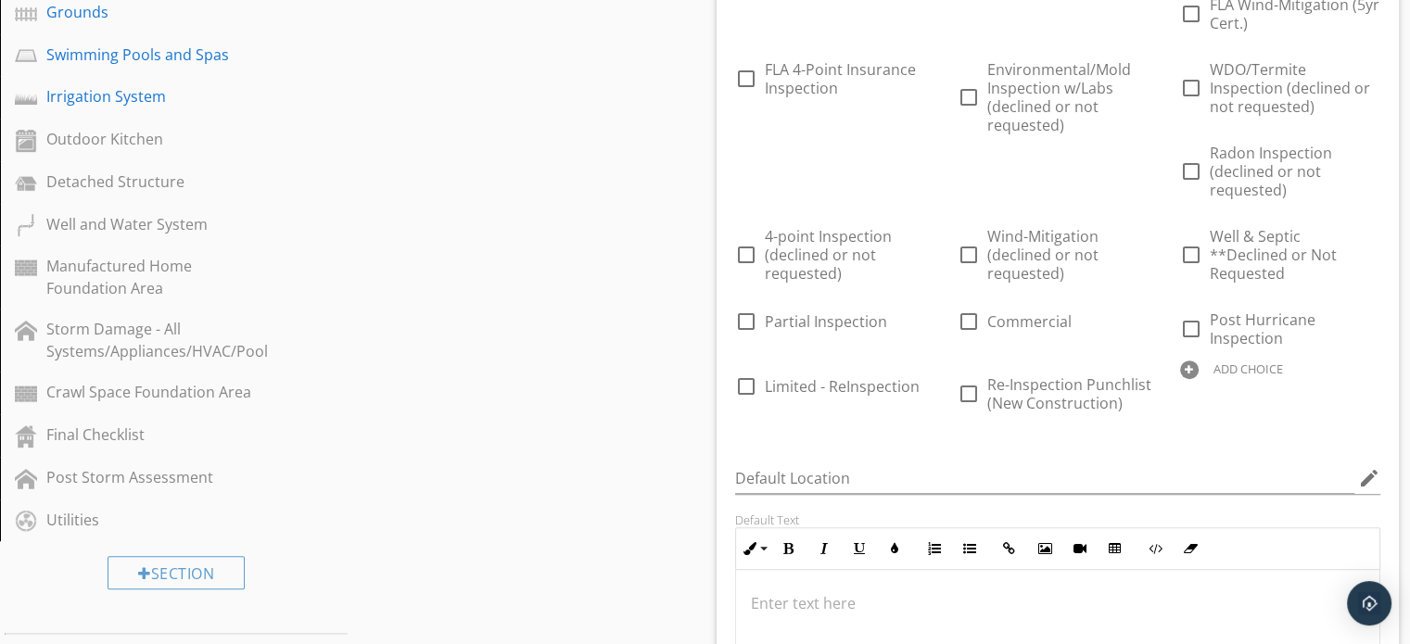
scroll to position [997, 0]
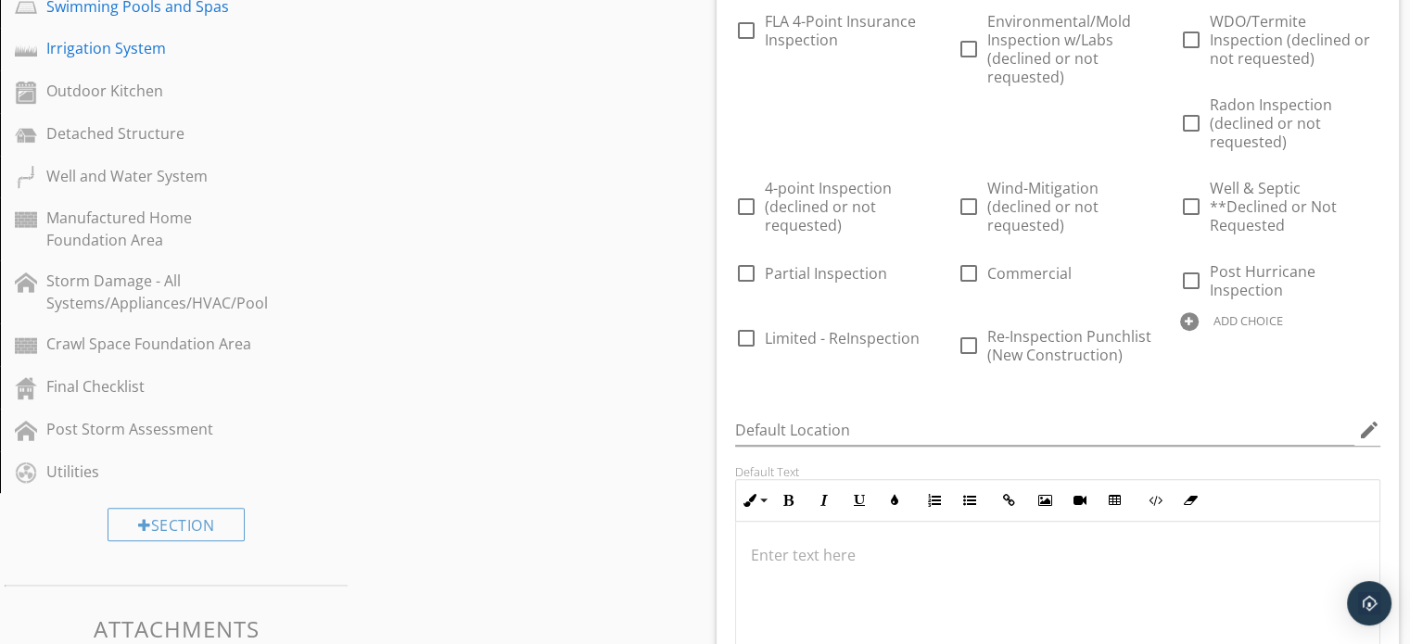
click at [1213, 328] on div "ADD CHOICE" at bounding box center [1248, 320] width 70 height 15
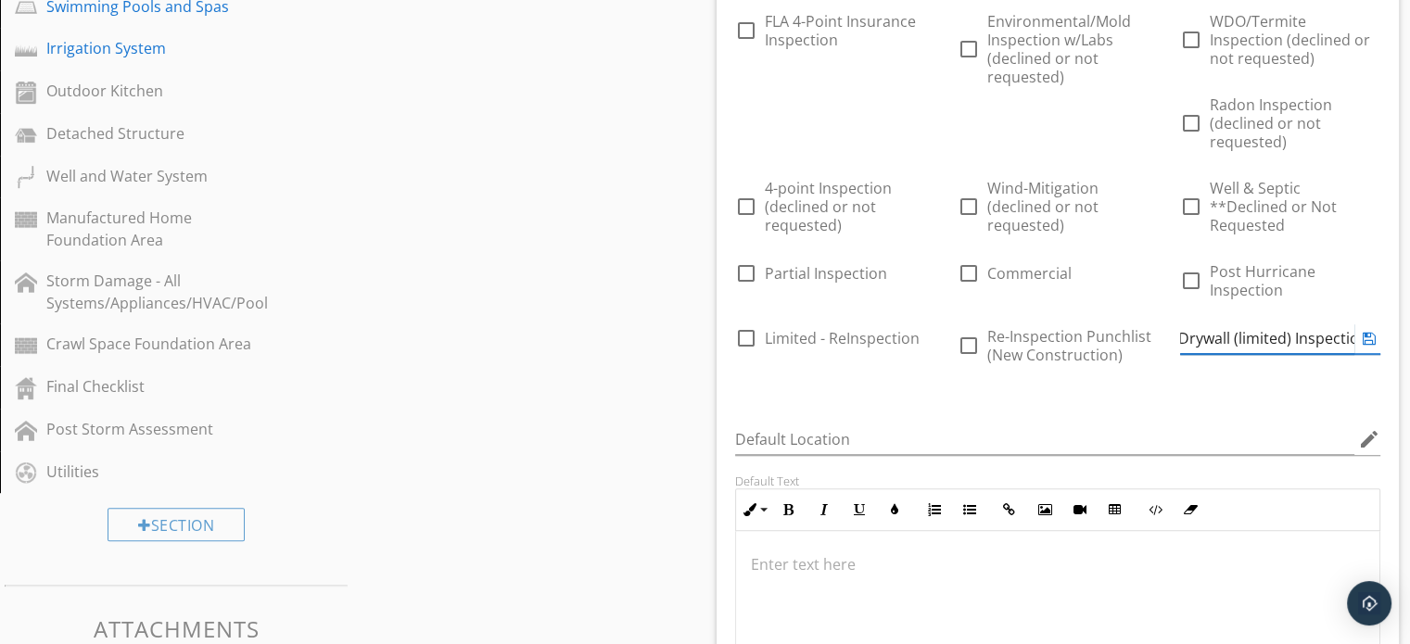
scroll to position [0, 139]
click at [658, 470] on div "Sections Inspection Information Exterior Foundation Roof Attic, Roof Structure,…" at bounding box center [705, 519] width 1410 height 2663
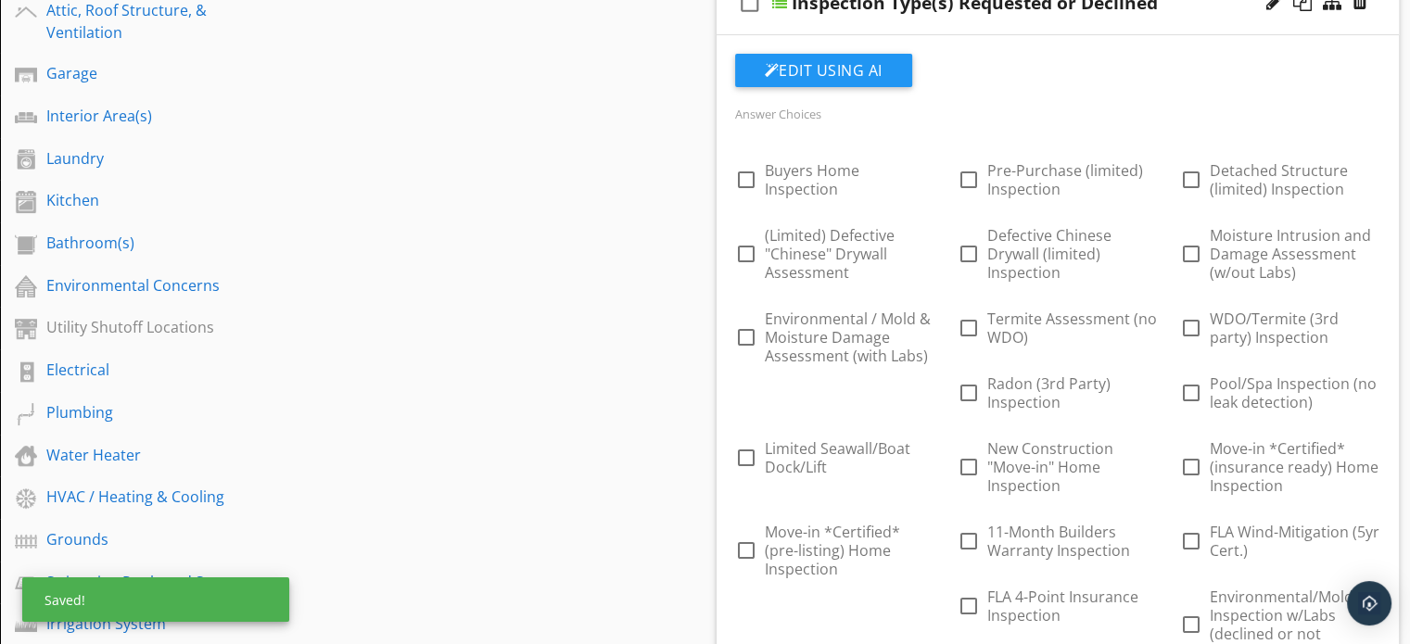
scroll to position [421, 0]
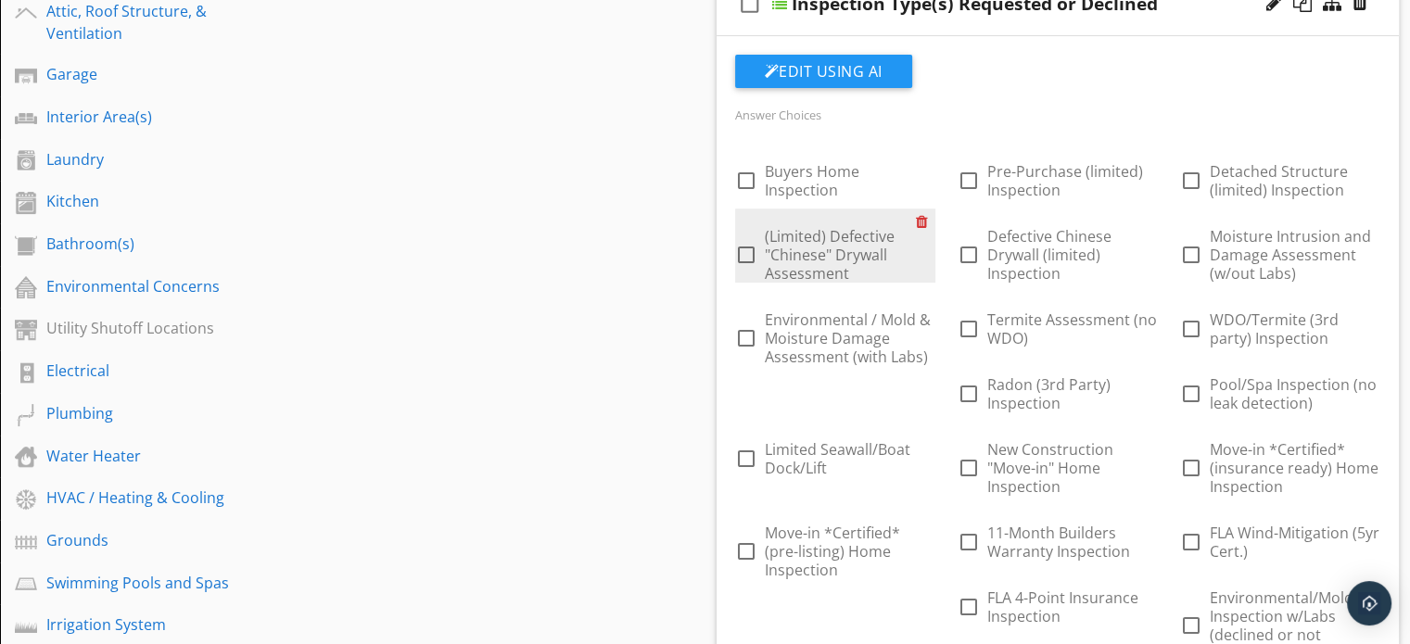
click at [921, 210] on div at bounding box center [925, 222] width 19 height 26
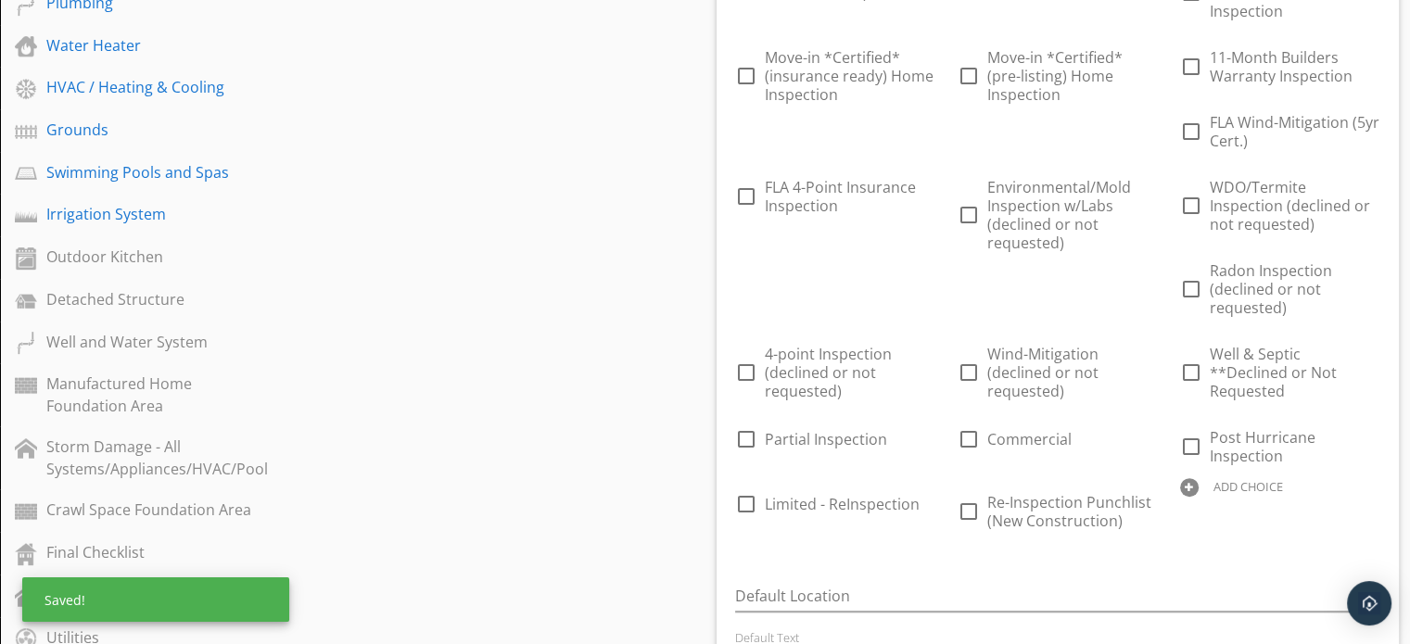
scroll to position [845, 0]
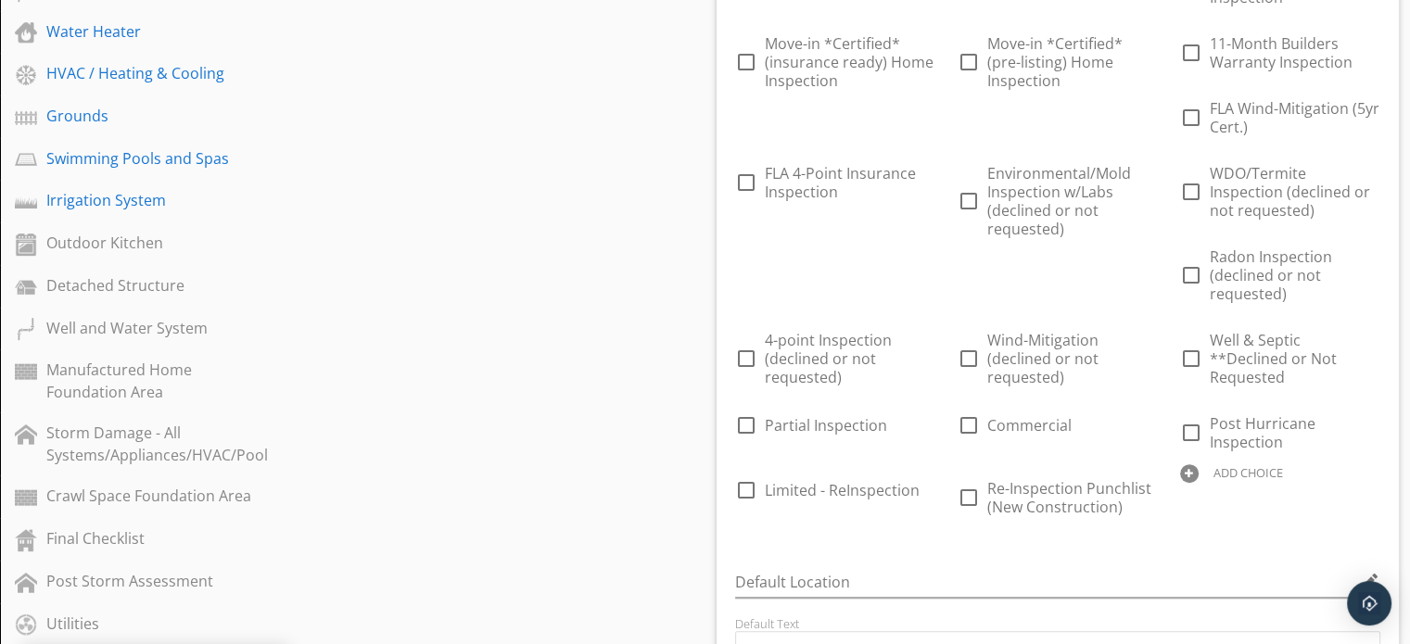
click at [1213, 480] on div "ADD CHOICE" at bounding box center [1248, 472] width 70 height 15
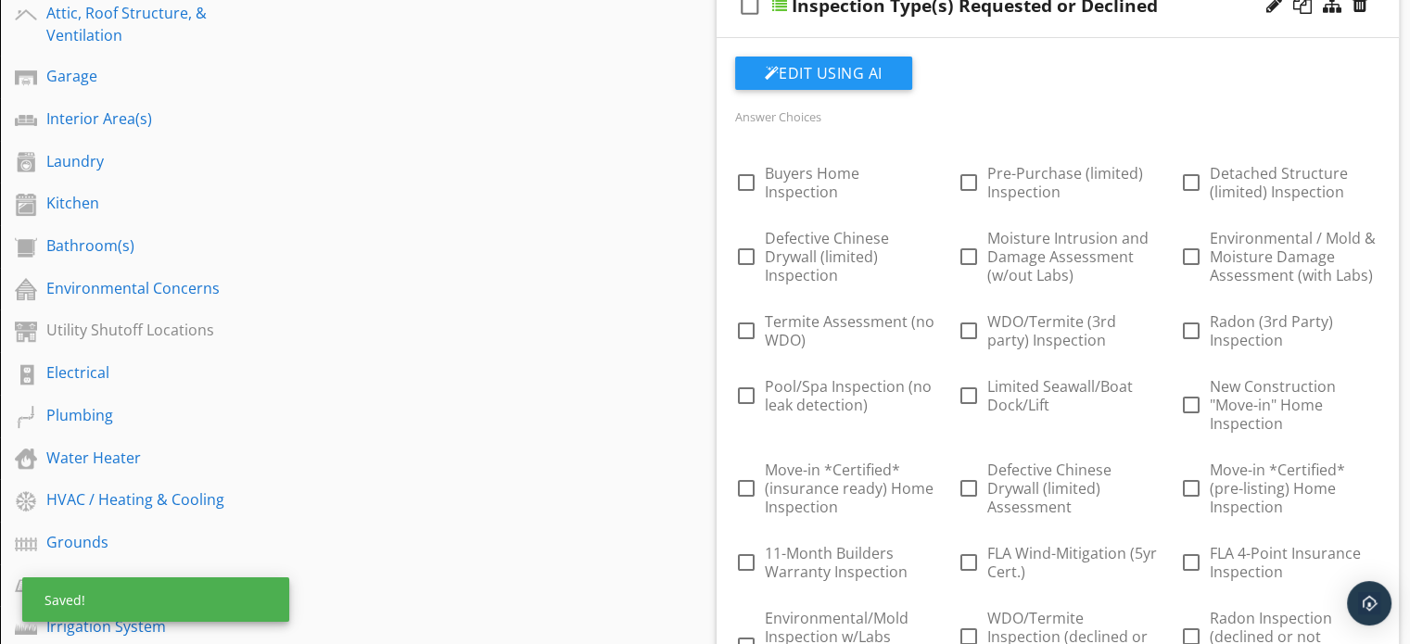
scroll to position [418, 0]
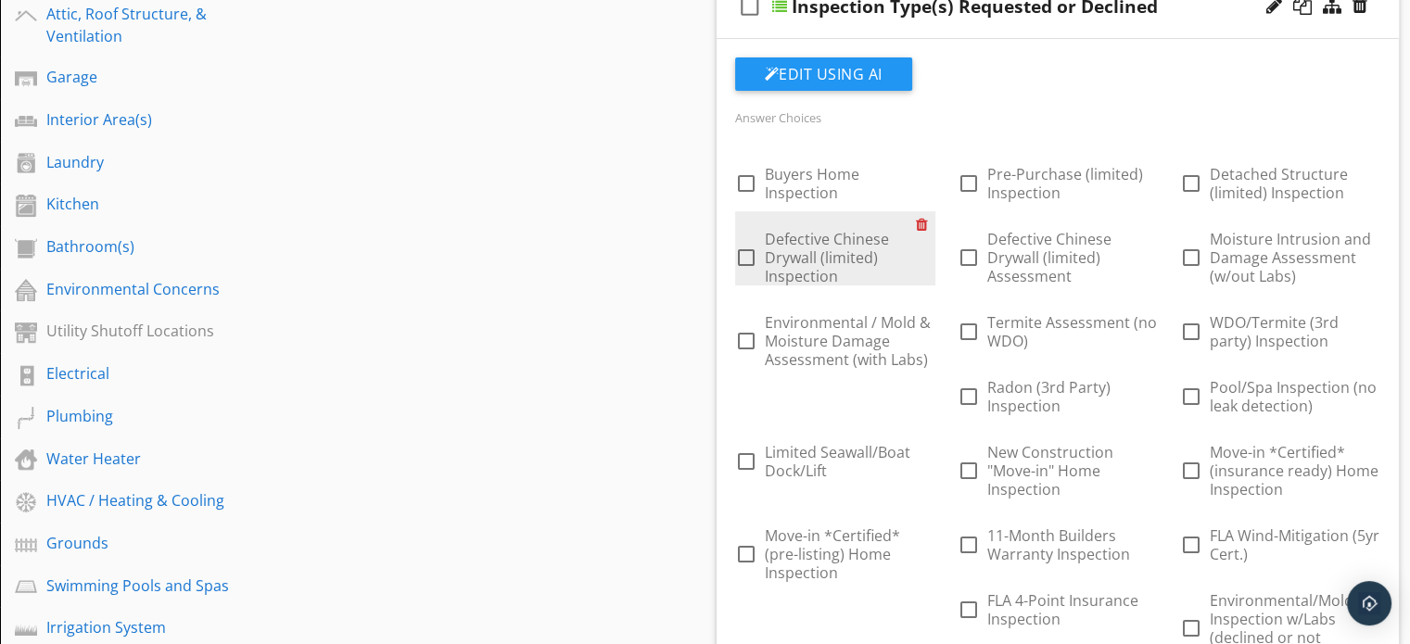
click at [919, 214] on div at bounding box center [925, 224] width 19 height 26
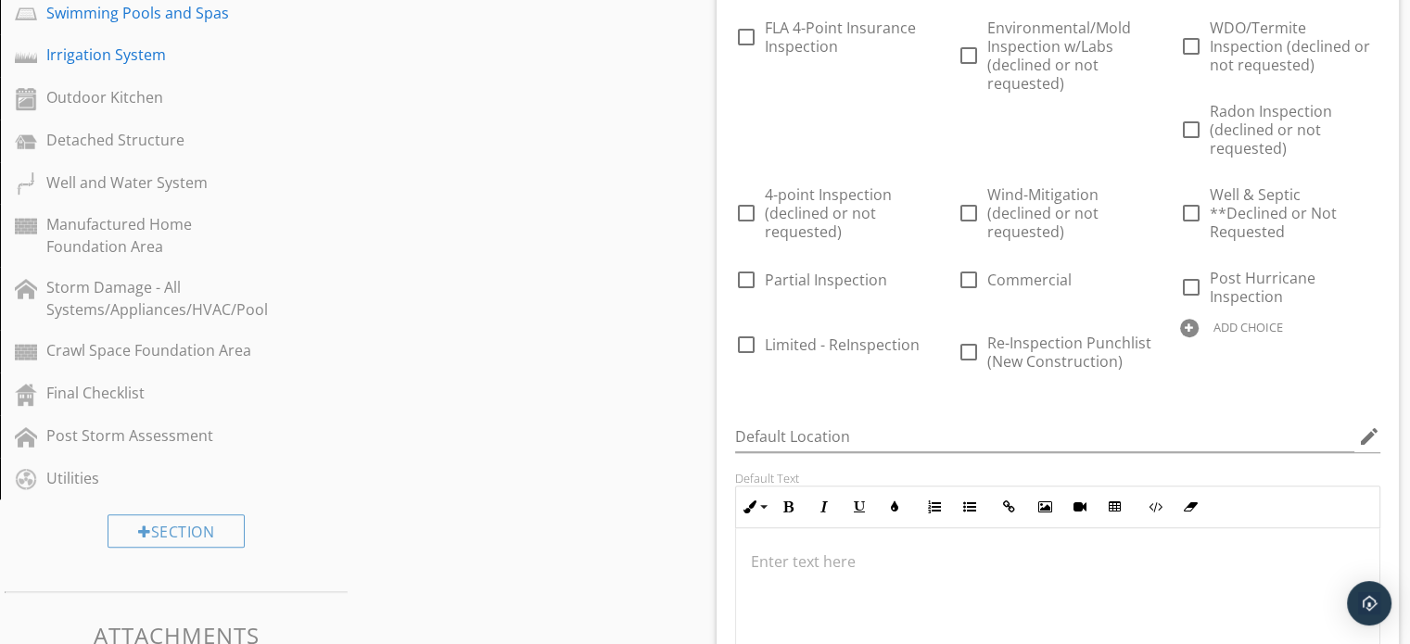
scroll to position [997, 0]
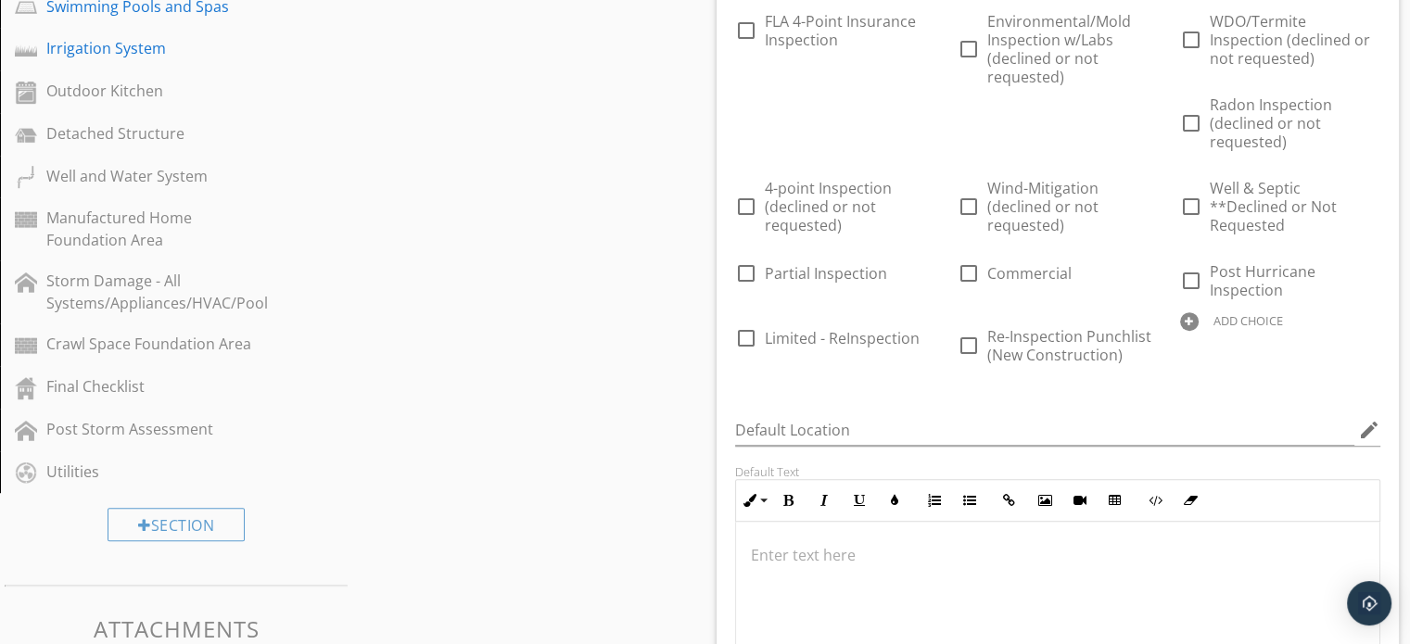
click at [1213, 328] on div "ADD CHOICE" at bounding box center [1248, 320] width 70 height 15
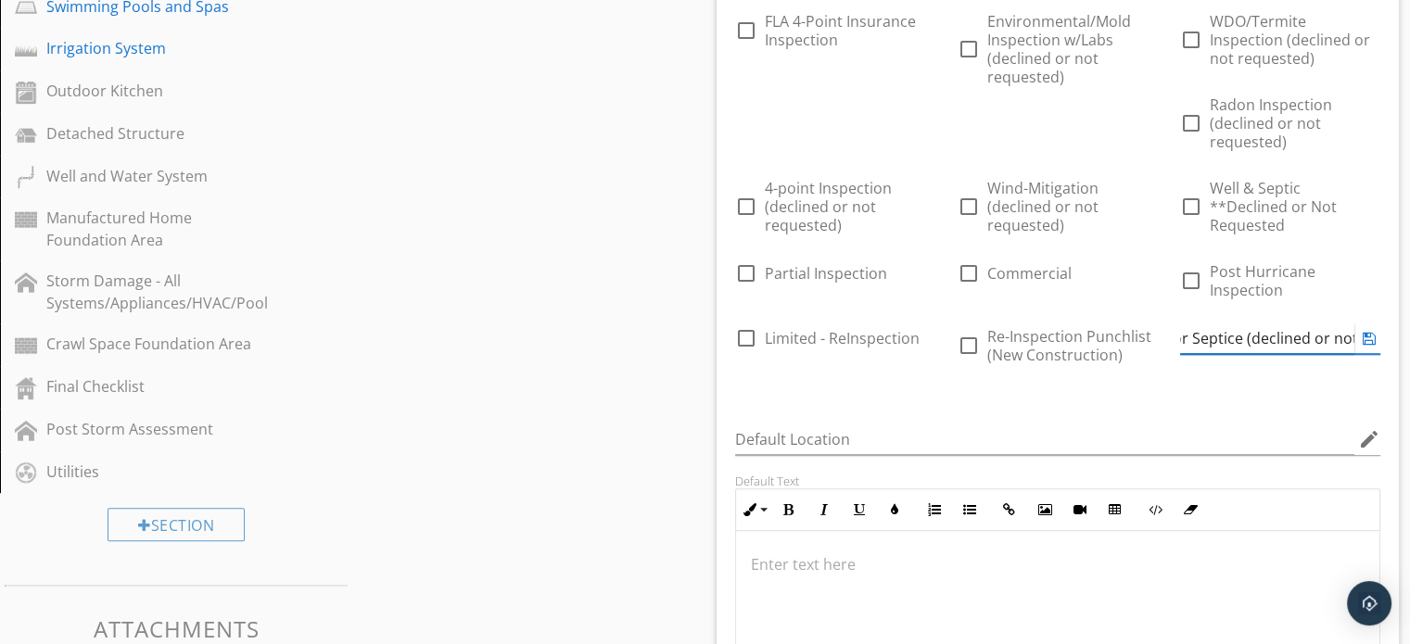
scroll to position [0, 64]
click at [1180, 354] on input "Well and/or Septice (declined or not requested)" at bounding box center [1267, 338] width 174 height 31
click at [663, 440] on div "Sections Inspection Information Exterior Foundation Roof Attic, Roof Structure,…" at bounding box center [705, 519] width 1410 height 2663
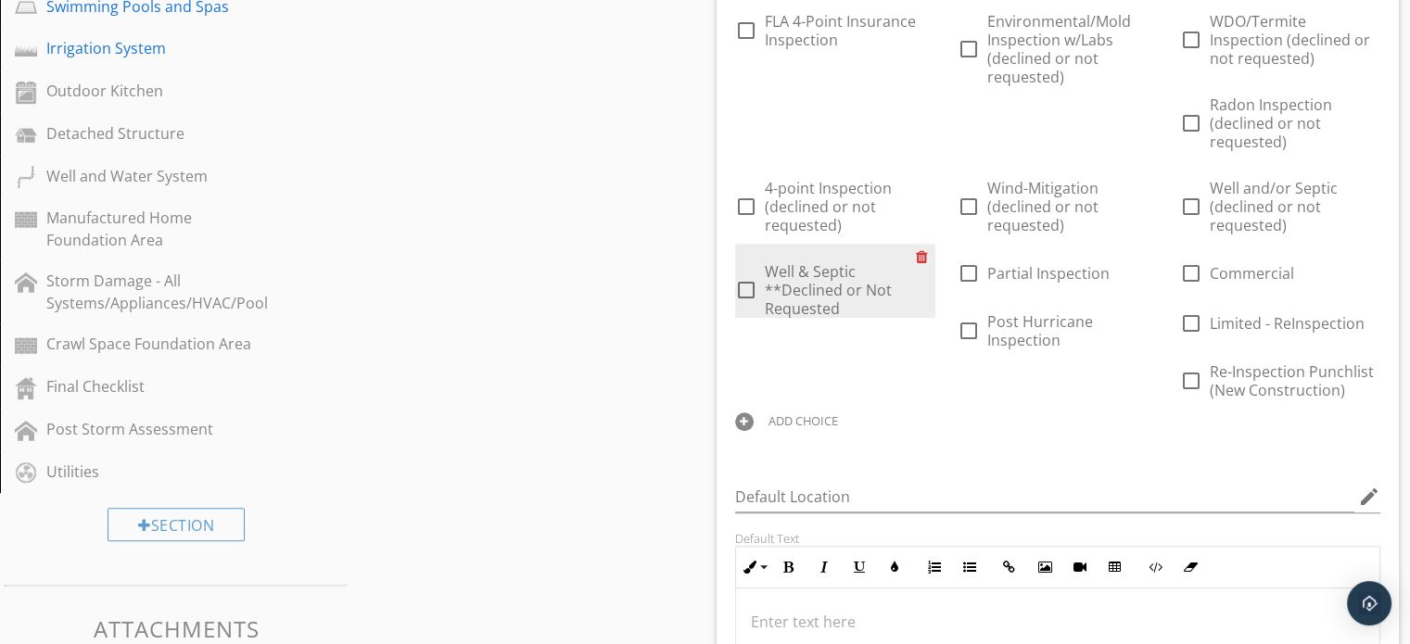
click at [923, 259] on div at bounding box center [925, 257] width 19 height 26
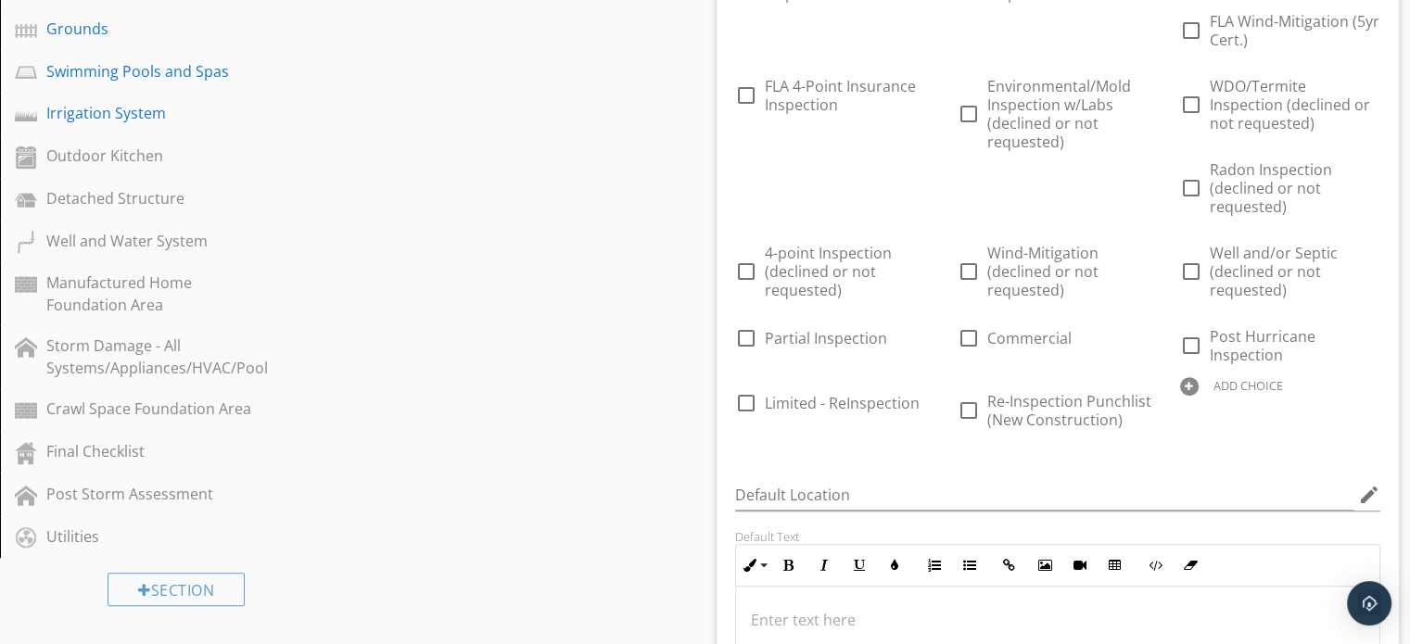
scroll to position [933, 0]
click at [1222, 384] on div "ADD CHOICE" at bounding box center [1248, 384] width 70 height 15
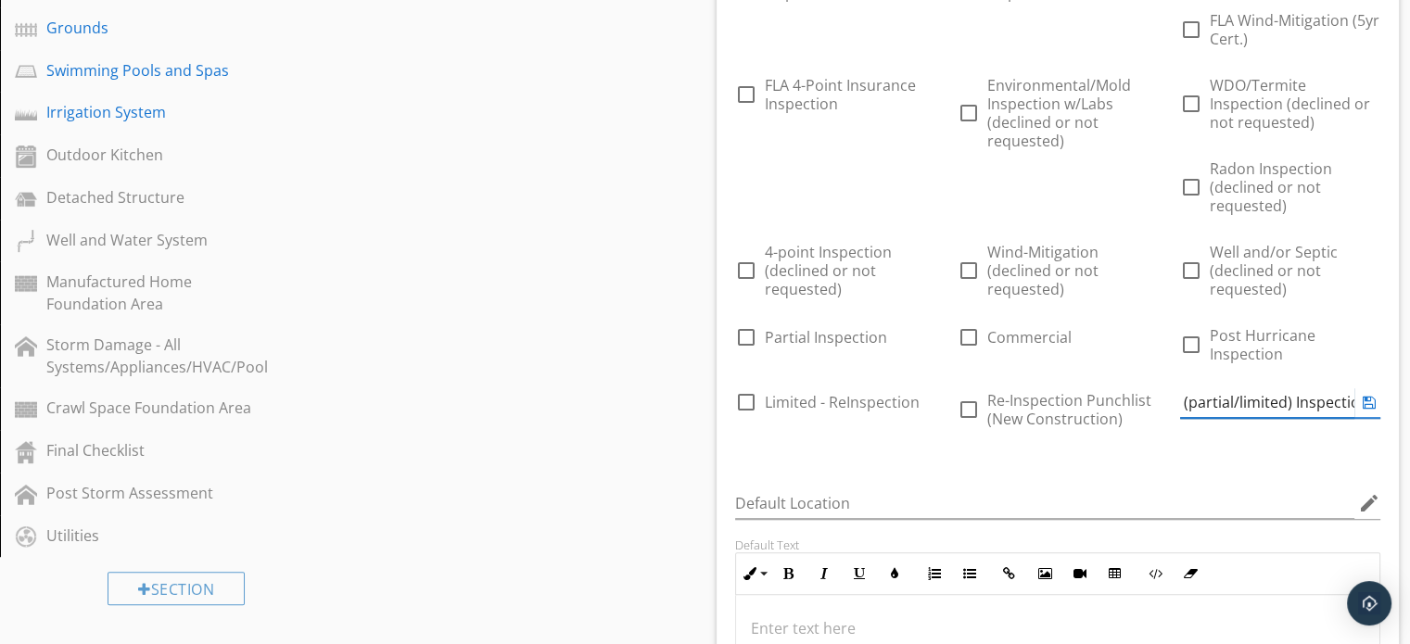
scroll to position [0, 104]
click at [665, 455] on div "Sections Inspection Information Exterior Foundation Roof Attic, Roof Structure,…" at bounding box center [705, 583] width 1410 height 2663
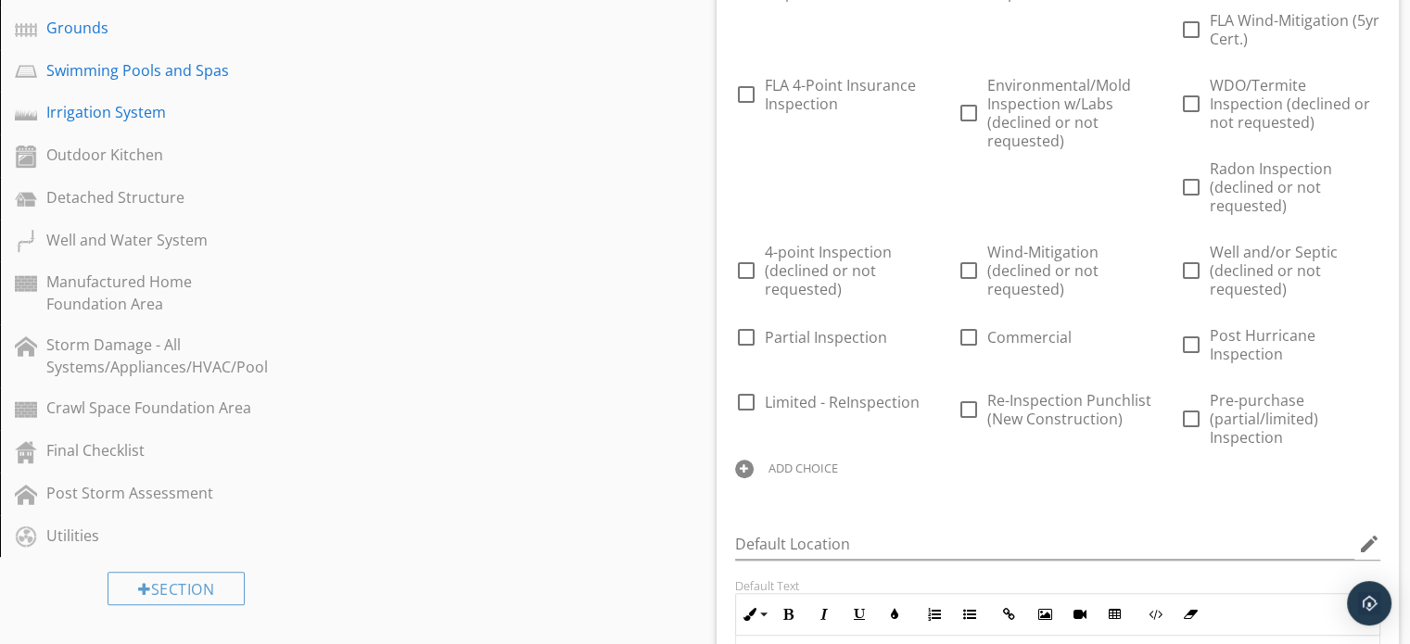
click at [796, 470] on div "ADD CHOICE" at bounding box center [803, 468] width 70 height 15
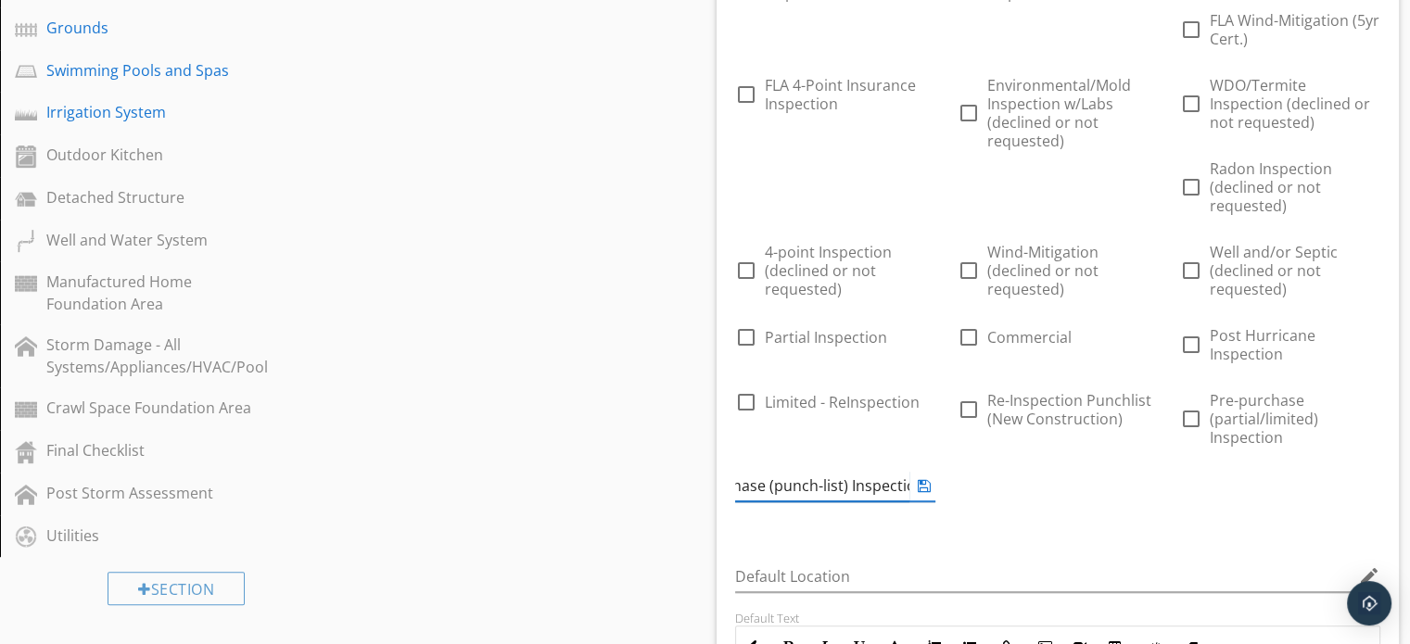
scroll to position [0, 73]
click at [834, 485] on input "Pre-purchase (punch-list) Inspection" at bounding box center [822, 486] width 174 height 31
click at [903, 535] on div "Answer Choices check_box_outline_blank Buyers Home Inspection check_box_outline…" at bounding box center [1058, 64] width 668 height 948
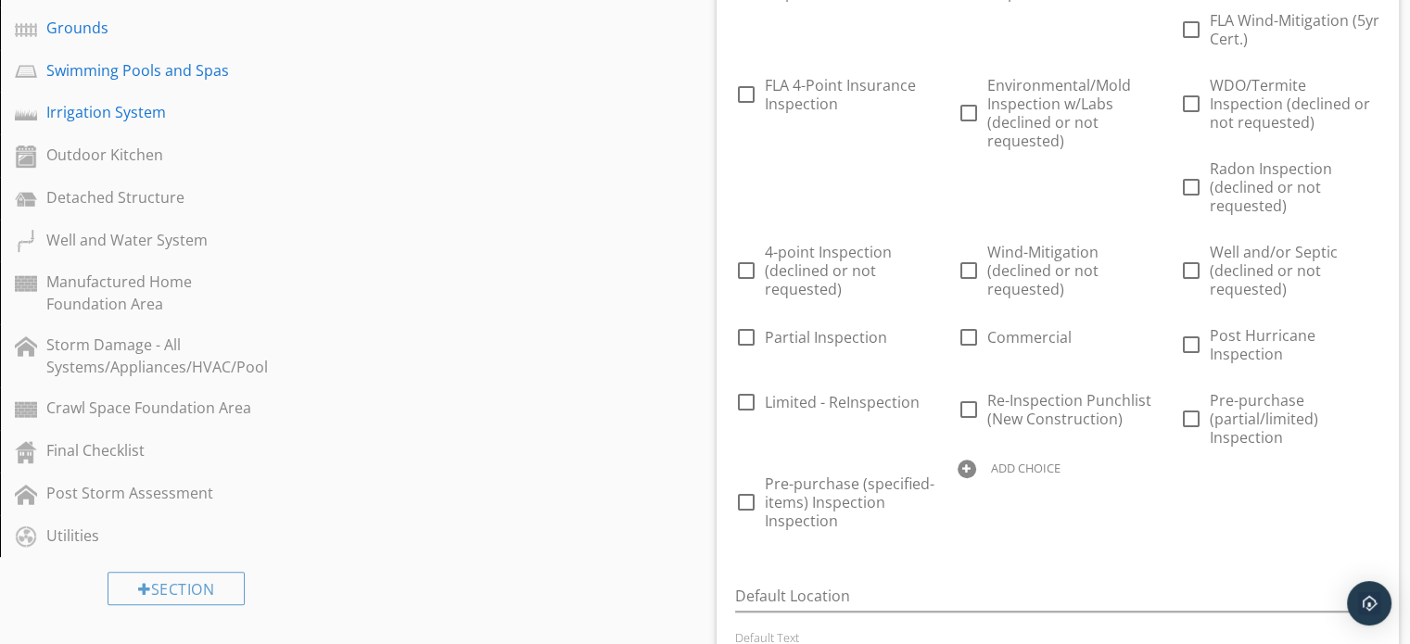
click at [991, 462] on div "ADD CHOICE" at bounding box center [1026, 468] width 70 height 15
click at [948, 523] on div "check_box_outline_blank Buyers Home Inspection check_box_outline_blank Pre-Purc…" at bounding box center [1058, 85] width 668 height 908
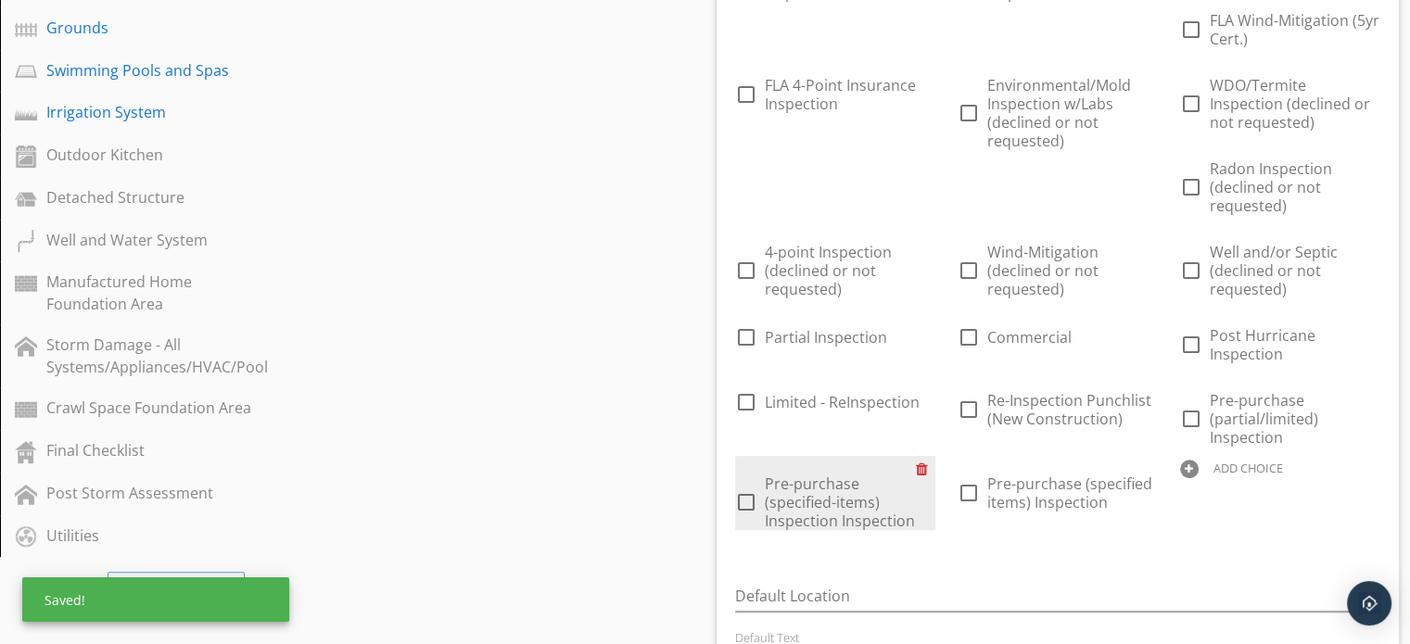
click at [928, 471] on div at bounding box center [925, 469] width 19 height 26
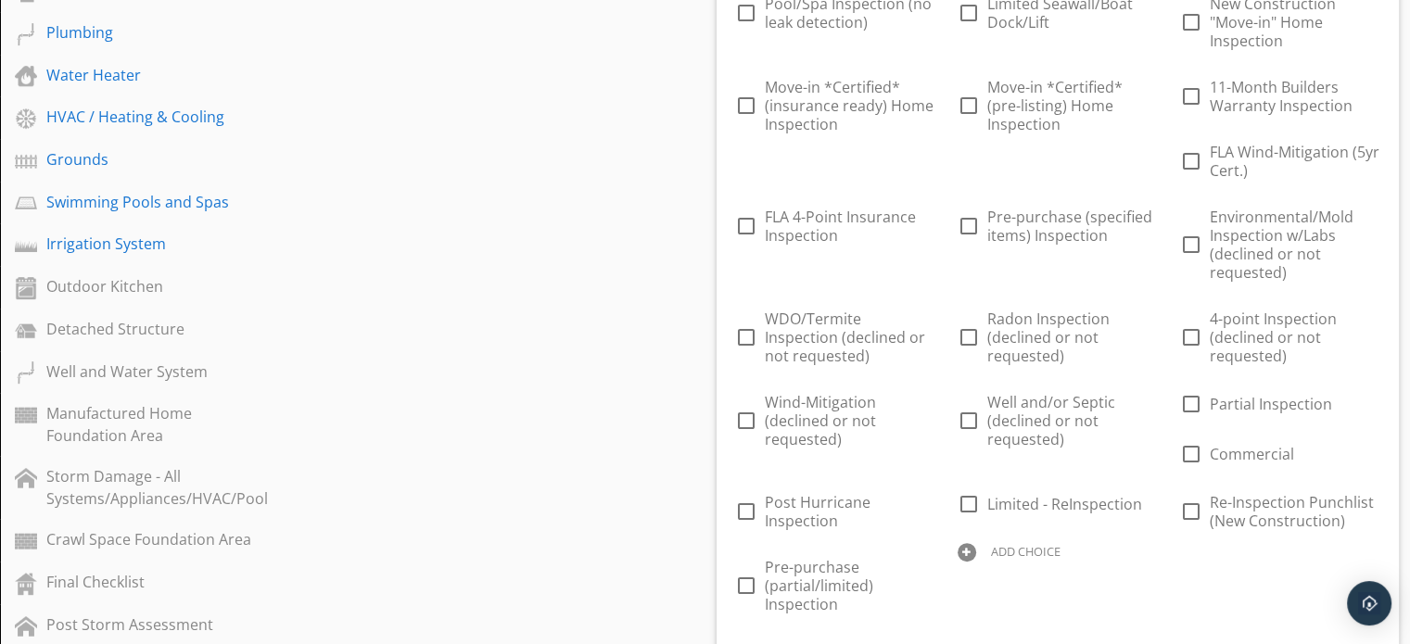
scroll to position [879, 0]
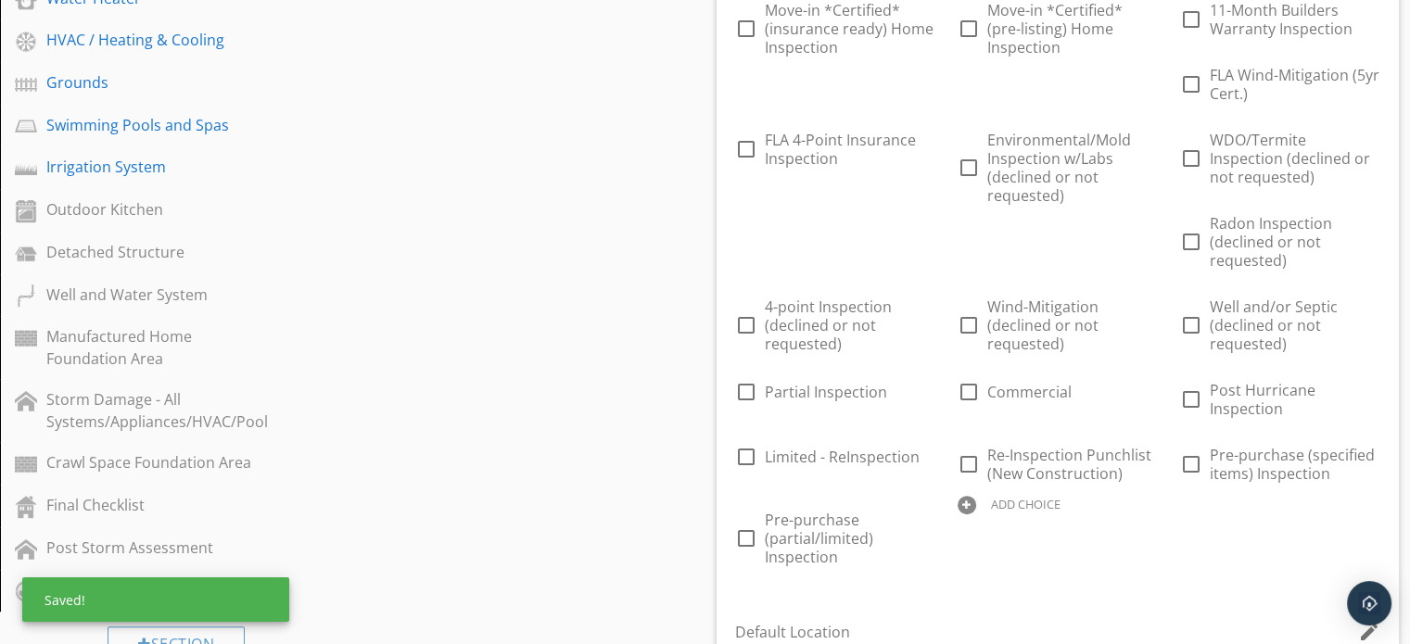
click at [1012, 503] on div "ADD CHOICE" at bounding box center [1026, 504] width 70 height 15
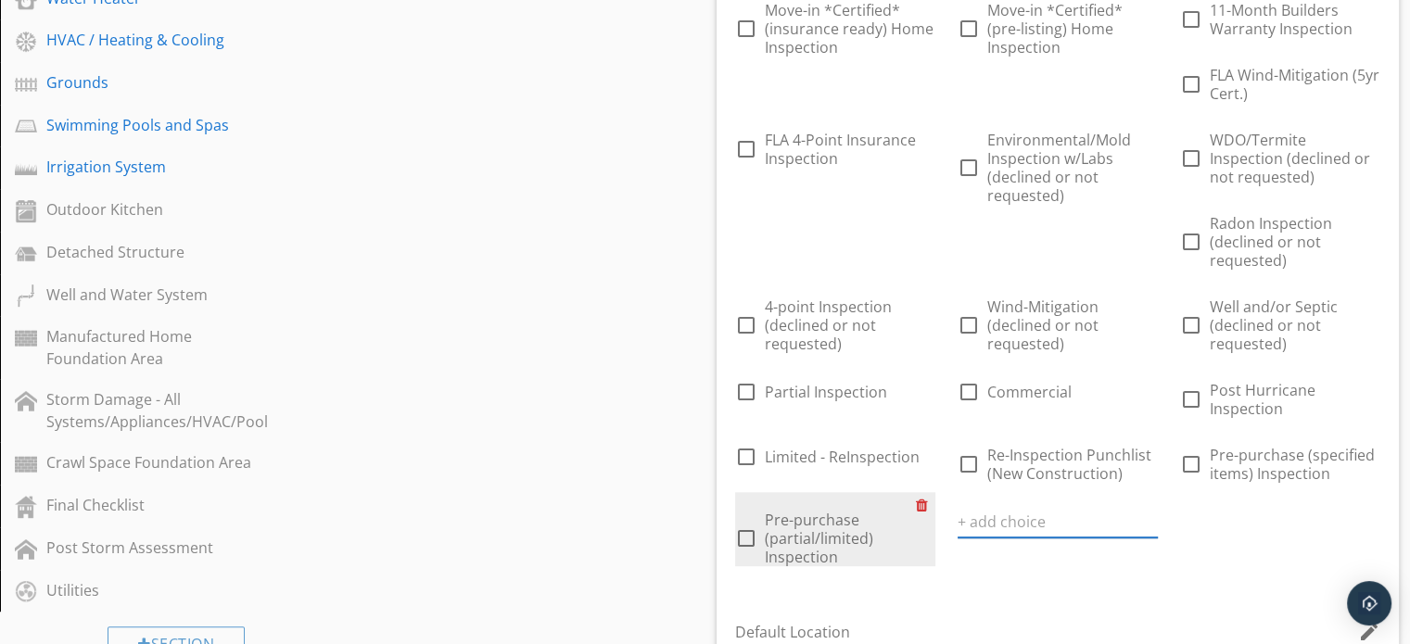
click at [922, 505] on div at bounding box center [925, 505] width 19 height 26
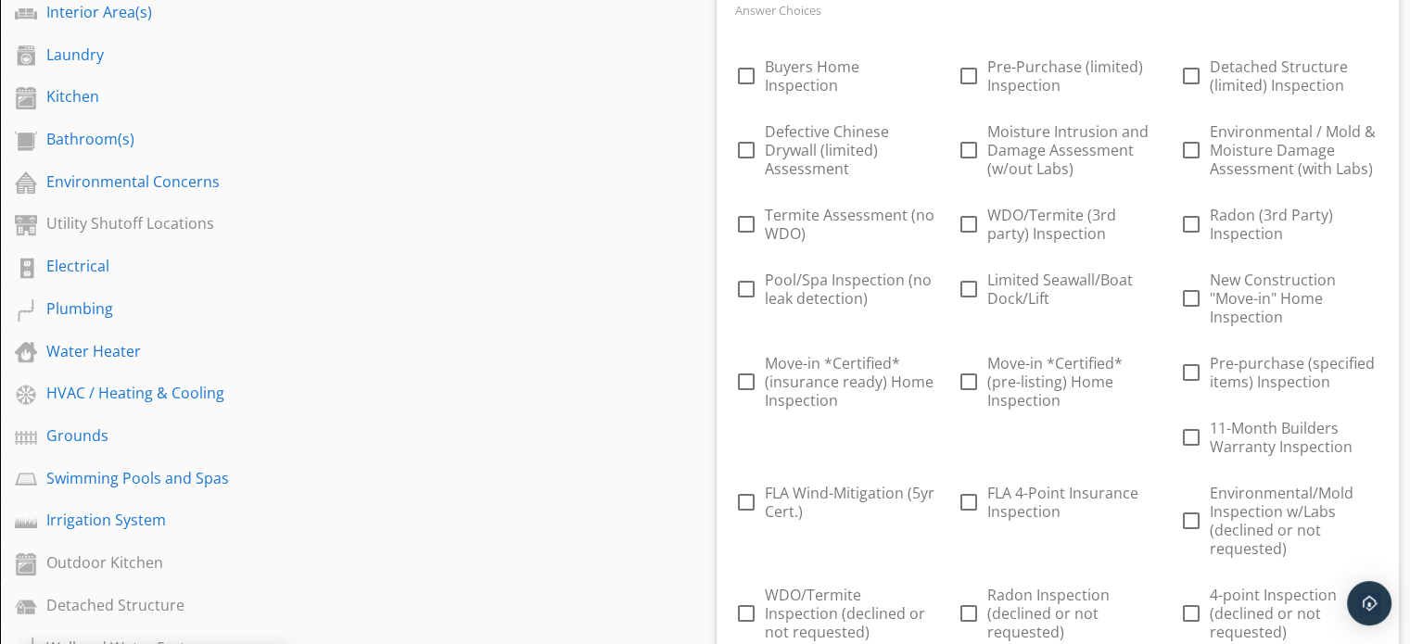
scroll to position [500, 0]
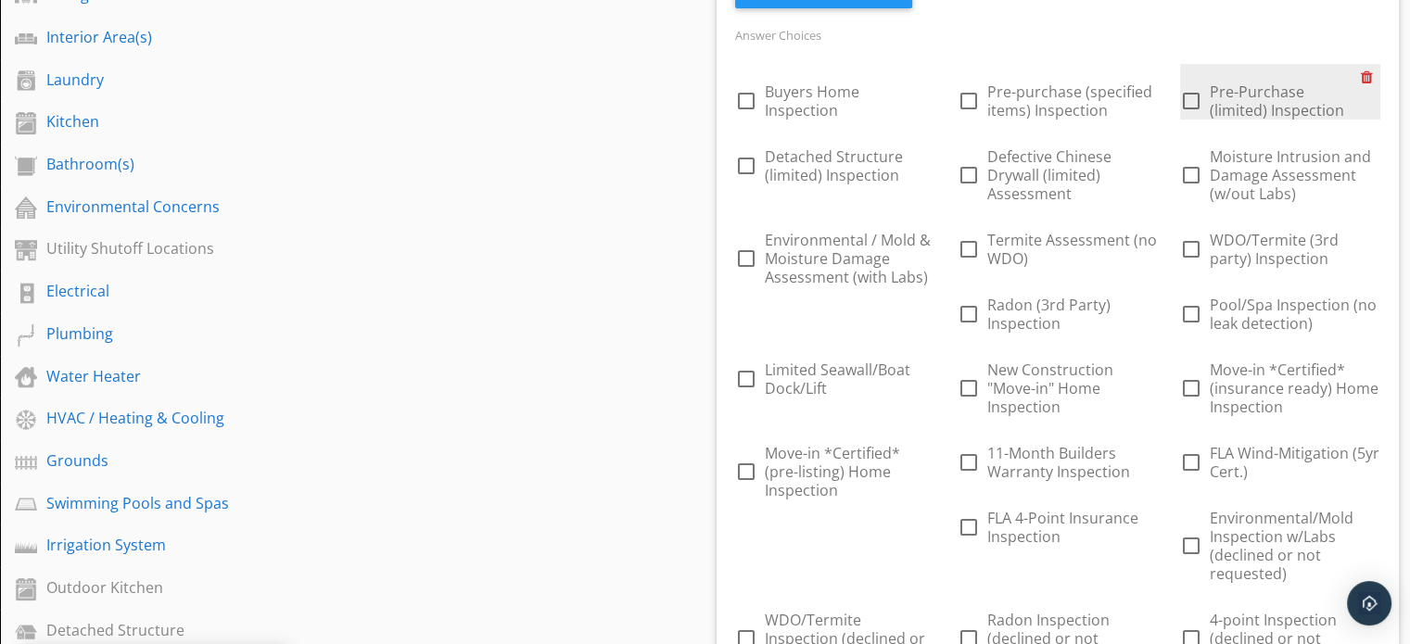
click at [1365, 77] on div at bounding box center [1370, 77] width 19 height 26
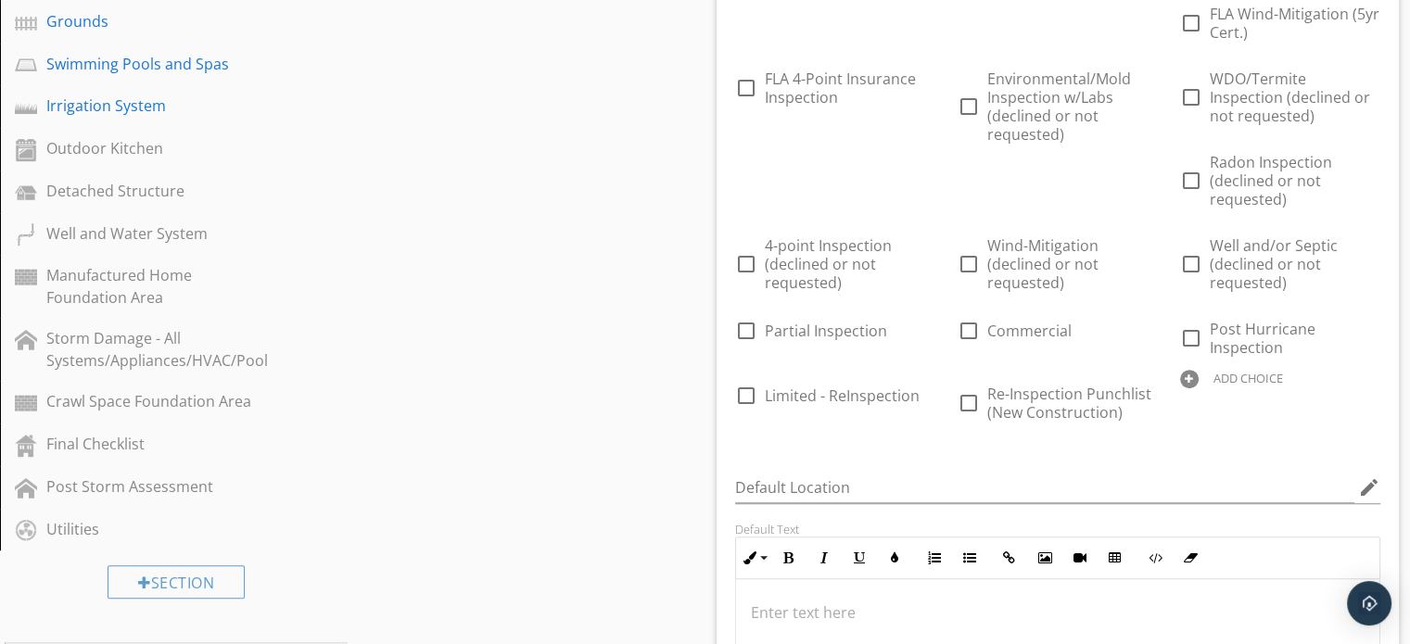
scroll to position [941, 0]
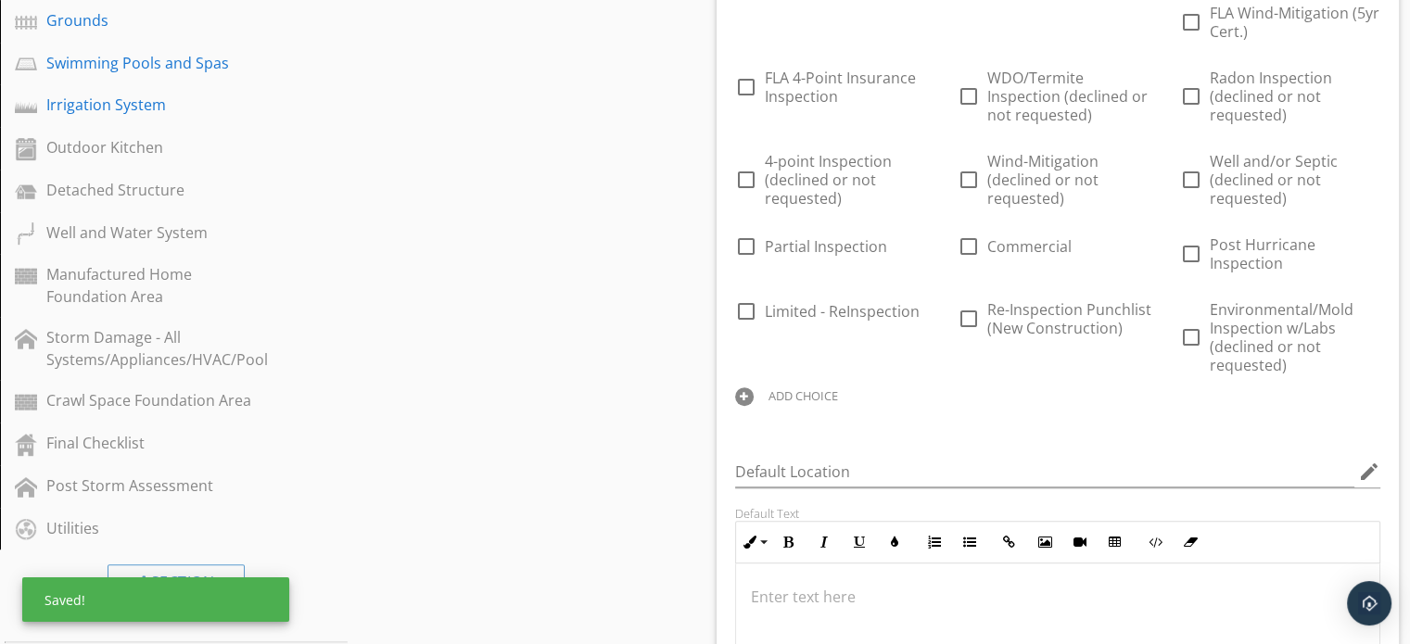
click at [788, 389] on div "ADD CHOICE" at bounding box center [803, 395] width 70 height 15
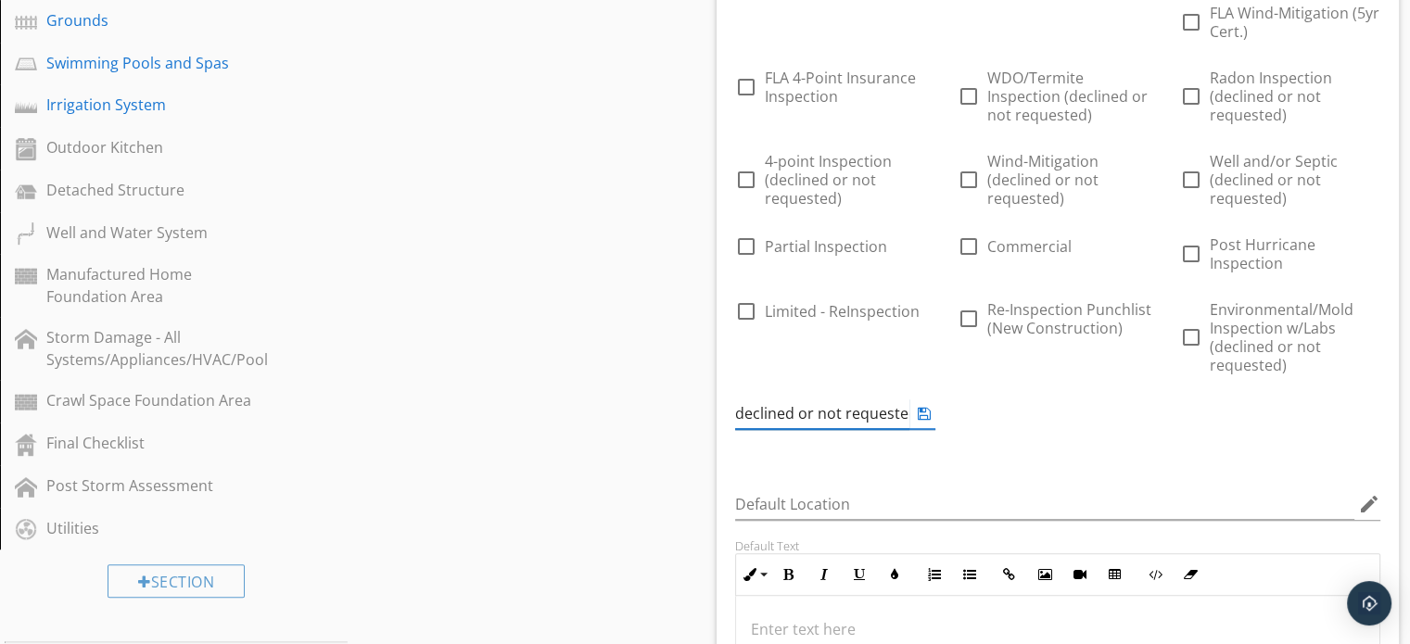
scroll to position [0, 270]
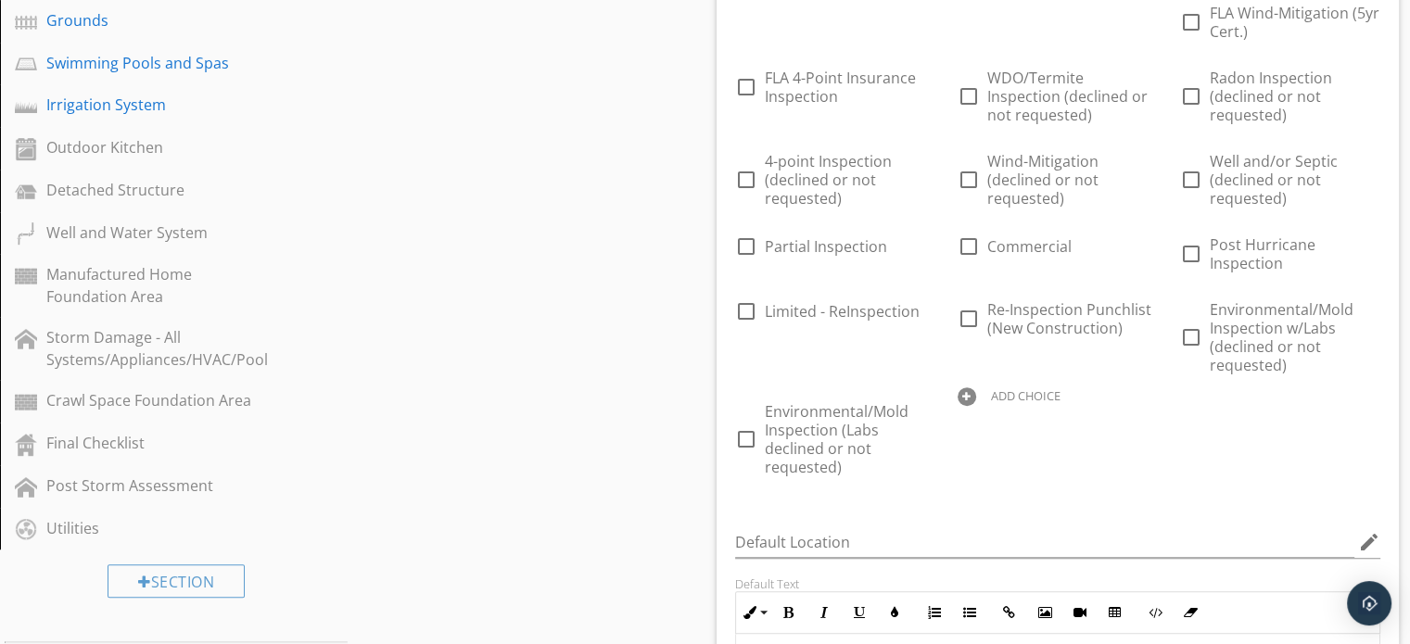
click at [1009, 444] on div "check_box_outline_blank Buyers Home Inspection check_box_outline_blank Pre-purc…" at bounding box center [1058, 55] width 668 height 862
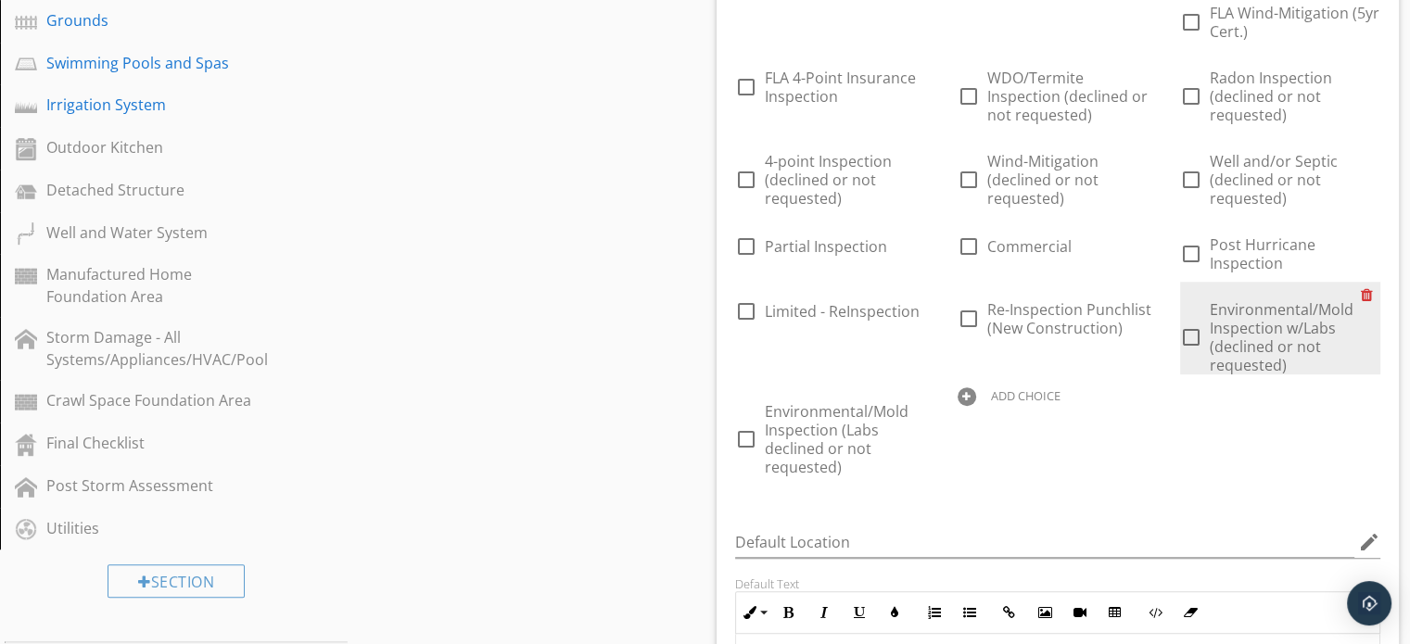
click at [1371, 295] on div at bounding box center [1370, 295] width 19 height 26
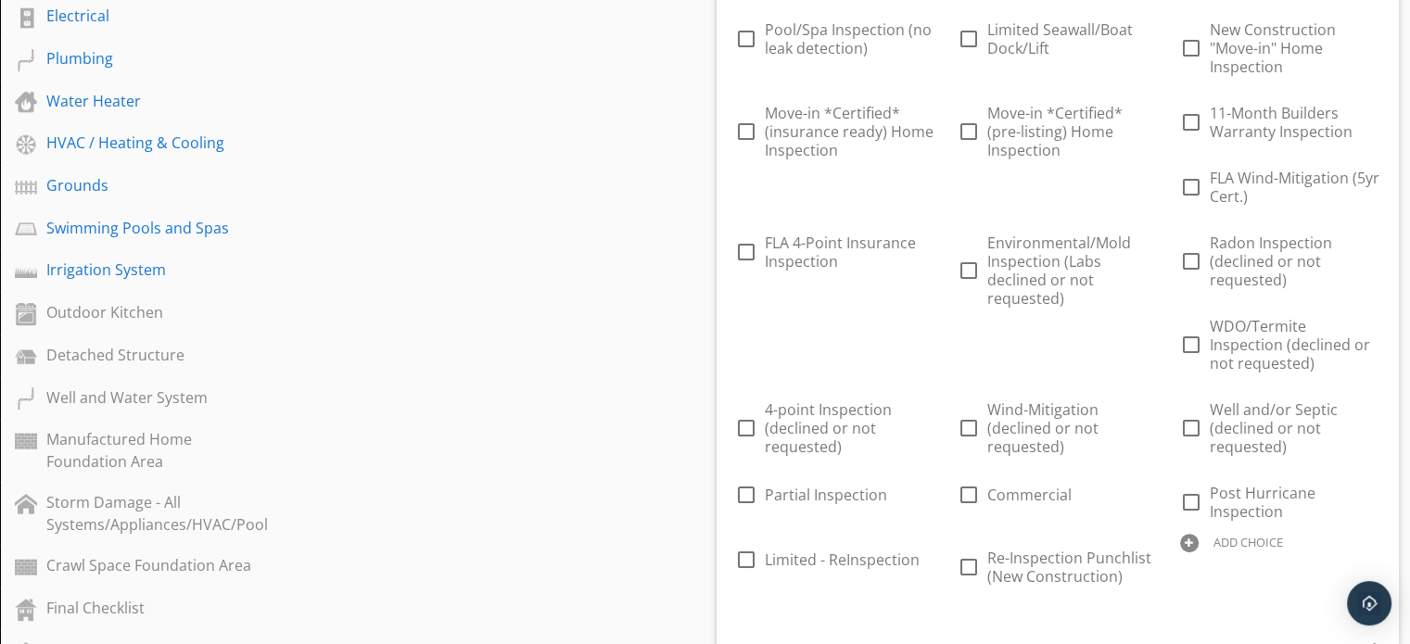
scroll to position [778, 0]
click at [926, 475] on div at bounding box center [925, 476] width 19 height 26
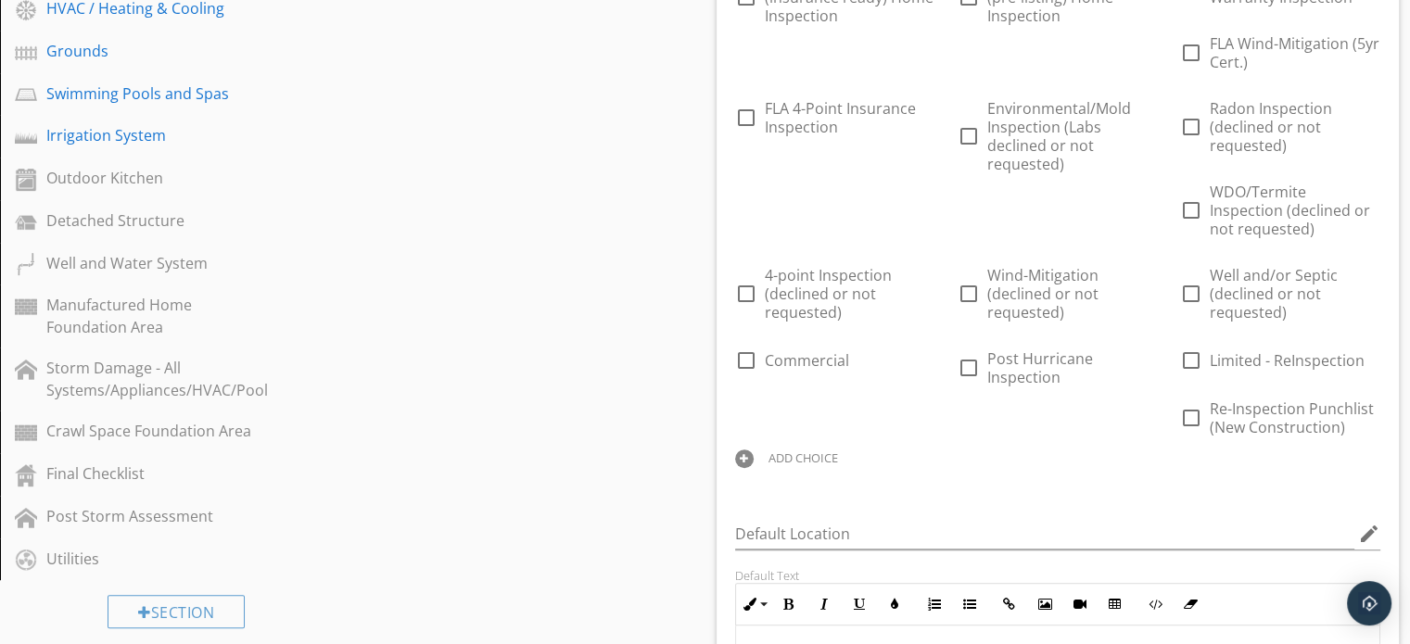
scroll to position [922, 0]
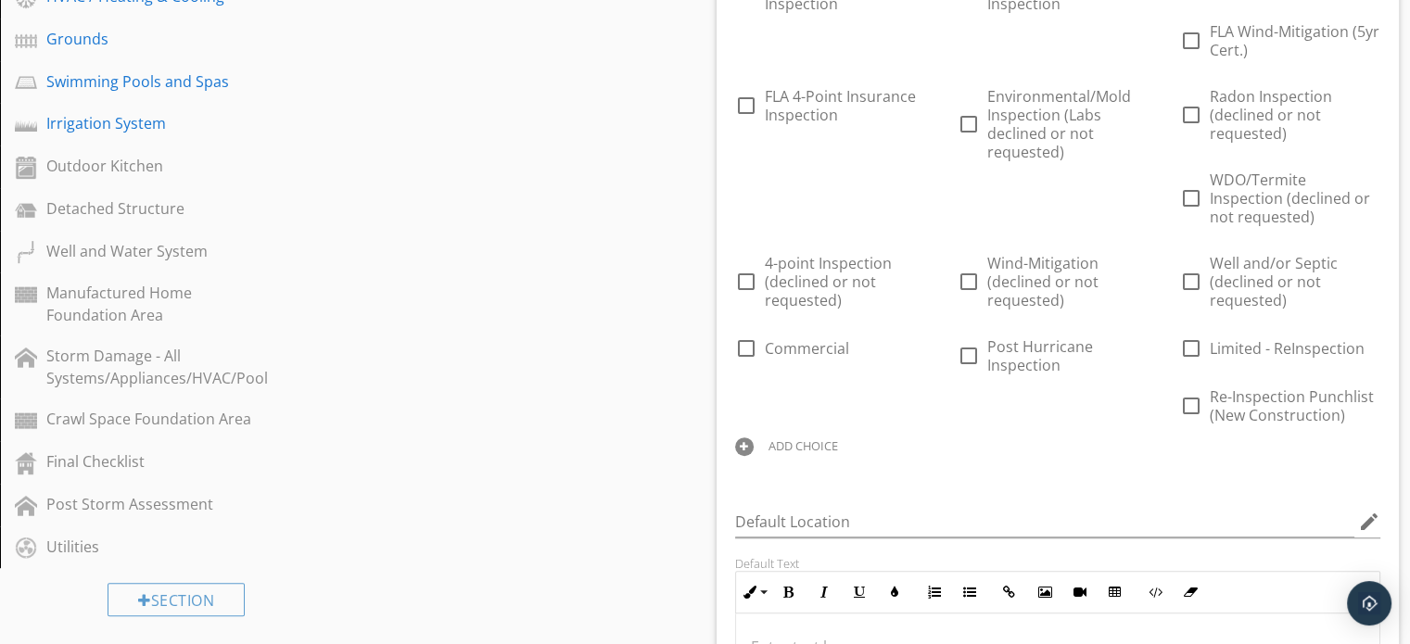
click at [808, 449] on div "ADD CHOICE" at bounding box center [803, 445] width 70 height 15
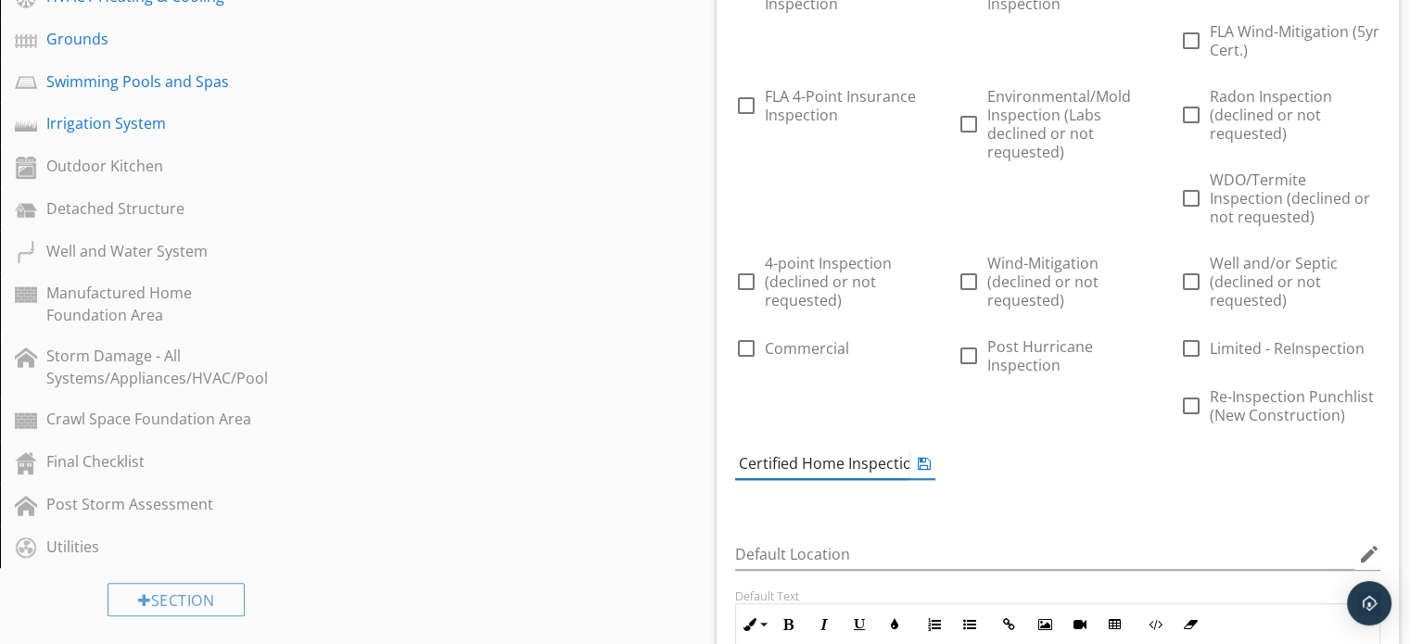
scroll to position [0, 65]
click at [629, 521] on div "Sections Inspection Information Exterior Foundation Roof Attic, Roof Structure,…" at bounding box center [705, 614] width 1410 height 2703
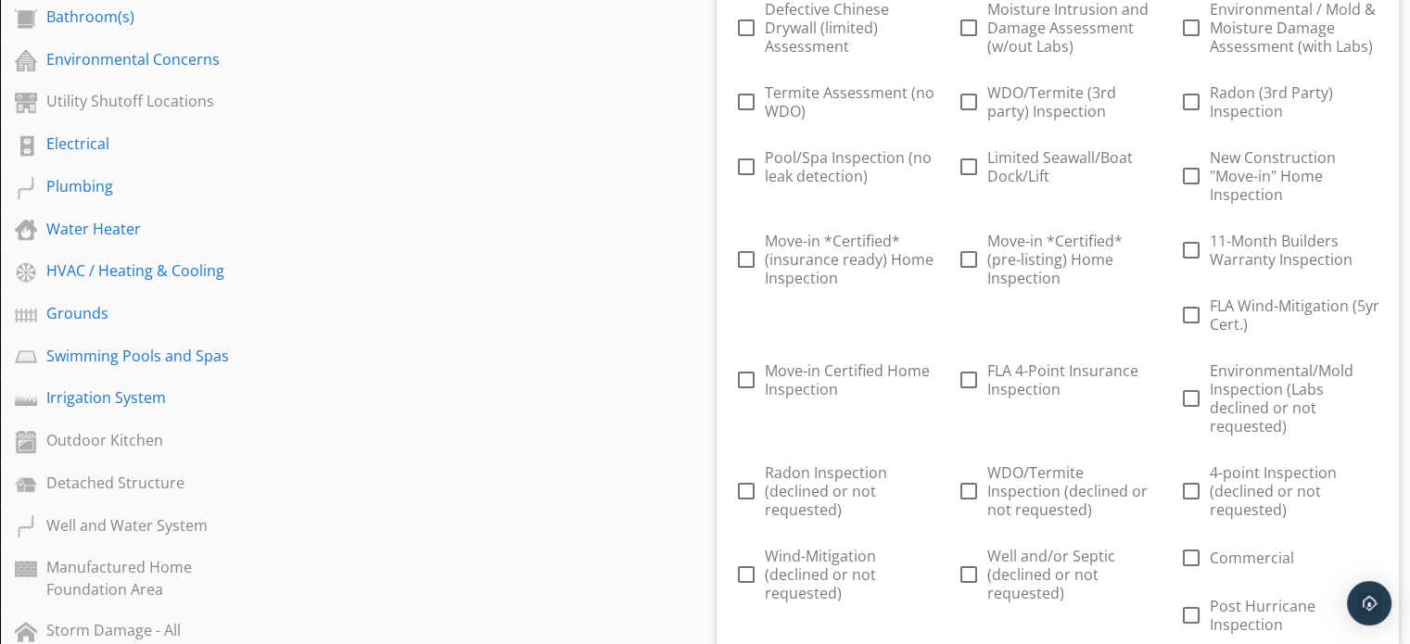
scroll to position [647, 0]
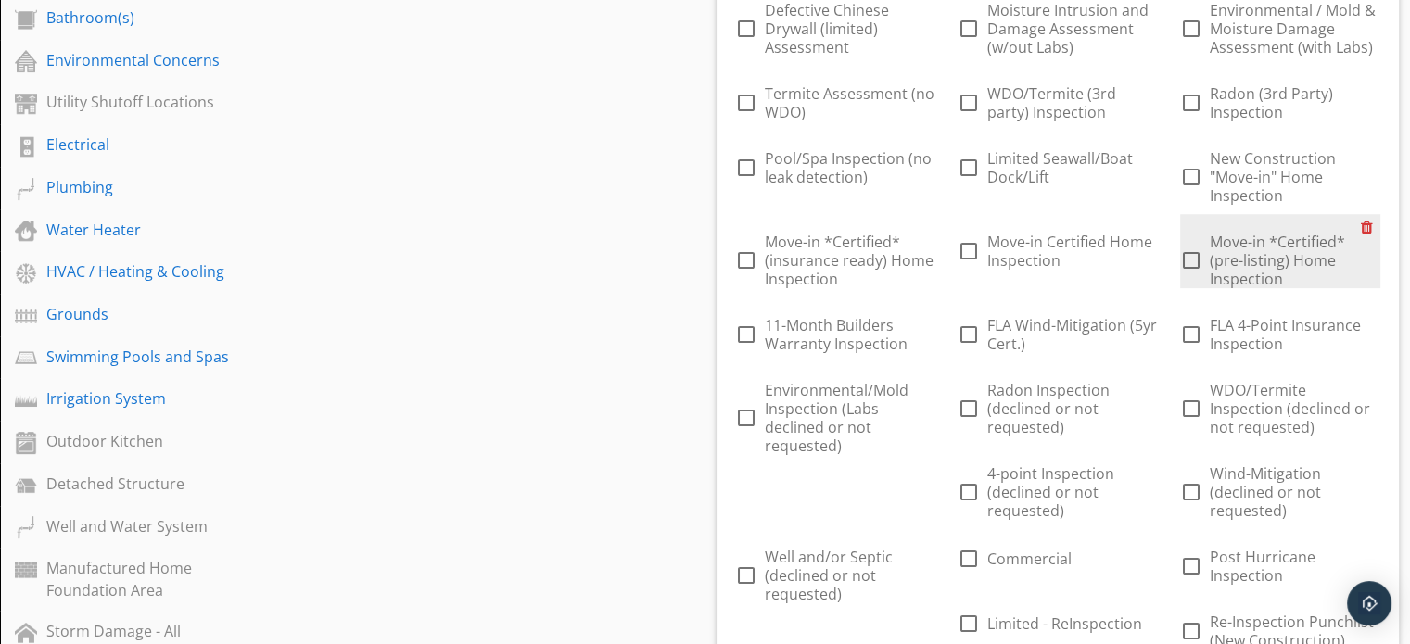
click at [1365, 228] on div at bounding box center [1370, 227] width 19 height 26
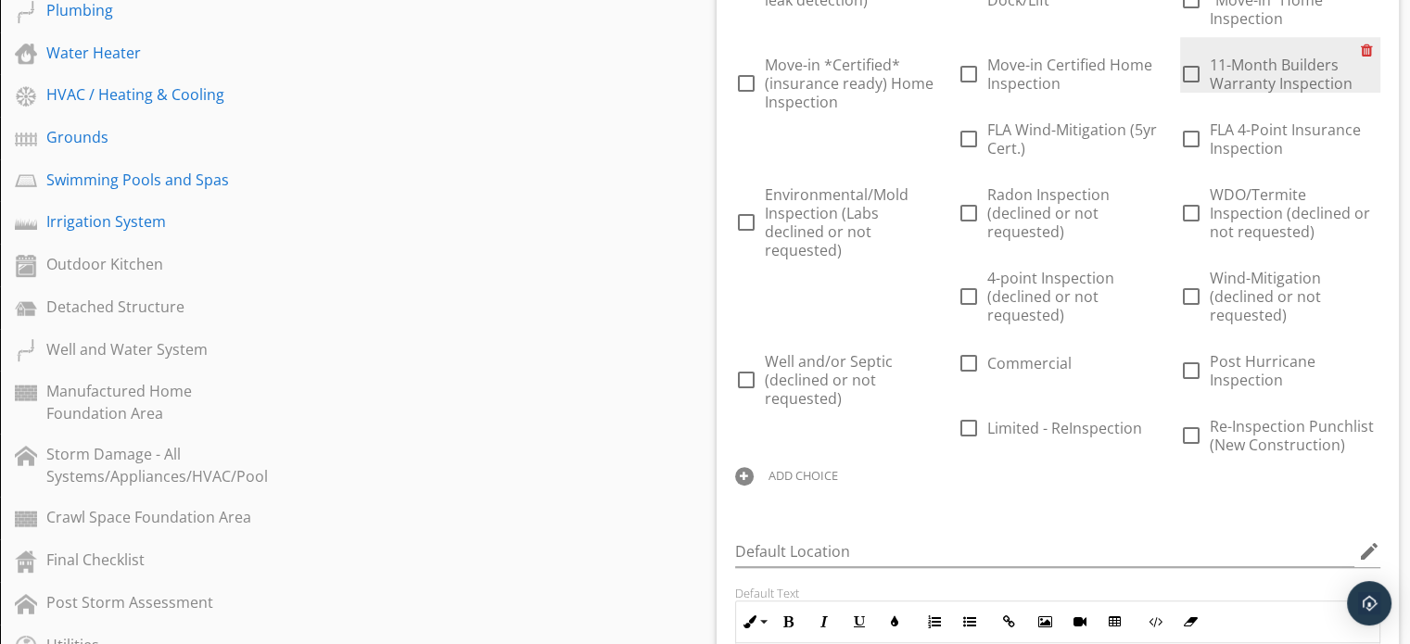
scroll to position [830, 0]
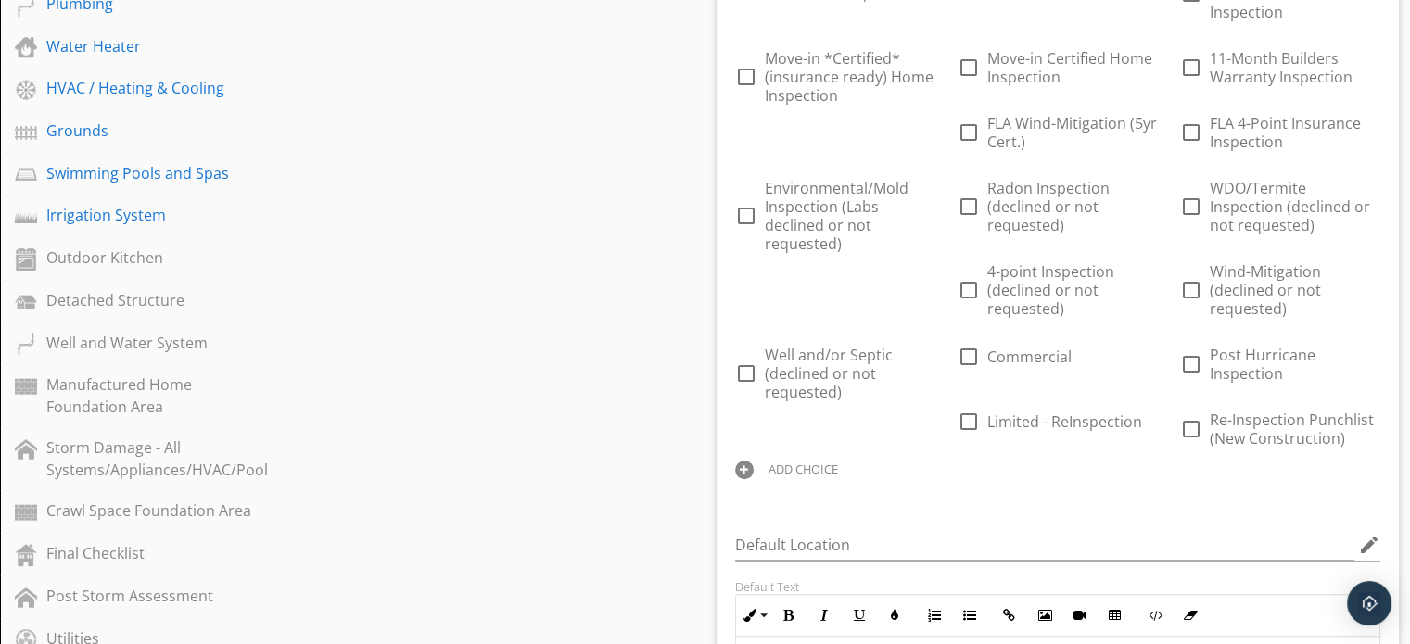
click at [817, 469] on div "ADD CHOICE" at bounding box center [803, 469] width 70 height 15
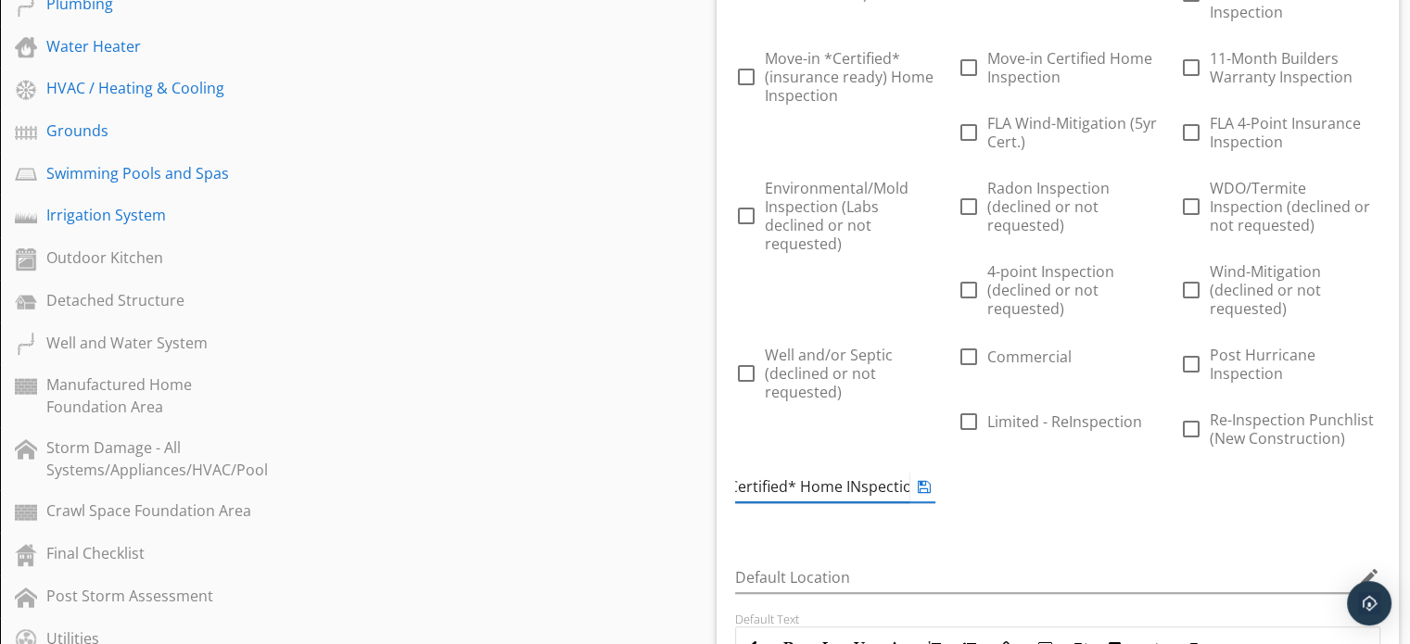
scroll to position [0, 83]
click at [852, 481] on input "Move-in *Certified* Home INspection" at bounding box center [822, 487] width 174 height 31
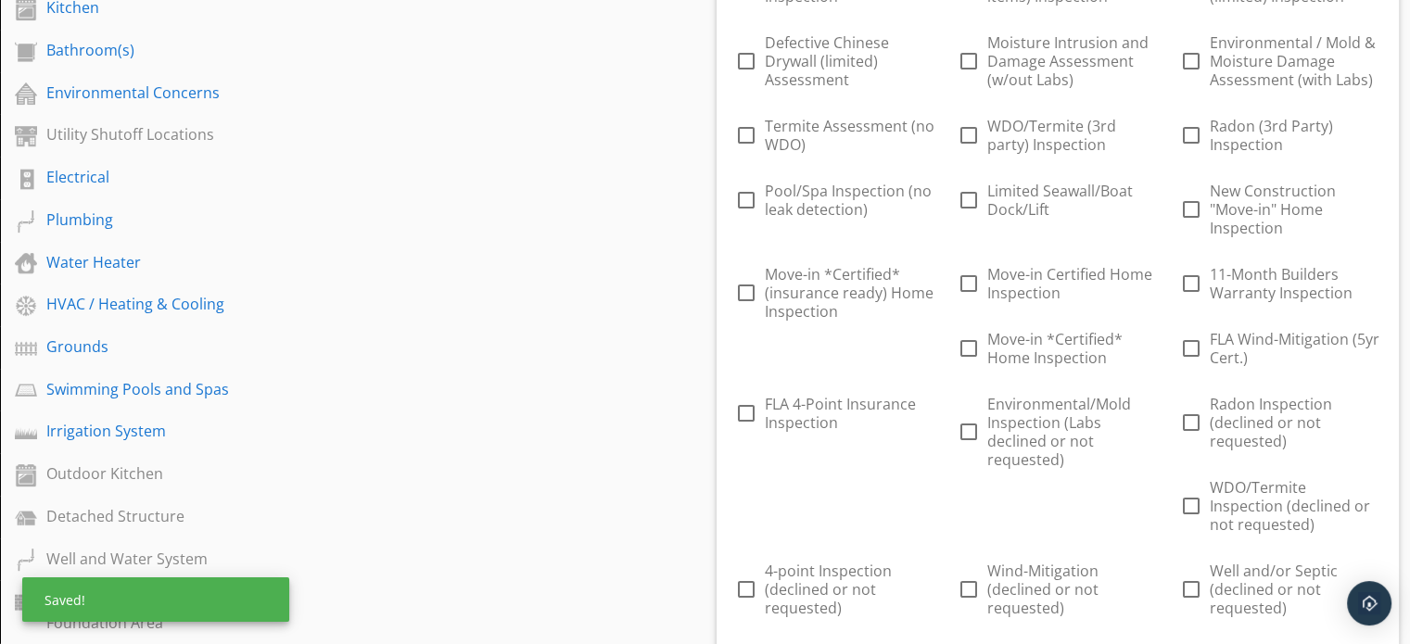
scroll to position [612, 0]
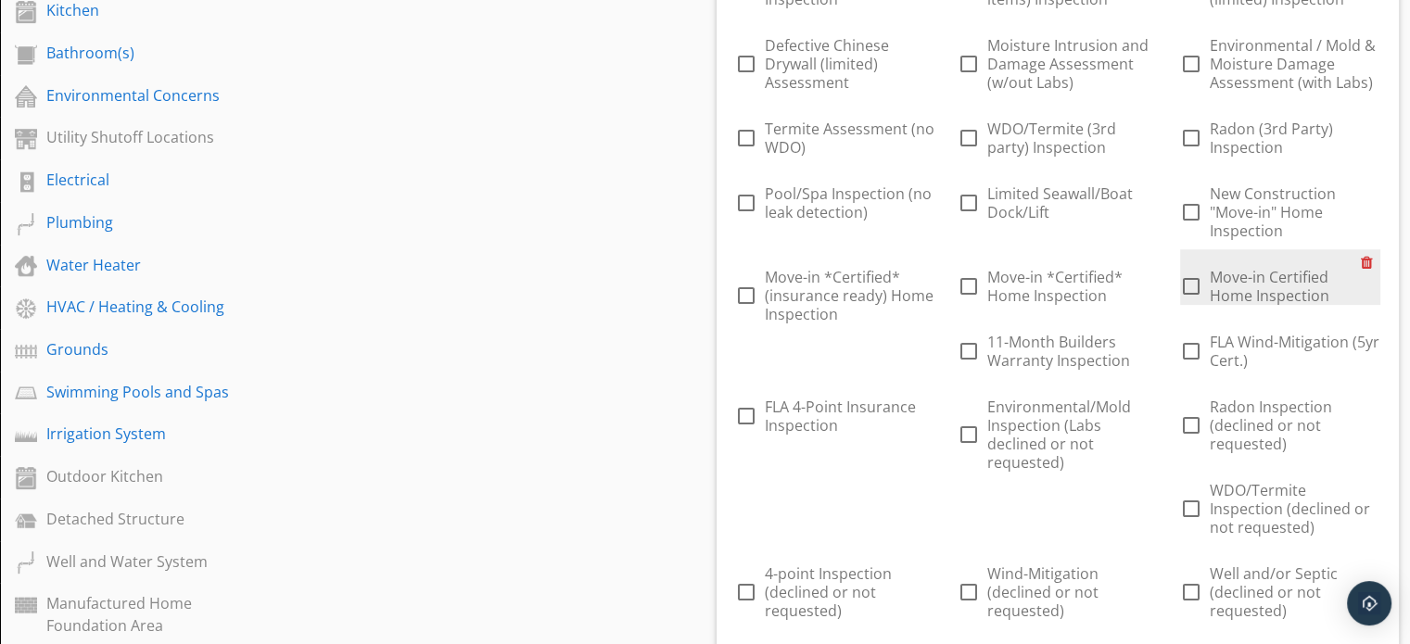
click at [1364, 260] on div at bounding box center [1370, 262] width 19 height 26
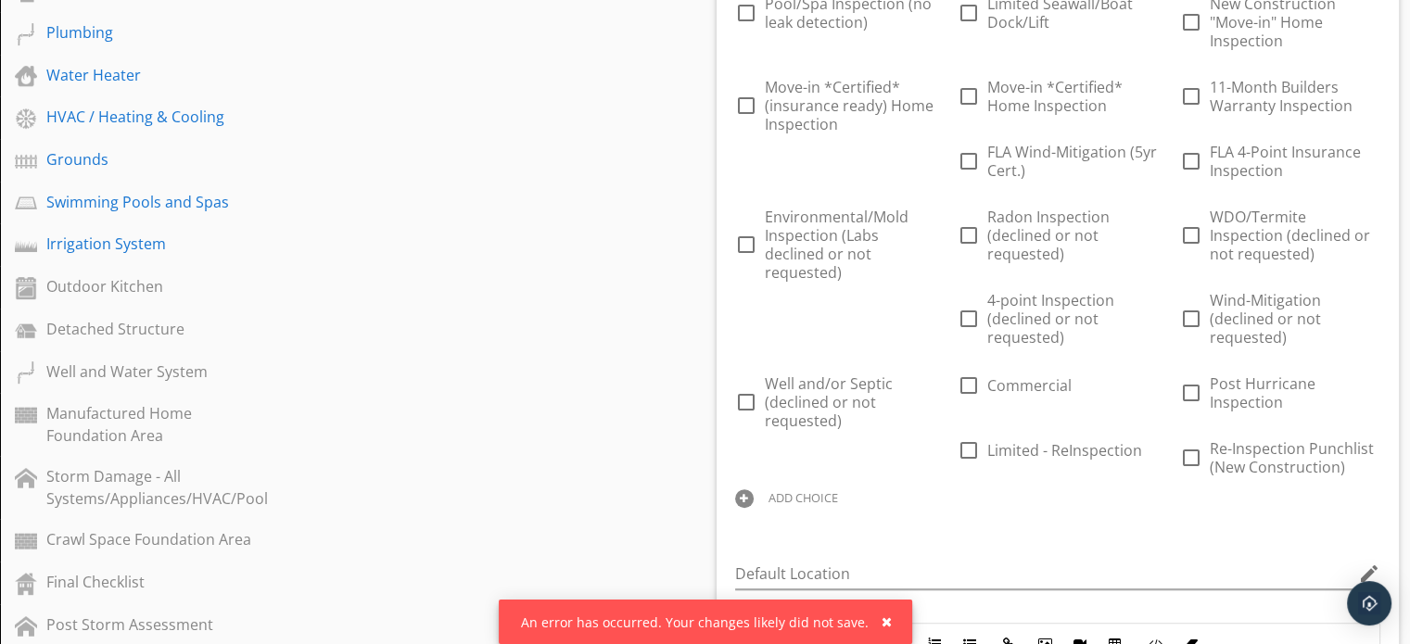
scroll to position [803, 0]
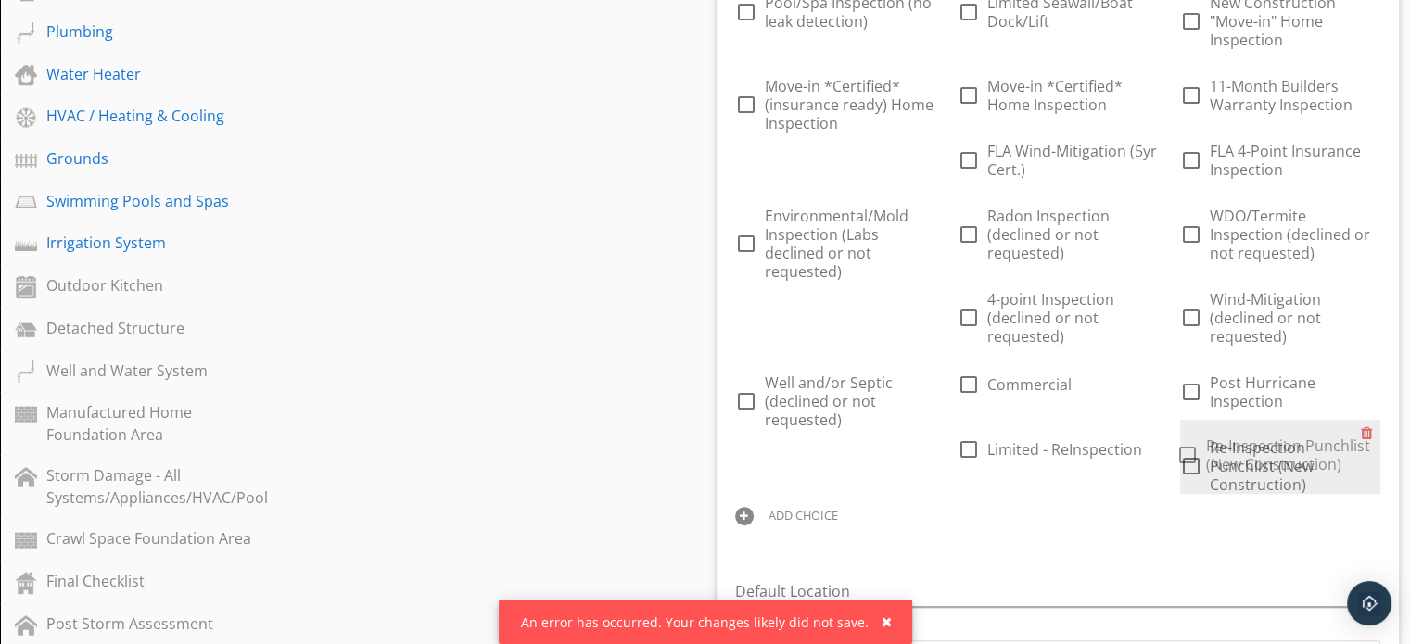
click at [1272, 460] on span "Re-Inspection Punchlist (New Construction)" at bounding box center [1261, 465] width 104 height 57
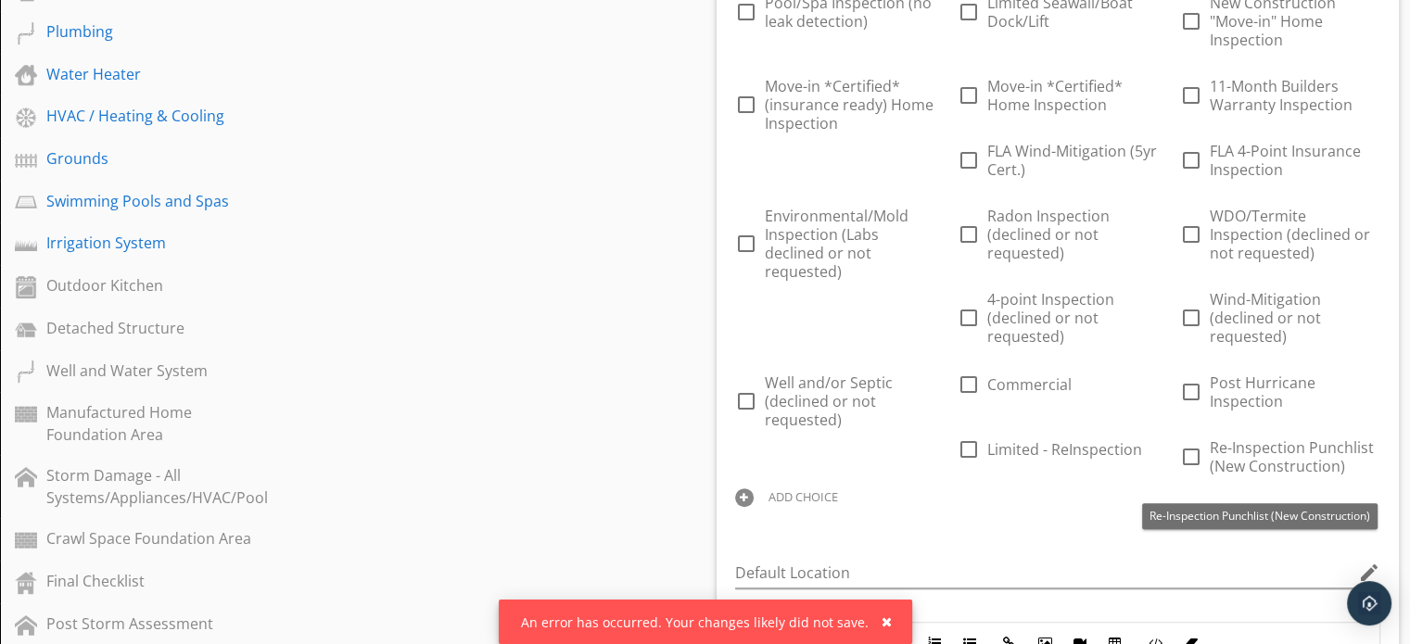
click at [797, 496] on div "ADD CHOICE" at bounding box center [803, 496] width 70 height 15
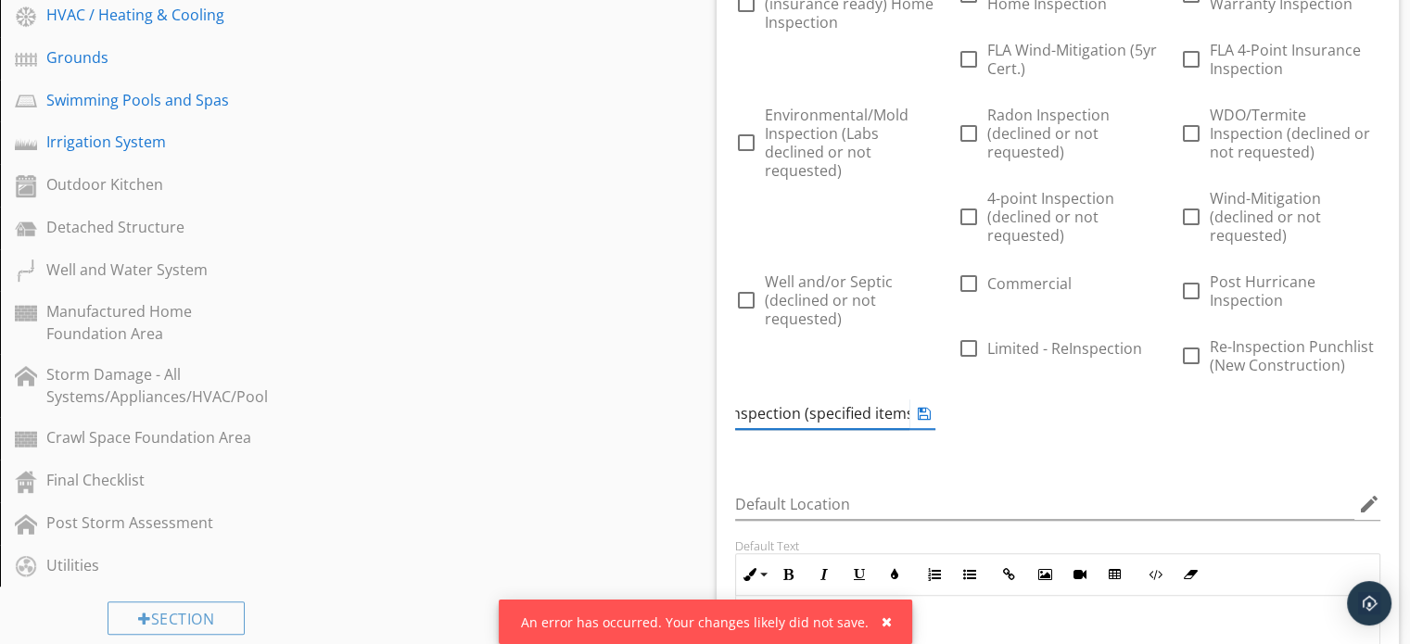
scroll to position [0, 34]
click at [652, 398] on div "Sections Inspection Information Exterior Foundation Roof Attic, Roof Structure,…" at bounding box center [705, 599] width 1410 height 2634
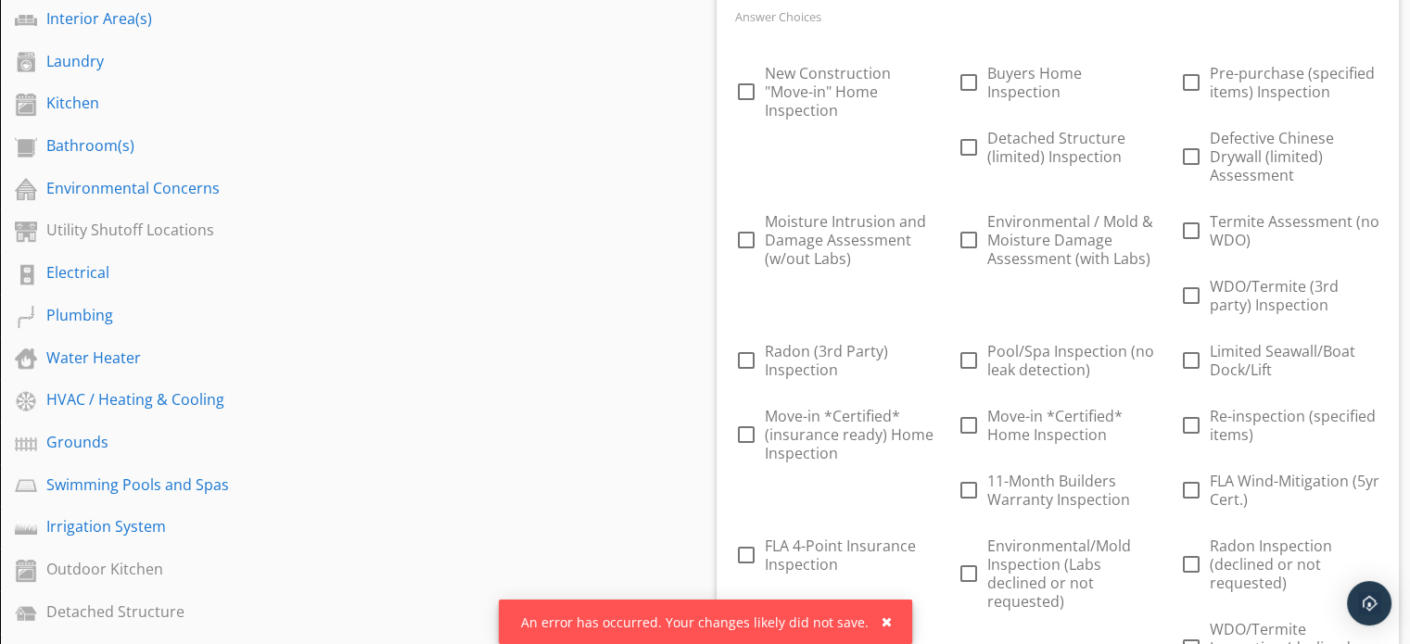
scroll to position [521, 0]
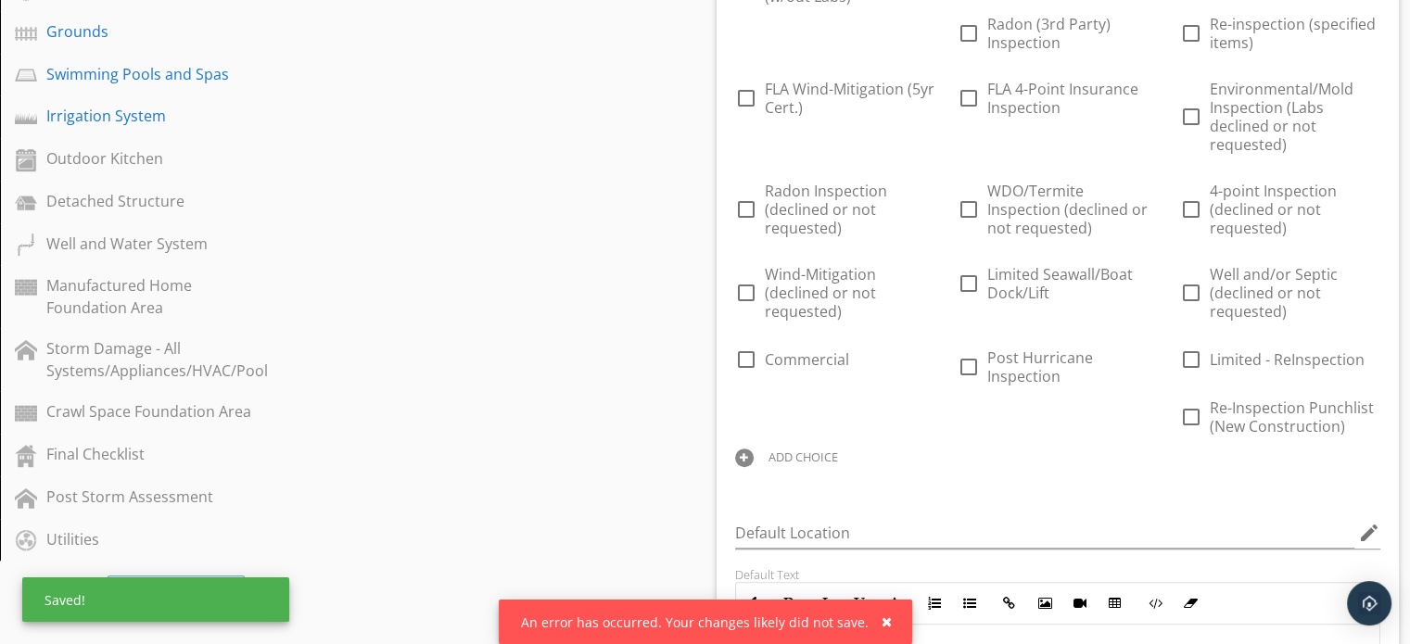
scroll to position [942, 0]
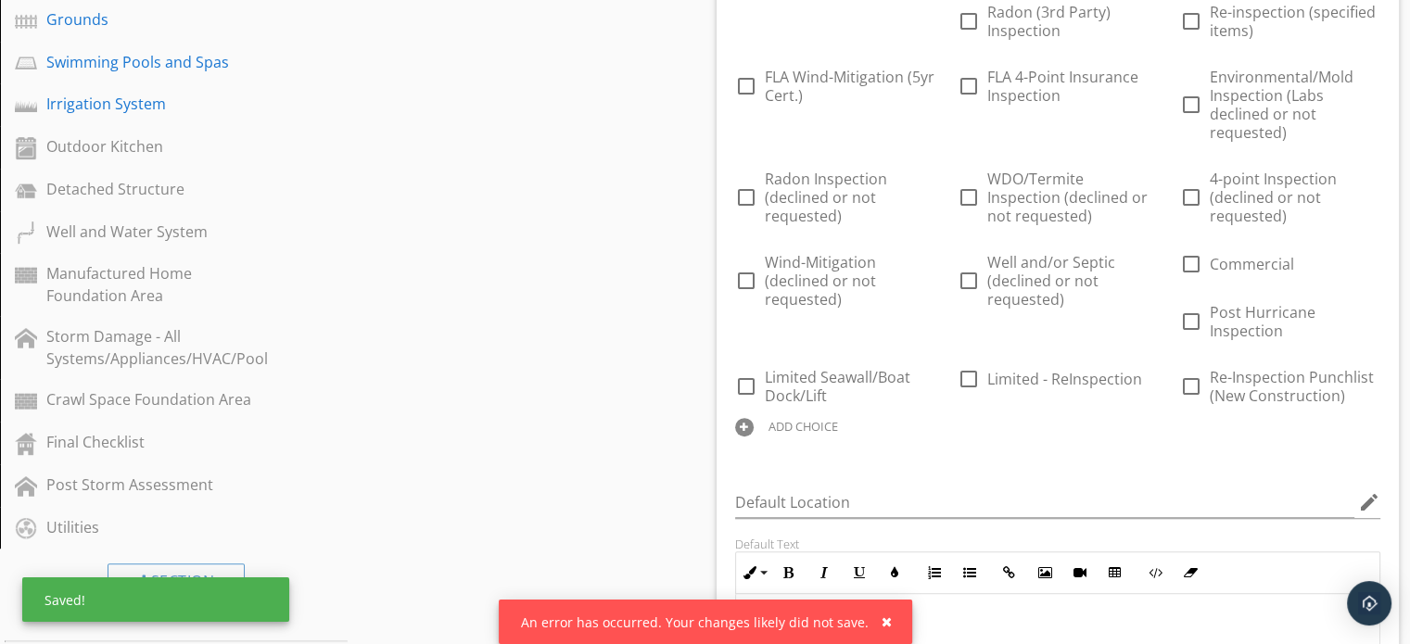
click at [806, 415] on div "ADD CHOICE" at bounding box center [835, 425] width 200 height 22
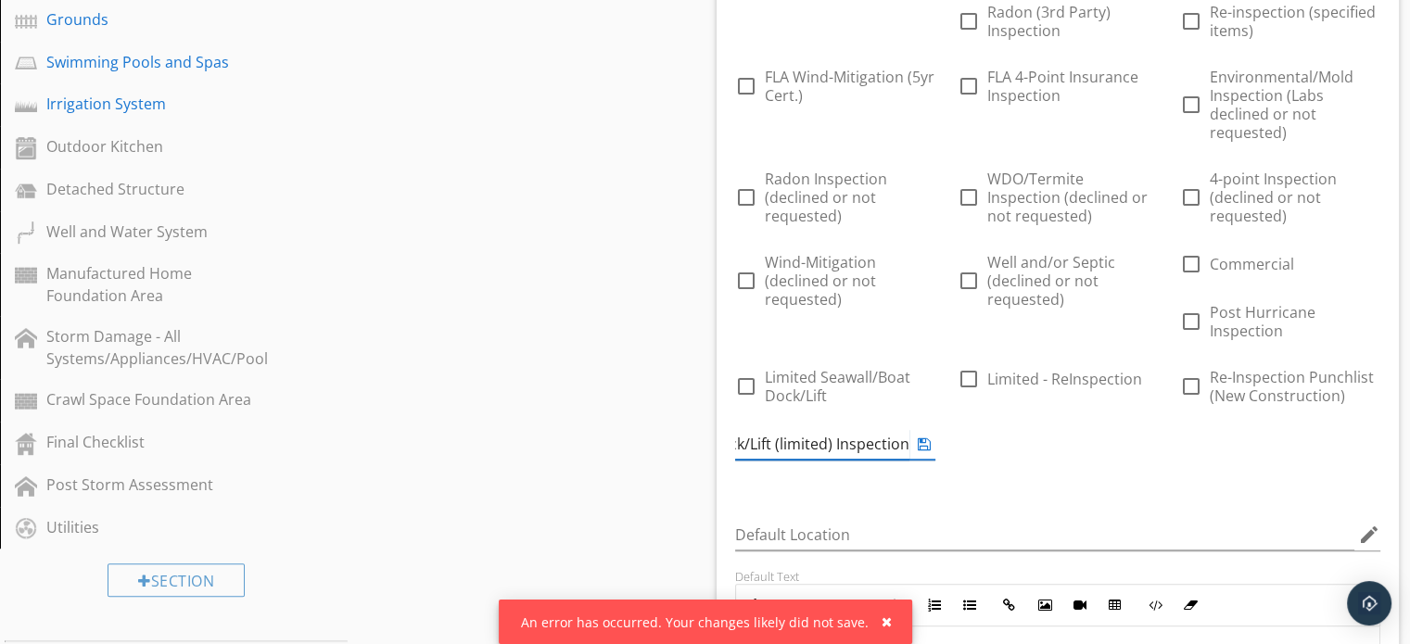
scroll to position [0, 81]
click at [641, 531] on div "Sections Inspection Information Exterior Foundation Roof Attic, Roof Structure,…" at bounding box center [705, 595] width 1410 height 2703
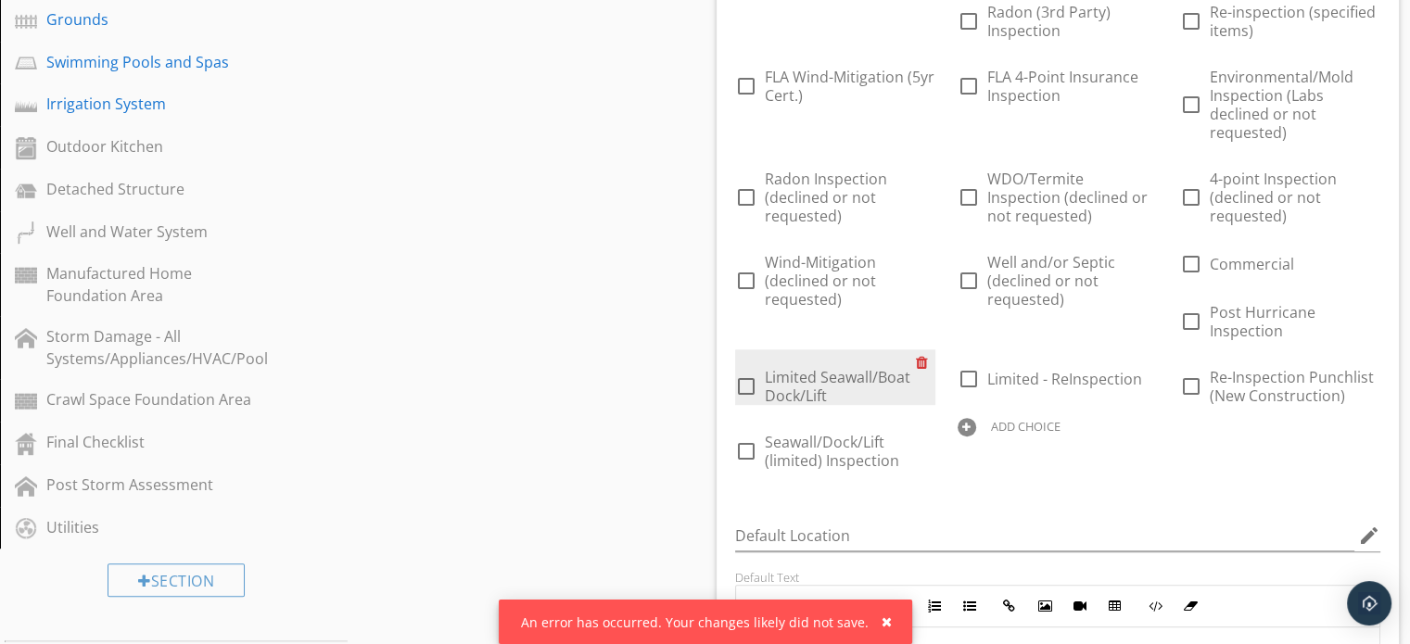
click at [923, 360] on div at bounding box center [925, 362] width 19 height 26
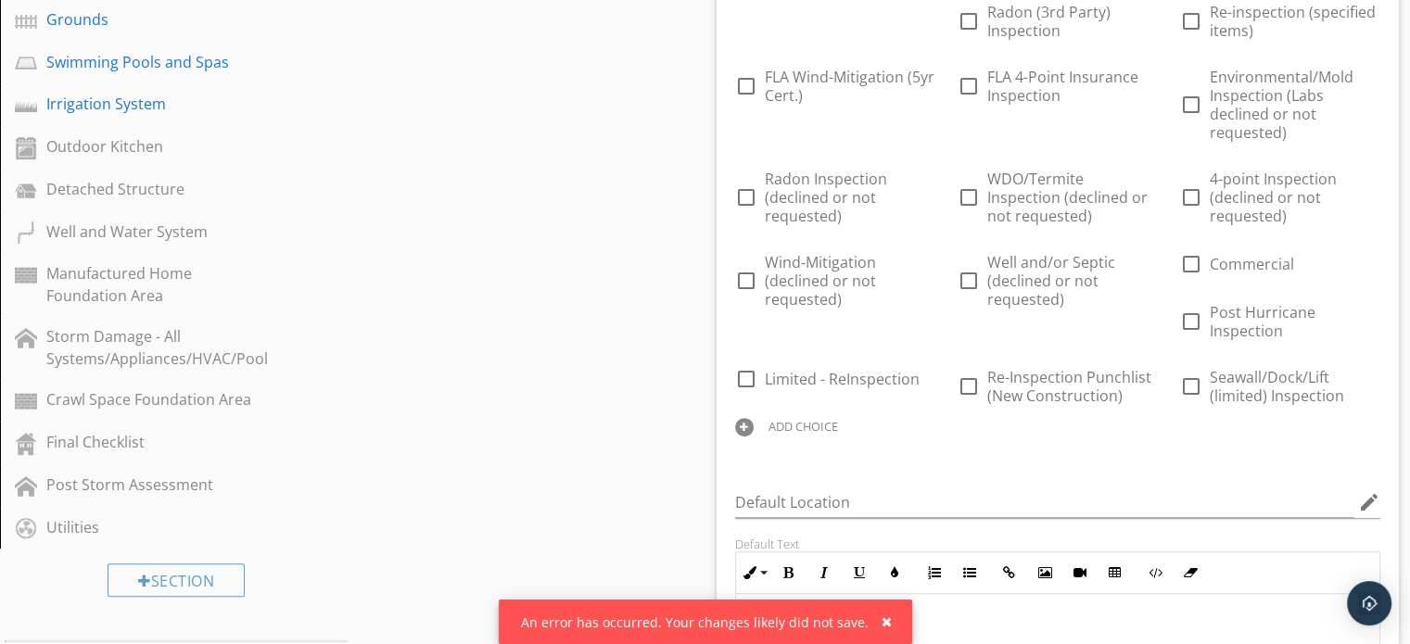
click at [641, 481] on div "Sections Inspection Information Exterior Foundation Roof Attic, Roof Structure,…" at bounding box center [705, 579] width 1410 height 2670
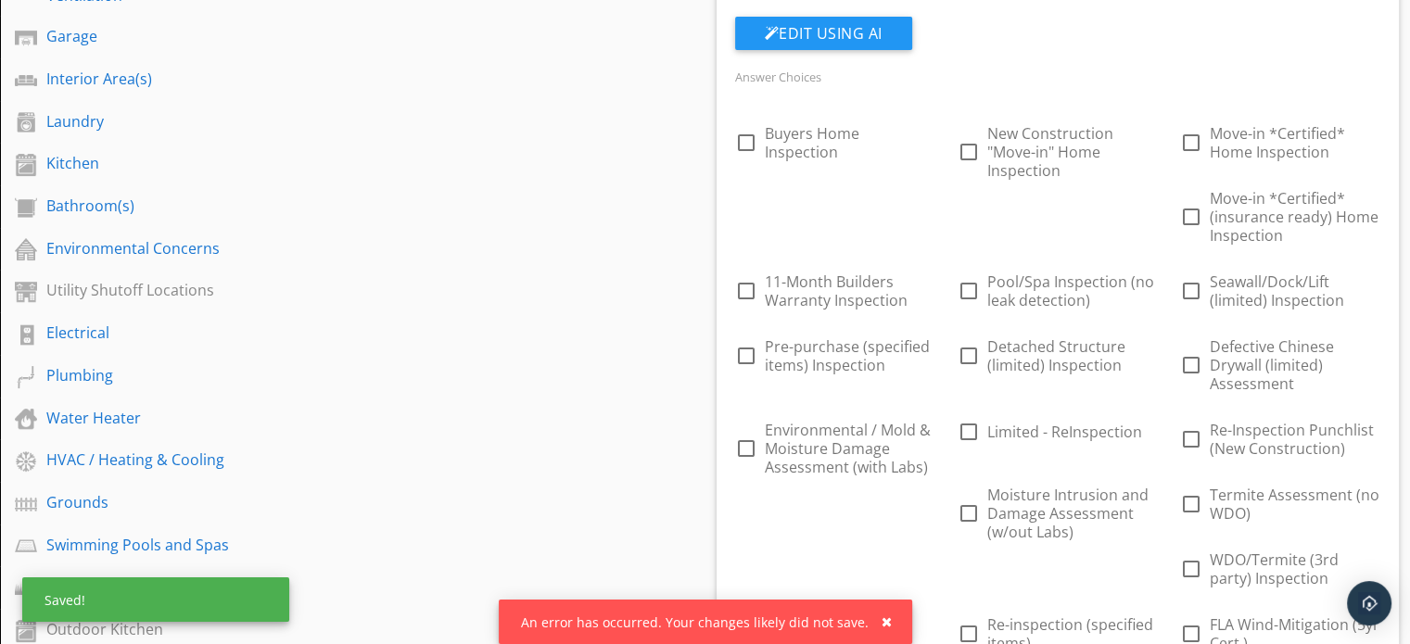
scroll to position [451, 0]
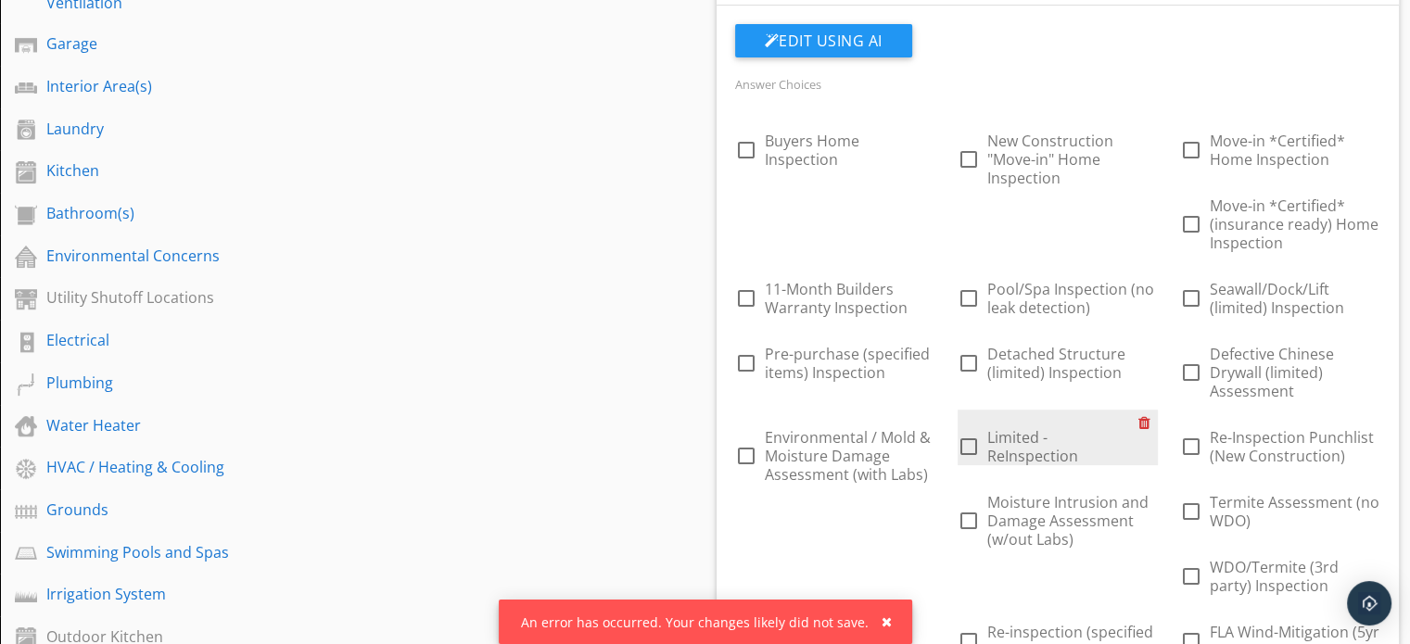
click at [1146, 415] on div at bounding box center [1147, 423] width 19 height 26
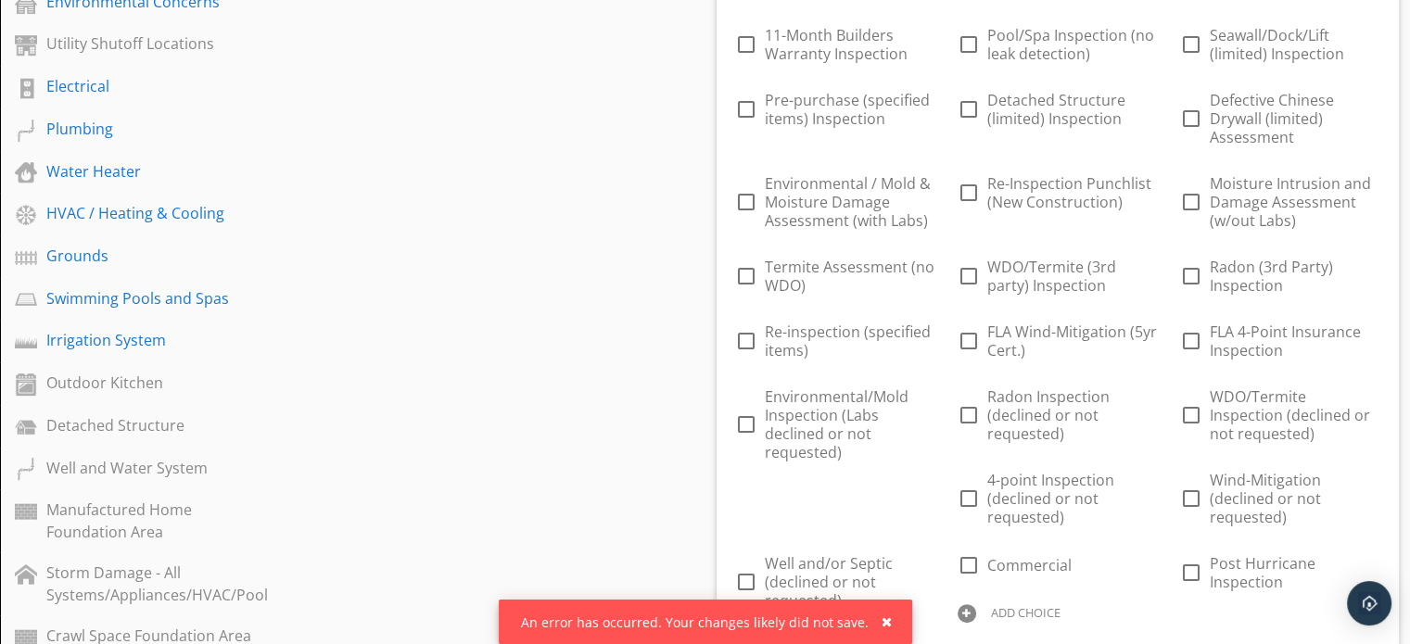
scroll to position [712, 0]
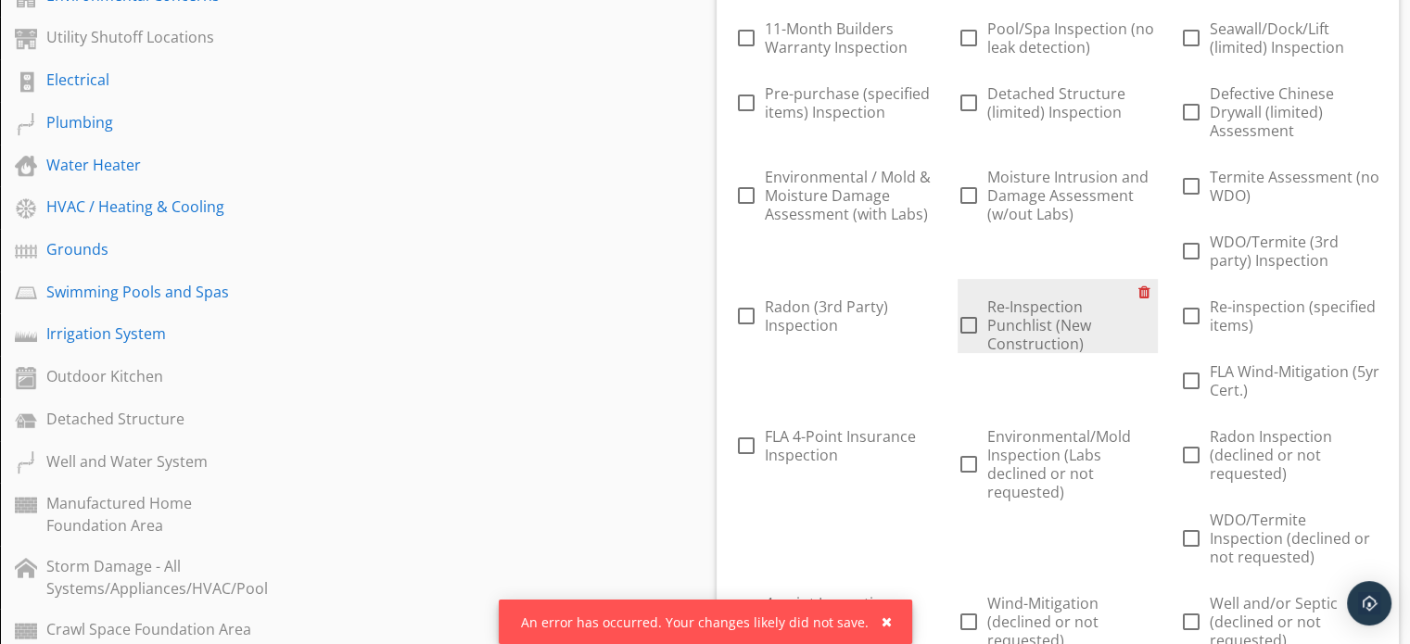
click at [1142, 289] on div at bounding box center [1147, 292] width 19 height 26
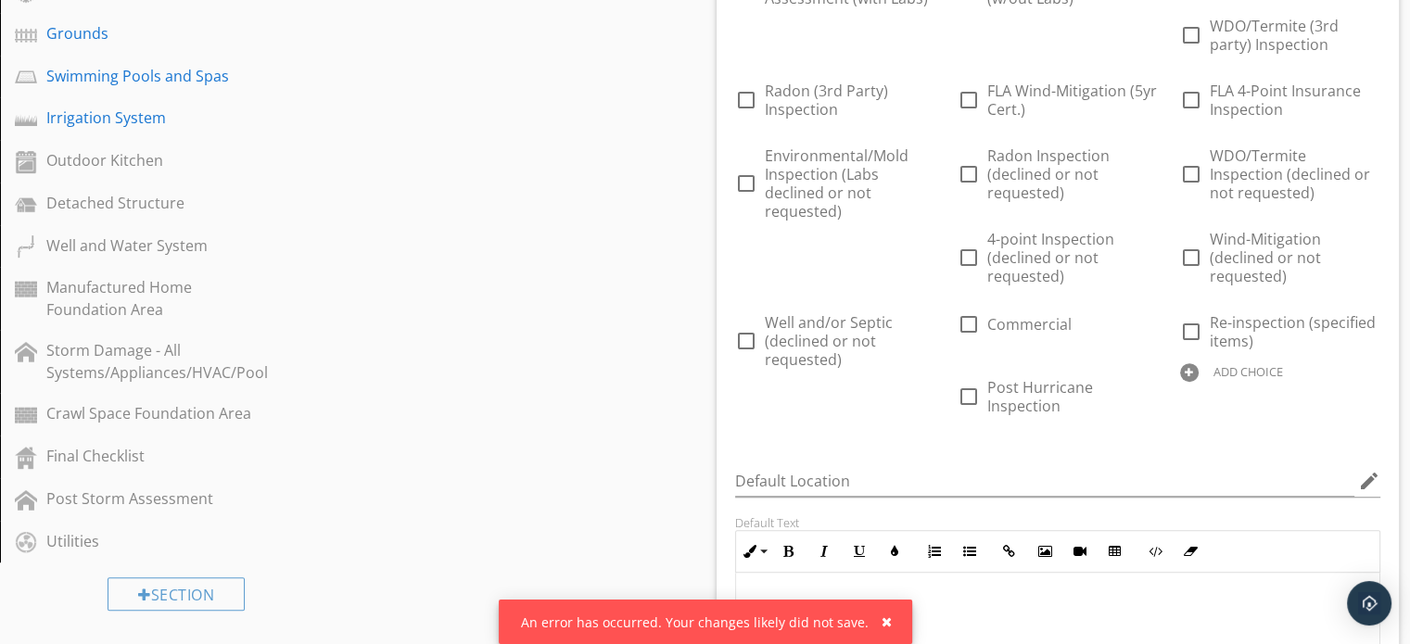
scroll to position [927, 0]
click at [1227, 371] on div "ADD CHOICE" at bounding box center [1248, 372] width 70 height 15
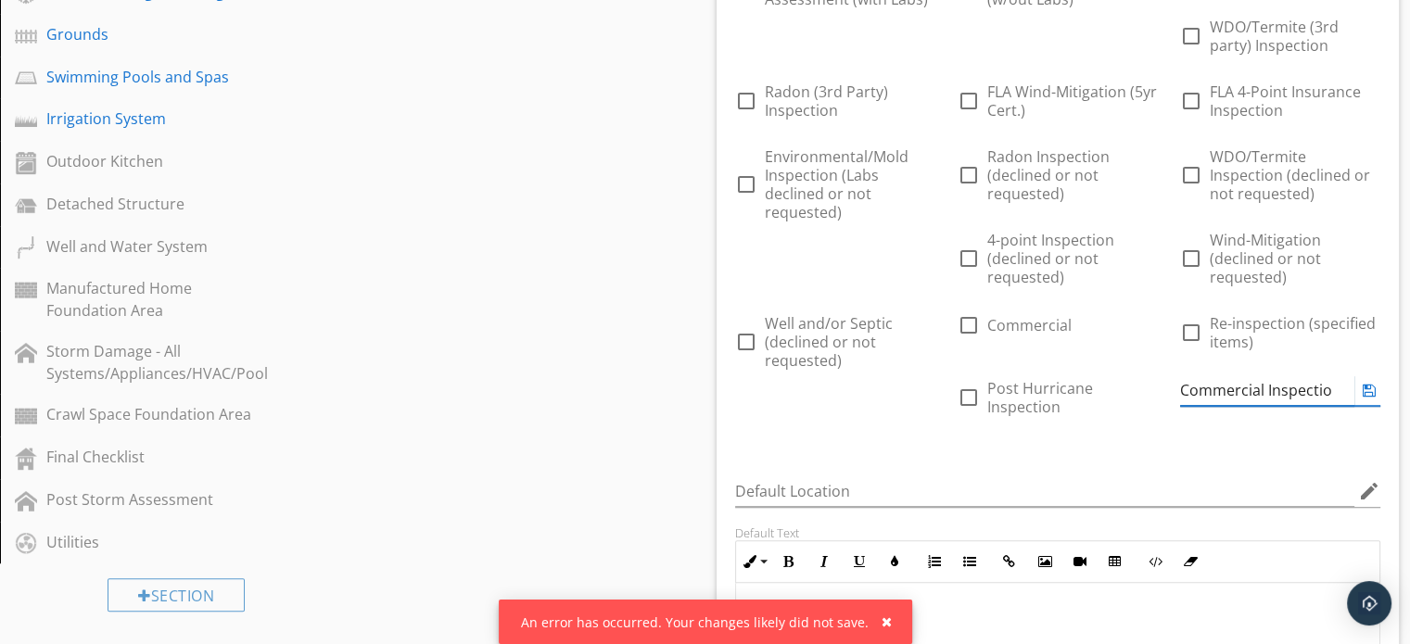
type input "Commercial Inspection"
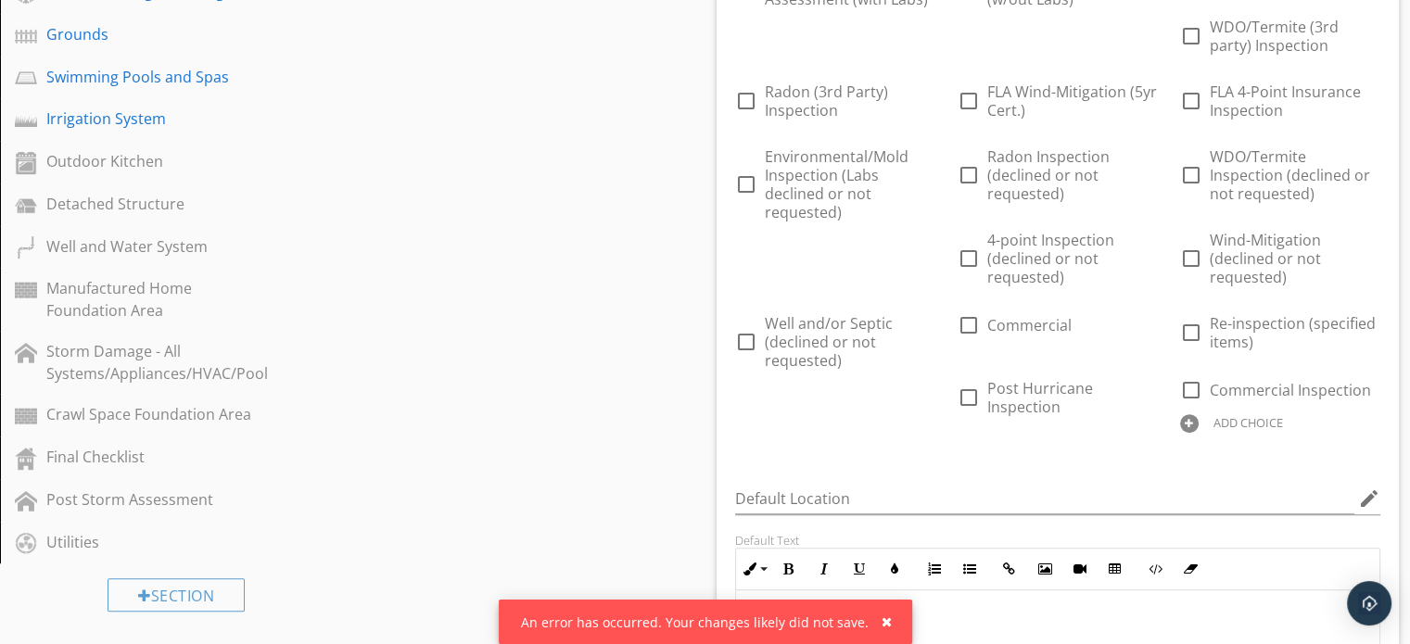
click at [667, 502] on div "Sections Inspection Information Exterior Foundation Roof Attic, Roof Structure,…" at bounding box center [705, 585] width 1410 height 2652
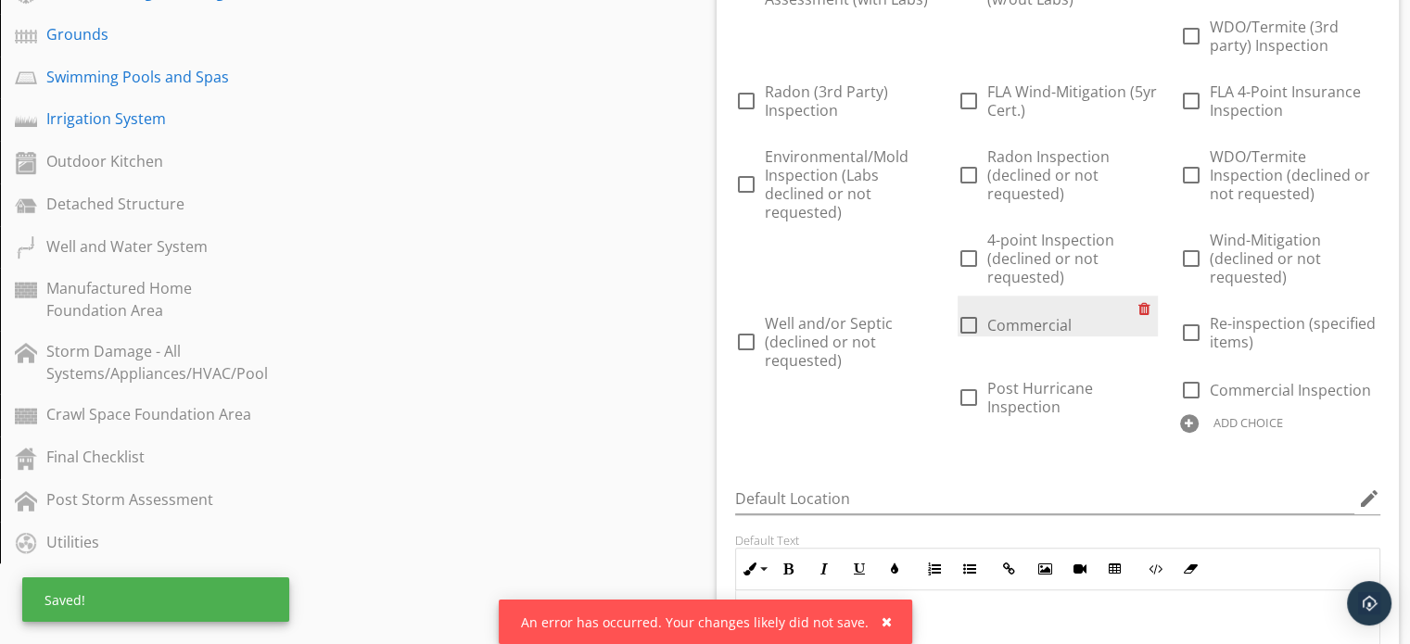
click at [1143, 304] on div at bounding box center [1147, 309] width 19 height 26
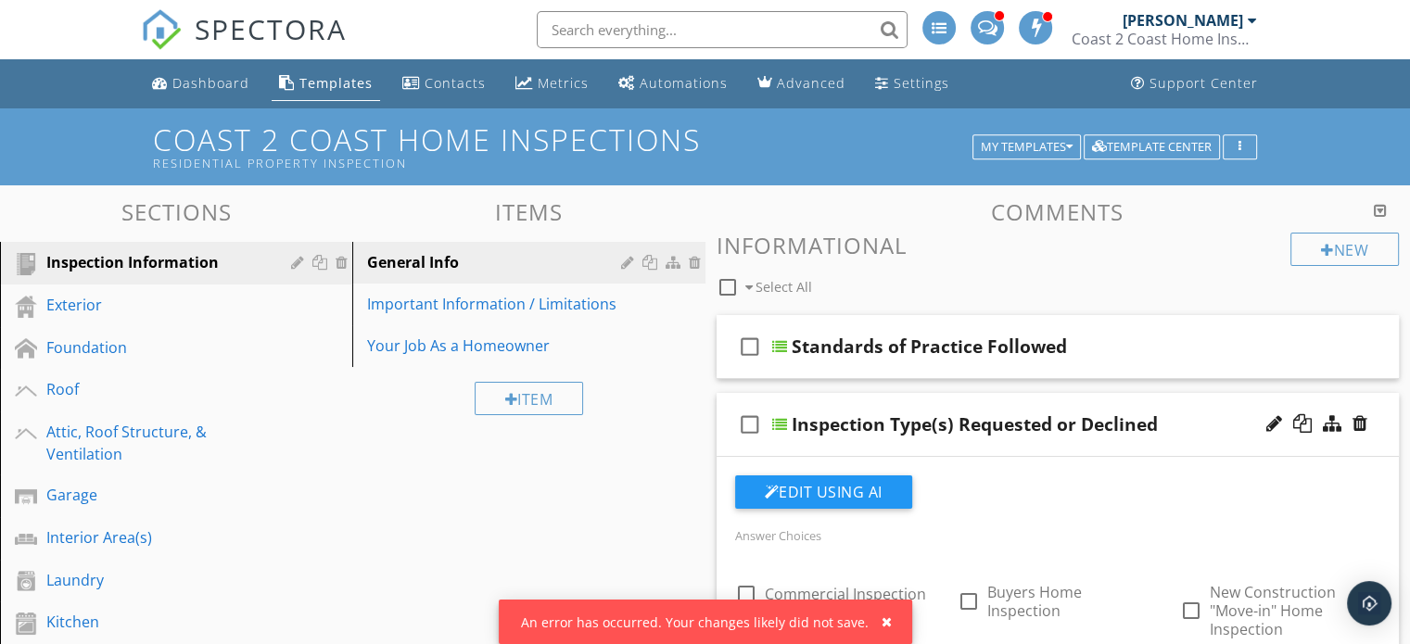
click at [1191, 403] on div "check_box_outline_blank Inspection Type(s) Requested or Declined" at bounding box center [1057, 425] width 683 height 64
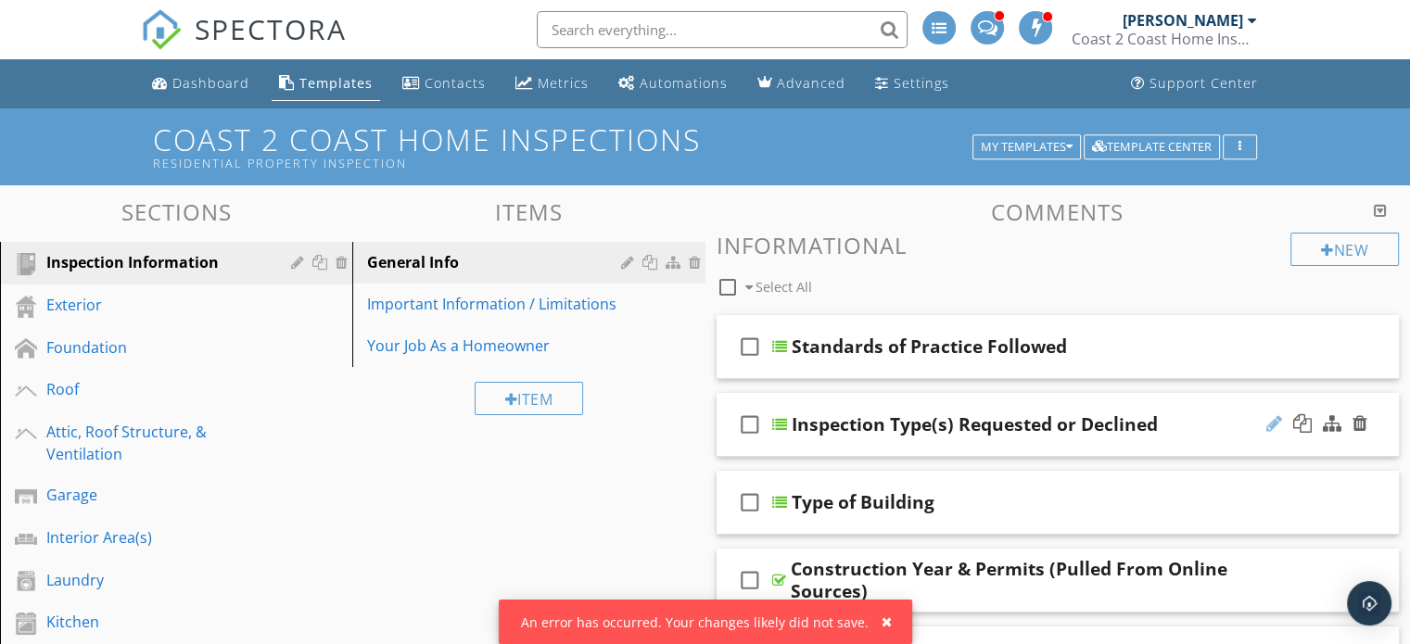
click at [1272, 421] on div at bounding box center [1274, 423] width 16 height 19
click at [1031, 428] on input "Inspection Type(s) Requested or Declined" at bounding box center [1033, 427] width 484 height 31
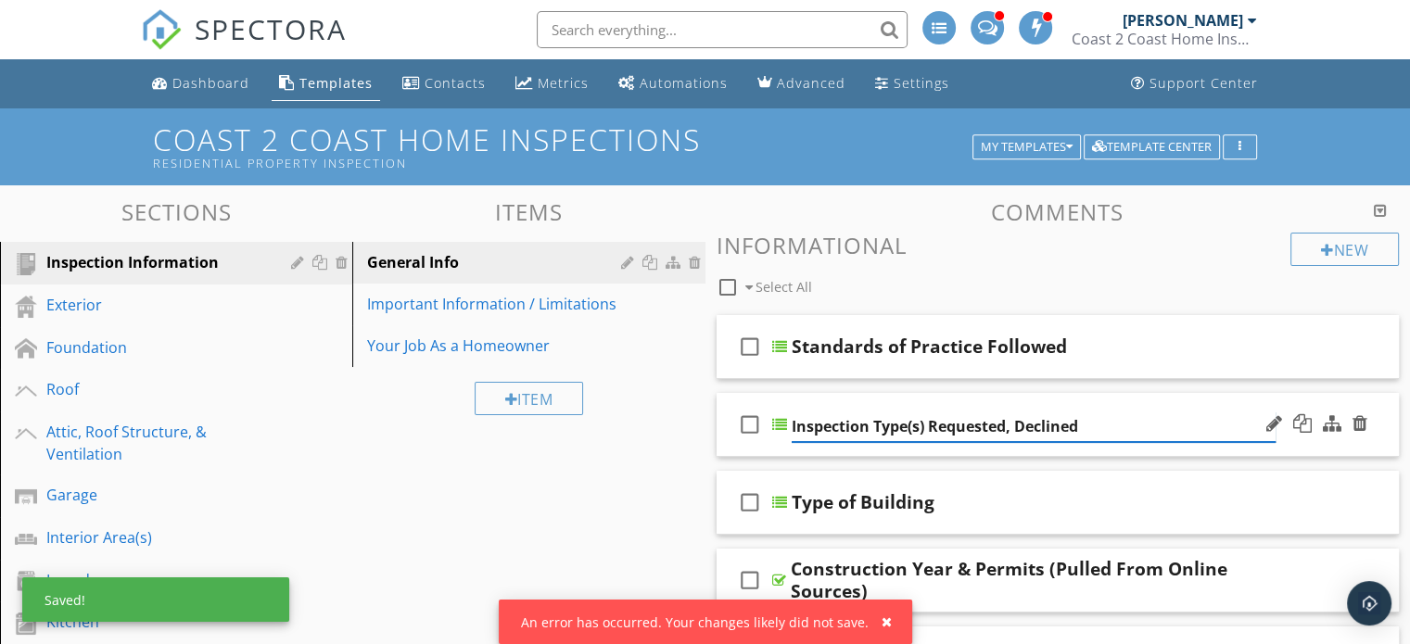
click at [1090, 428] on input "Inspection Type(s) Requested, Declined" at bounding box center [1033, 427] width 484 height 31
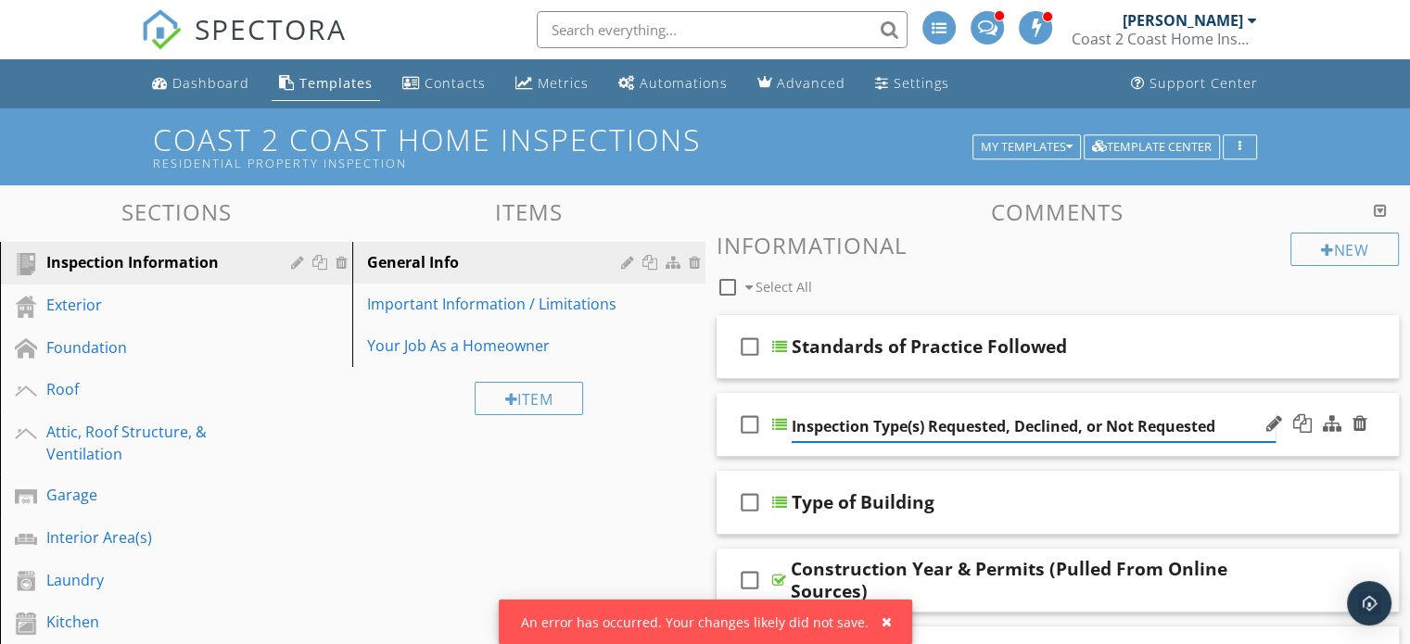
click at [929, 427] on input "Inspection Type(s) Requested, Declined, or Not Requested" at bounding box center [1033, 427] width 484 height 31
click at [1225, 425] on input "Inspection Type(s) (Requested, Declined, or Not Requested" at bounding box center [1033, 427] width 484 height 31
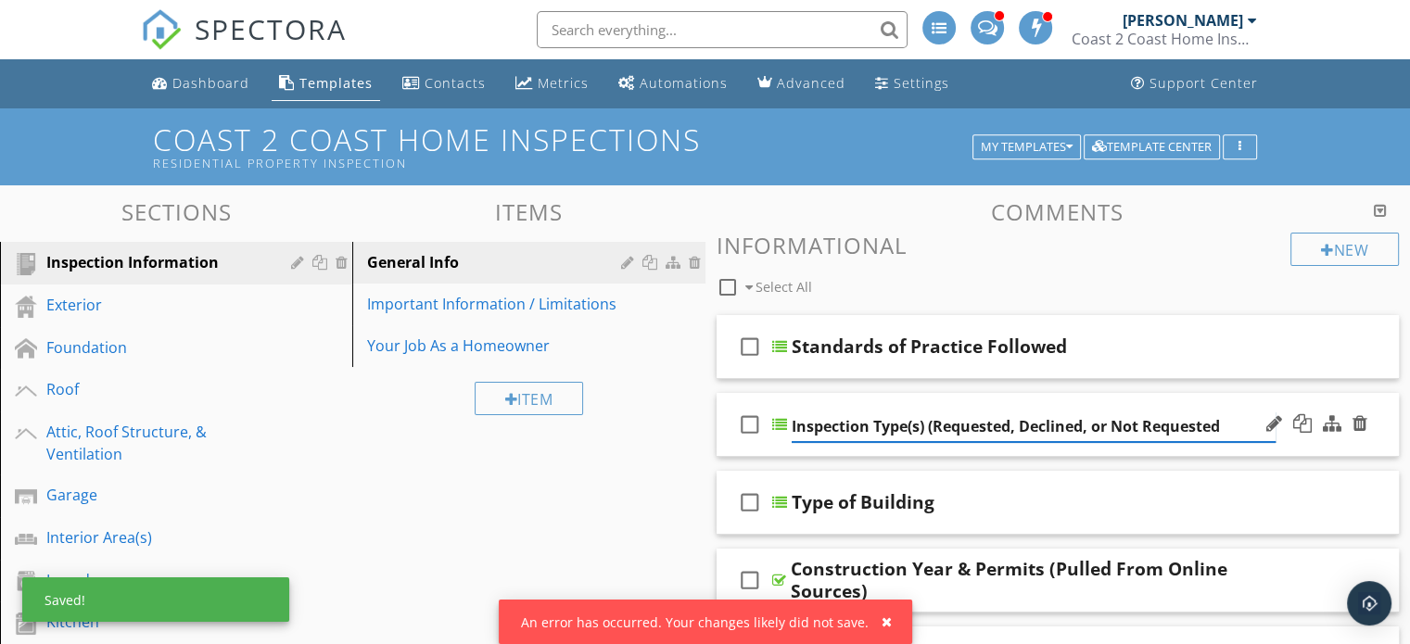
type input "Inspection Type(s) (Requested, Declined, or Not Requested)"
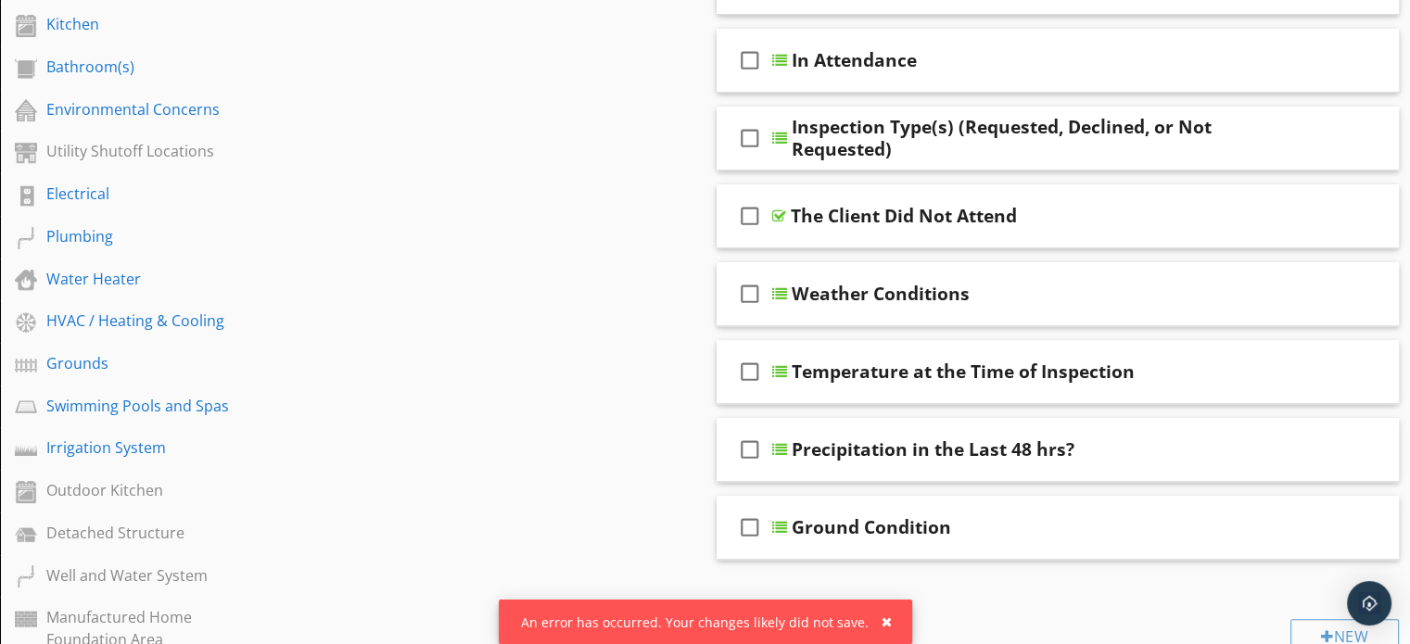
scroll to position [597, 0]
click at [1204, 196] on div "check_box_outline_blank The Client Did Not Attend" at bounding box center [1057, 217] width 683 height 64
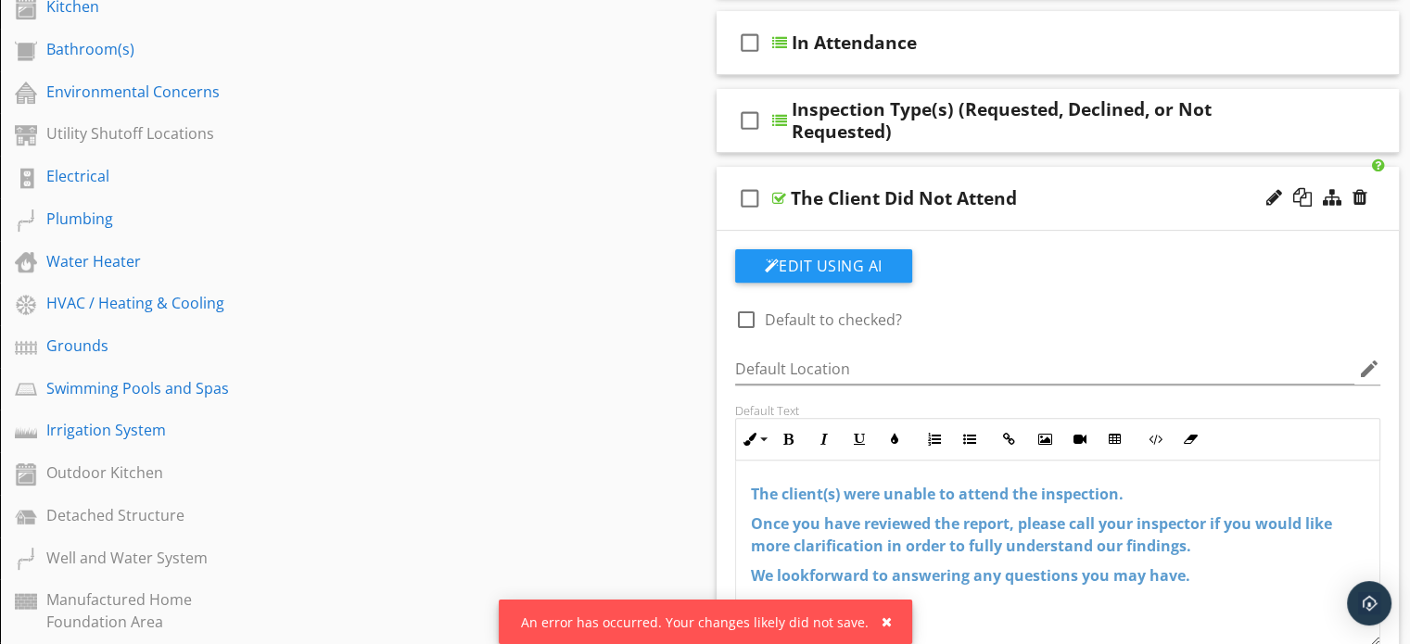
scroll to position [612, 0]
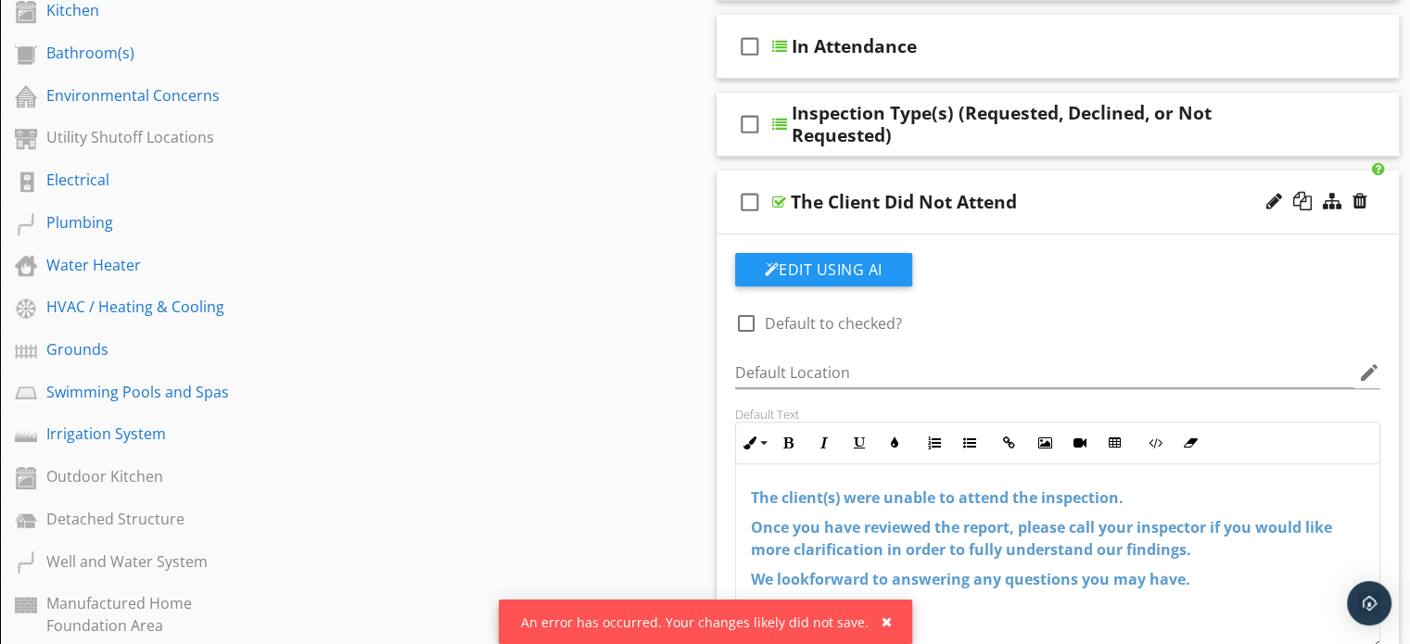
click at [1124, 191] on div "The Client Did Not Attend" at bounding box center [1033, 202] width 484 height 22
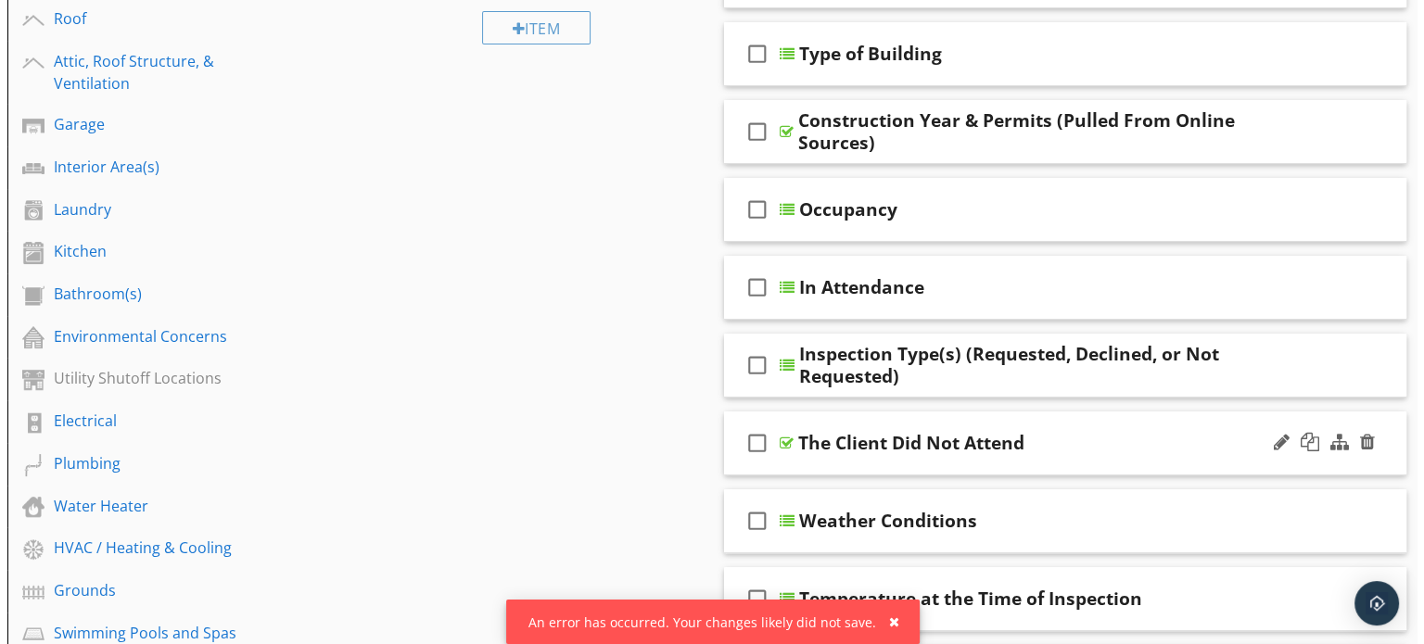
scroll to position [362, 0]
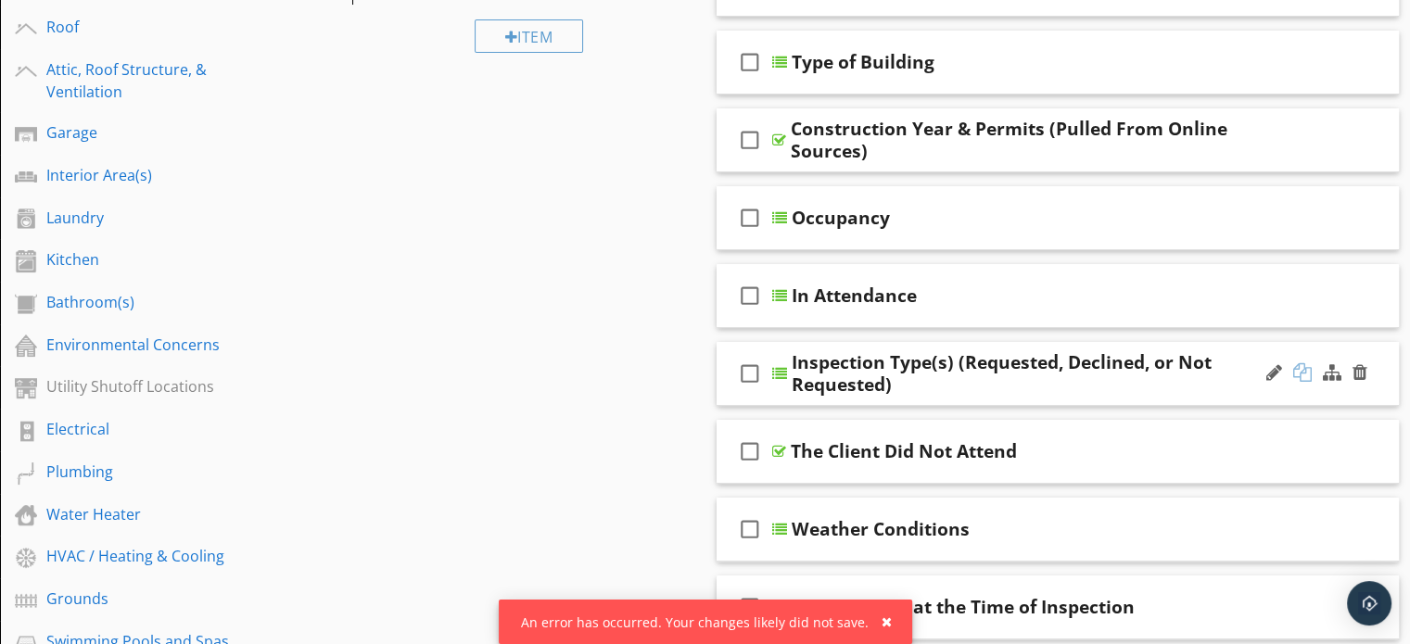
click at [1303, 369] on div at bounding box center [1302, 372] width 19 height 19
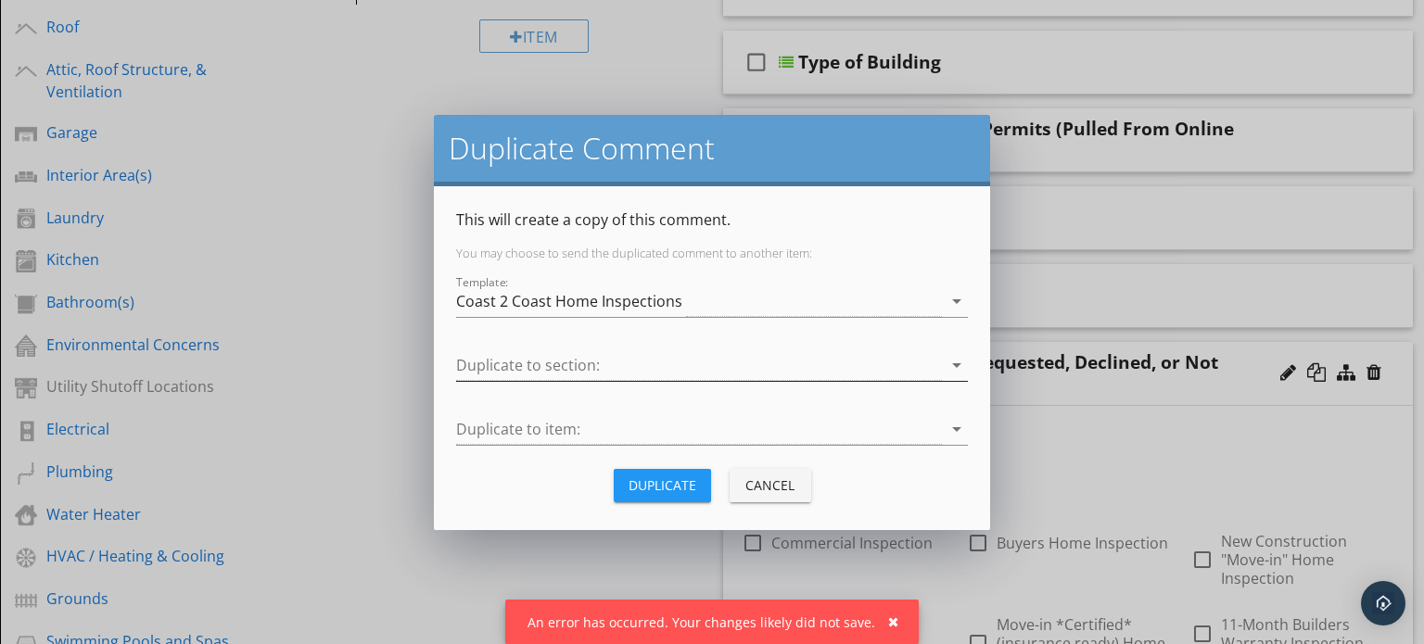
click at [958, 362] on icon "arrow_drop_down" at bounding box center [956, 365] width 22 height 22
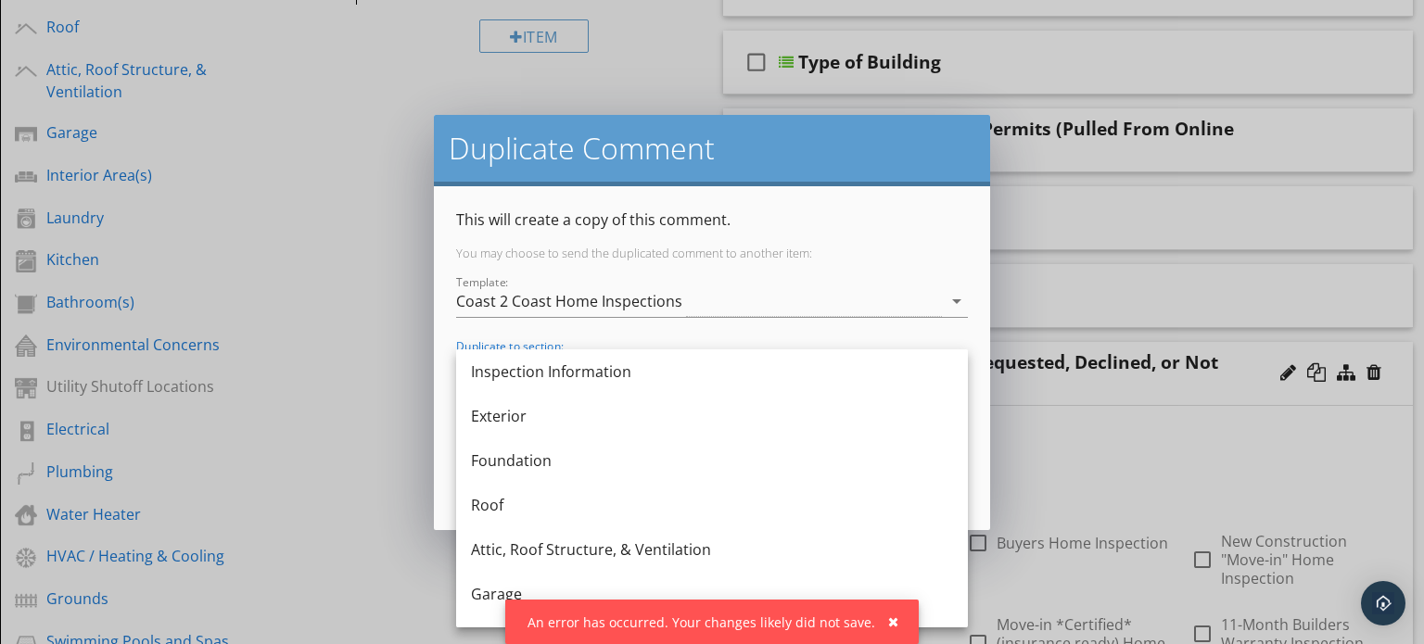
click at [541, 136] on h2 "Duplicate Comment" at bounding box center [712, 148] width 526 height 37
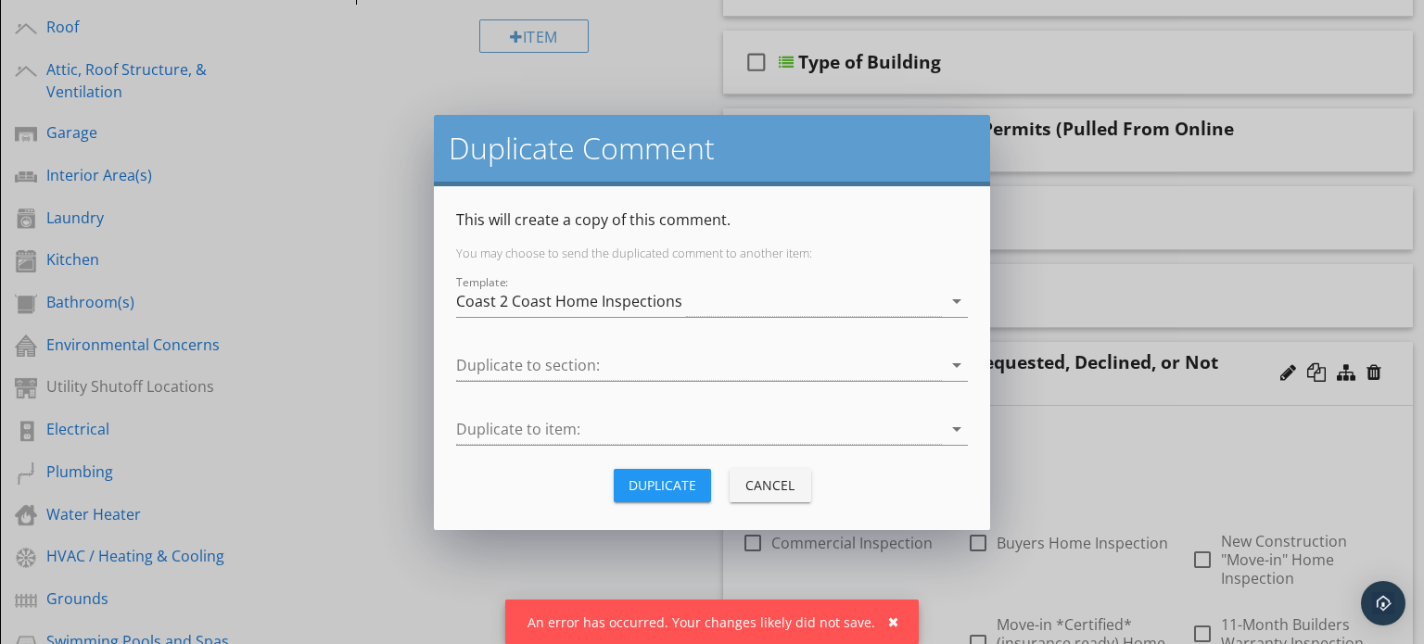
click at [782, 482] on div "Cancel" at bounding box center [770, 484] width 52 height 19
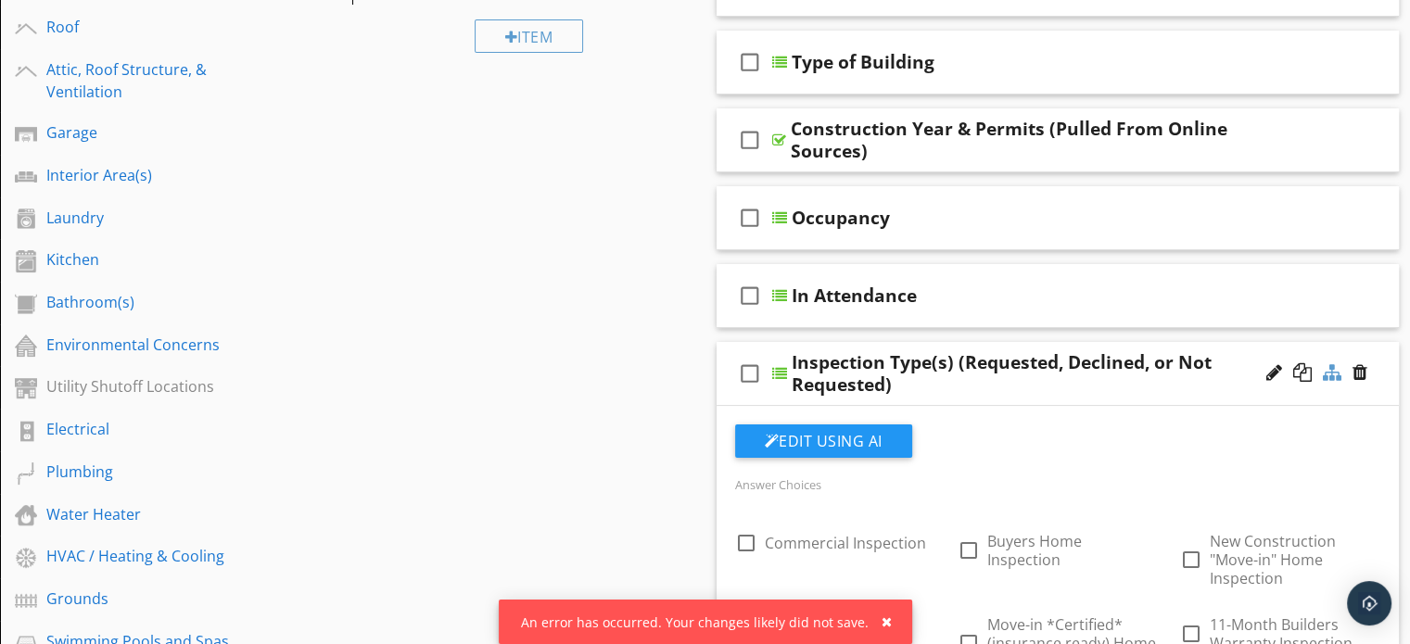
click at [1331, 369] on div at bounding box center [1332, 372] width 19 height 19
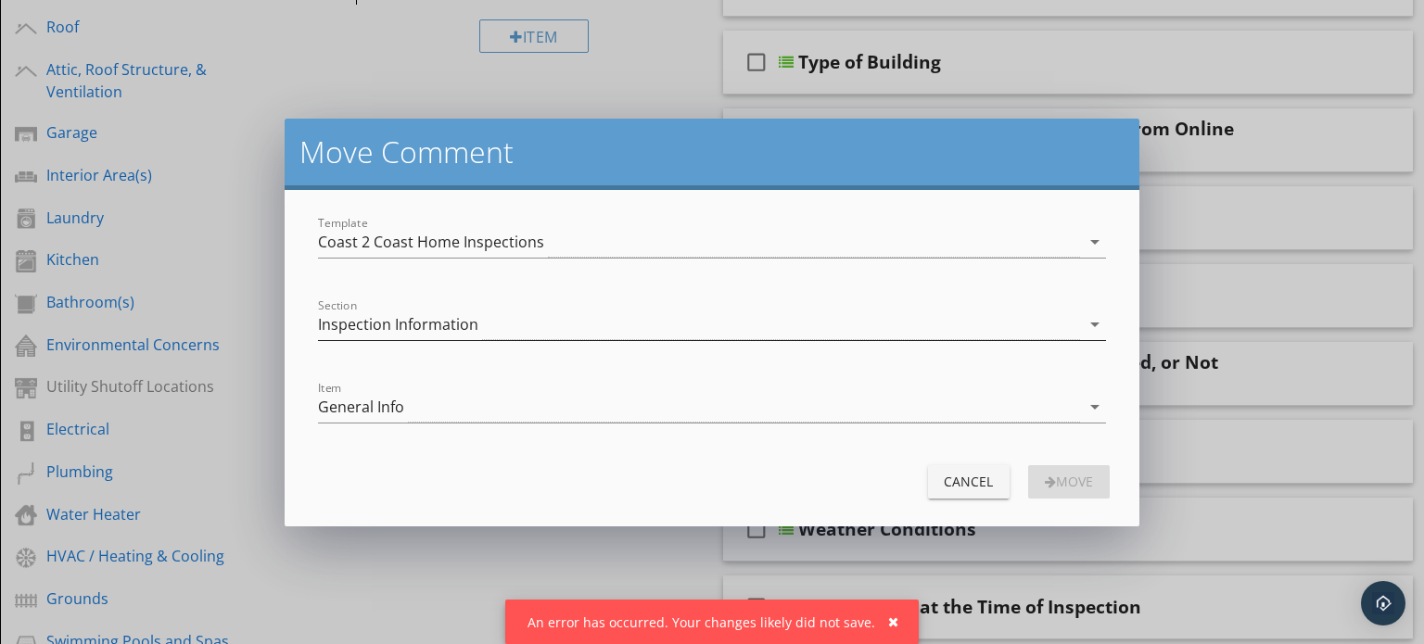
click at [1094, 325] on icon "arrow_drop_down" at bounding box center [1094, 324] width 22 height 22
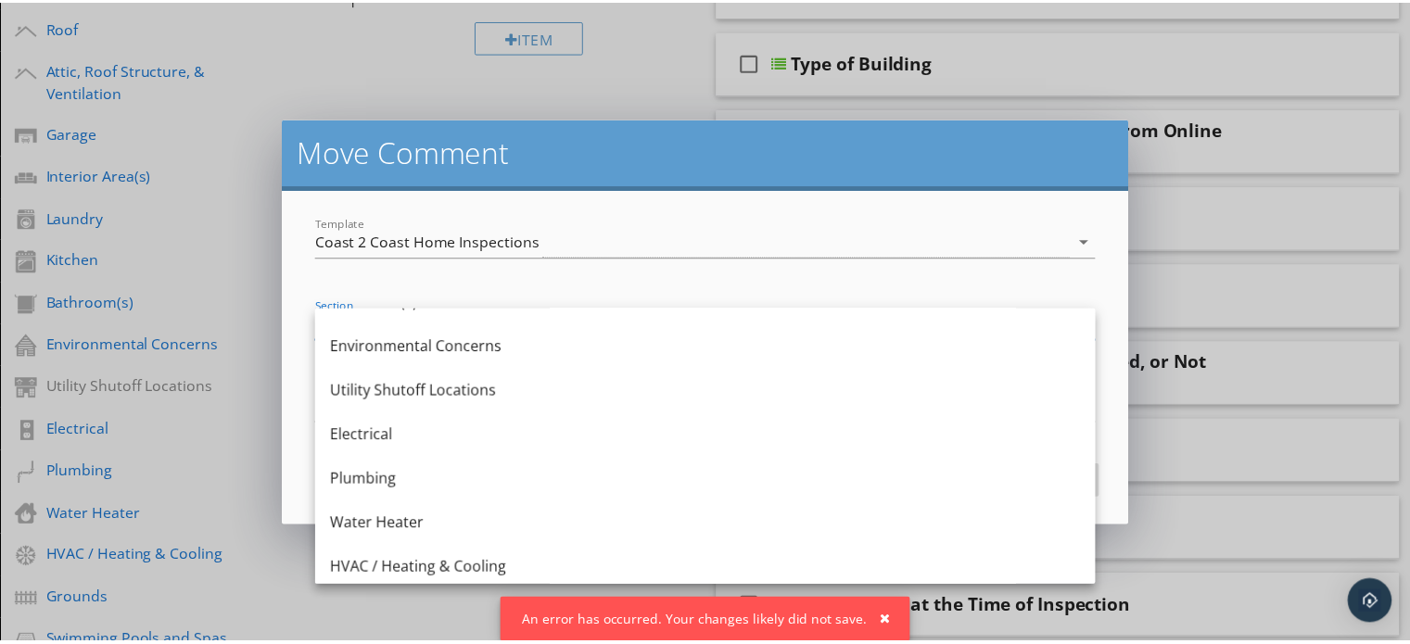
scroll to position [0, 0]
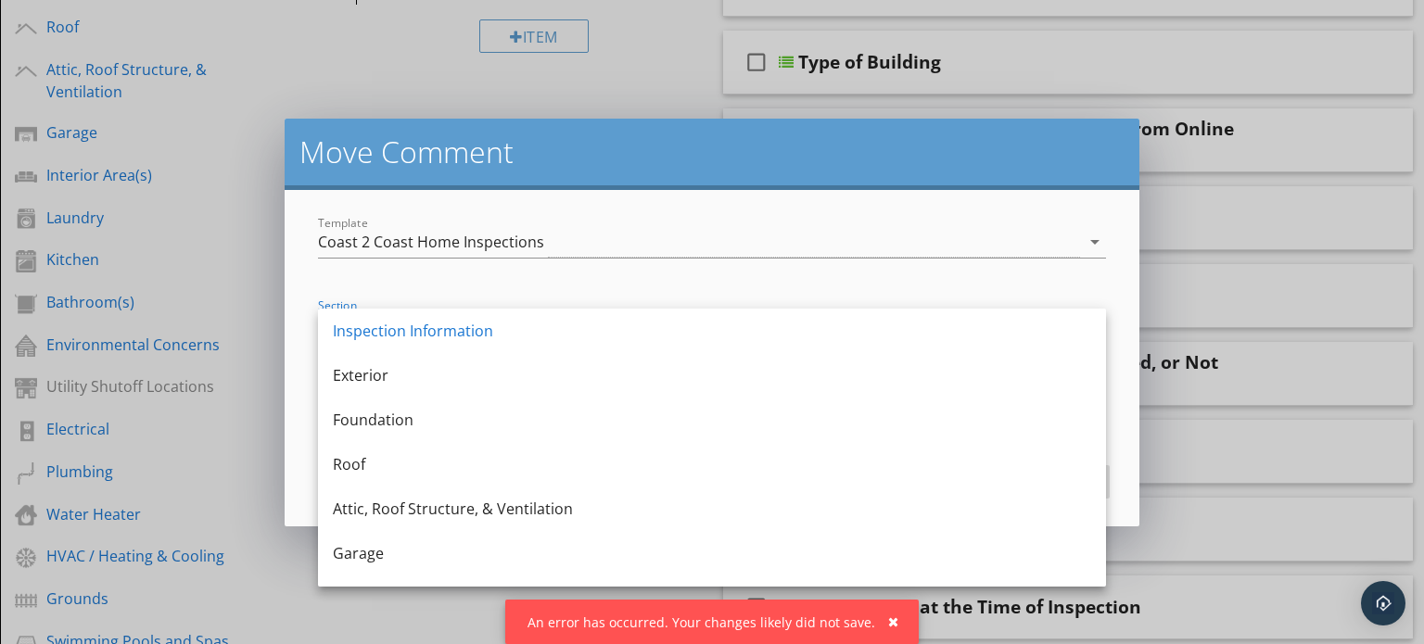
click at [919, 162] on h2 "Move Comment" at bounding box center [711, 151] width 825 height 37
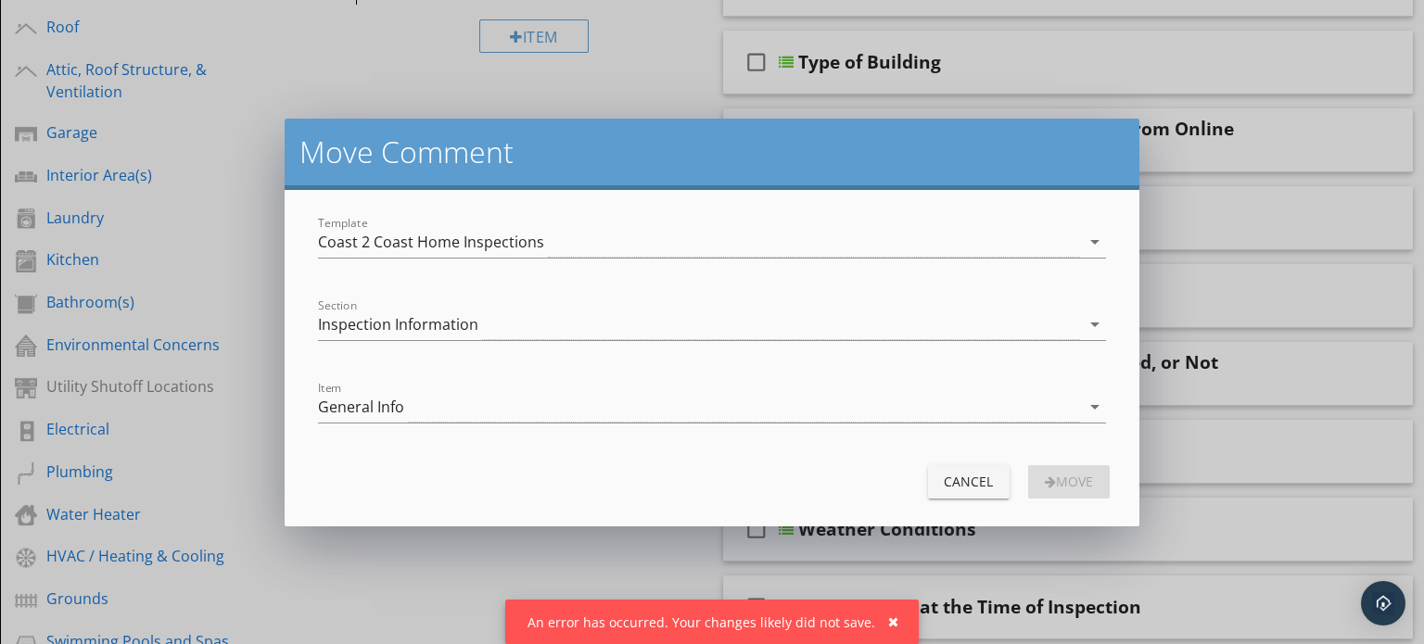
drag, startPoint x: 964, startPoint y: 157, endPoint x: 975, endPoint y: 134, distance: 24.9
click at [975, 134] on h2 "Move Comment" at bounding box center [711, 151] width 825 height 37
click at [981, 465] on button "Cancel" at bounding box center [969, 481] width 82 height 33
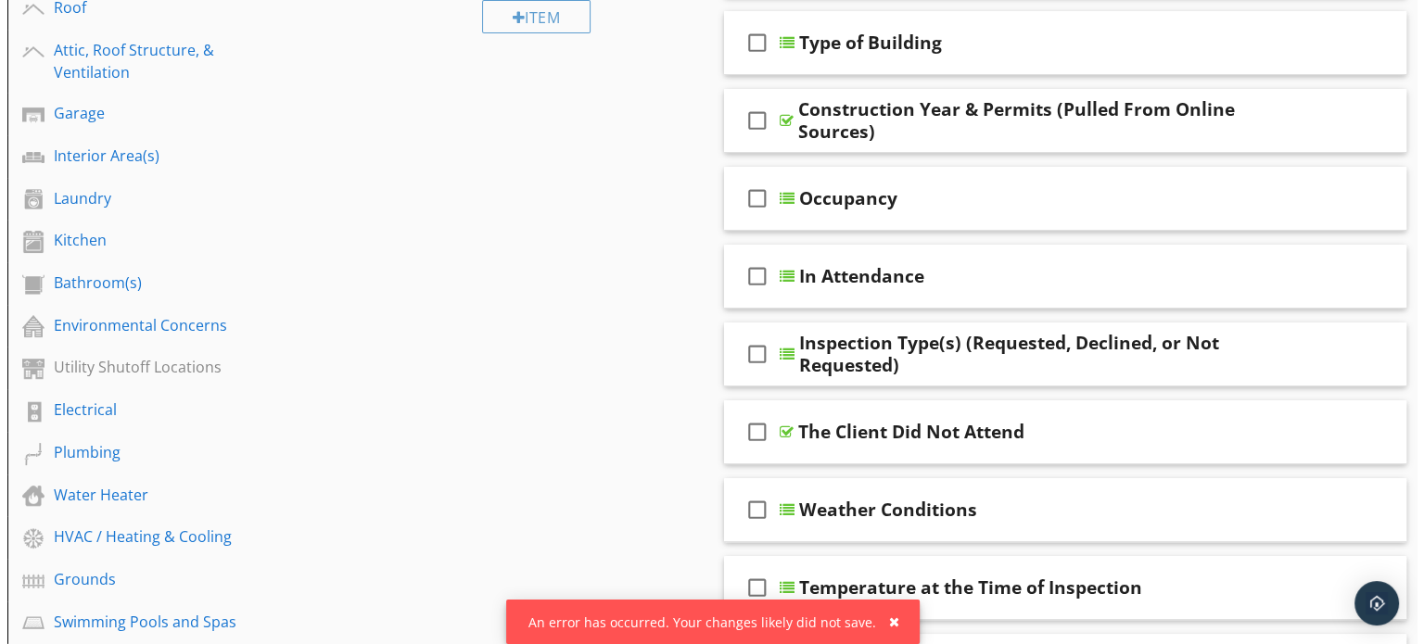
scroll to position [394, 0]
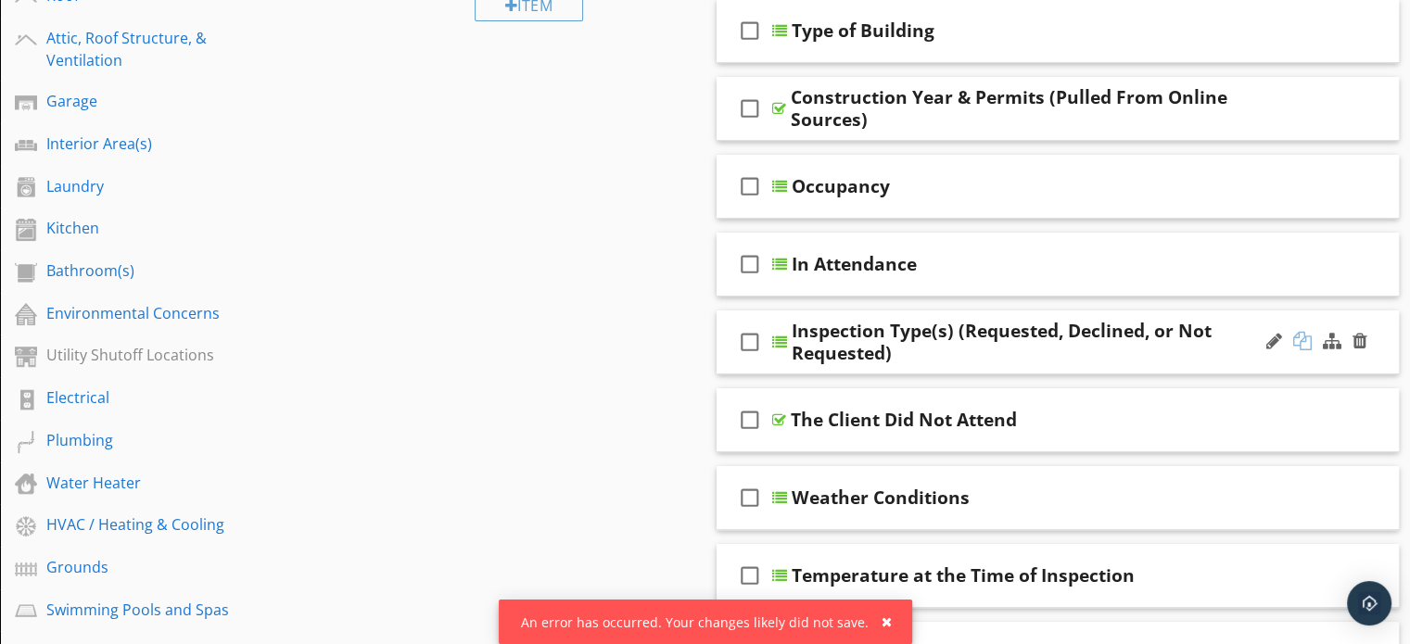
click at [1306, 334] on div at bounding box center [1302, 341] width 19 height 19
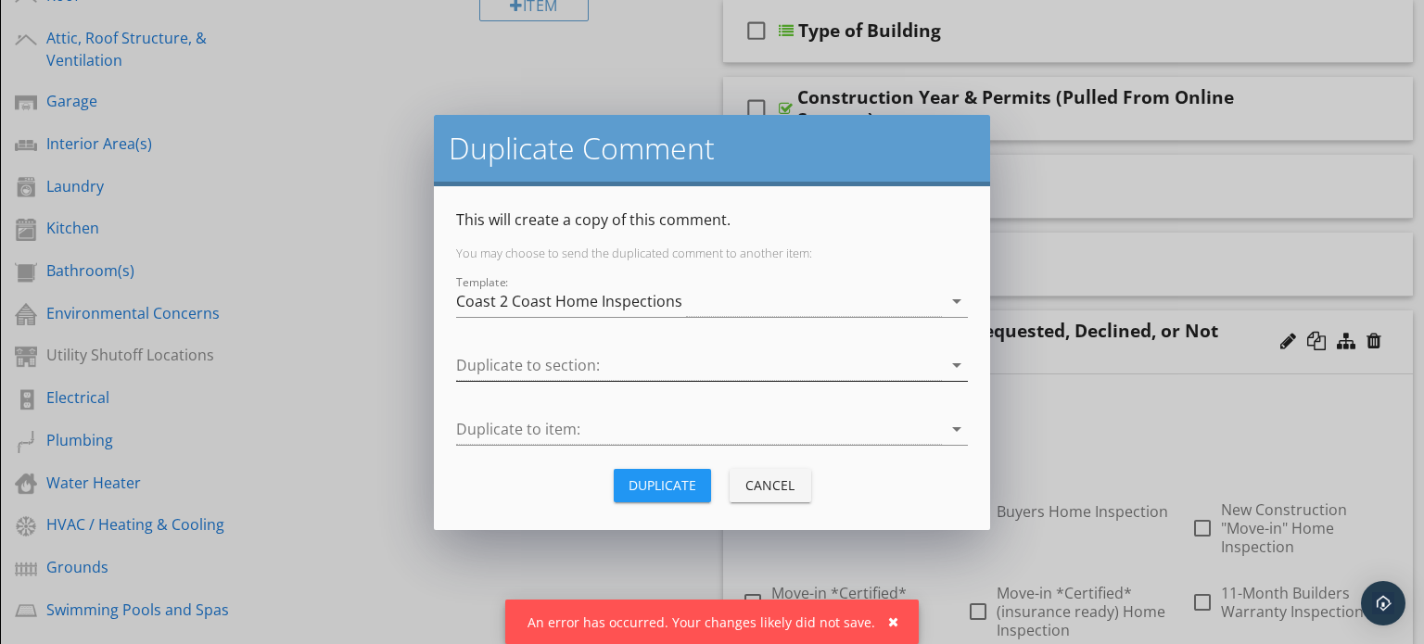
click at [957, 361] on icon "arrow_drop_down" at bounding box center [956, 365] width 22 height 22
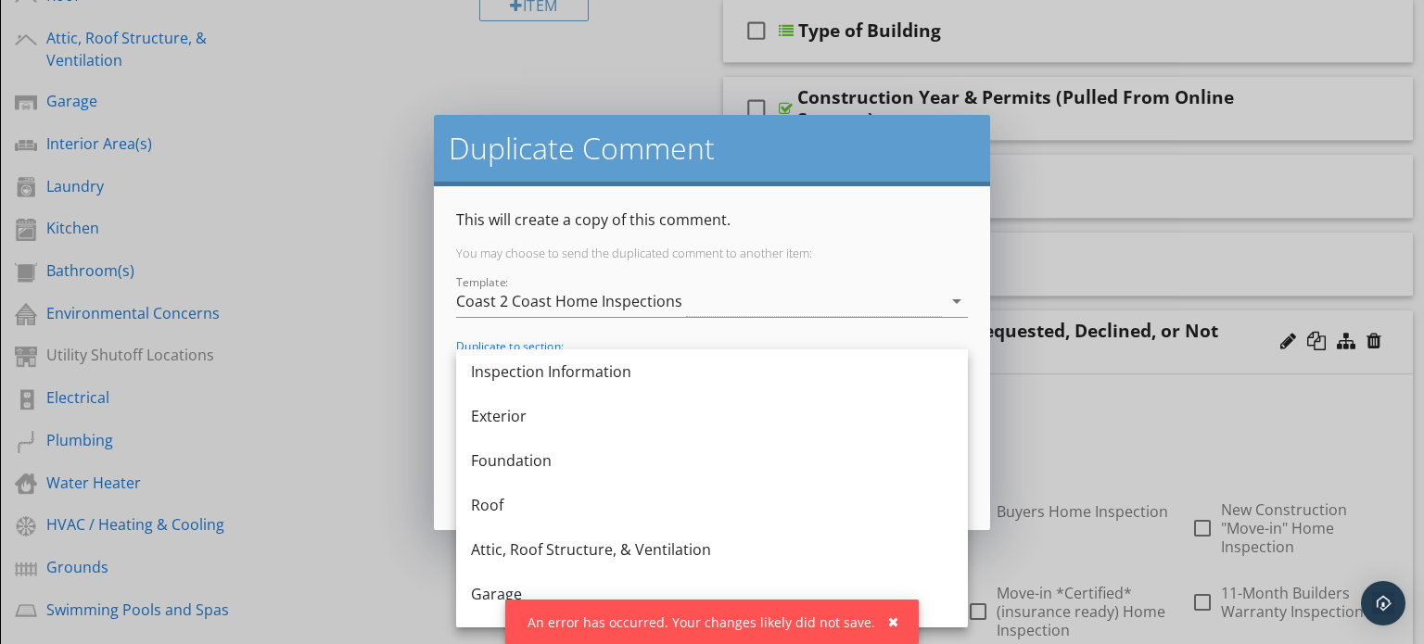
click at [776, 144] on h2 "Duplicate Comment" at bounding box center [712, 148] width 526 height 37
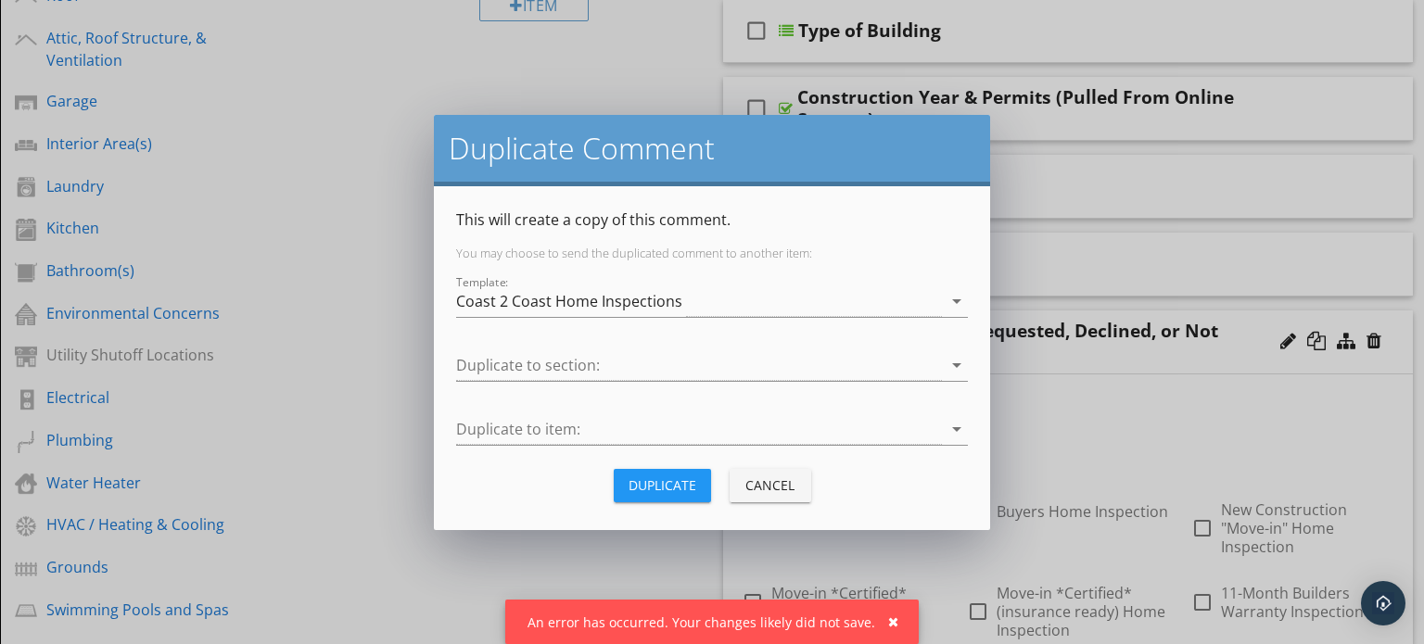
click at [767, 475] on div "Cancel" at bounding box center [770, 484] width 52 height 19
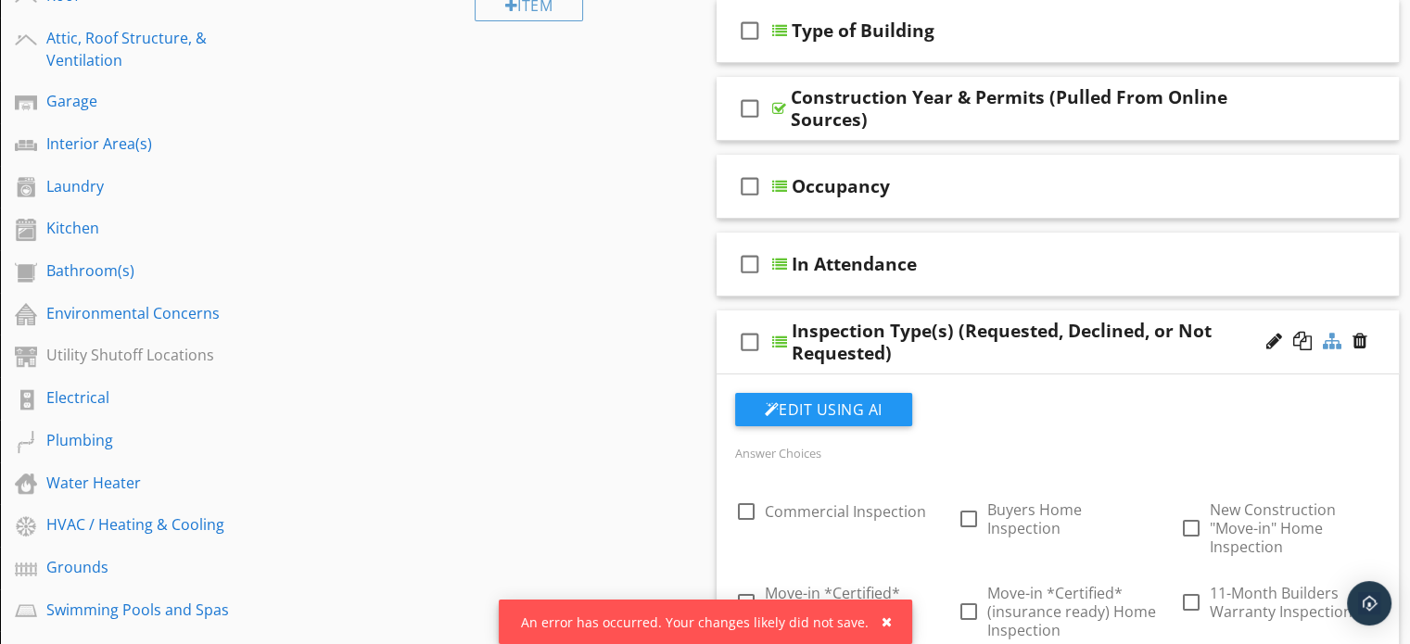
click at [1335, 336] on div at bounding box center [1332, 341] width 19 height 19
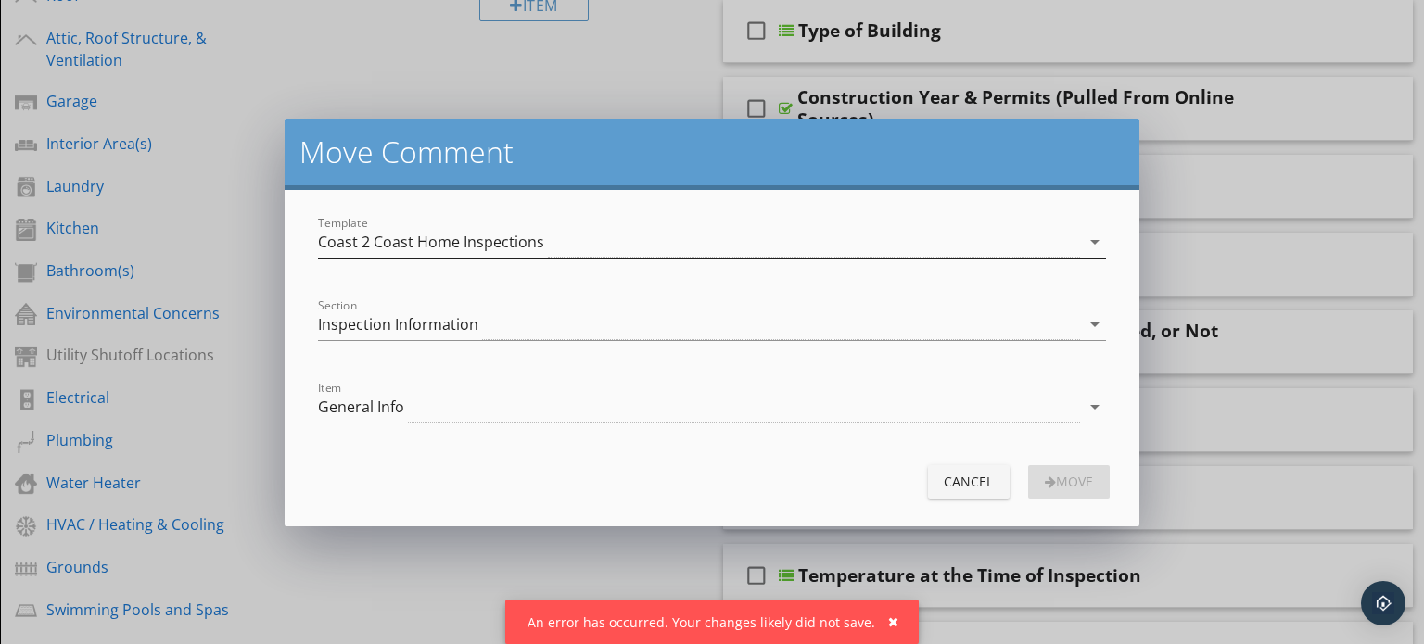
click at [1098, 235] on icon "arrow_drop_down" at bounding box center [1094, 242] width 22 height 22
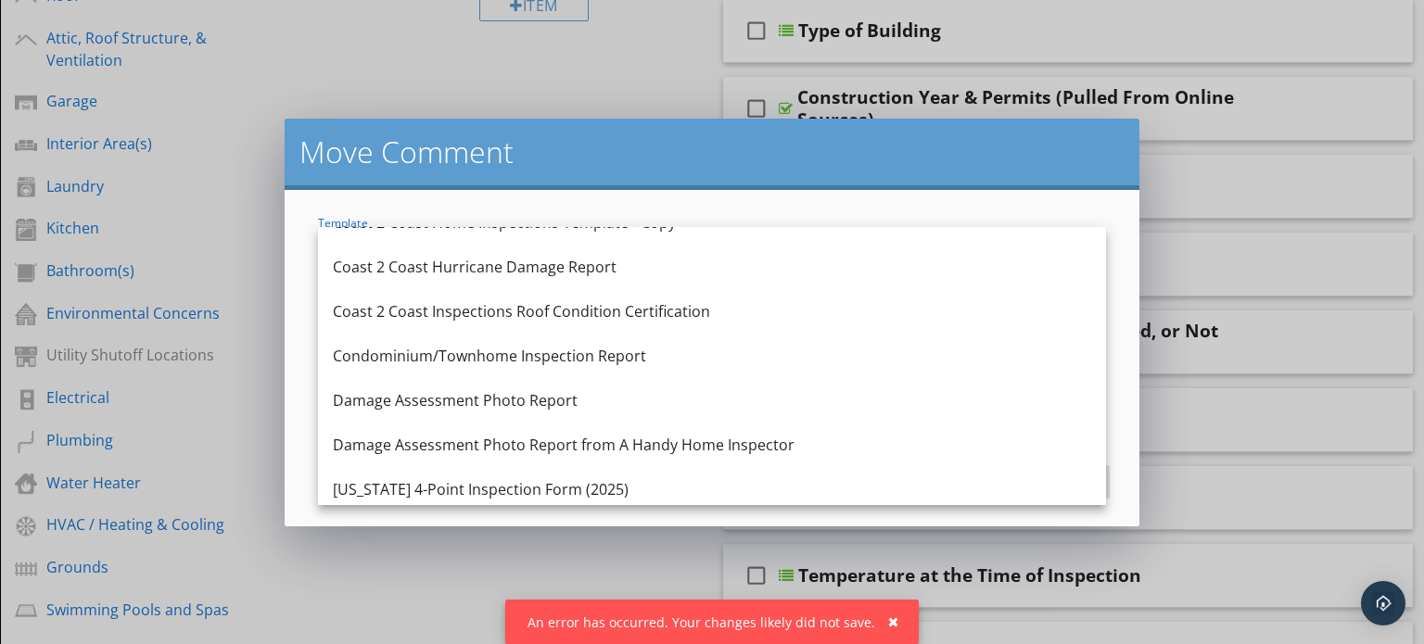
scroll to position [719, 0]
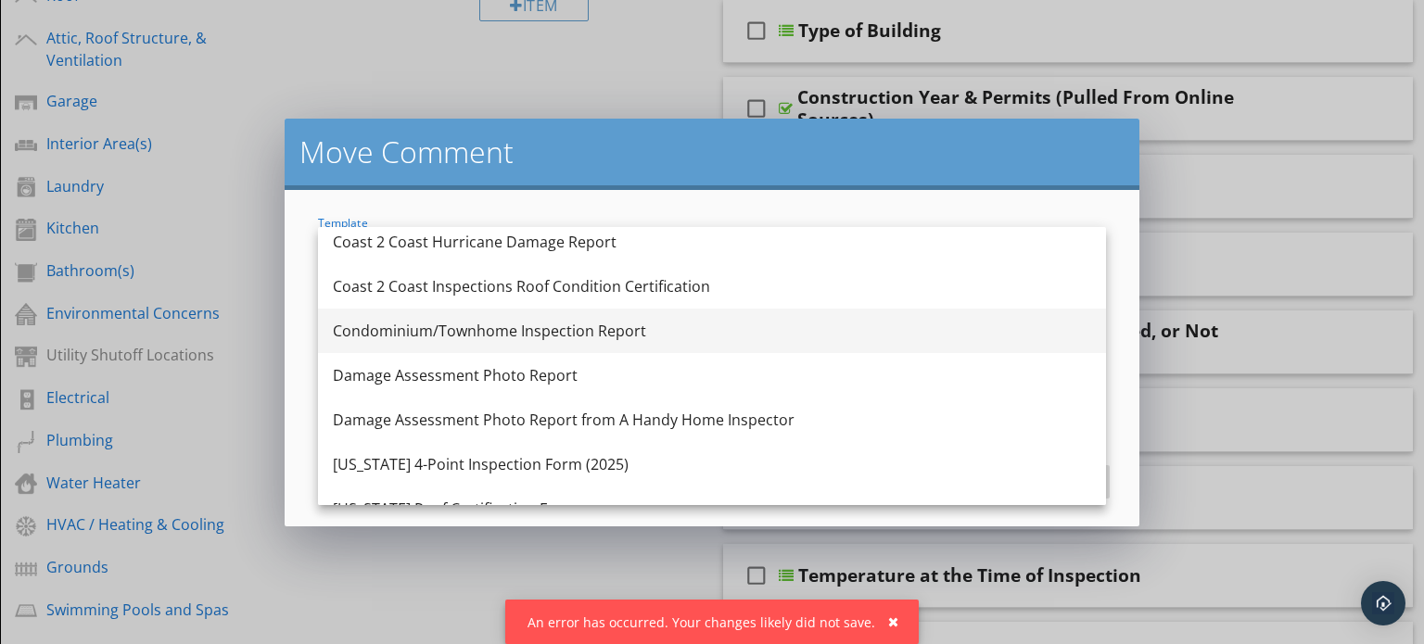
click at [908, 339] on div "Condominium/Townhome Inspection Report" at bounding box center [712, 331] width 758 height 22
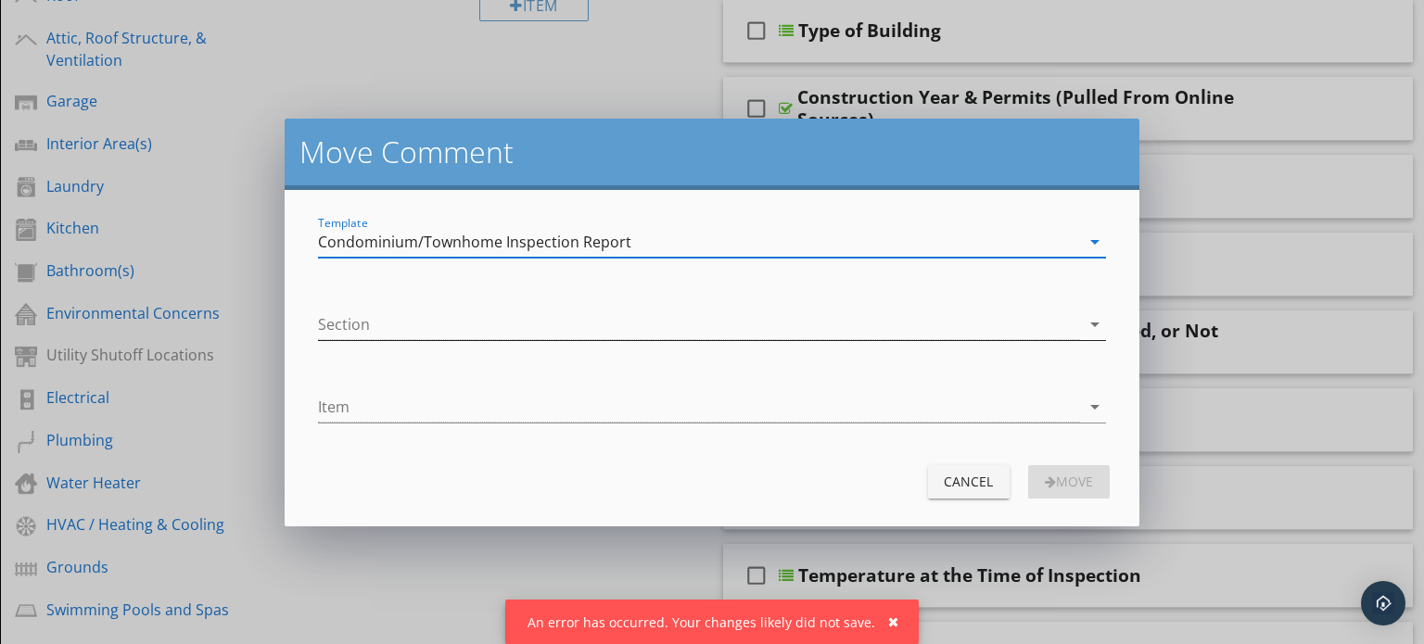
click at [1091, 323] on icon "arrow_drop_down" at bounding box center [1094, 324] width 22 height 22
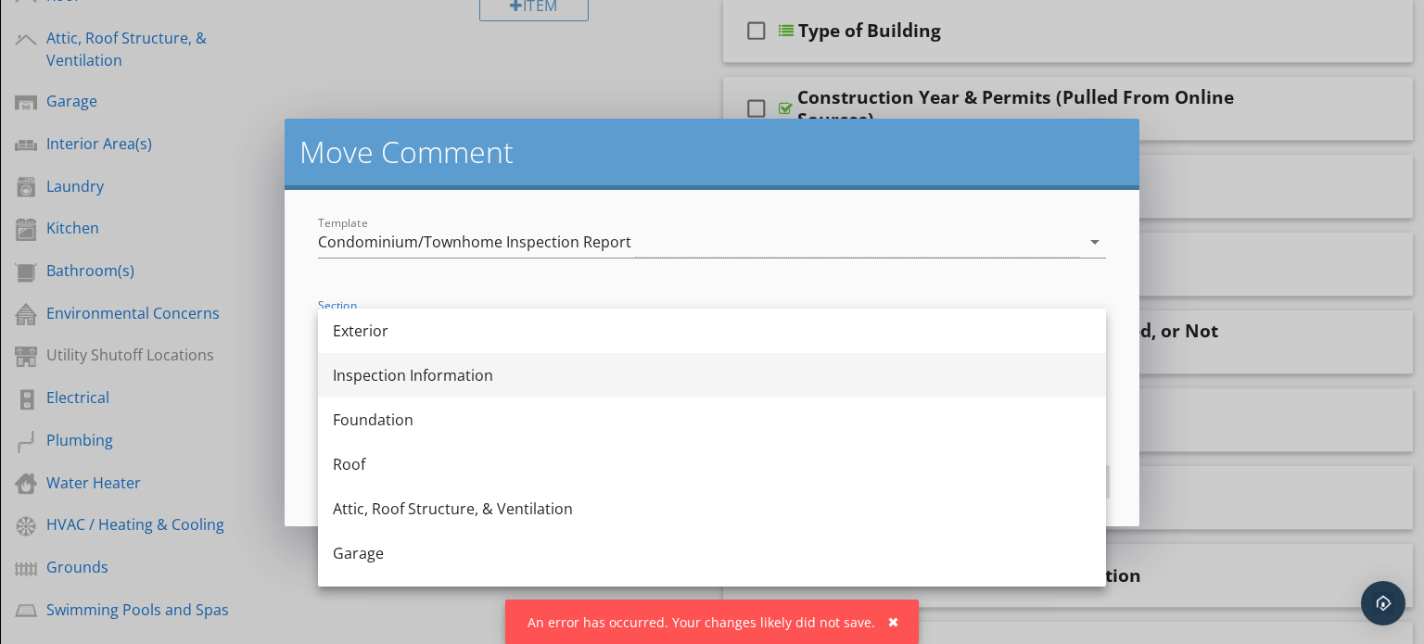
click at [1020, 380] on div "Inspection Information" at bounding box center [712, 375] width 758 height 22
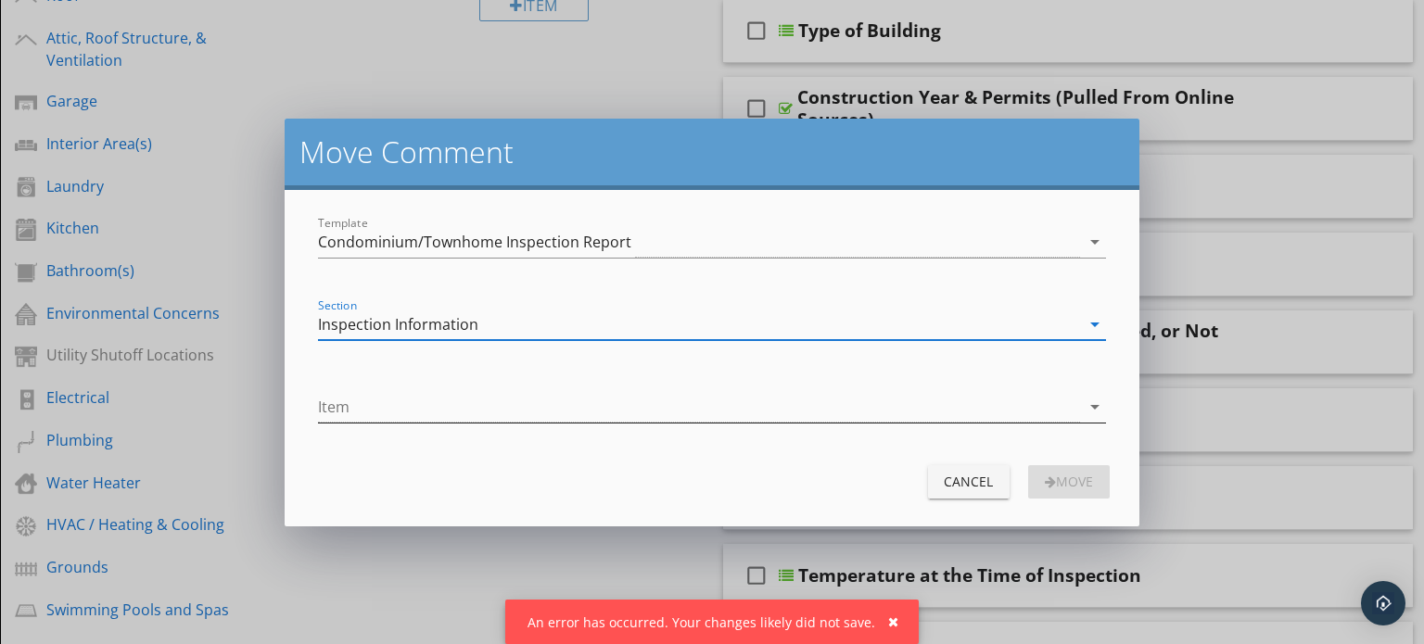
click at [1093, 403] on icon "arrow_drop_down" at bounding box center [1094, 407] width 22 height 22
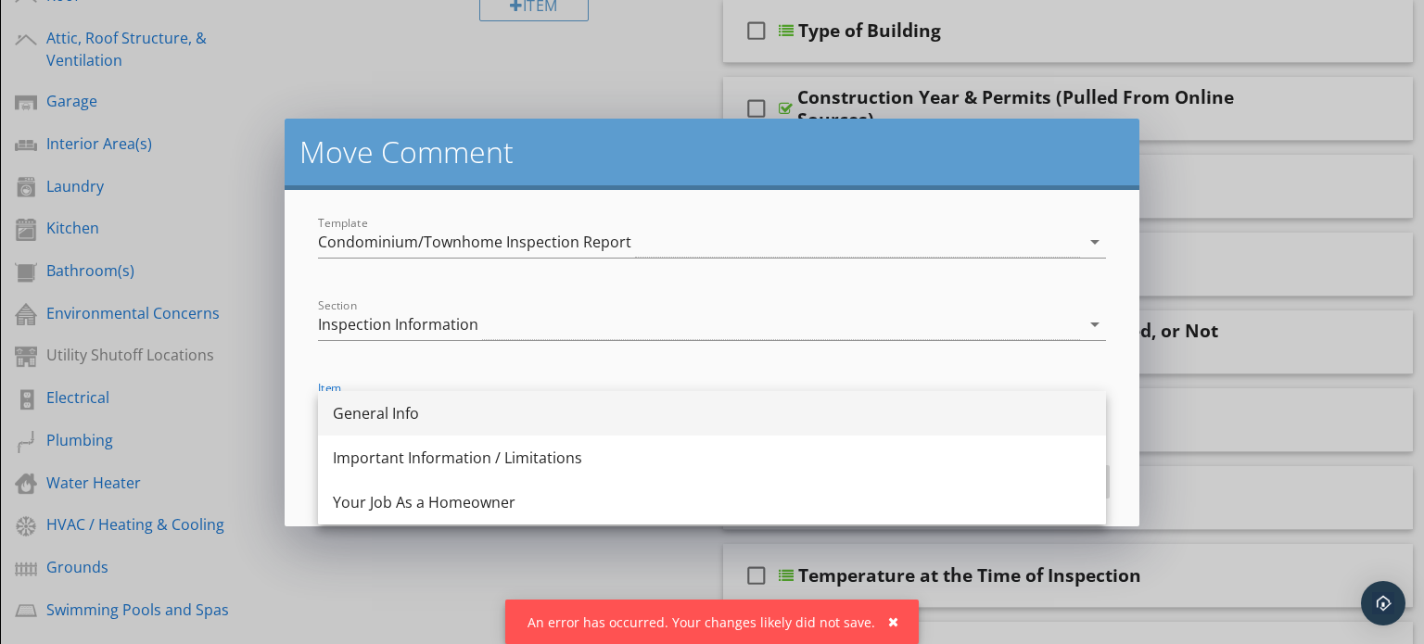
click at [1033, 412] on div "General Info" at bounding box center [712, 413] width 758 height 22
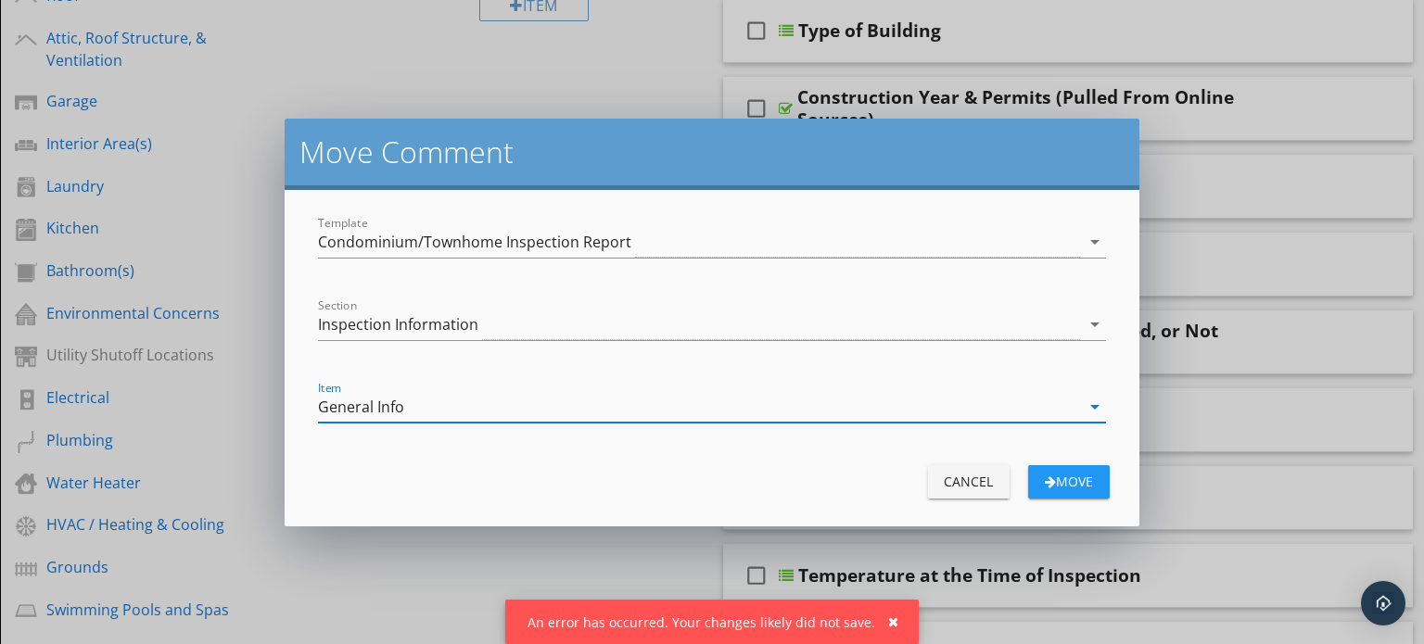
drag, startPoint x: 848, startPoint y: 151, endPoint x: 813, endPoint y: 151, distance: 35.2
click at [813, 151] on h2 "Move Comment" at bounding box center [711, 151] width 825 height 37
click at [971, 478] on div "Cancel" at bounding box center [969, 481] width 52 height 19
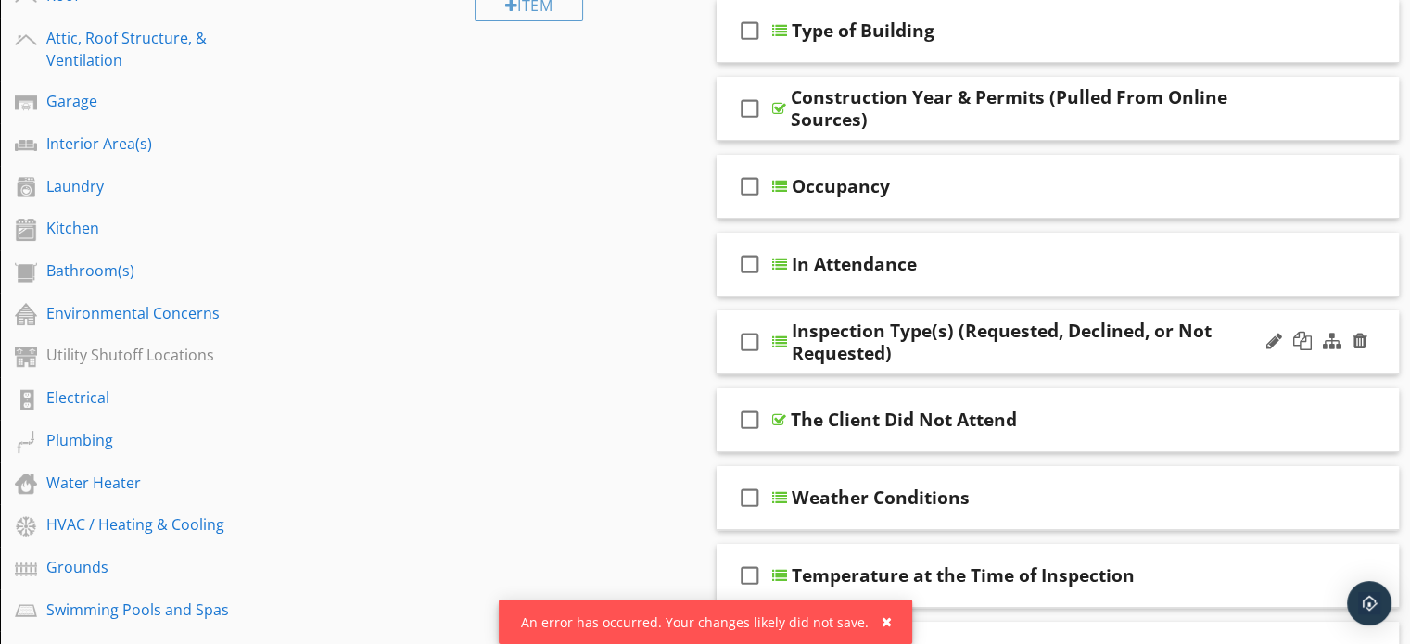
click at [1306, 328] on div at bounding box center [1316, 342] width 108 height 44
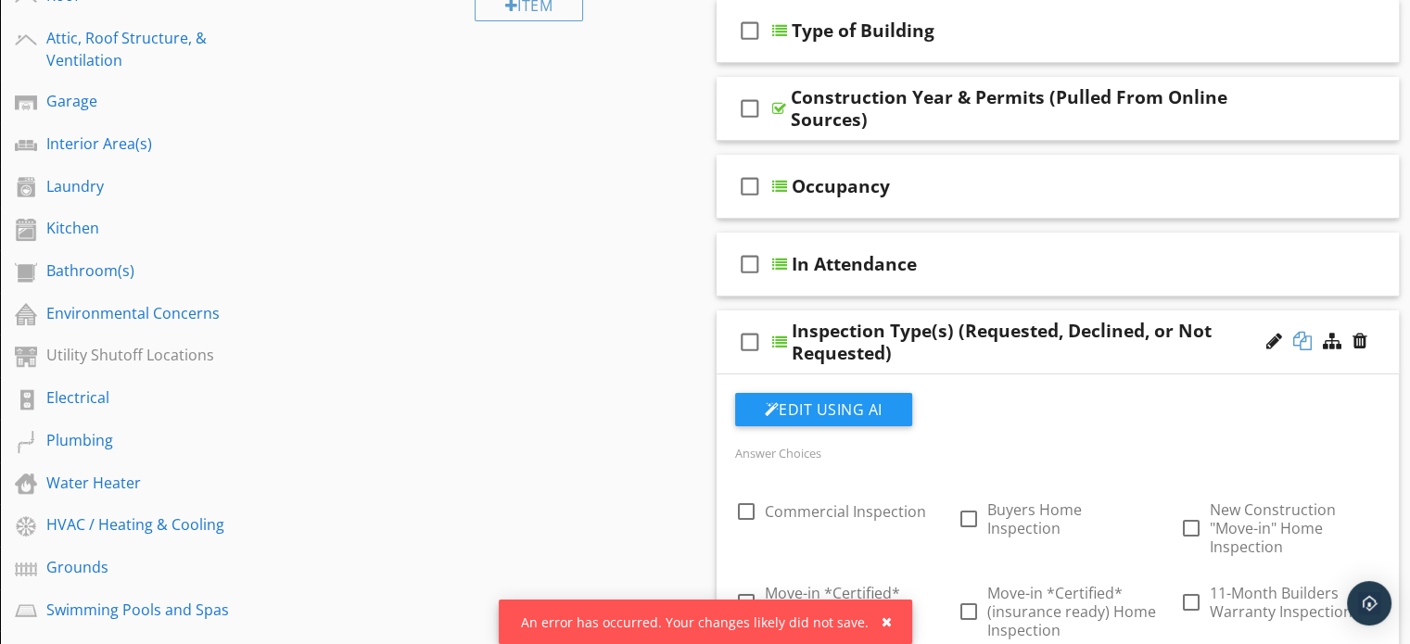
click at [1301, 332] on div at bounding box center [1302, 341] width 19 height 19
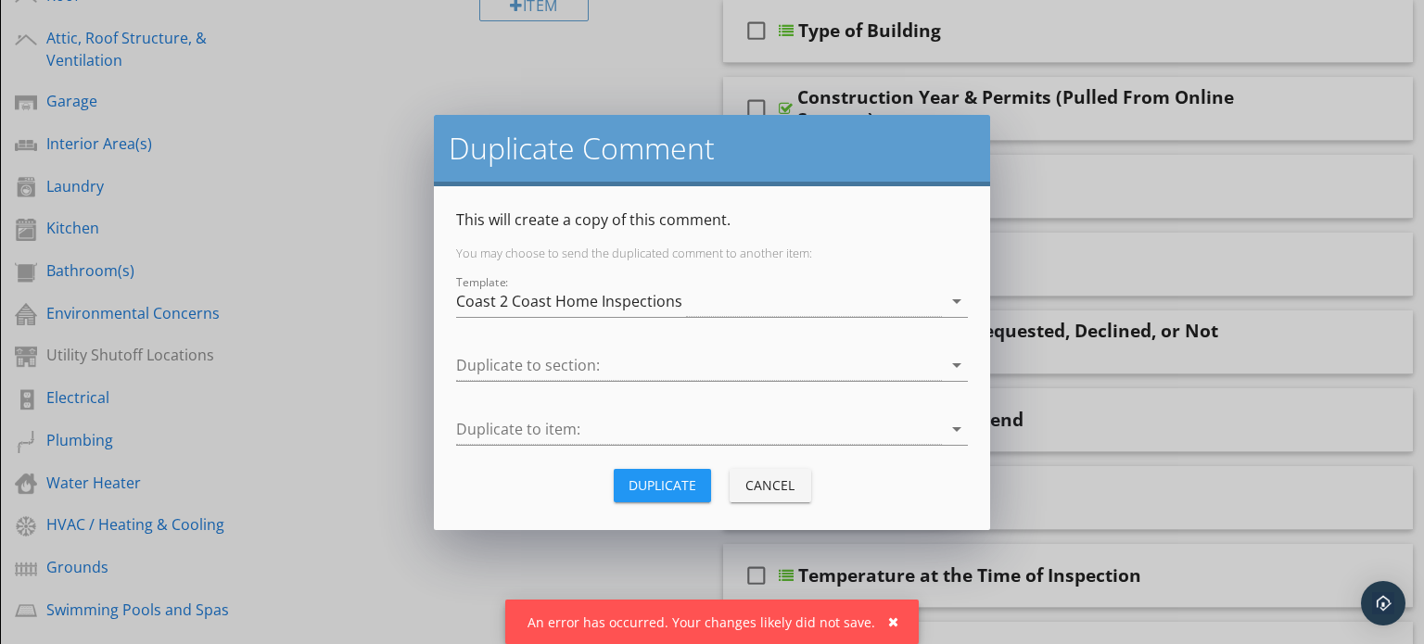
click at [790, 481] on div "Cancel" at bounding box center [770, 484] width 52 height 19
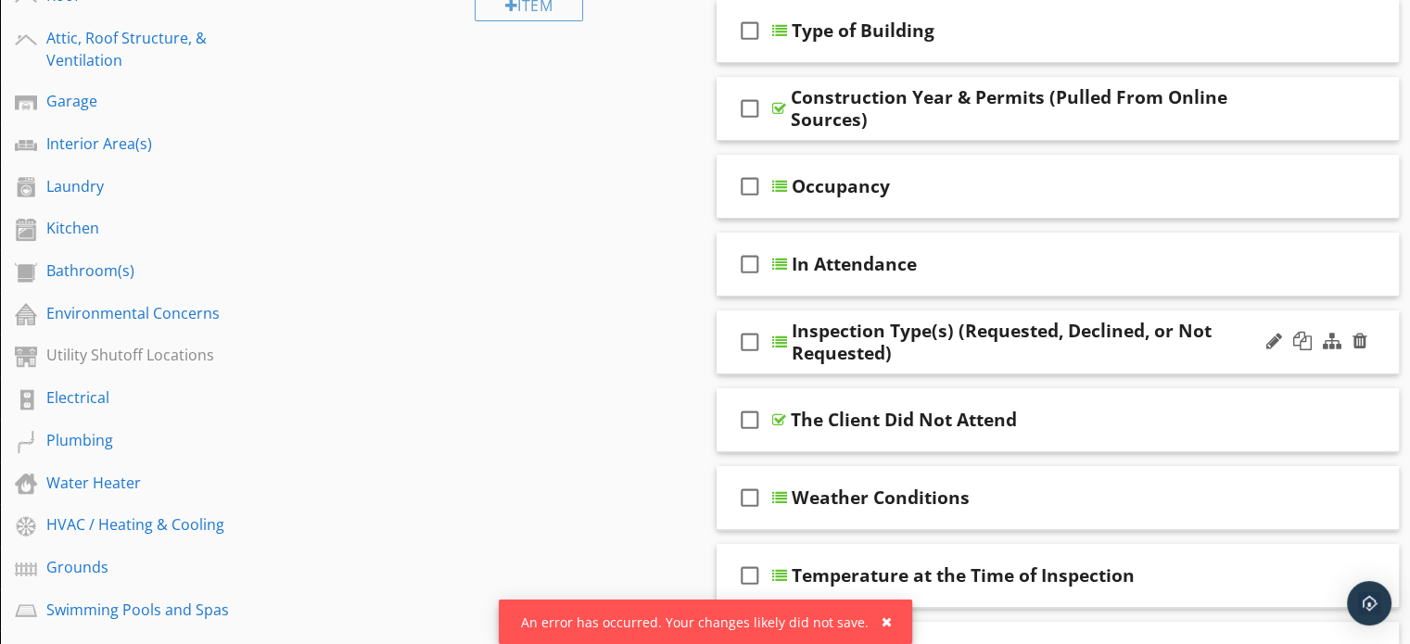
click at [745, 336] on icon "check_box_outline_blank" at bounding box center [750, 342] width 30 height 44
click at [1306, 333] on div at bounding box center [1302, 341] width 19 height 19
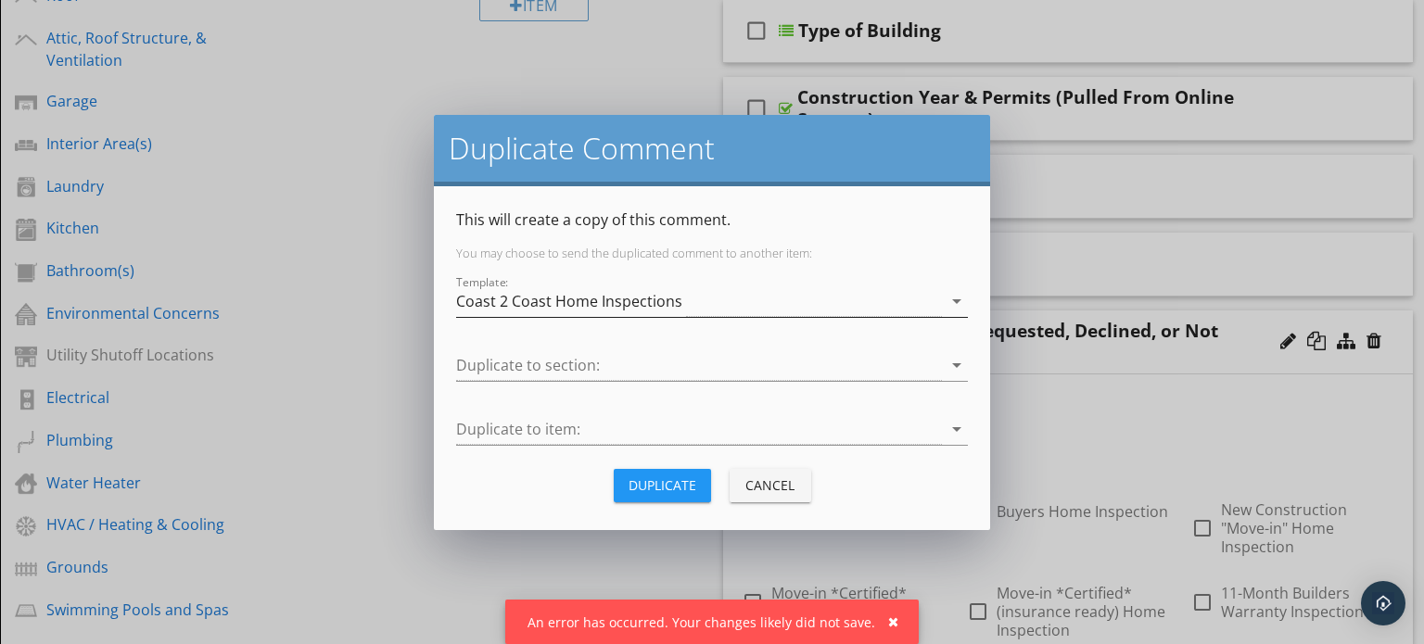
click at [960, 298] on icon "arrow_drop_down" at bounding box center [956, 301] width 22 height 22
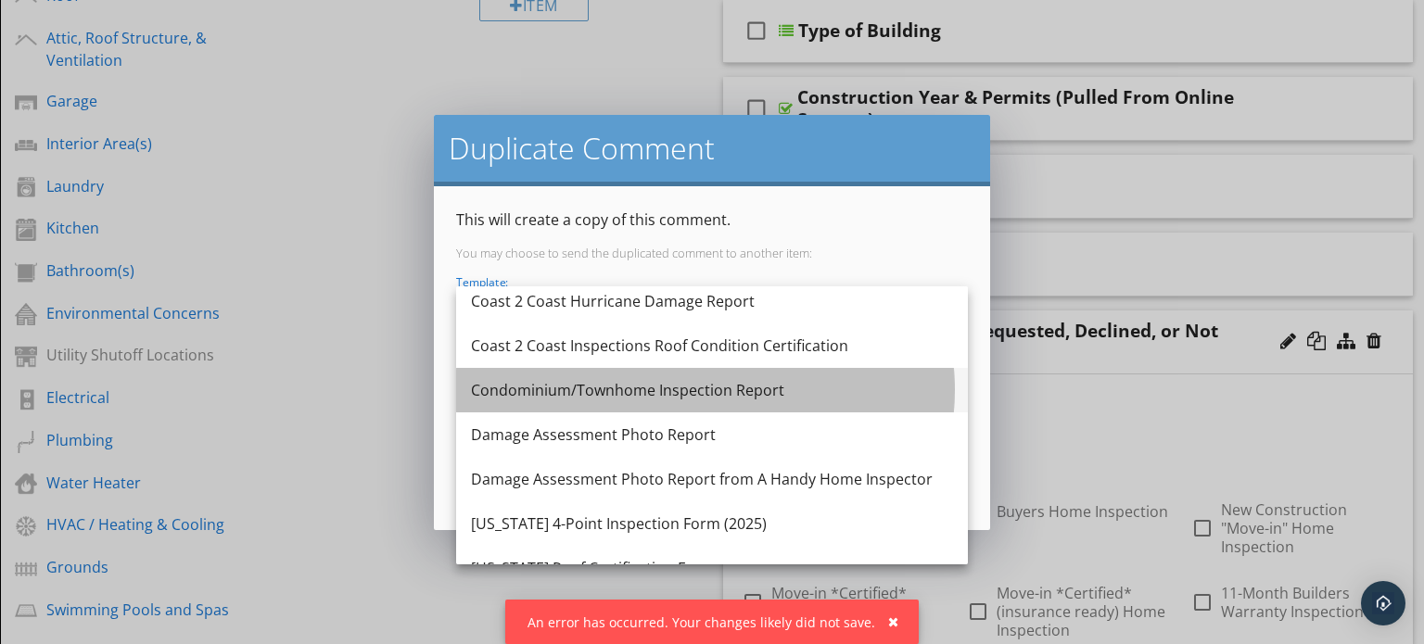
click at [814, 397] on div "Condominium/Townhome Inspection Report" at bounding box center [712, 390] width 482 height 22
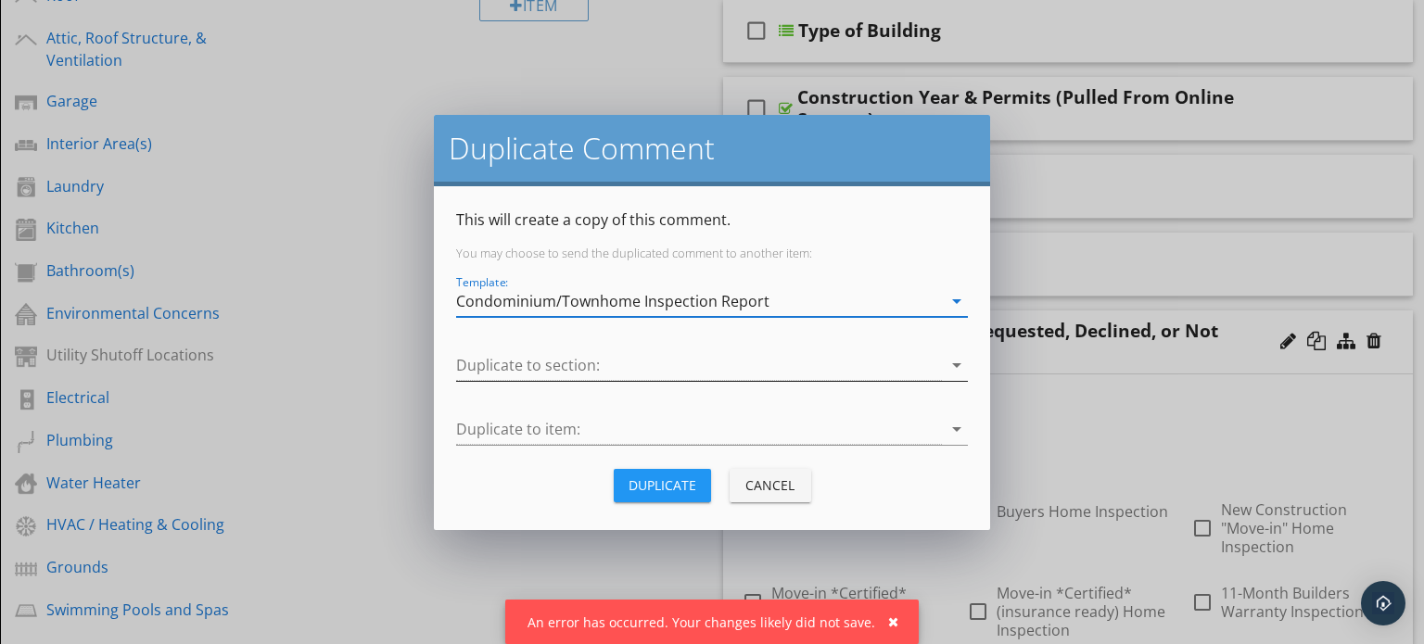
click at [960, 365] on icon "arrow_drop_down" at bounding box center [956, 365] width 22 height 22
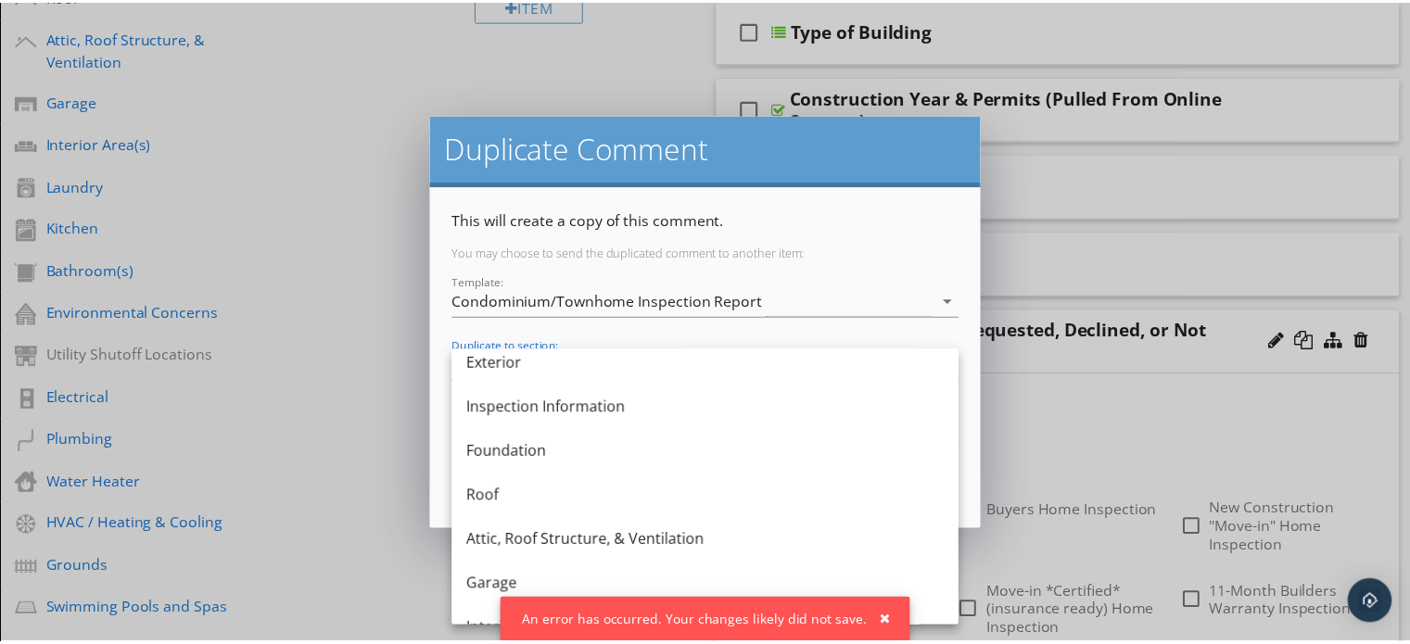
scroll to position [4, 0]
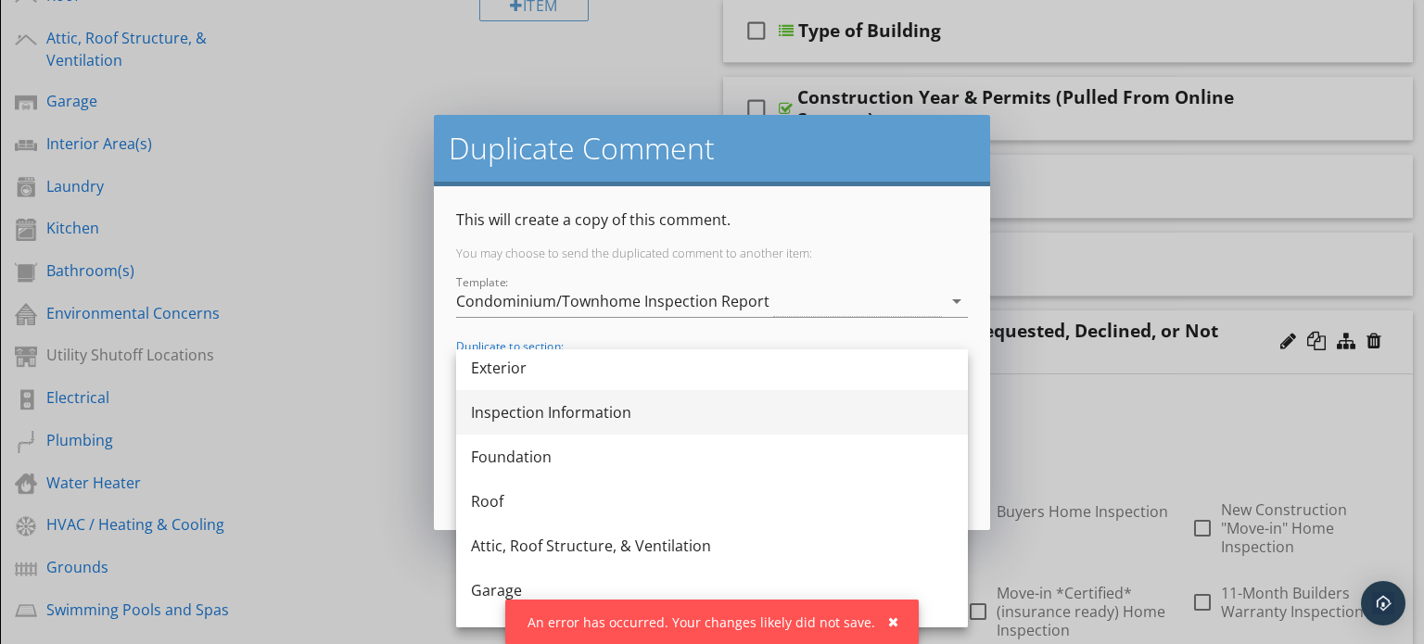
click at [819, 407] on div "Inspection Information" at bounding box center [712, 412] width 482 height 22
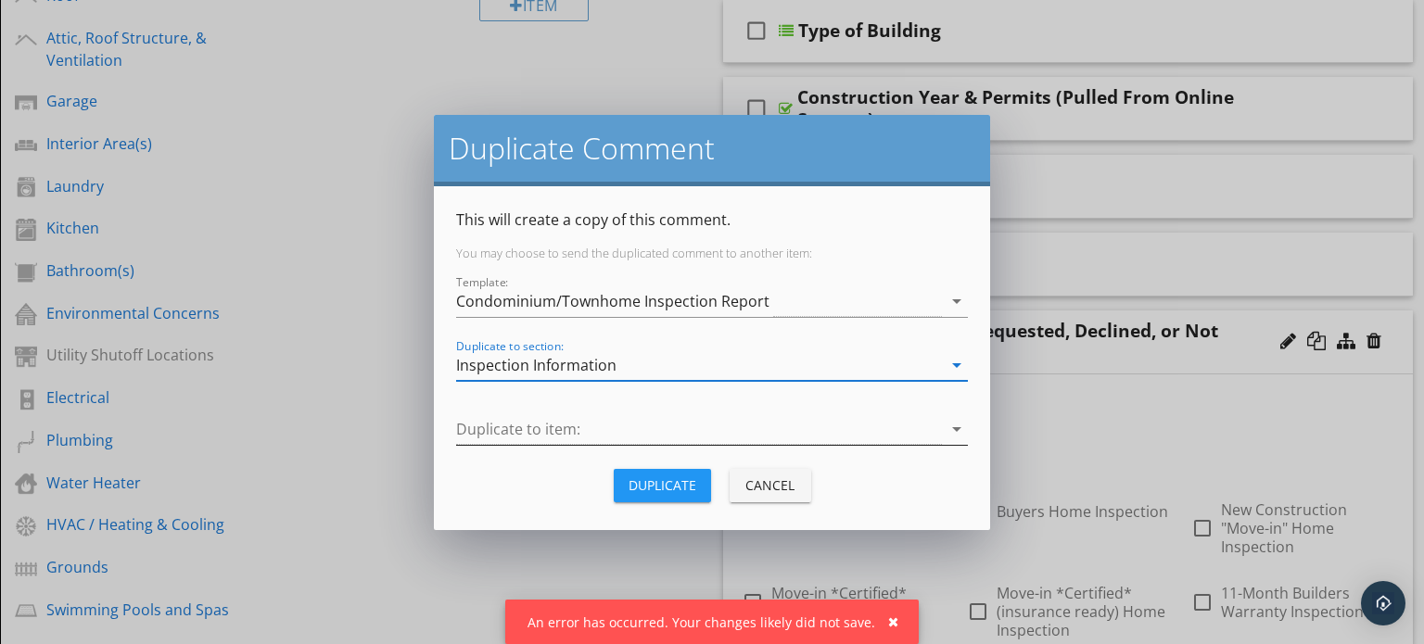
click at [956, 425] on icon "arrow_drop_down" at bounding box center [956, 429] width 22 height 22
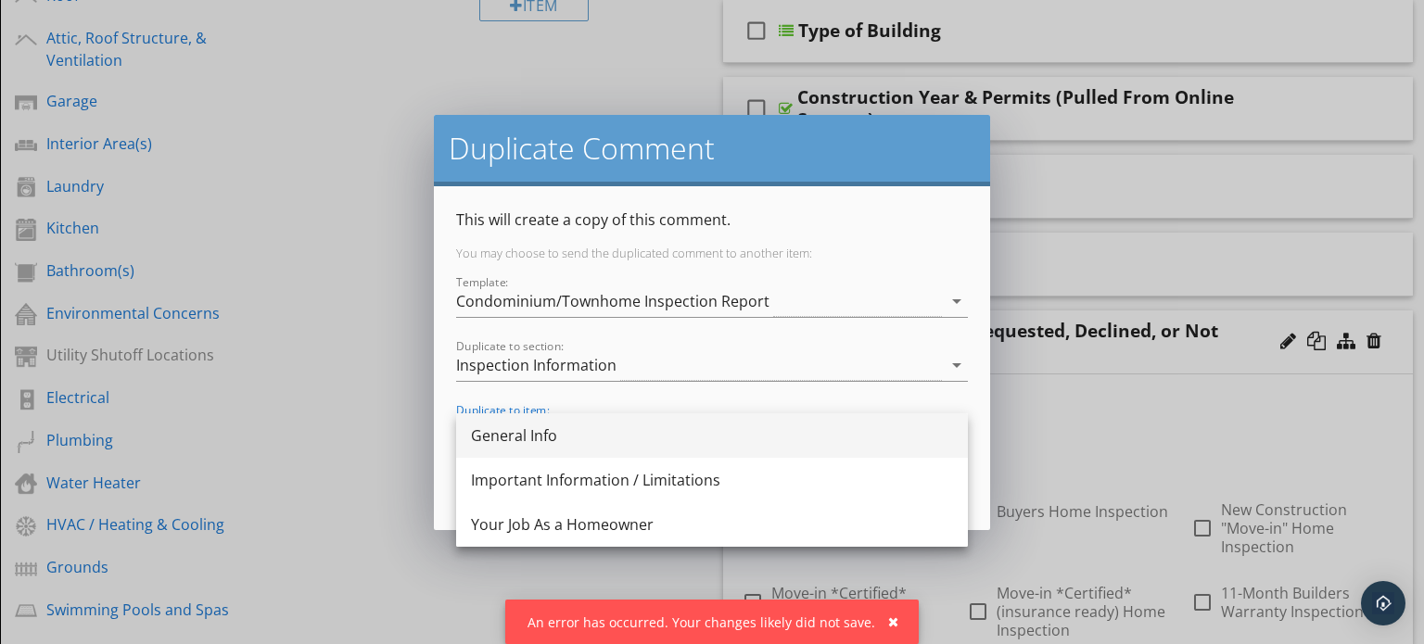
click at [875, 432] on div "General Info" at bounding box center [712, 435] width 482 height 22
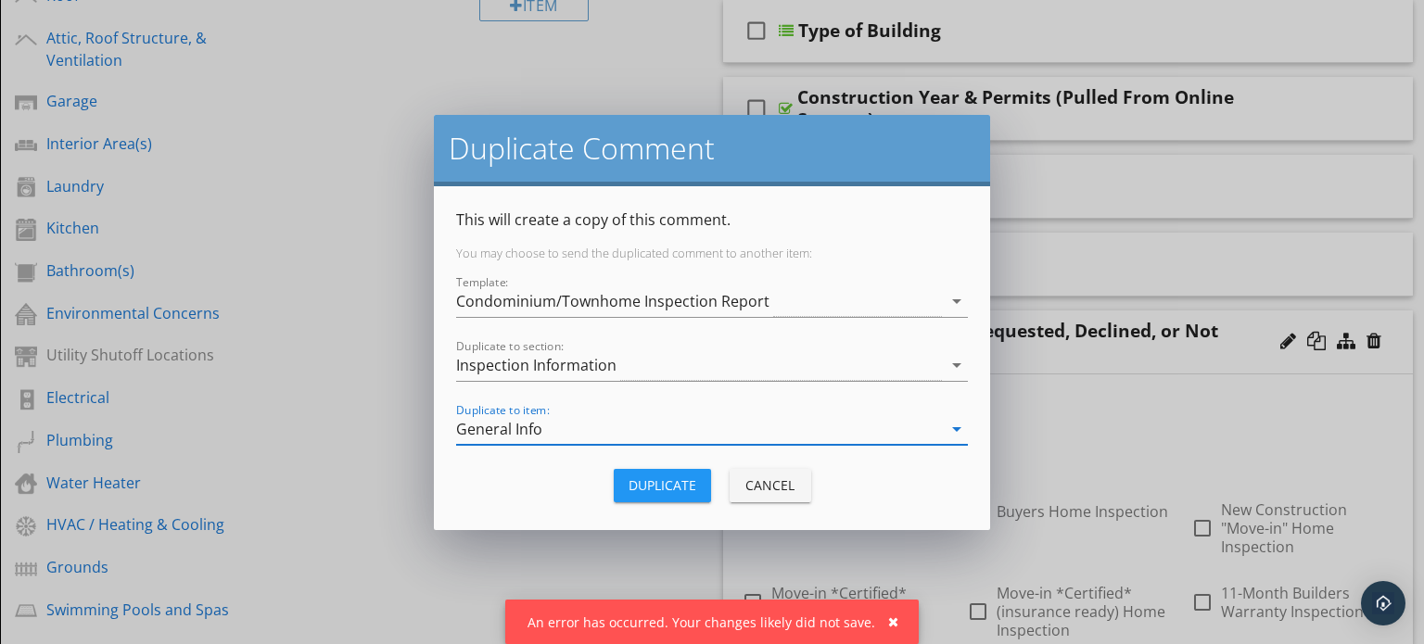
click at [788, 486] on div "Cancel" at bounding box center [770, 484] width 52 height 19
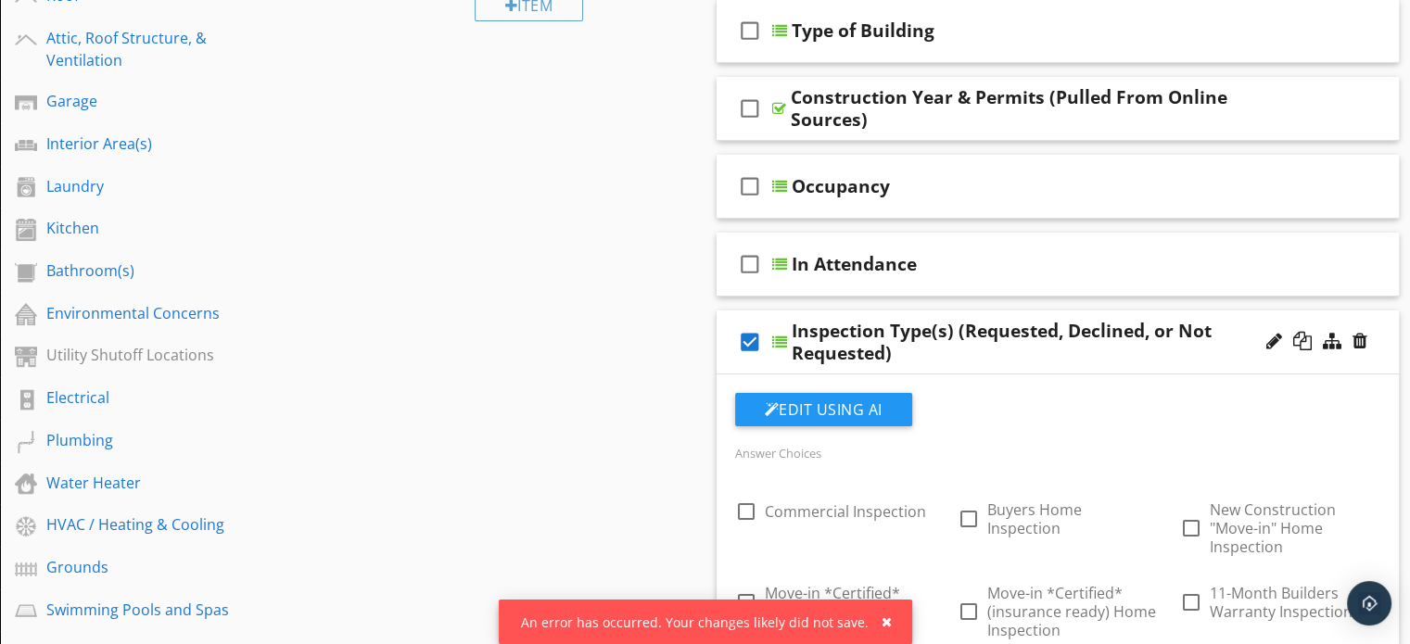
click at [1235, 321] on div "Inspection Type(s) (Requested, Declined, or Not Requested)" at bounding box center [1033, 342] width 484 height 44
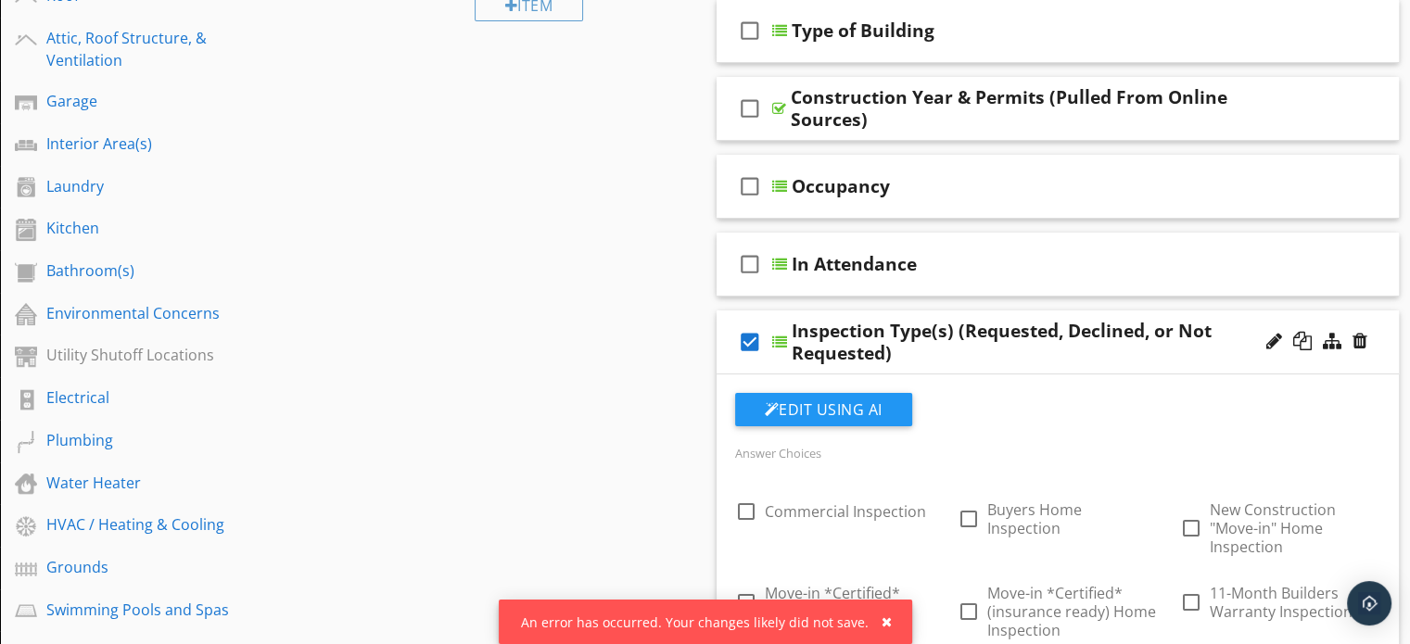
click at [721, 312] on div "check_box Inspection Type(s) (Requested, Declined, or Not Requested)" at bounding box center [1057, 342] width 683 height 64
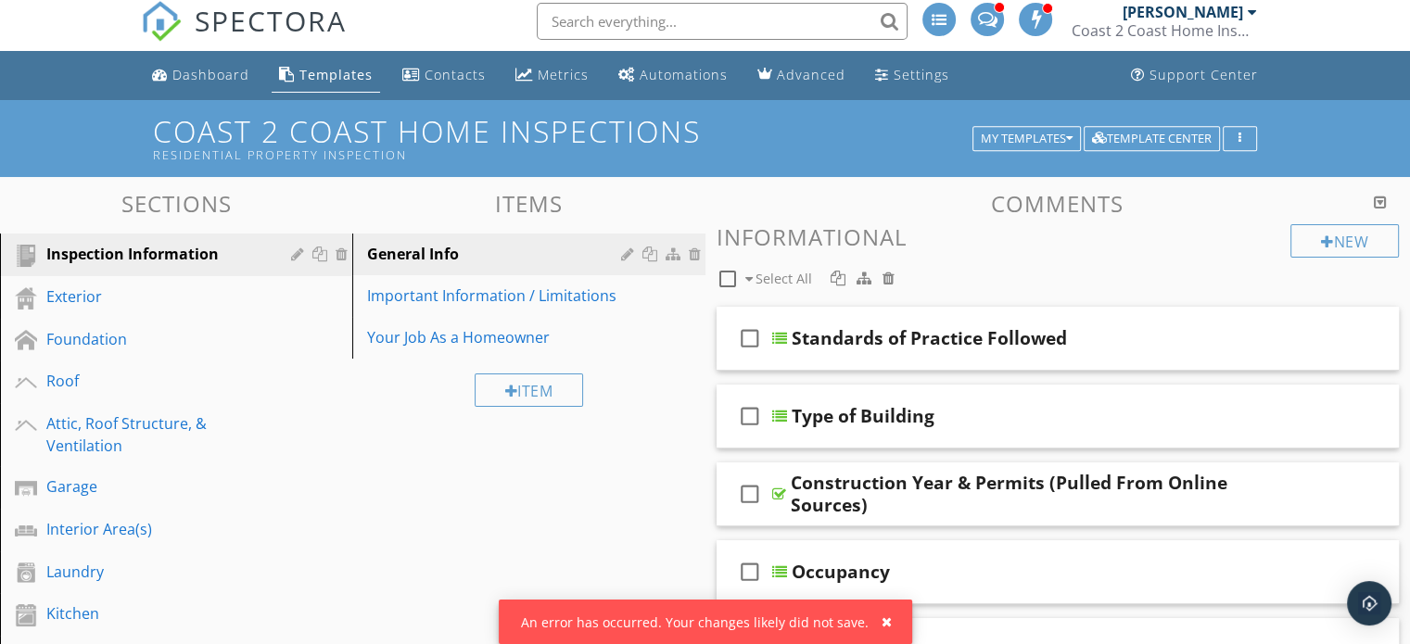
scroll to position [0, 0]
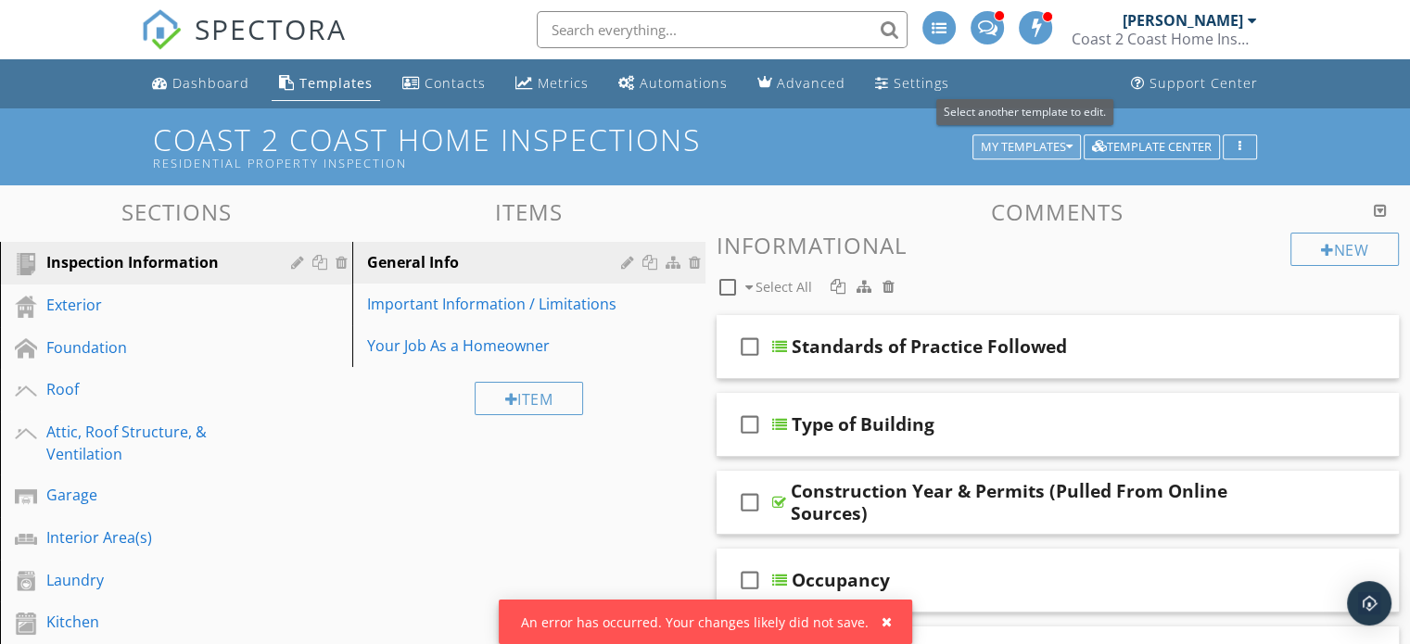
click at [1070, 146] on icon "button" at bounding box center [1069, 147] width 6 height 13
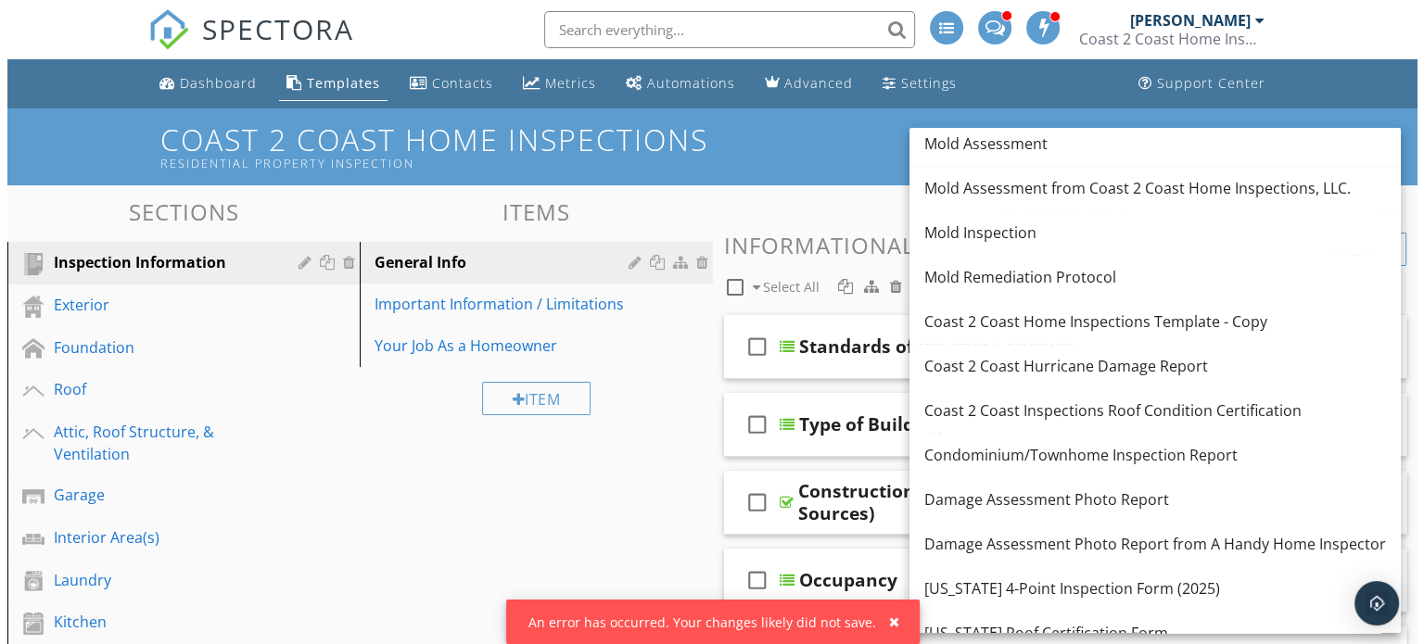
scroll to position [503, 0]
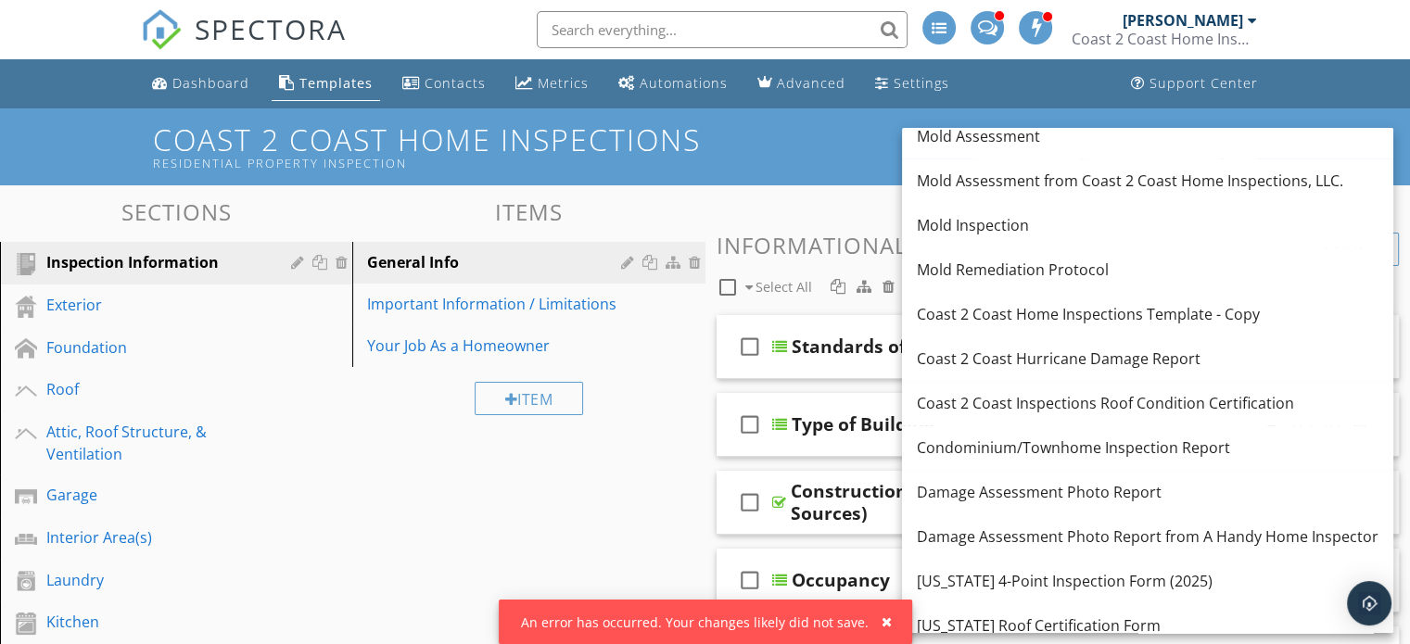
drag, startPoint x: 1235, startPoint y: 449, endPoint x: 1243, endPoint y: 439, distance: 12.5
click at [1243, 439] on div "Condominium/Townhome Inspection Report" at bounding box center [1148, 448] width 462 height 22
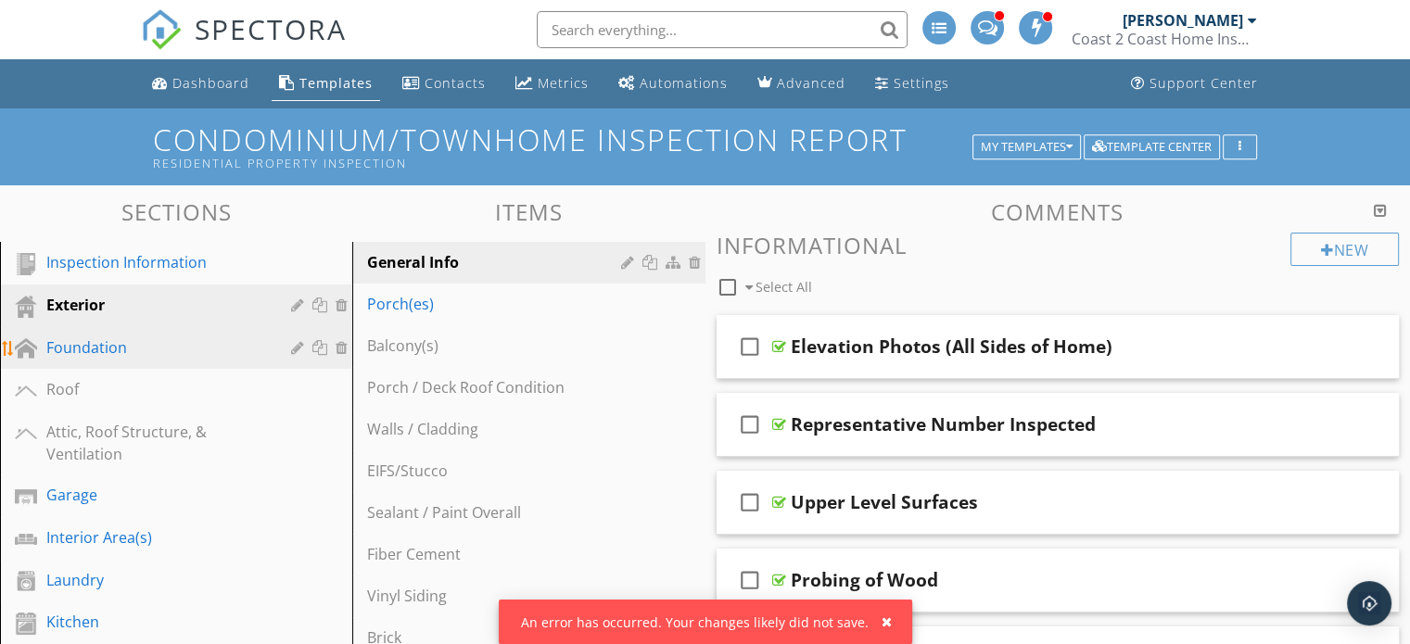
click at [299, 345] on div at bounding box center [300, 347] width 18 height 15
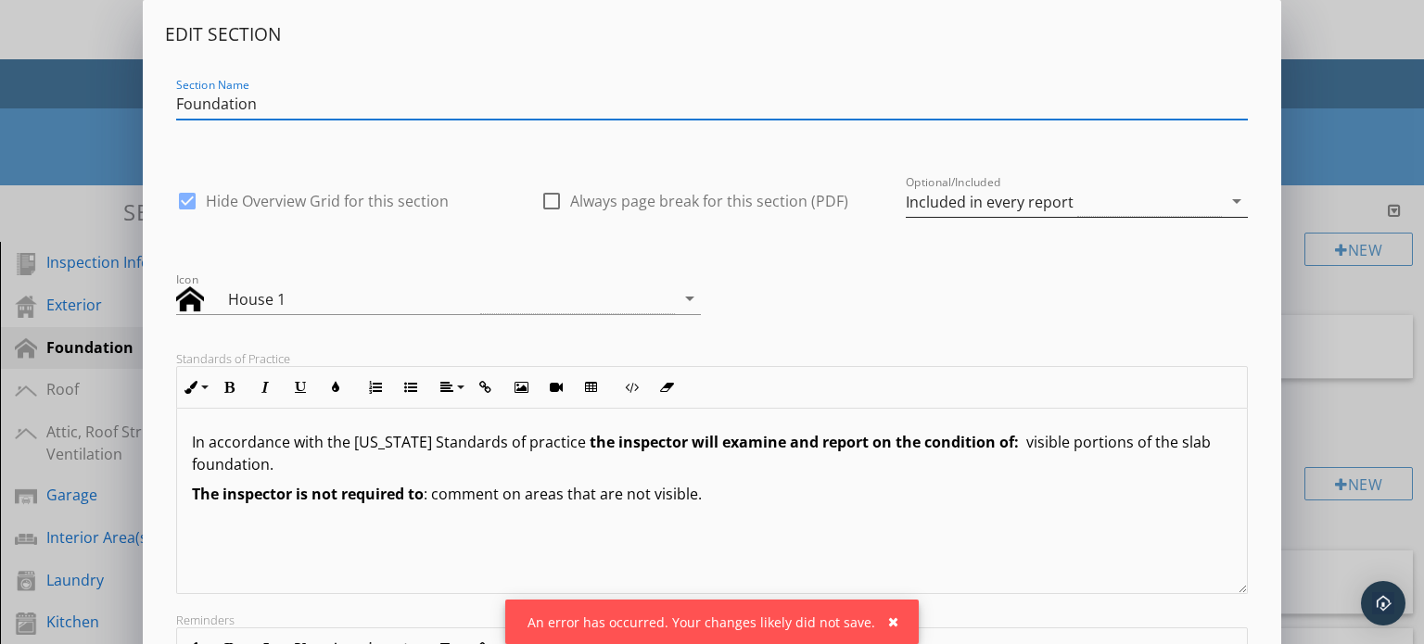
click at [1239, 202] on icon "arrow_drop_down" at bounding box center [1236, 201] width 22 height 22
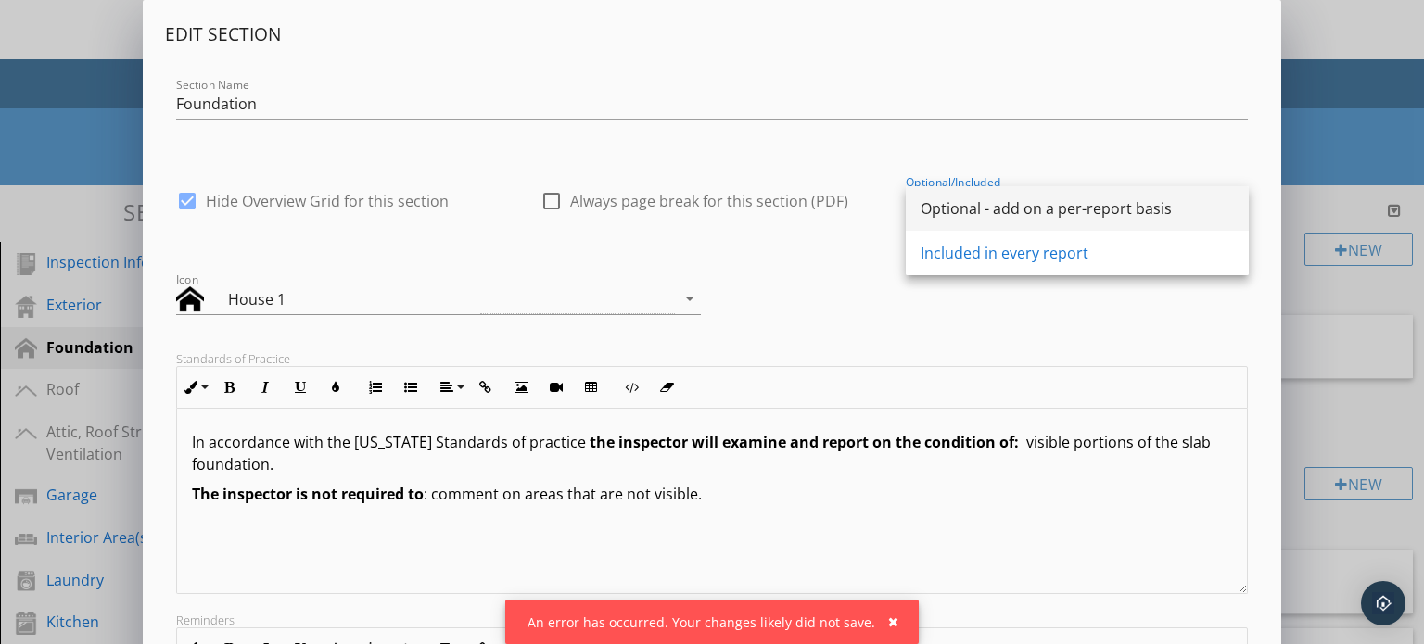
click at [1168, 203] on div "Optional - add on a per-report basis" at bounding box center [1076, 208] width 313 height 22
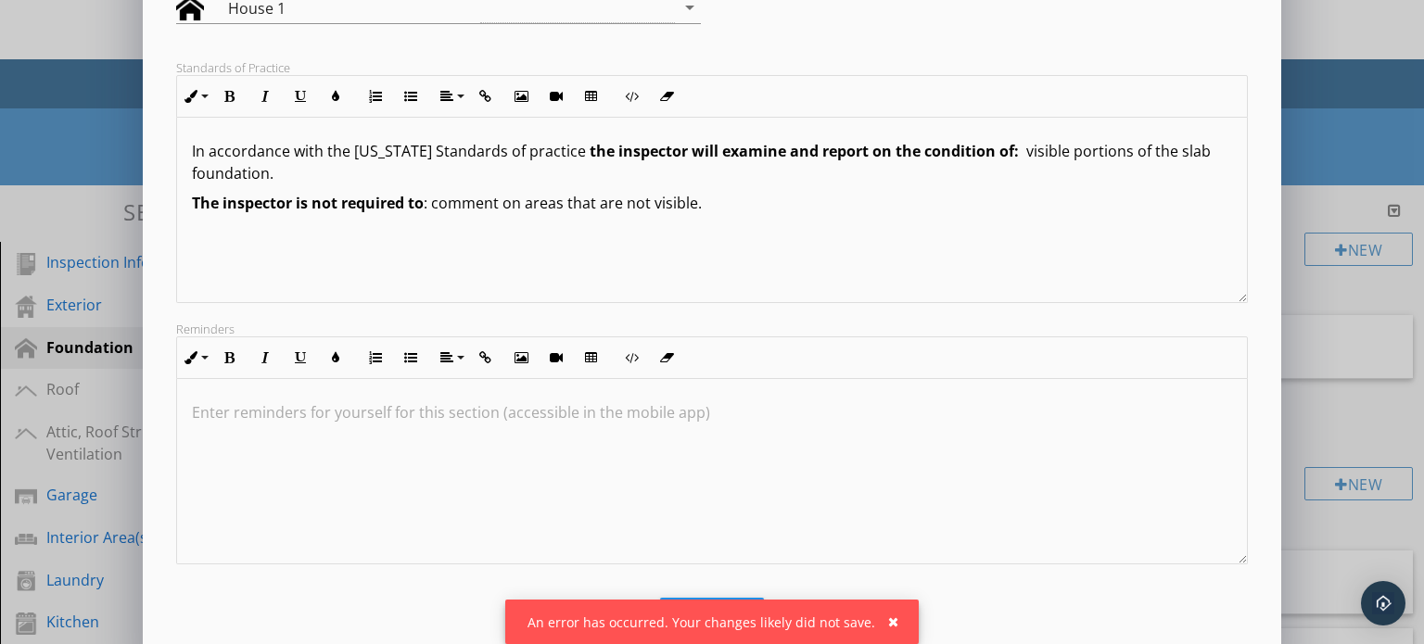
scroll to position [336, 0]
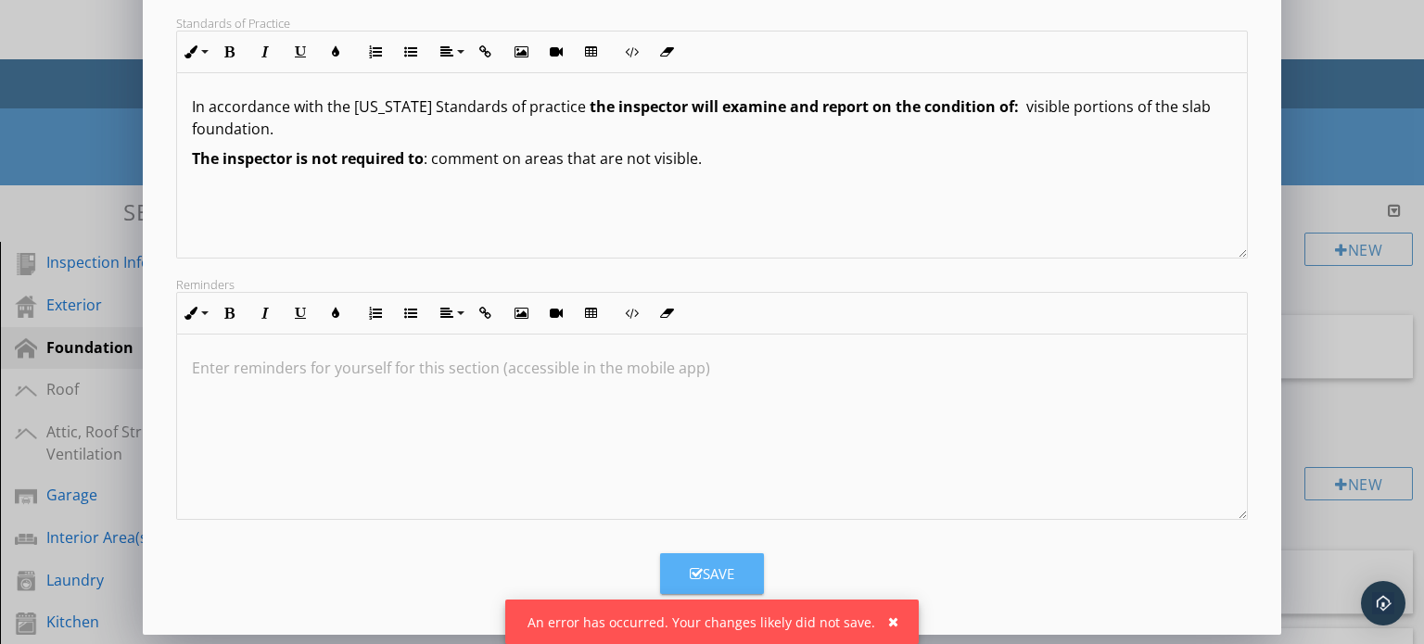
click at [724, 582] on button "Save" at bounding box center [712, 573] width 104 height 41
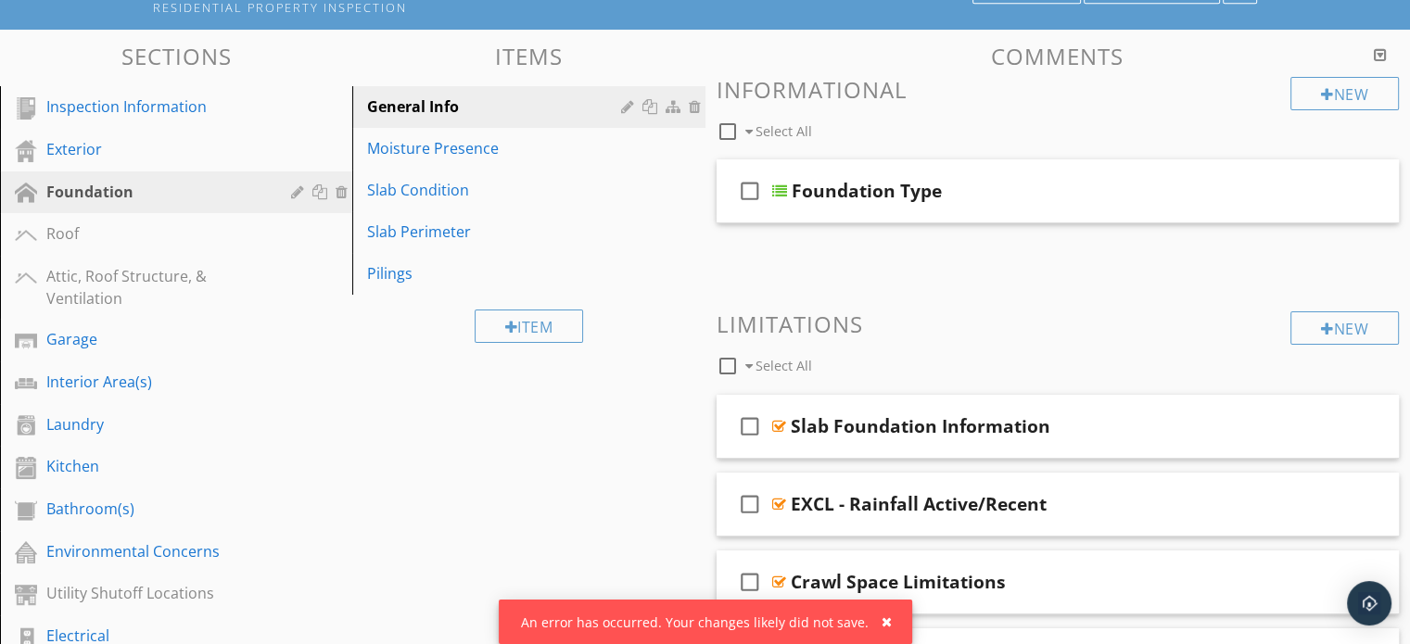
scroll to position [137, 0]
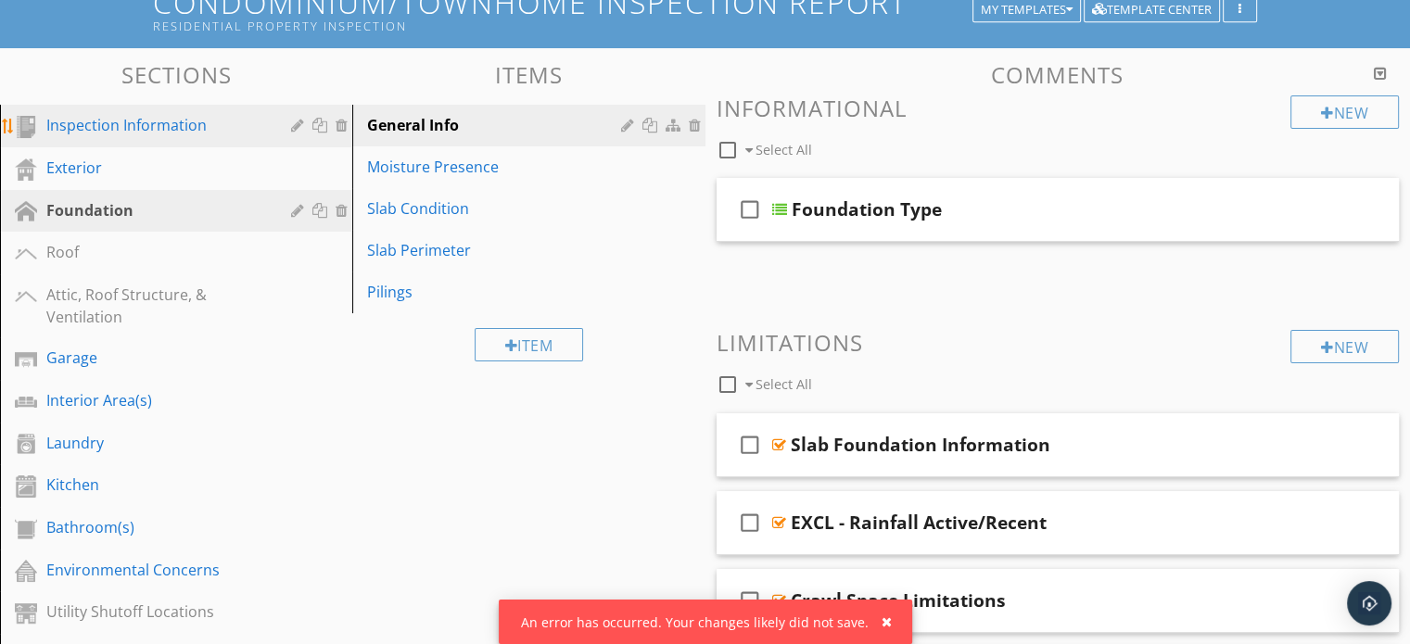
click at [202, 126] on div "Inspection Information" at bounding box center [155, 125] width 218 height 22
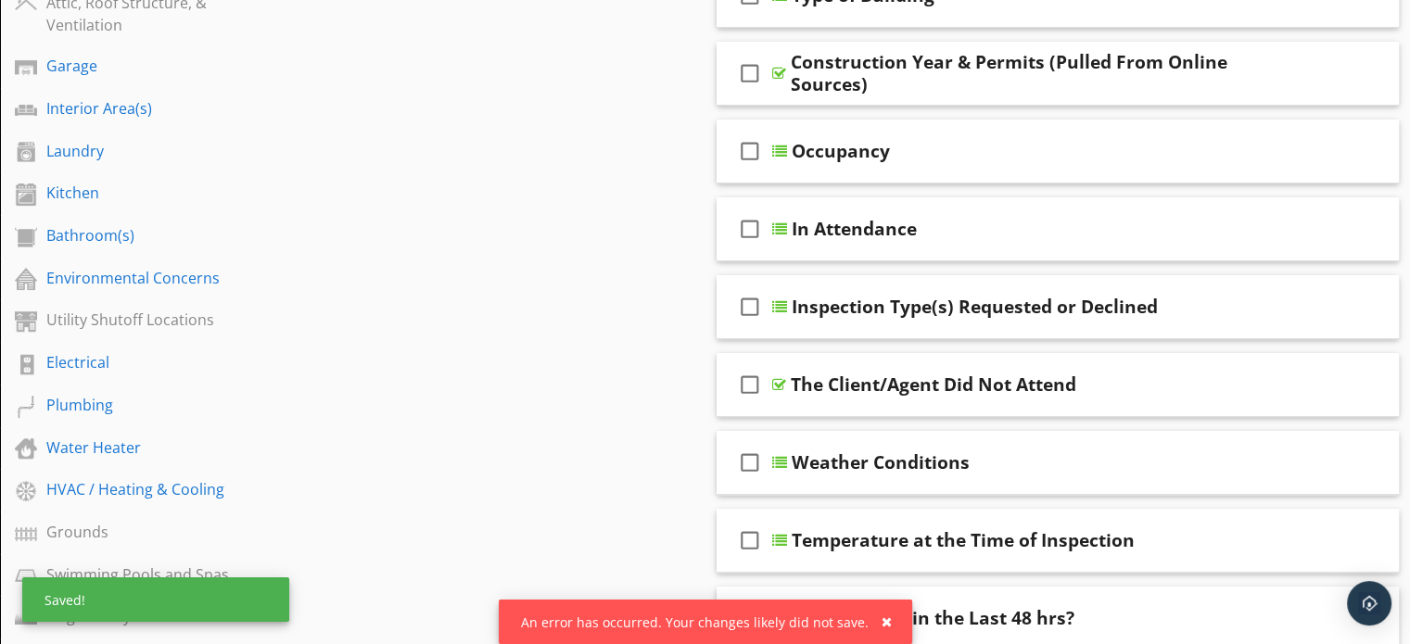
scroll to position [431, 0]
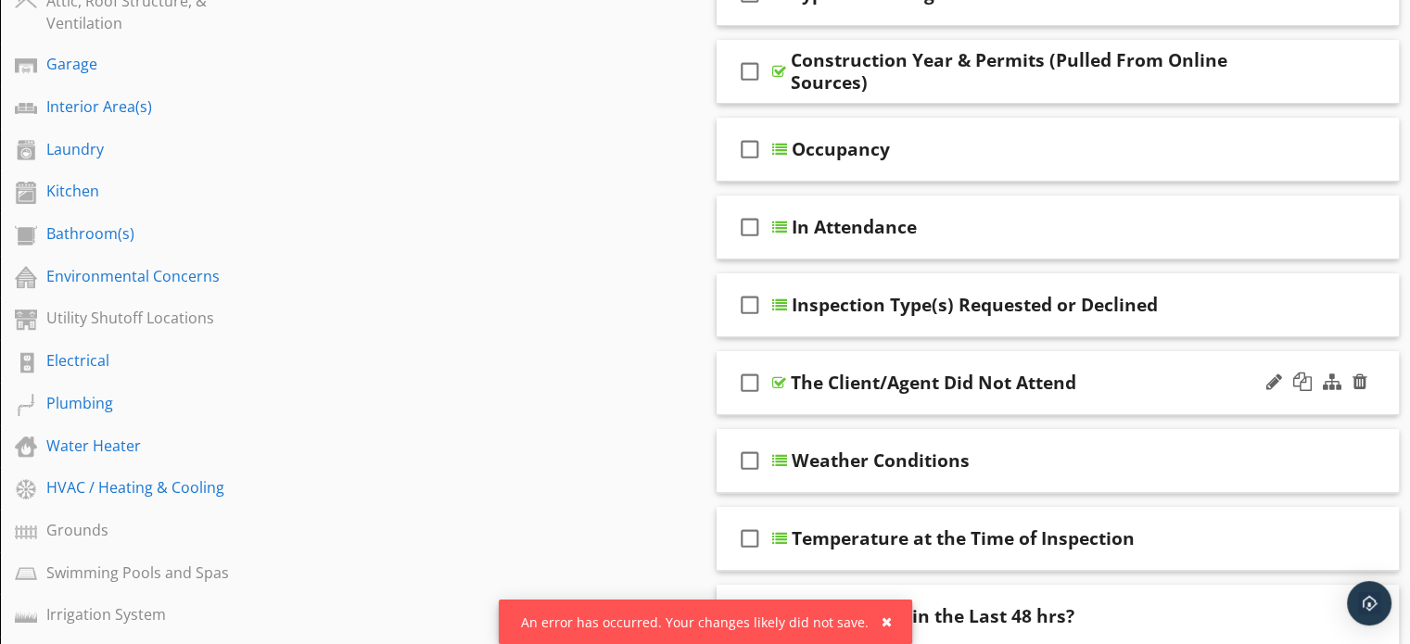
click at [1155, 374] on div "The Client/Agent Did Not Attend" at bounding box center [1033, 383] width 484 height 22
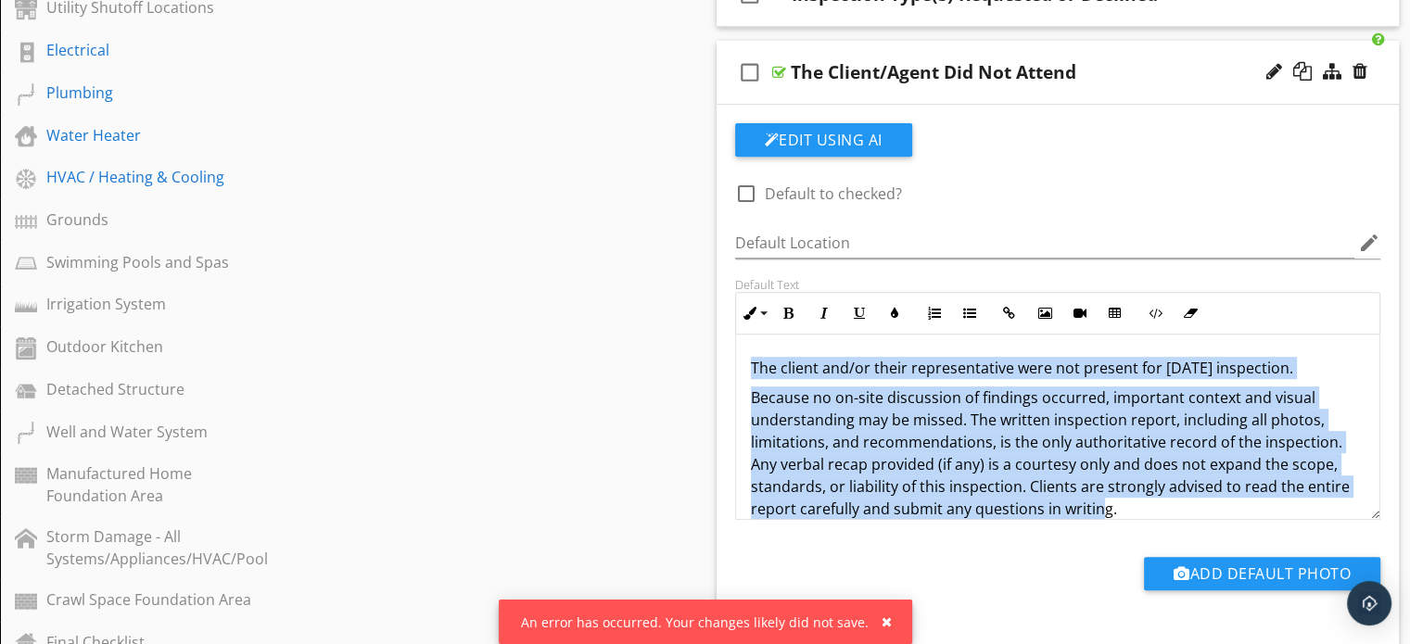
scroll to position [22, 0]
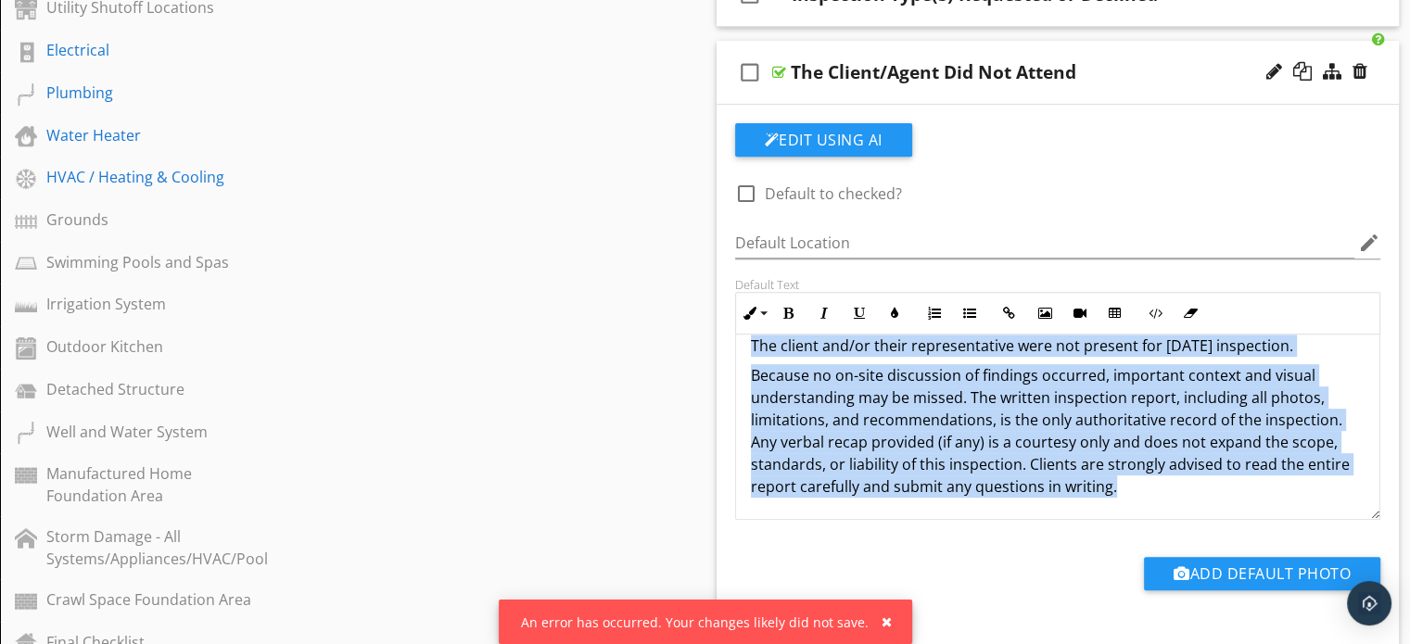
drag, startPoint x: 746, startPoint y: 360, endPoint x: 1149, endPoint y: 511, distance: 430.5
click at [1149, 511] on div "The client and/or their representative were not present for today’s inspection.…" at bounding box center [1058, 416] width 644 height 208
copy div "The client and/or their representative were not present for today’s inspection.…"
click at [1157, 54] on div "check_box_outline_blank The Client/Agent Did Not Attend" at bounding box center [1057, 73] width 683 height 64
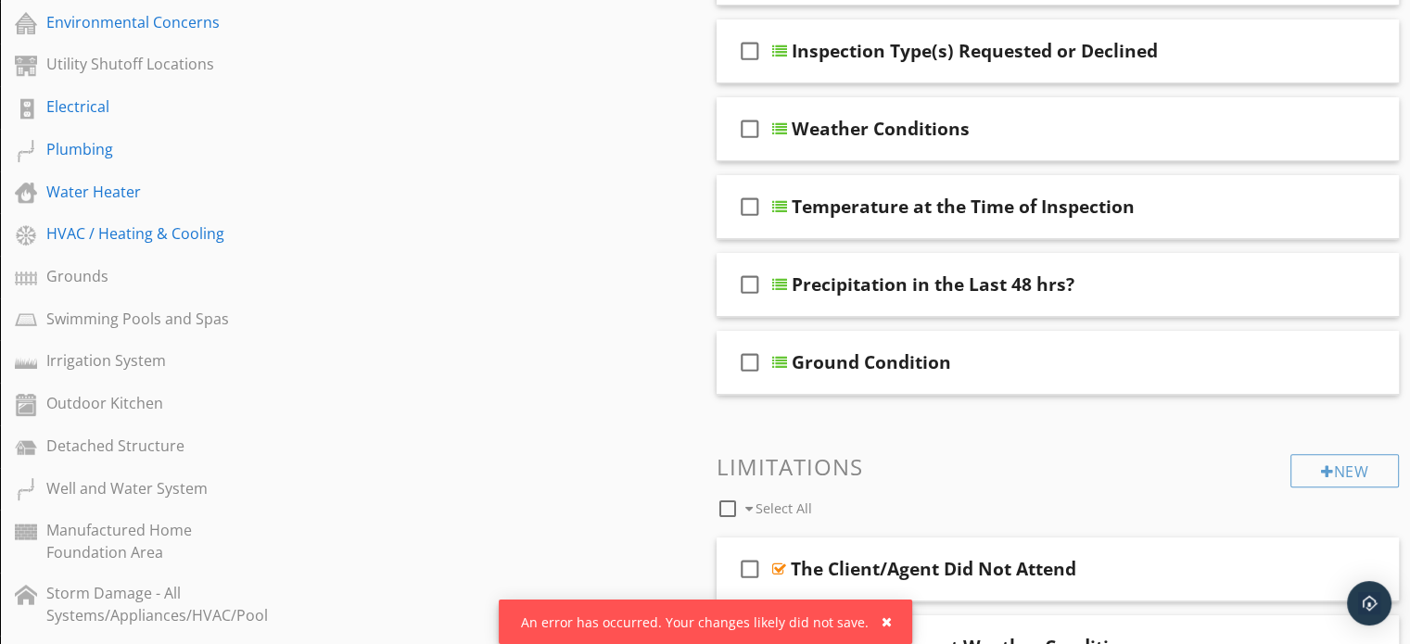
scroll to position [664, 0]
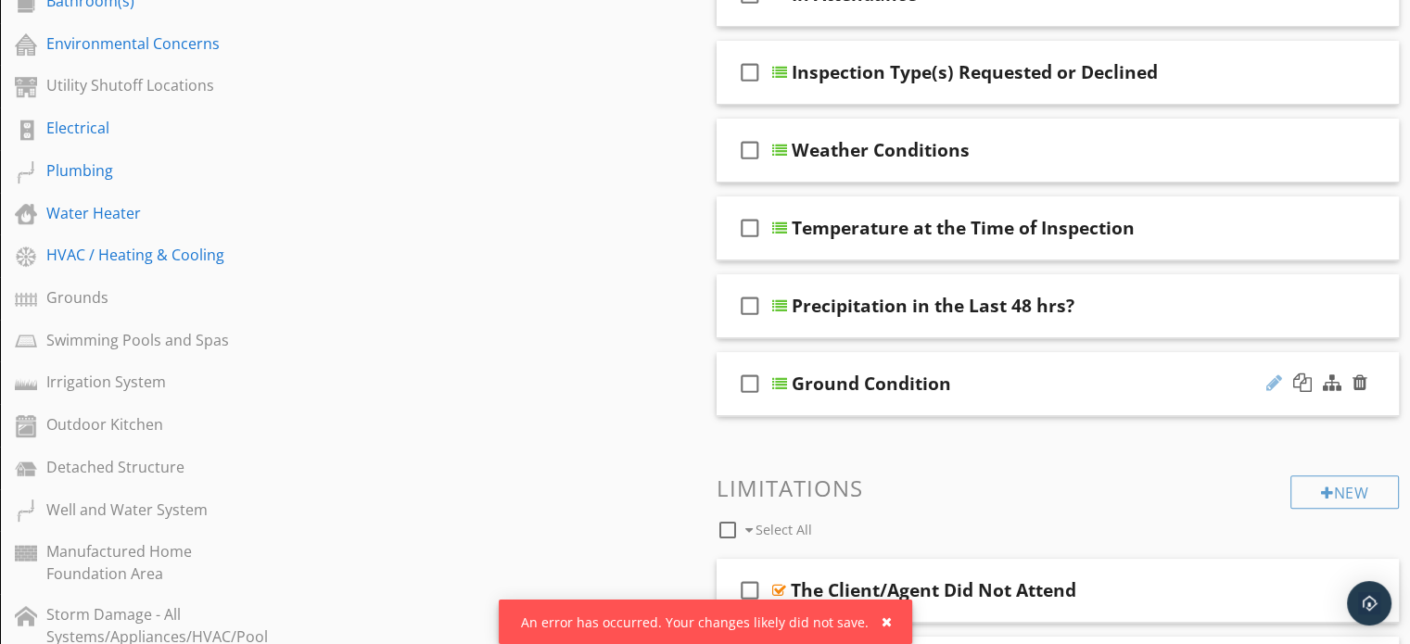
click at [1275, 379] on div at bounding box center [1274, 383] width 16 height 19
click at [719, 359] on div "check_box_outline_blank Ground Condition" at bounding box center [1057, 384] width 683 height 64
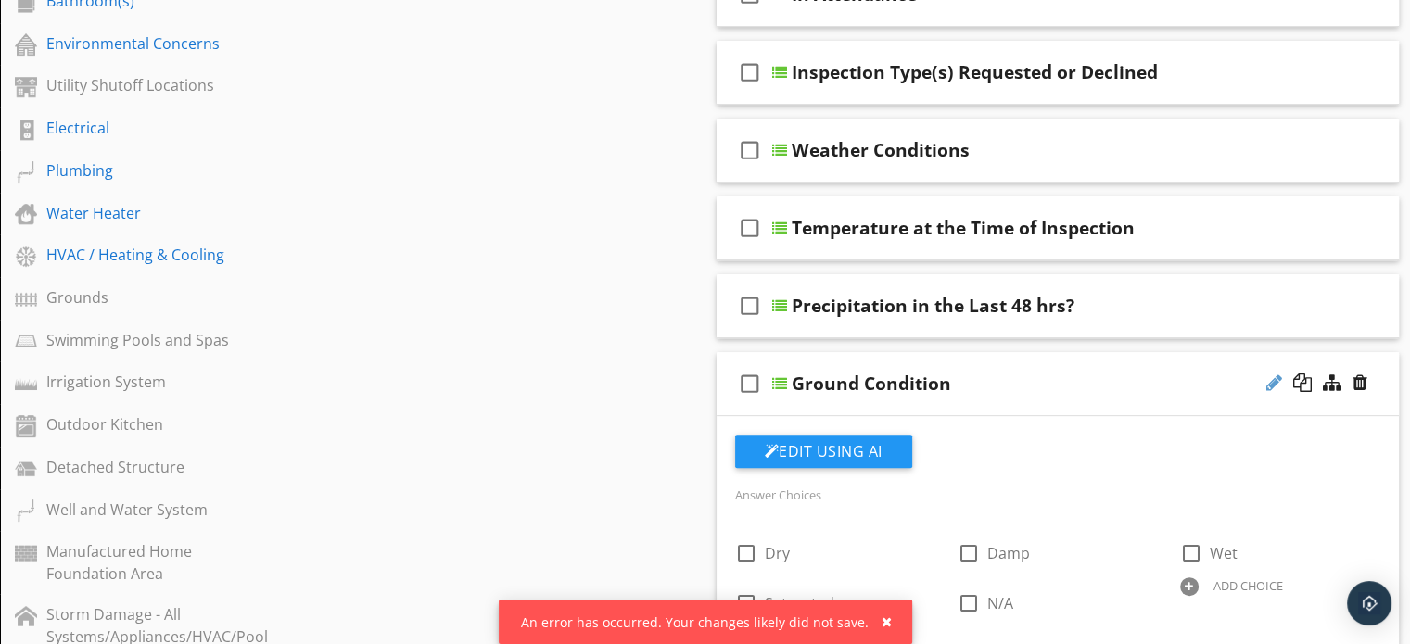
click at [1278, 379] on div at bounding box center [1274, 383] width 16 height 19
click at [1273, 374] on div at bounding box center [1274, 383] width 16 height 19
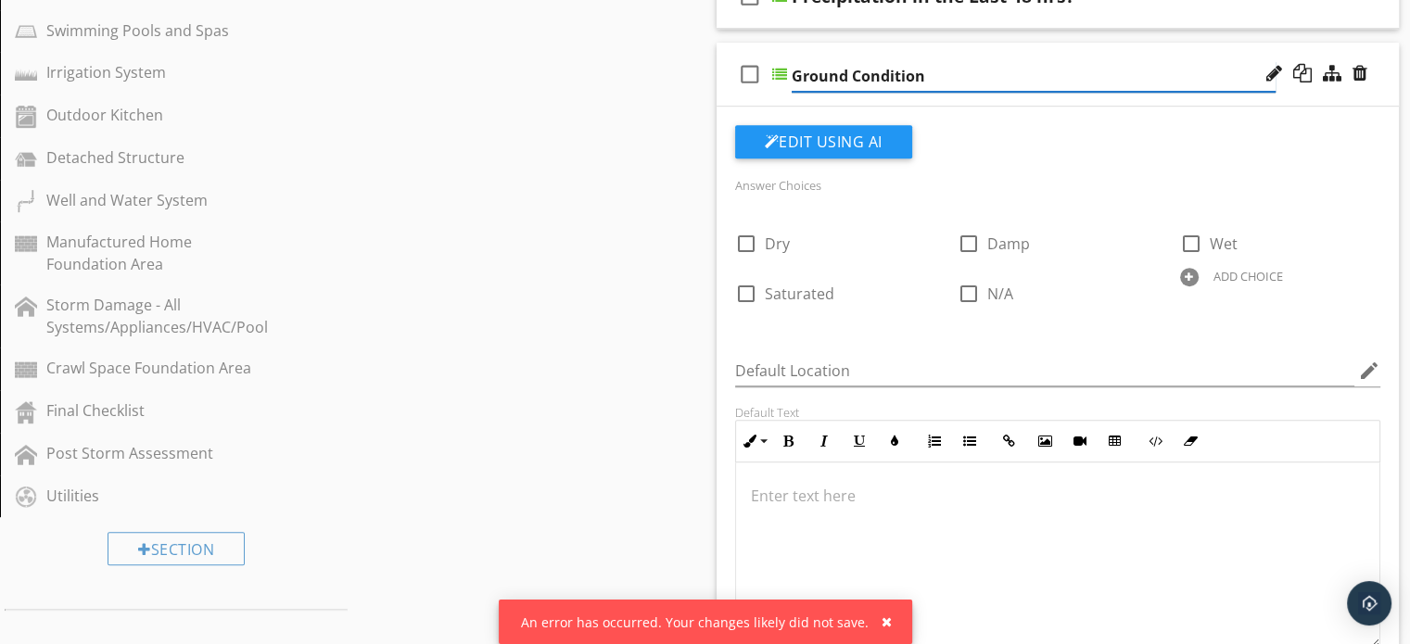
scroll to position [966, 0]
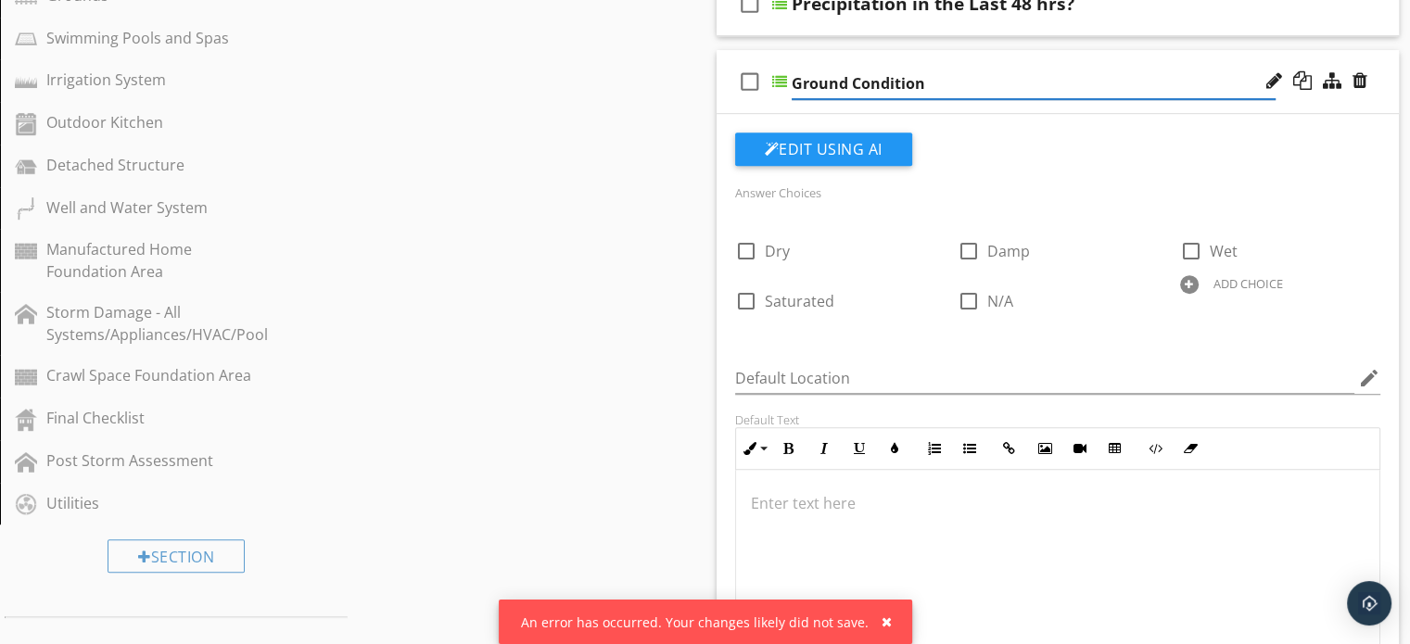
click at [1121, 136] on div "Edit Using AI" at bounding box center [1058, 157] width 646 height 48
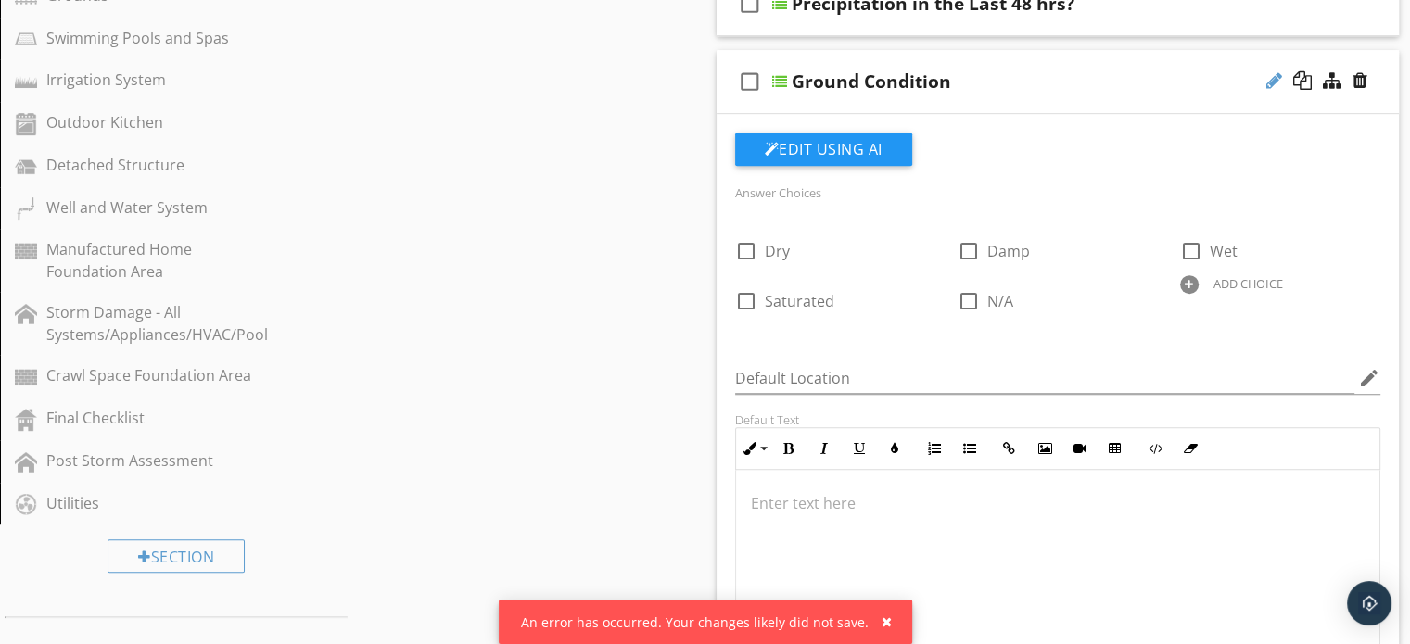
click at [1268, 74] on div at bounding box center [1274, 80] width 16 height 19
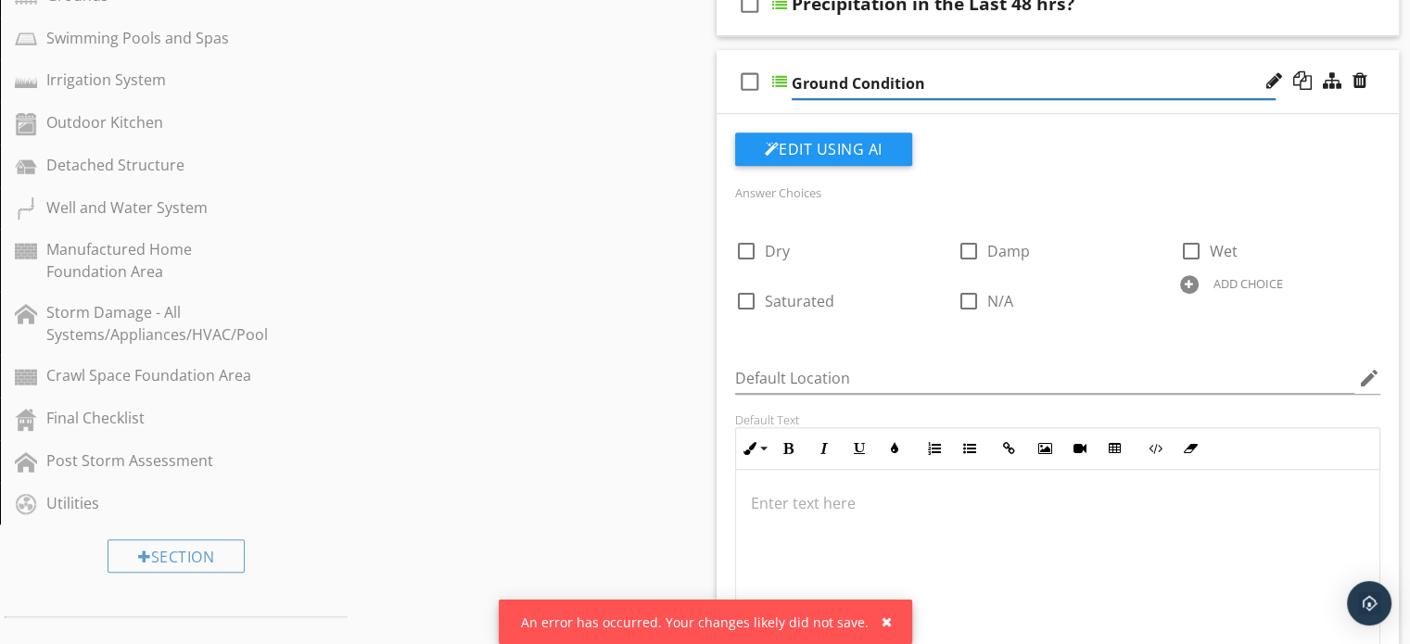
click at [1294, 101] on div at bounding box center [1316, 81] width 108 height 44
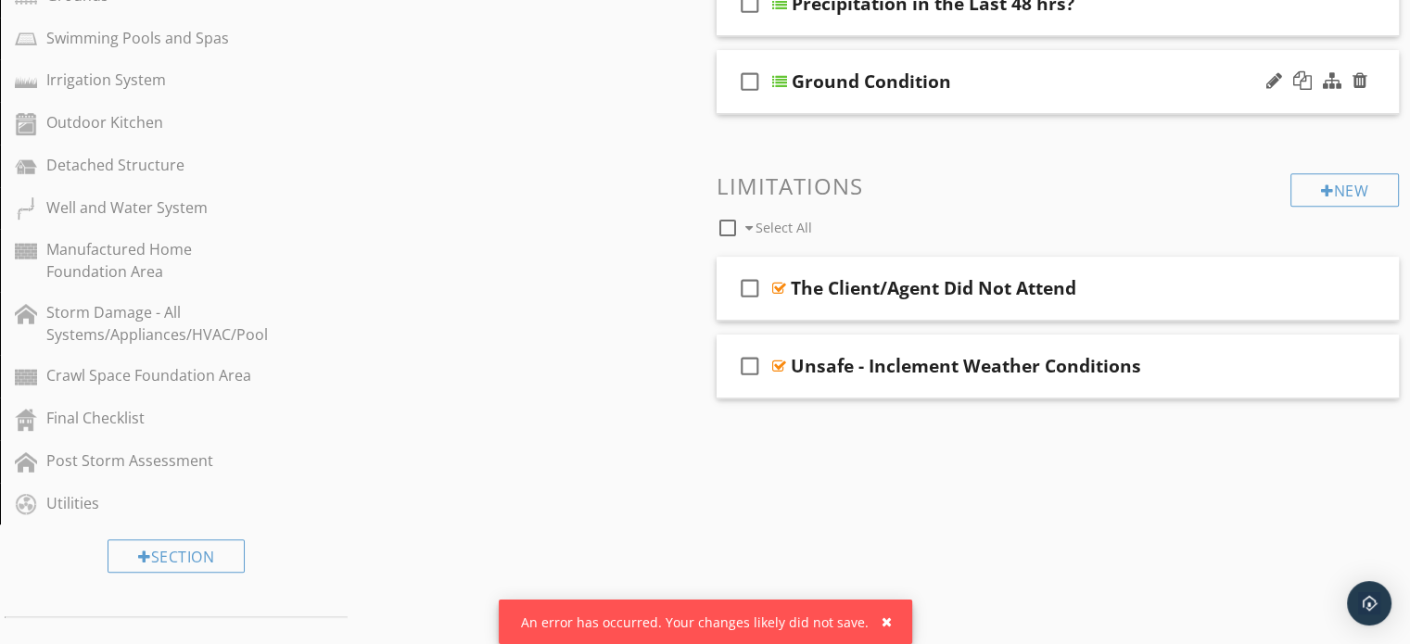
click at [1146, 65] on div "check_box_outline_blank Ground Condition" at bounding box center [1057, 82] width 683 height 64
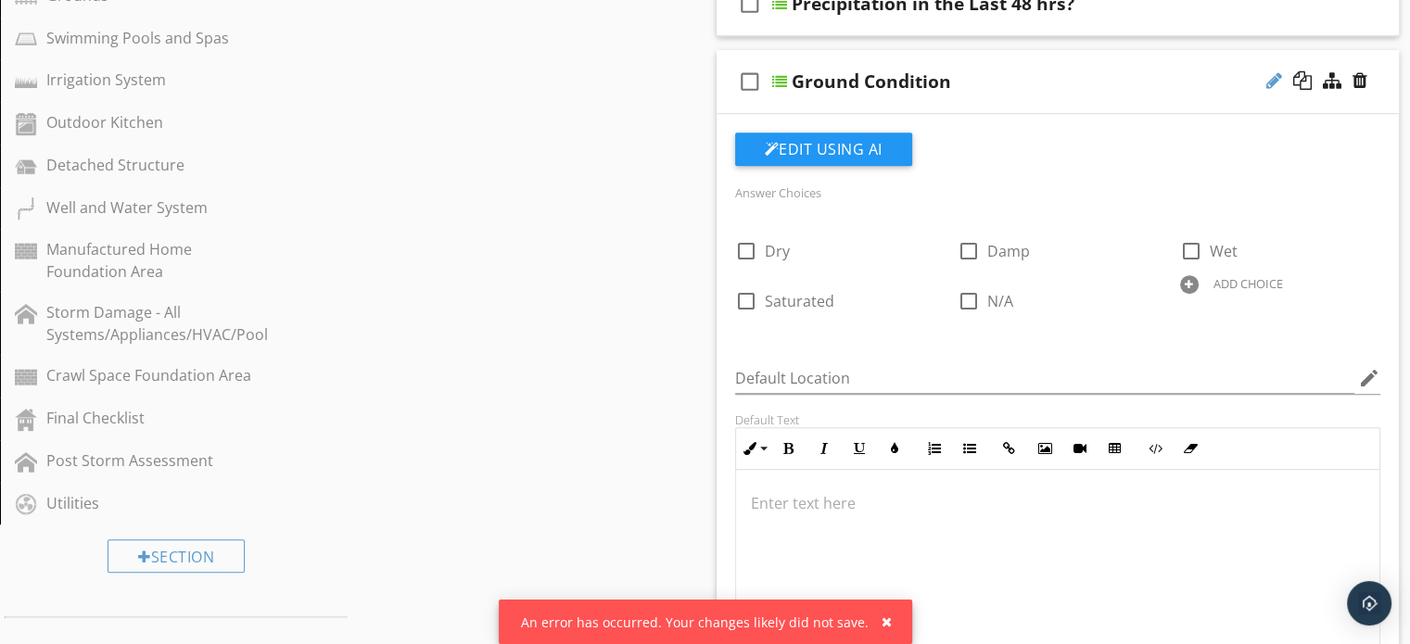
click at [1270, 74] on div at bounding box center [1274, 80] width 16 height 19
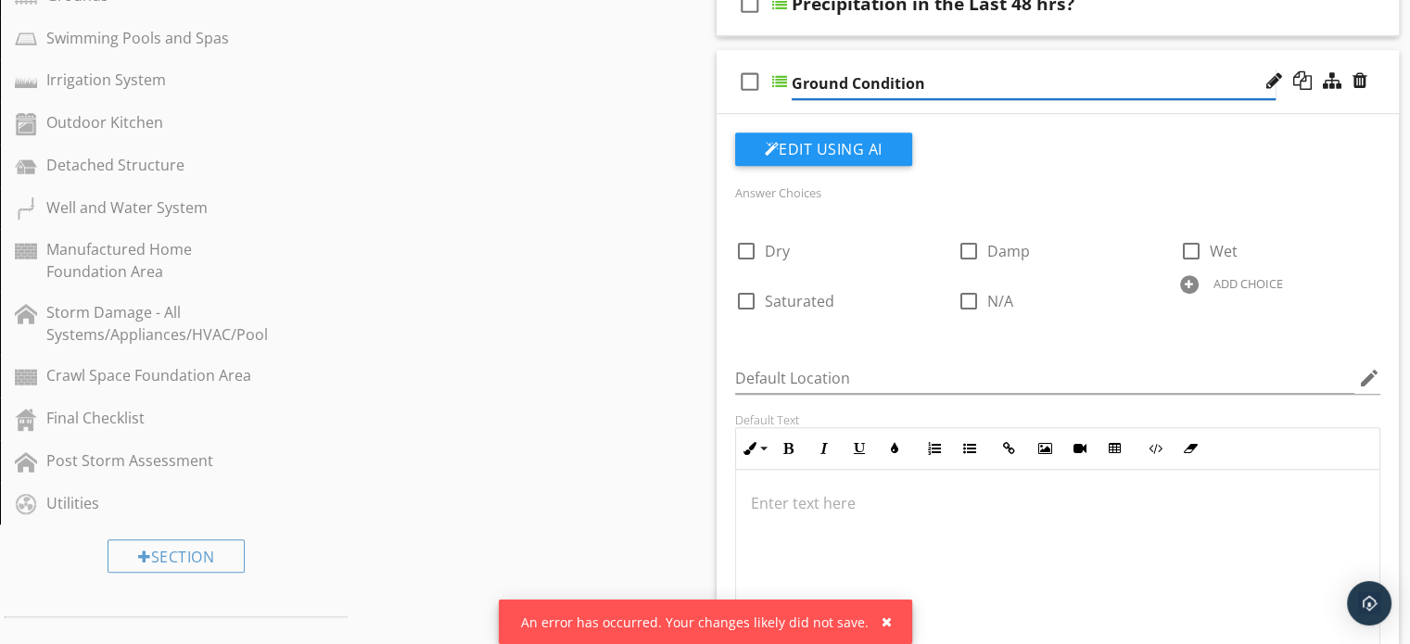
scroll to position [840, 0]
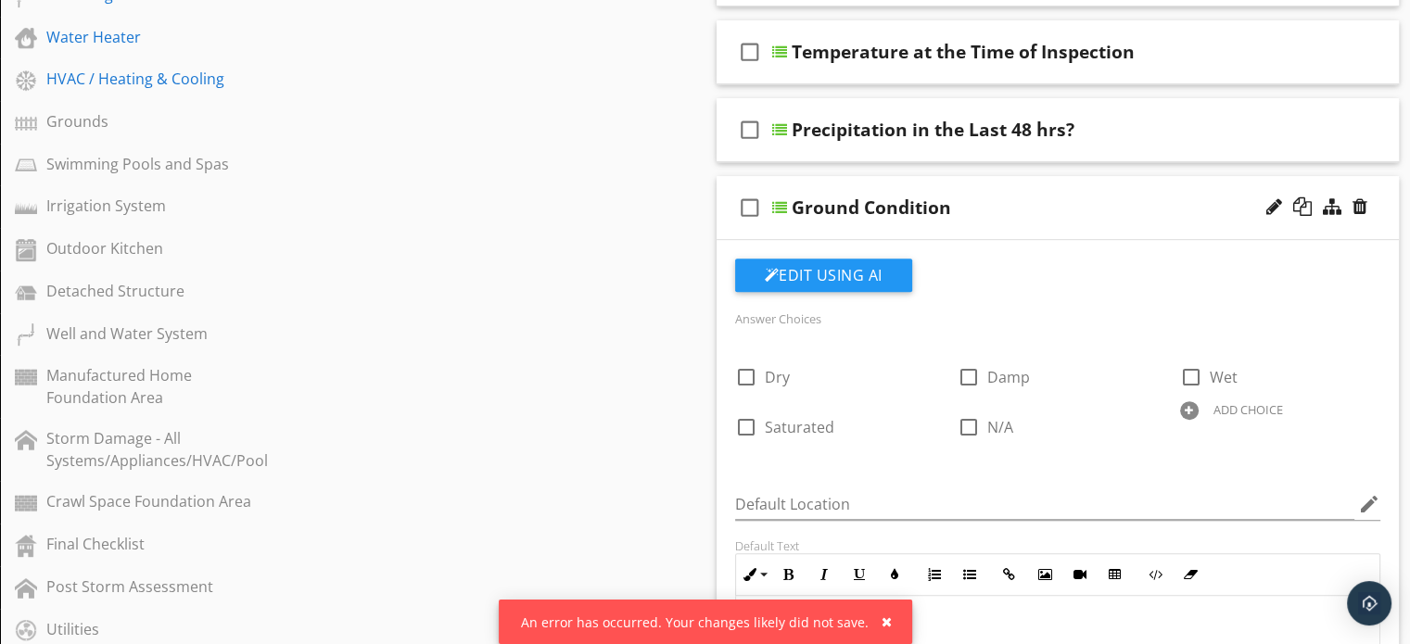
click at [721, 225] on div "check_box_outline_blank Ground Condition" at bounding box center [1057, 208] width 683 height 64
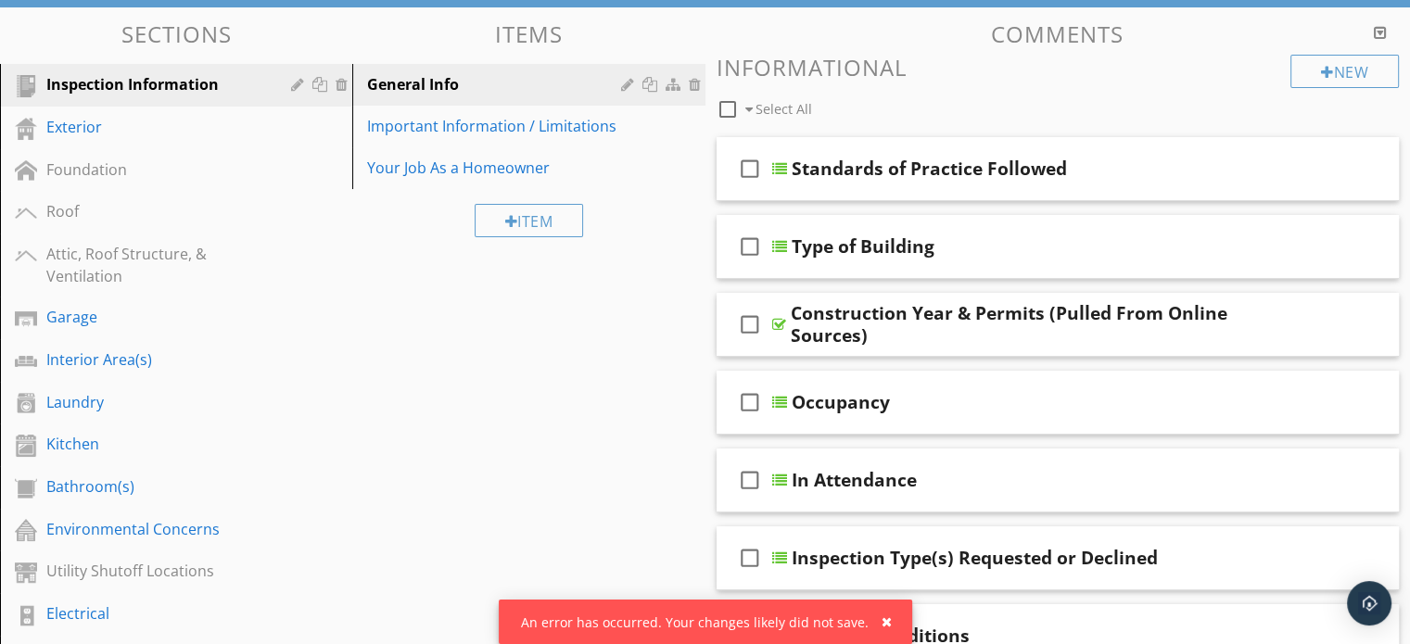
scroll to position [0, 0]
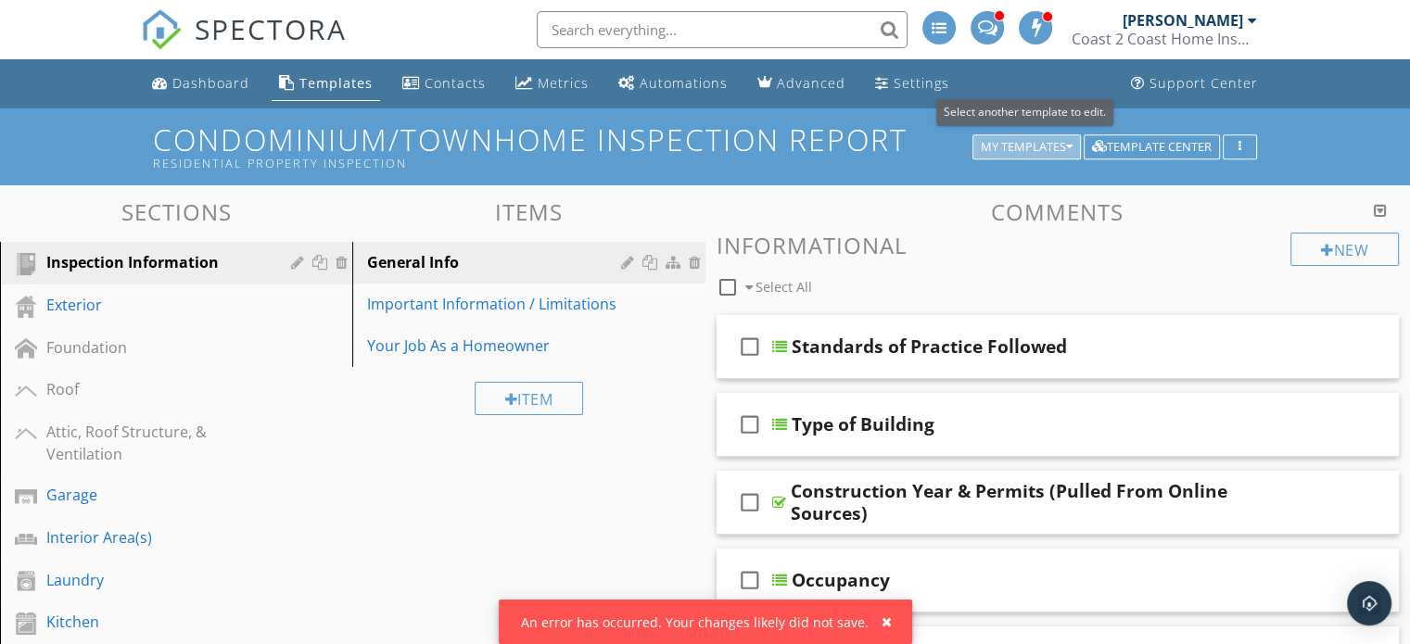
click at [1068, 148] on icon "button" at bounding box center [1069, 147] width 6 height 13
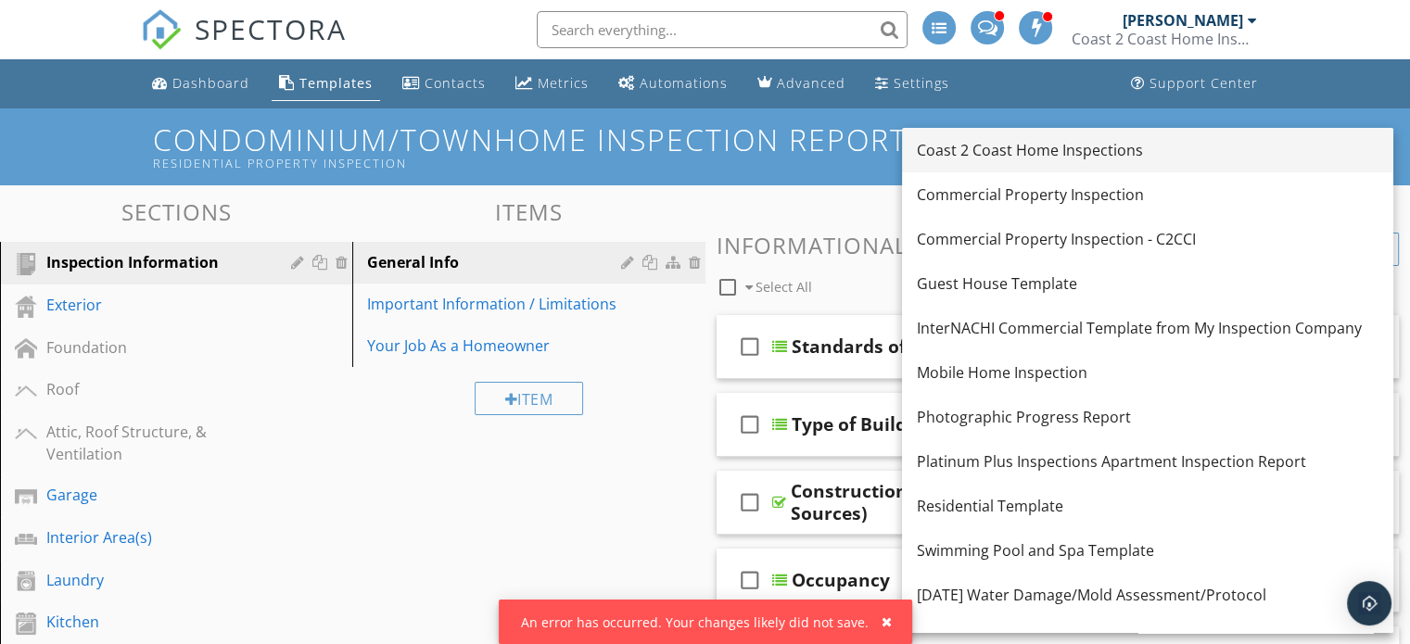
click at [1129, 139] on div "Coast 2 Coast Home Inspections" at bounding box center [1148, 150] width 462 height 22
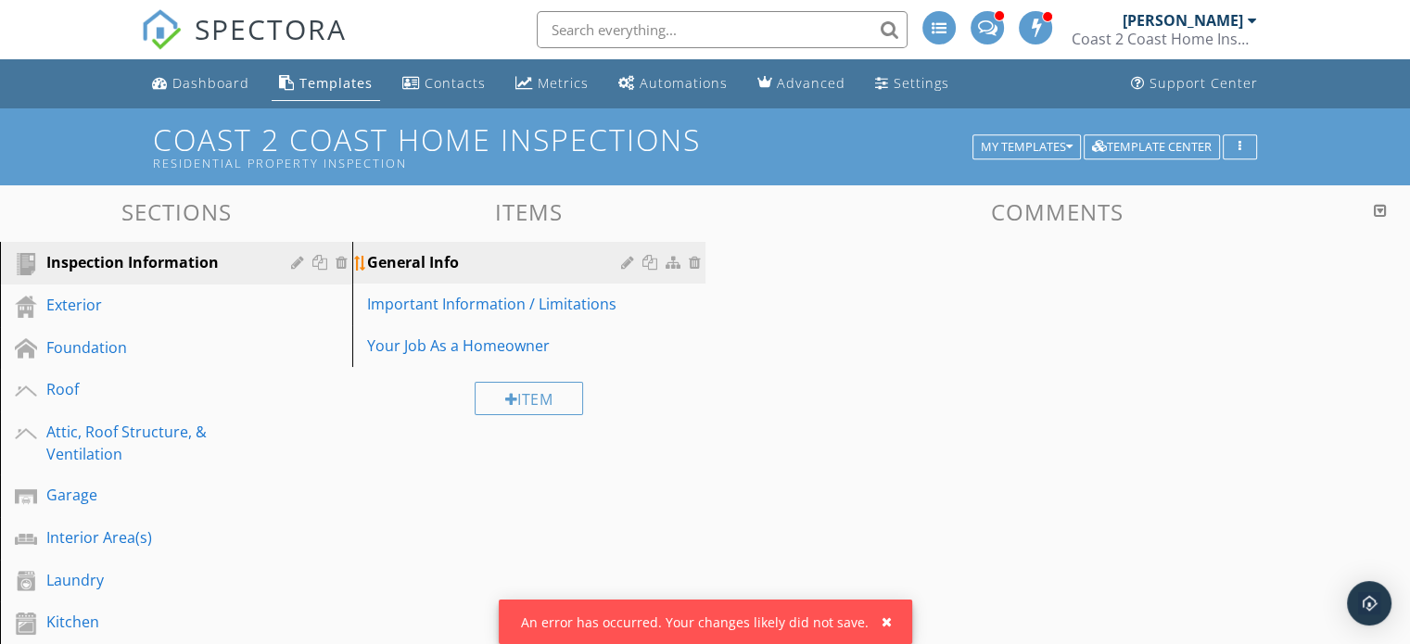
click at [524, 260] on div "General Info" at bounding box center [496, 262] width 259 height 22
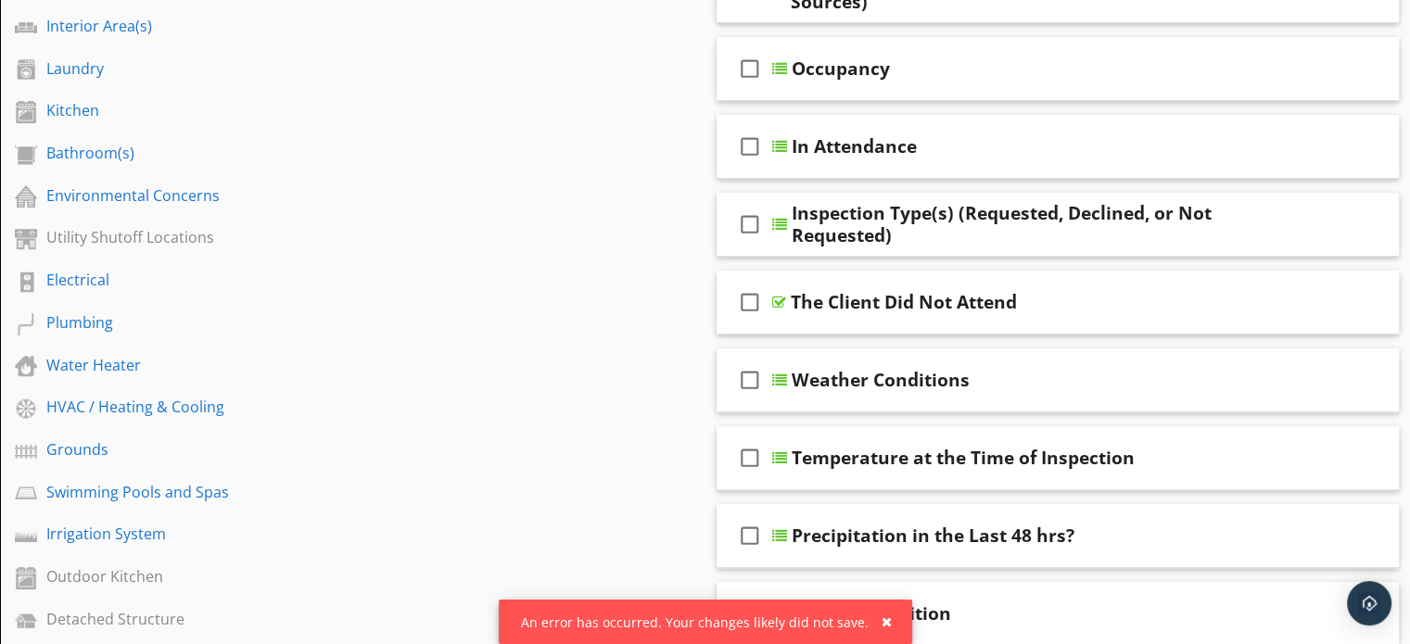
scroll to position [513, 0]
click at [1124, 281] on div "check_box_outline_blank The Client Did Not Attend" at bounding box center [1057, 301] width 683 height 64
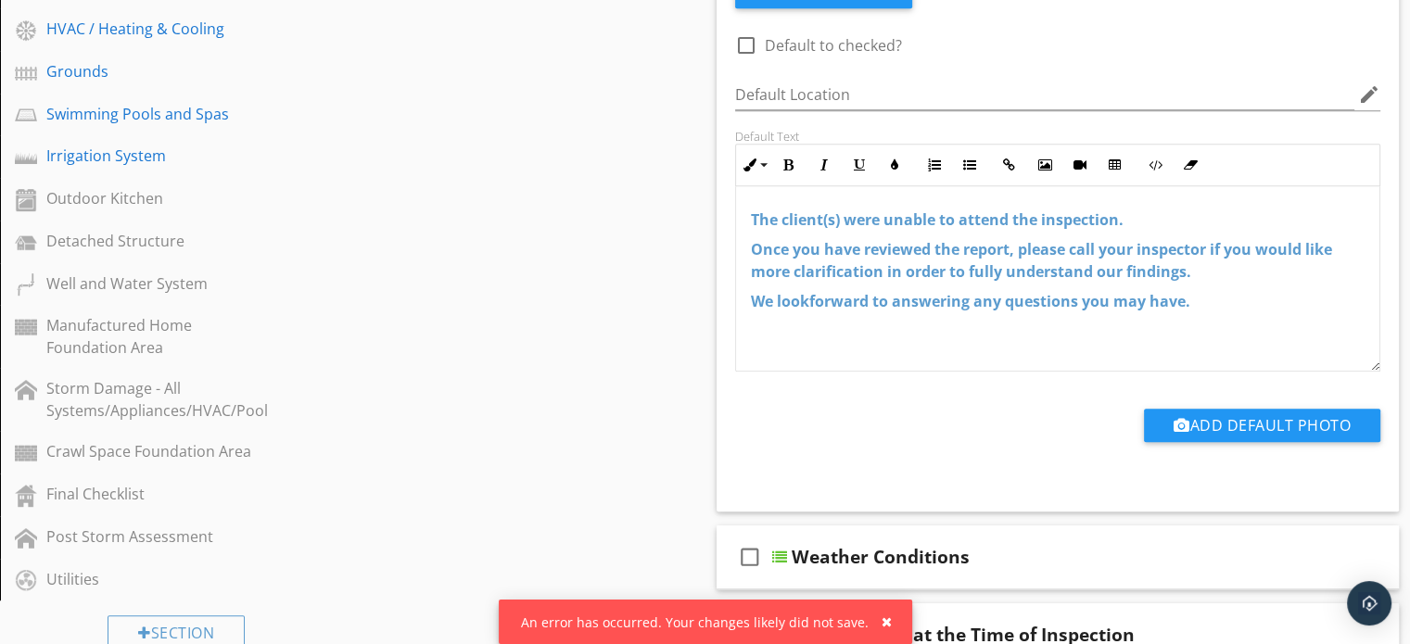
scroll to position [921, 0]
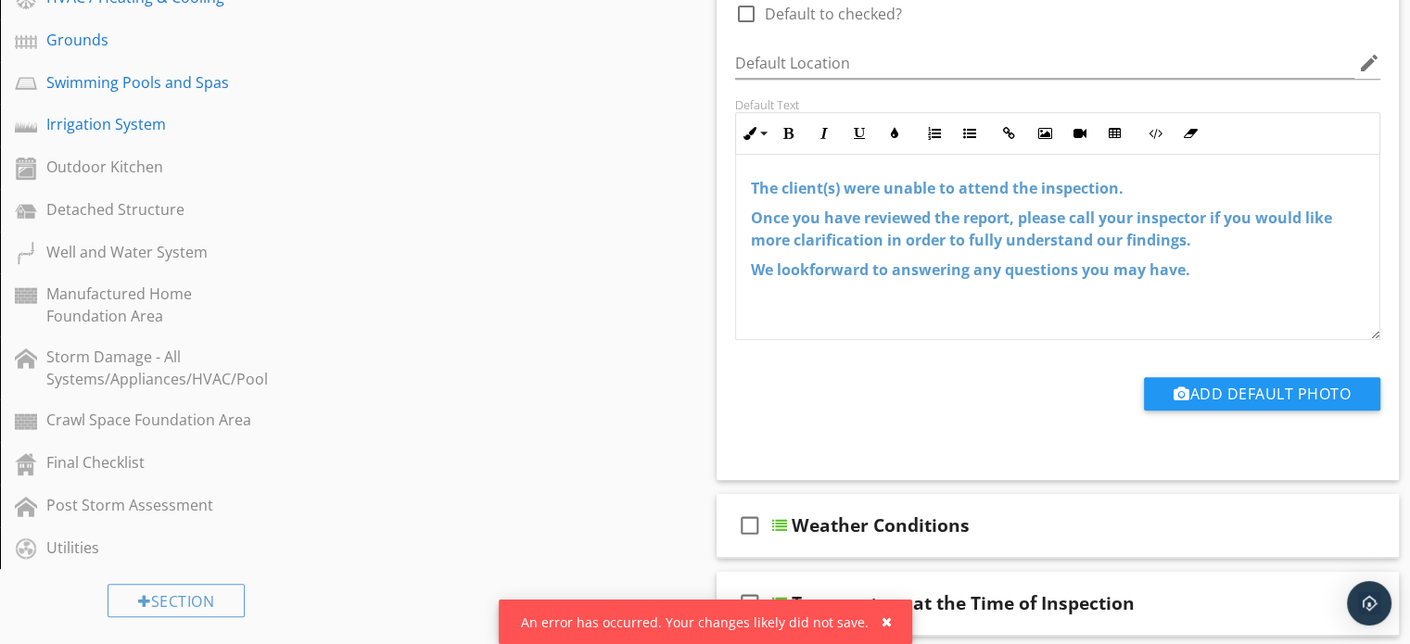
click at [1028, 192] on span "The client(s) were unable to attend the inspection." at bounding box center [937, 188] width 373 height 20
click at [1190, 264] on span "forward to answering any questions you may have." at bounding box center [999, 270] width 381 height 20
drag, startPoint x: 1206, startPoint y: 268, endPoint x: 720, endPoint y: 165, distance: 496.4
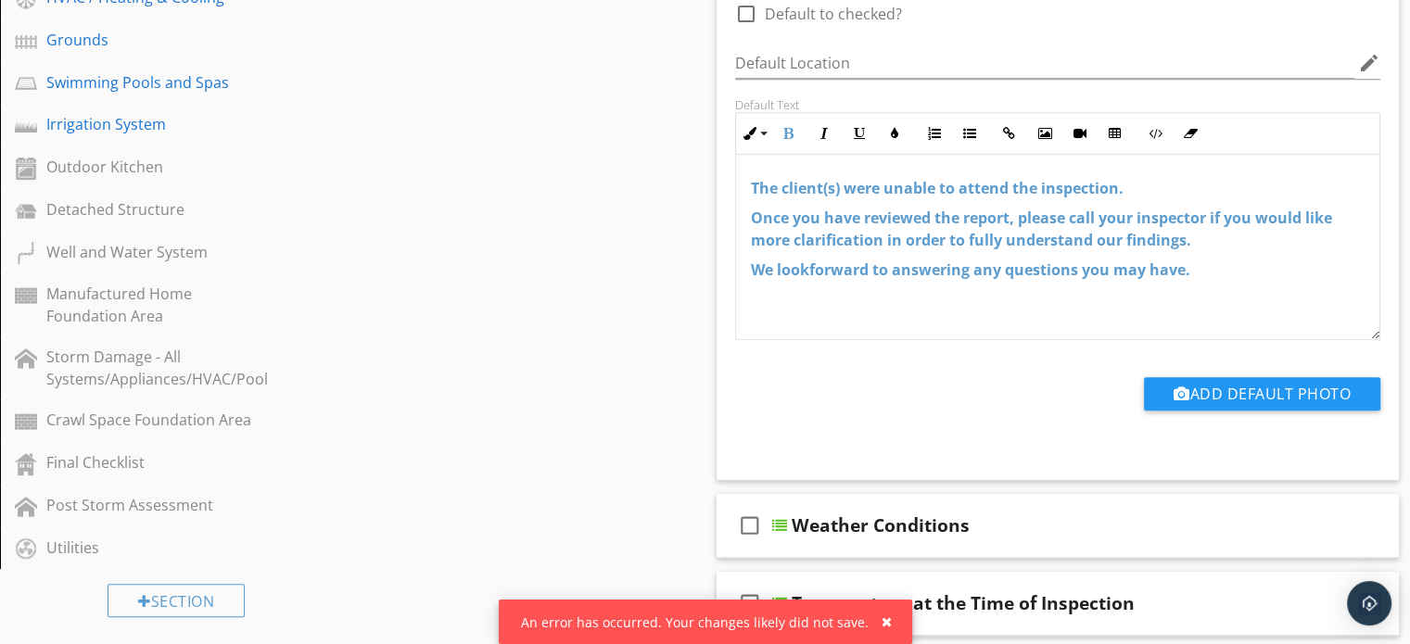
click at [720, 165] on div "Edit Using AI check_box_outline_blank Default to checked? Default Location edit…" at bounding box center [1057, 202] width 683 height 555
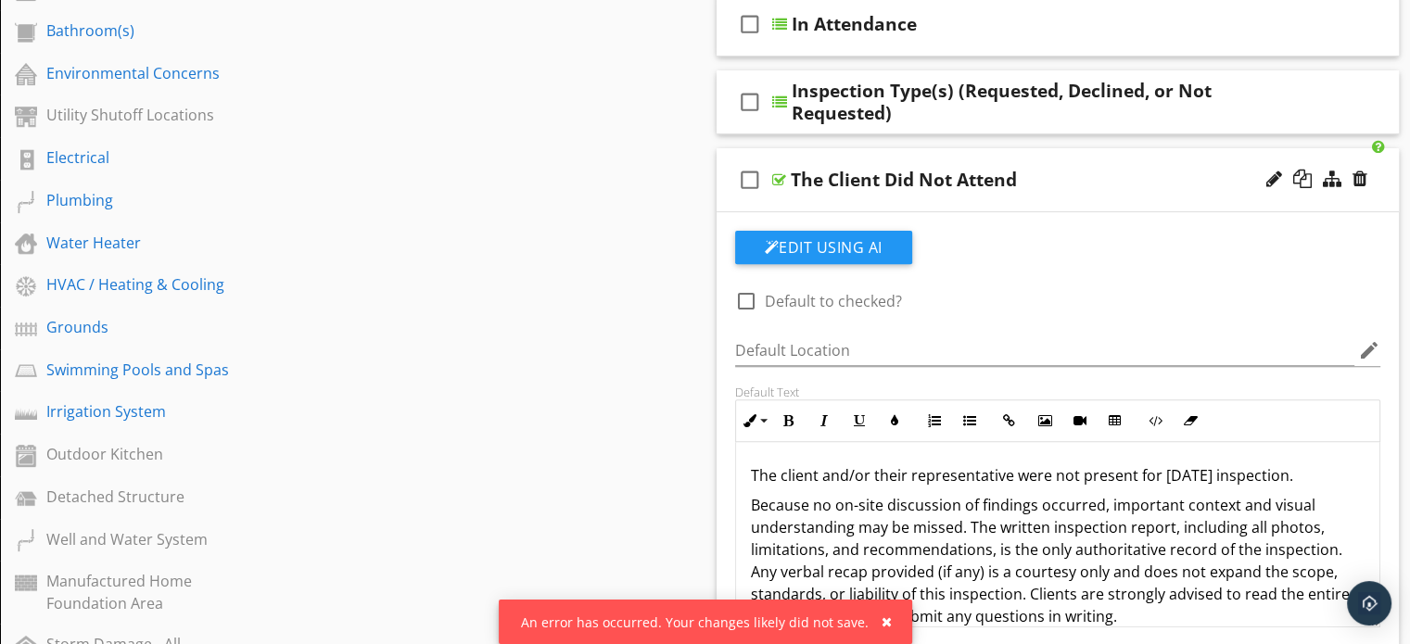
scroll to position [631, 0]
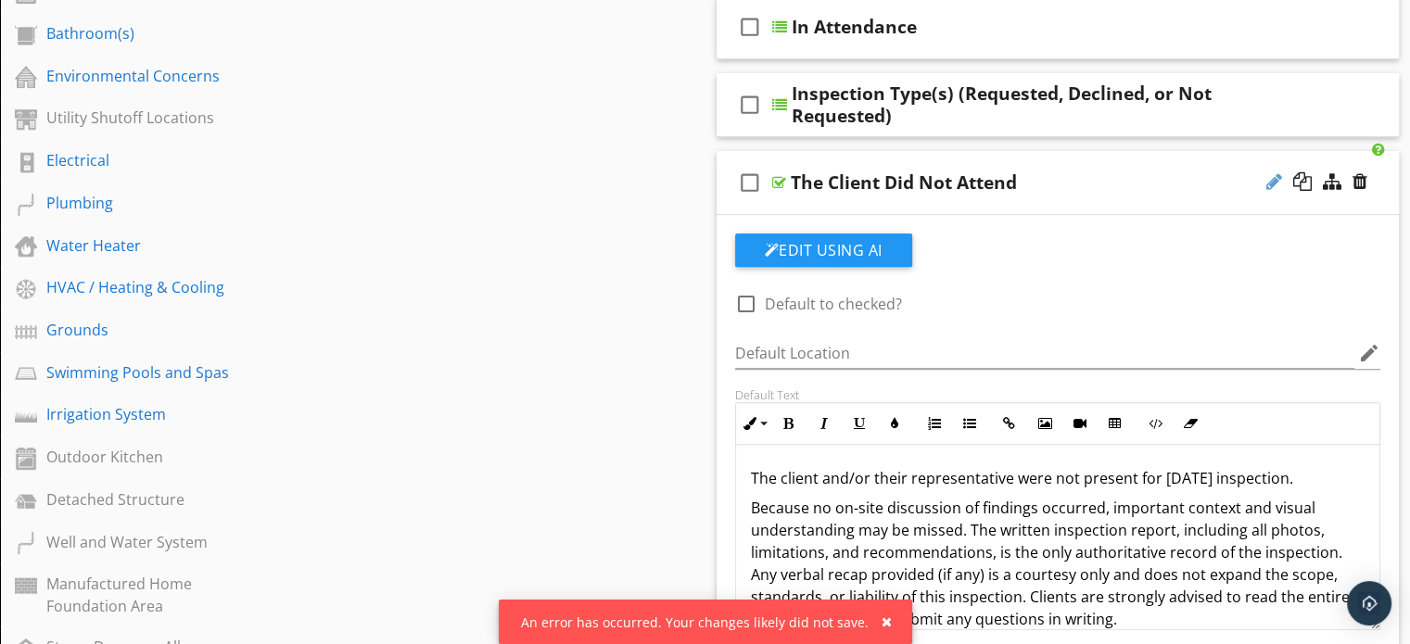
click at [1266, 173] on div at bounding box center [1274, 181] width 16 height 19
click at [865, 177] on input "The Client Did Not Attend" at bounding box center [1033, 185] width 484 height 31
click at [871, 184] on input "The Client?Agent Did Not Attend" at bounding box center [1033, 185] width 484 height 31
type input "The Client/Agent Did Not Attend"
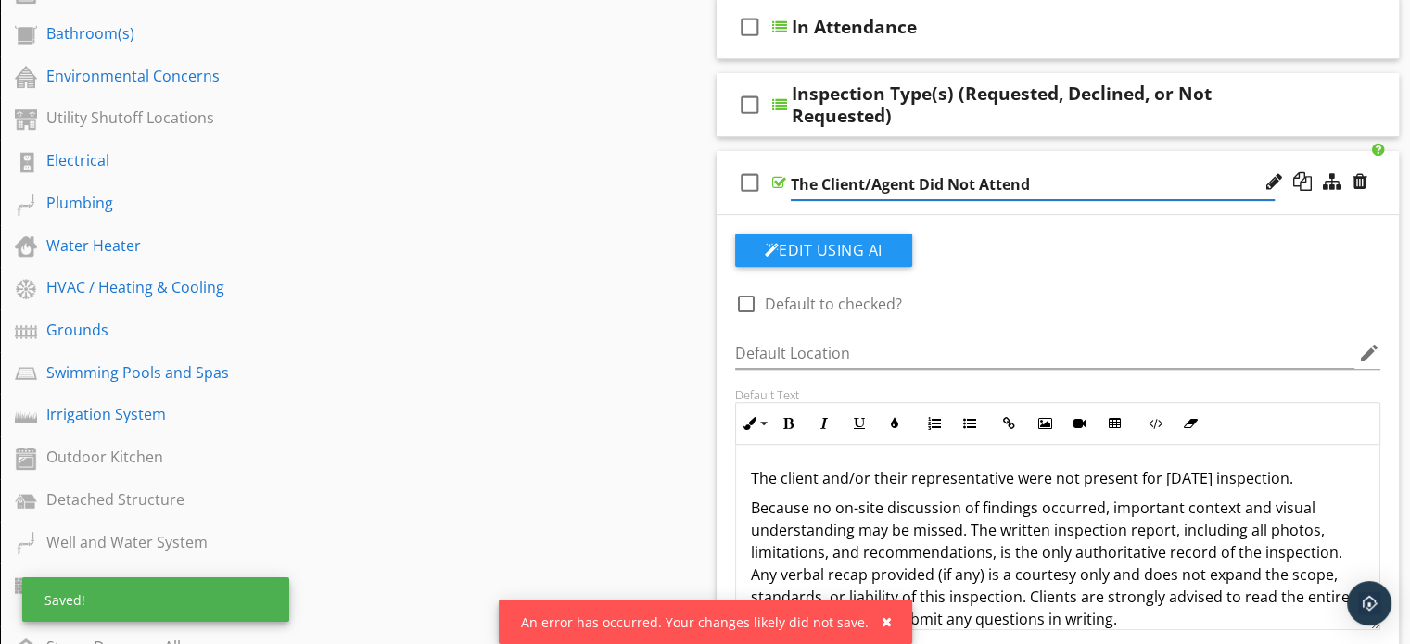
click at [653, 287] on div "Sections Inspection Information Exterior Foundation Roof Attic, Roof Structure,…" at bounding box center [705, 464] width 1410 height 1821
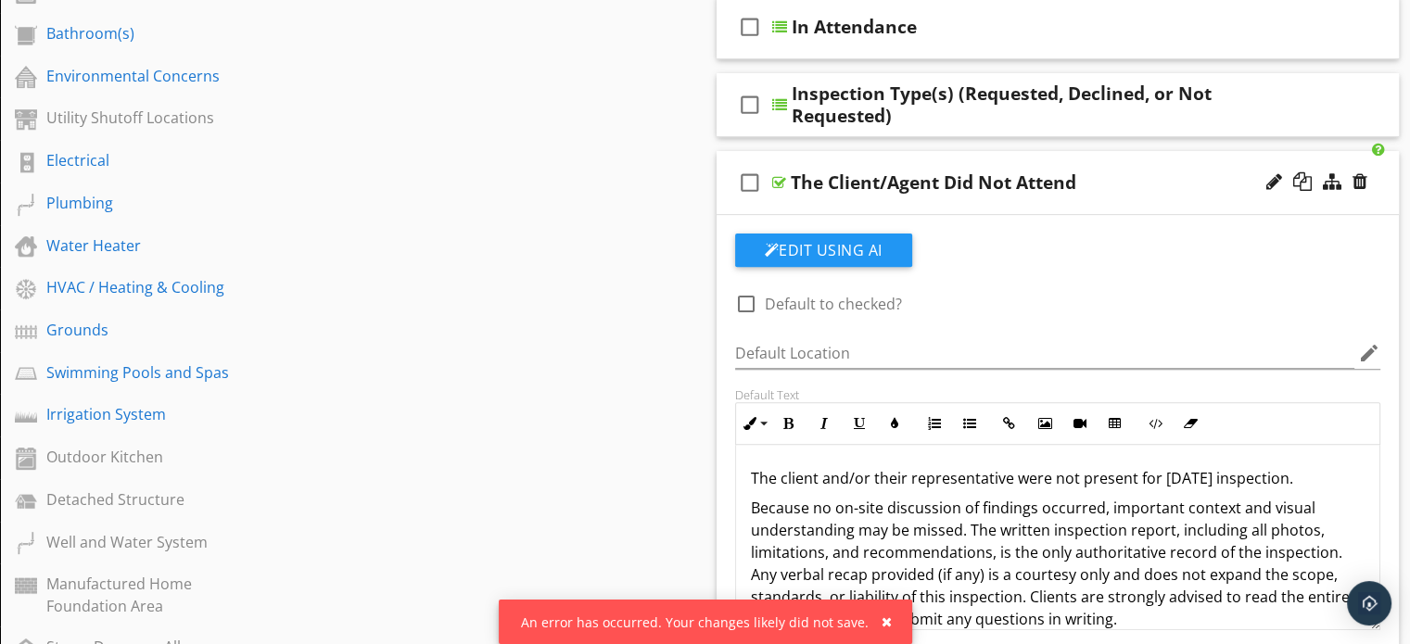
click at [1150, 155] on div "check_box_outline_blank The Client/Agent Did Not Attend" at bounding box center [1057, 183] width 683 height 64
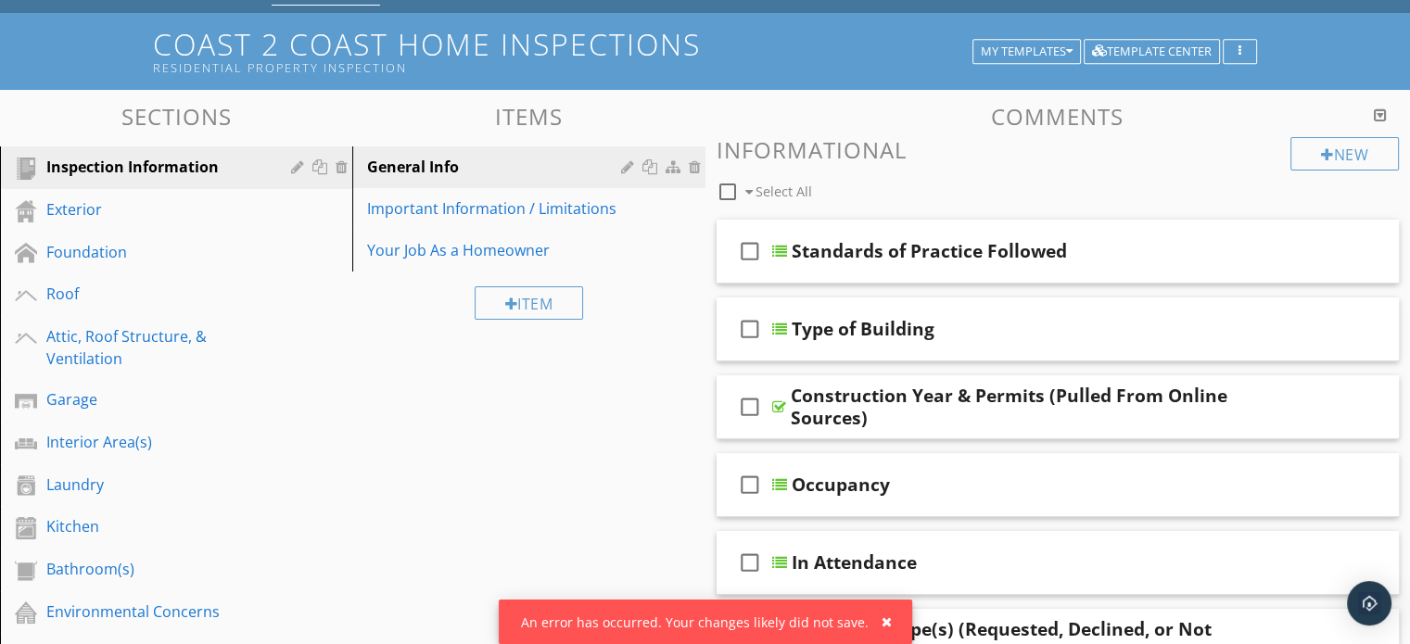
scroll to position [0, 0]
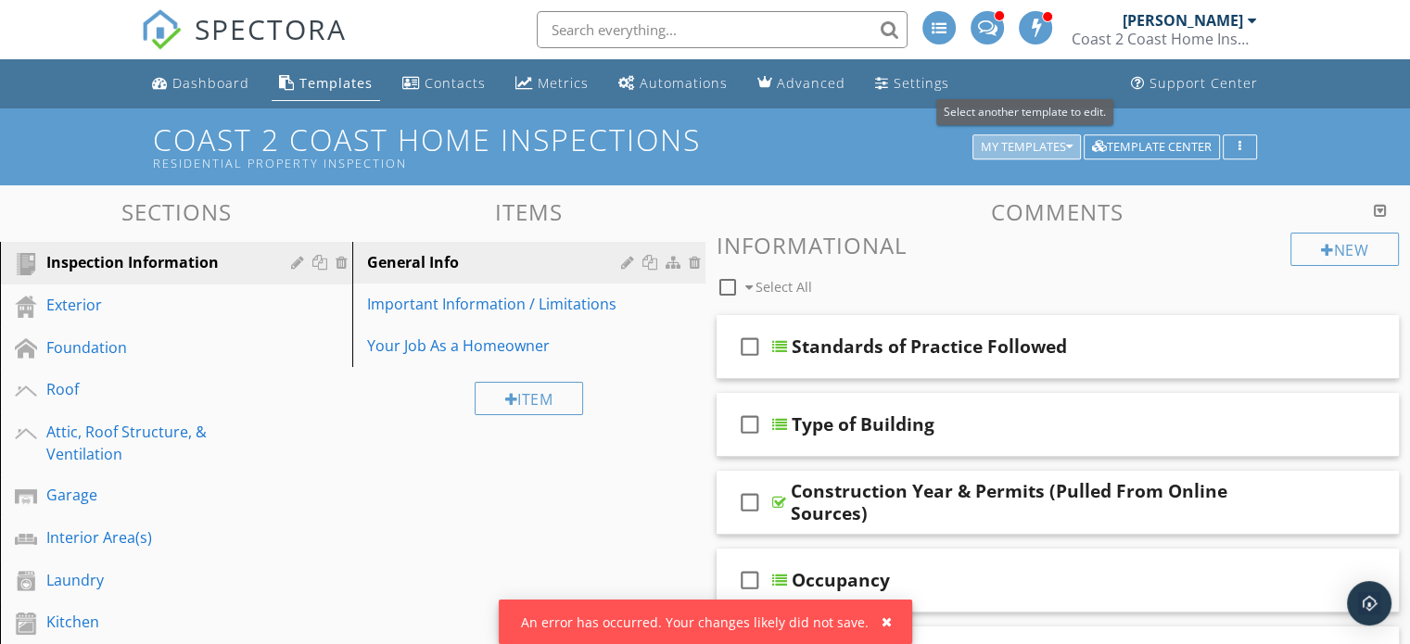
click at [1064, 149] on div "My Templates" at bounding box center [1027, 147] width 92 height 13
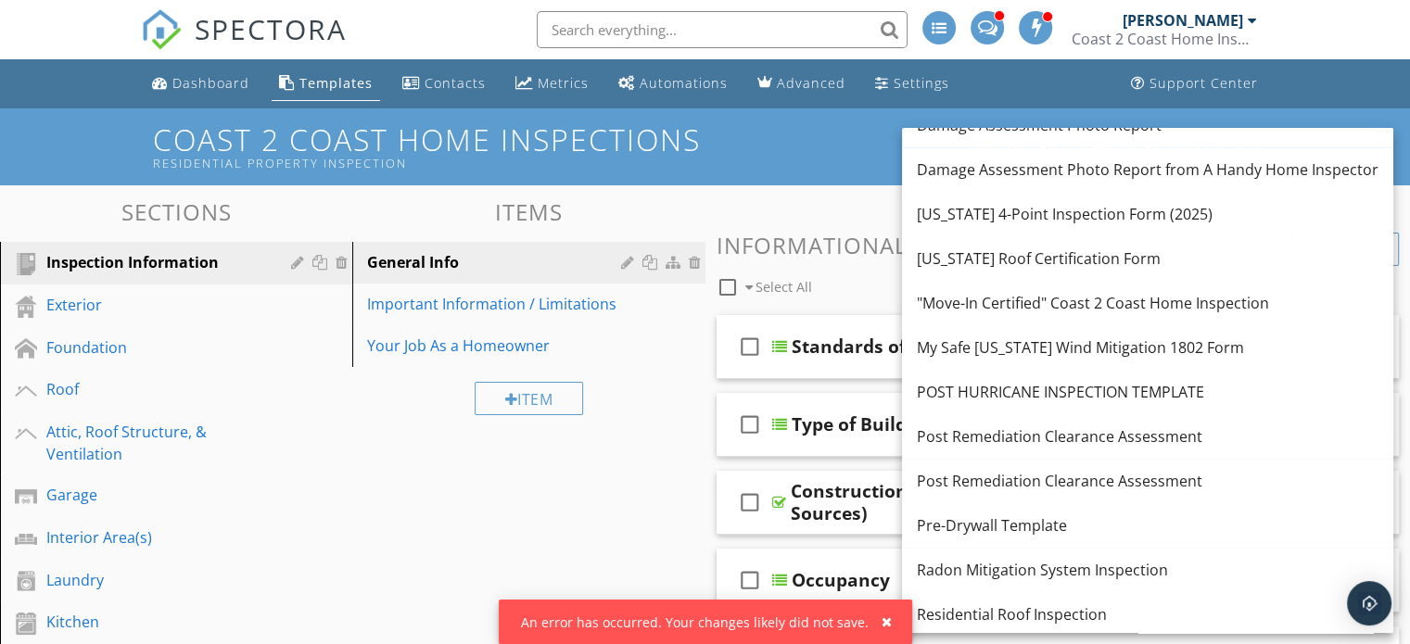
scroll to position [873, 0]
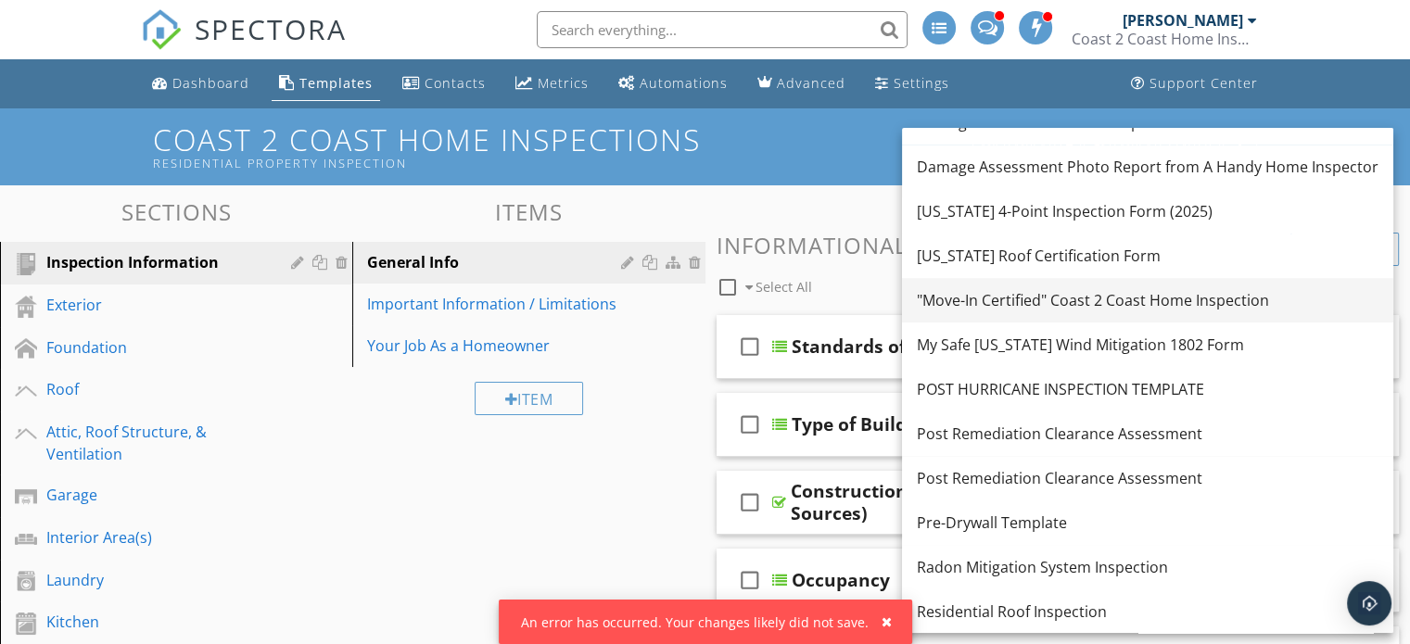
click at [1220, 301] on div ""Move-In Certified" Coast 2 Coast Home Inspection" at bounding box center [1148, 300] width 462 height 22
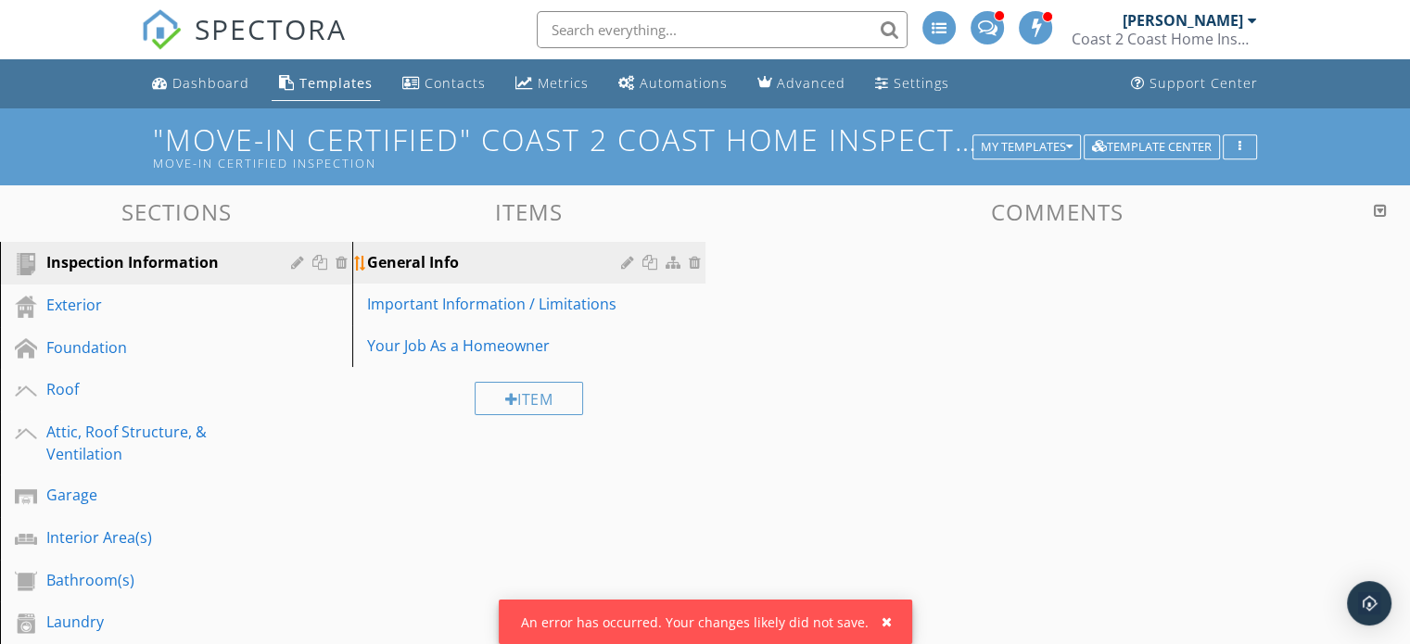
click at [486, 262] on div "General Info" at bounding box center [496, 262] width 259 height 22
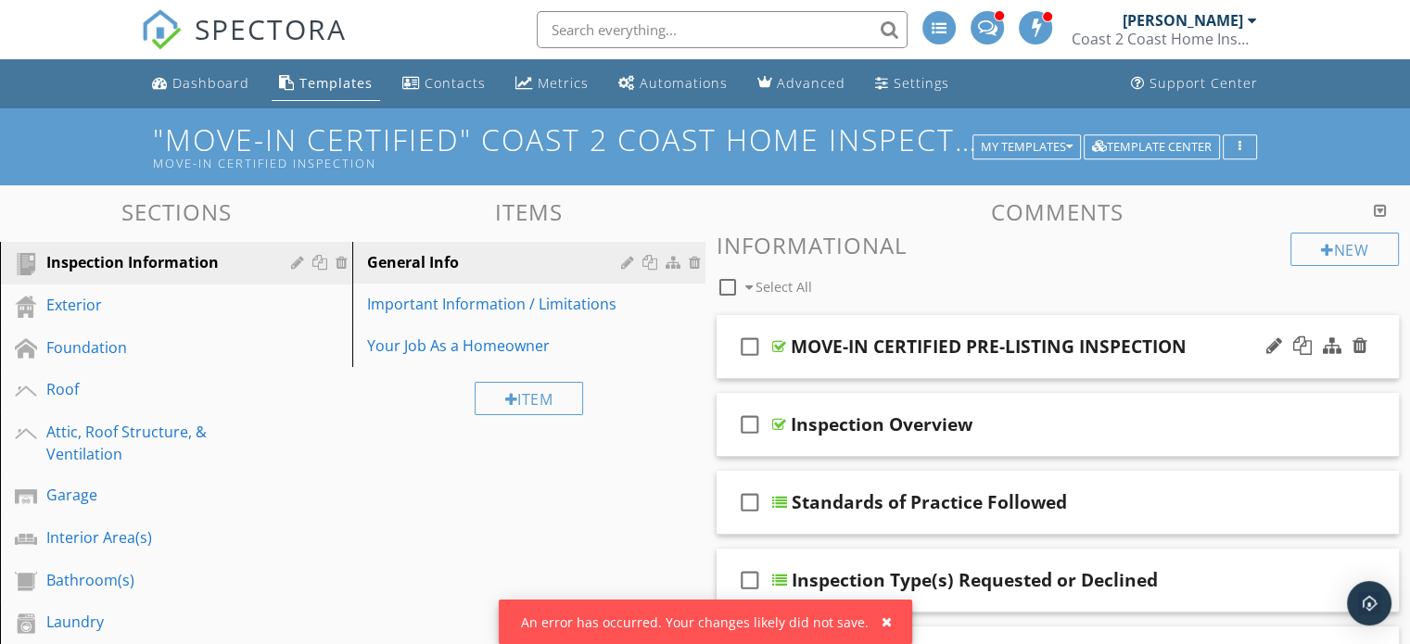
click at [1222, 333] on div "check_box_outline_blank MOVE-IN CERTIFIED PRE-LISTING INSPECTION" at bounding box center [1057, 347] width 683 height 64
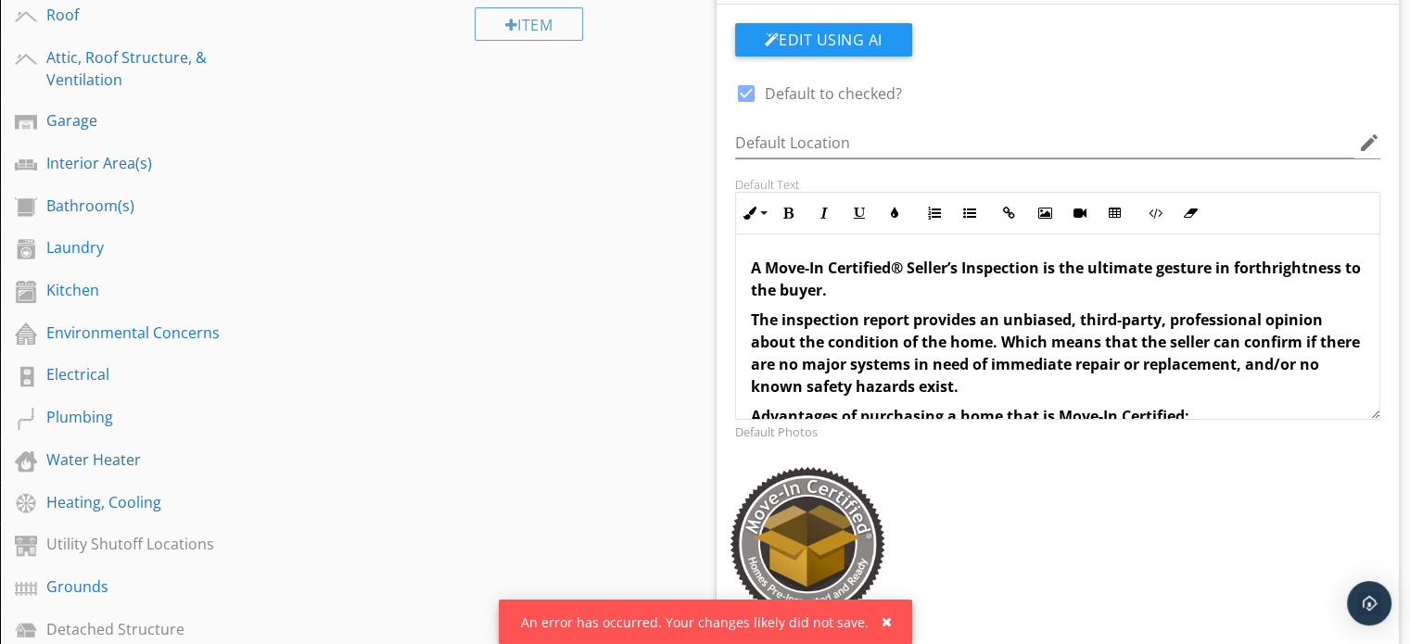
scroll to position [486, 0]
